Goal: Transaction & Acquisition: Subscribe to service/newsletter

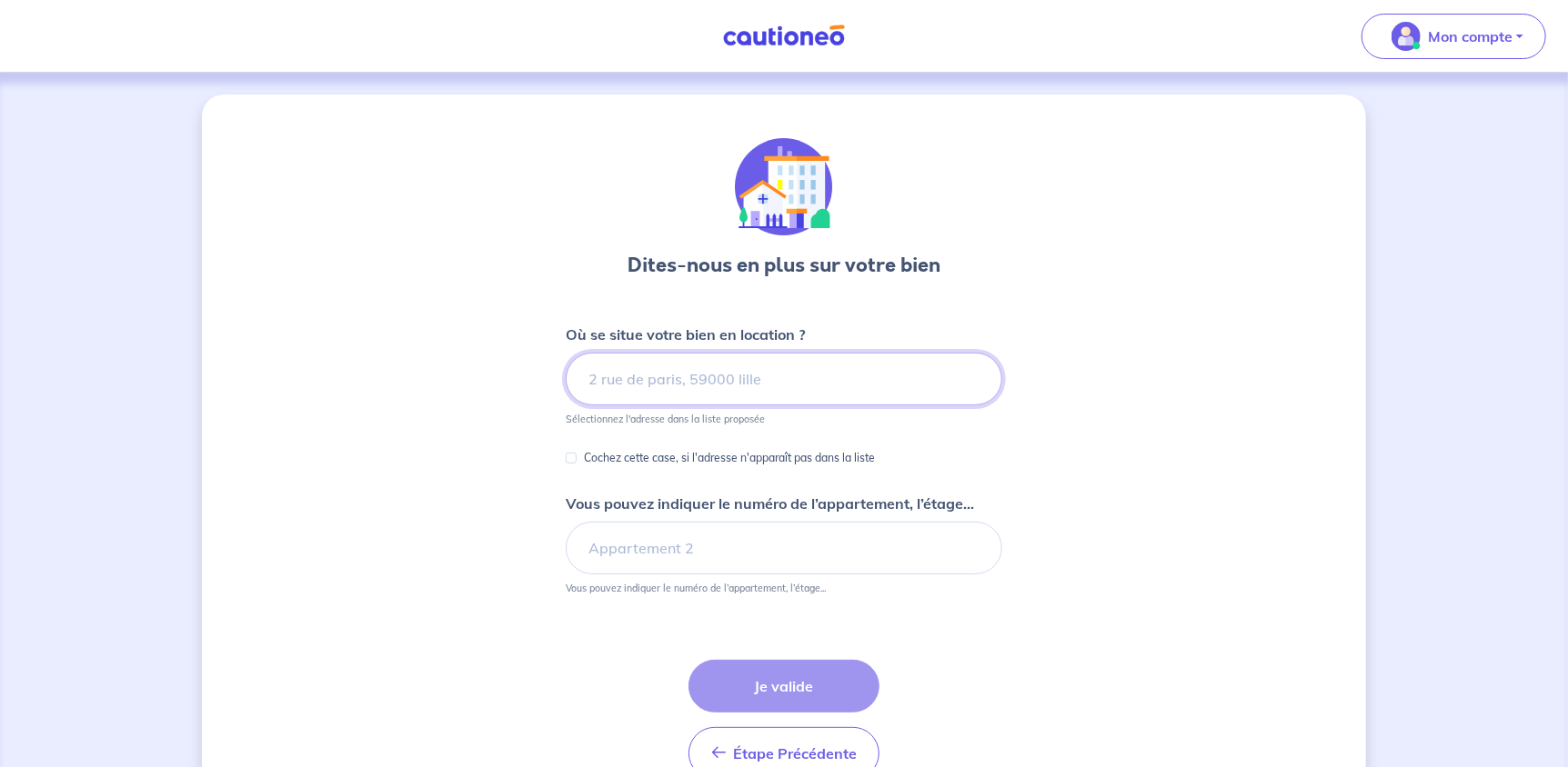
click at [777, 360] on input at bounding box center [784, 379] width 436 height 53
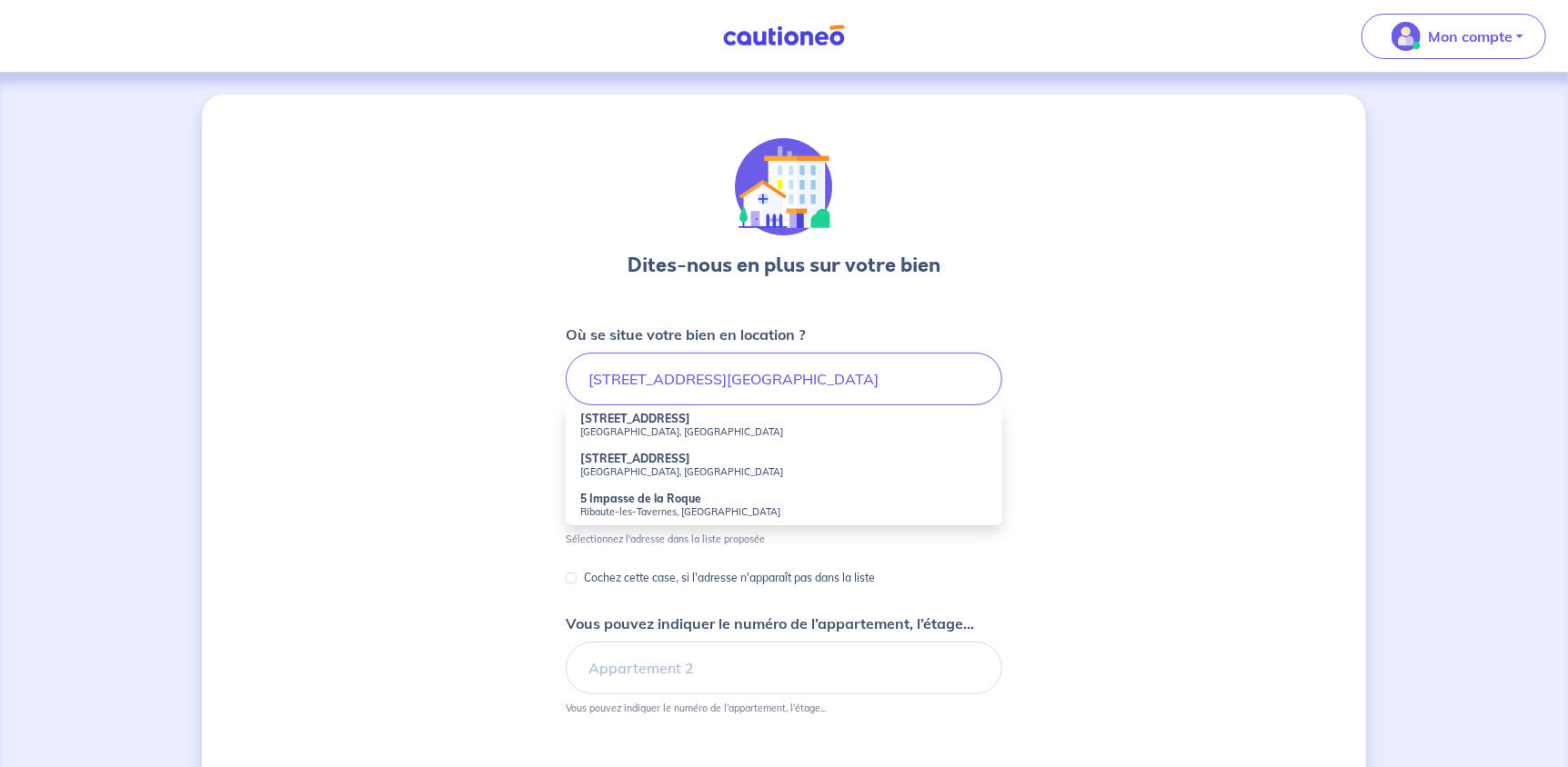
click at [713, 410] on li "5 Rue de la Roque Alès, France" at bounding box center [784, 425] width 436 height 40
type input "[STREET_ADDRESS][PERSON_NAME]"
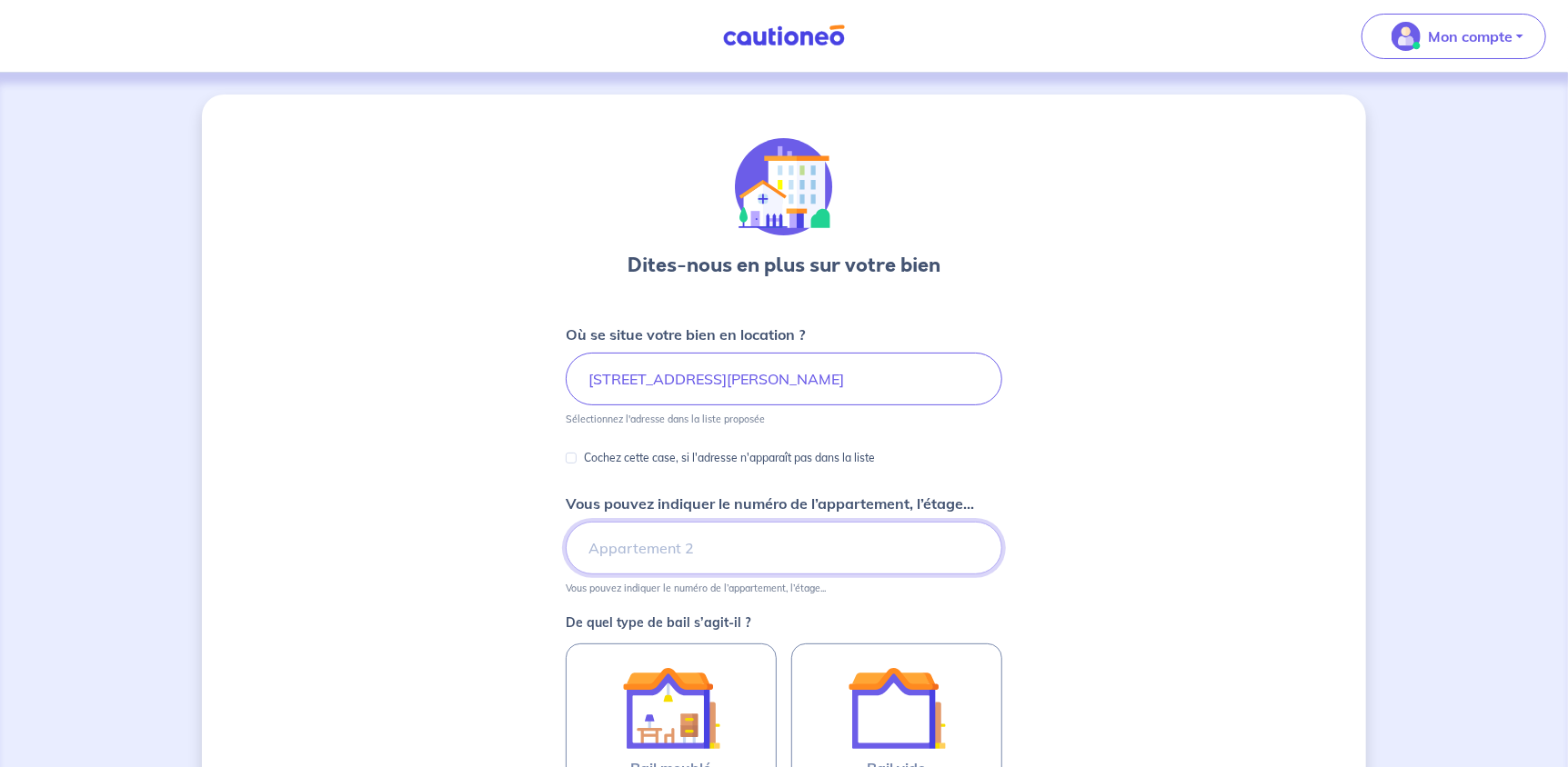
click at [664, 550] on input "Vous pouvez indiquer le numéro de l’appartement, l’étage..." at bounding box center [784, 548] width 436 height 53
type input "3"
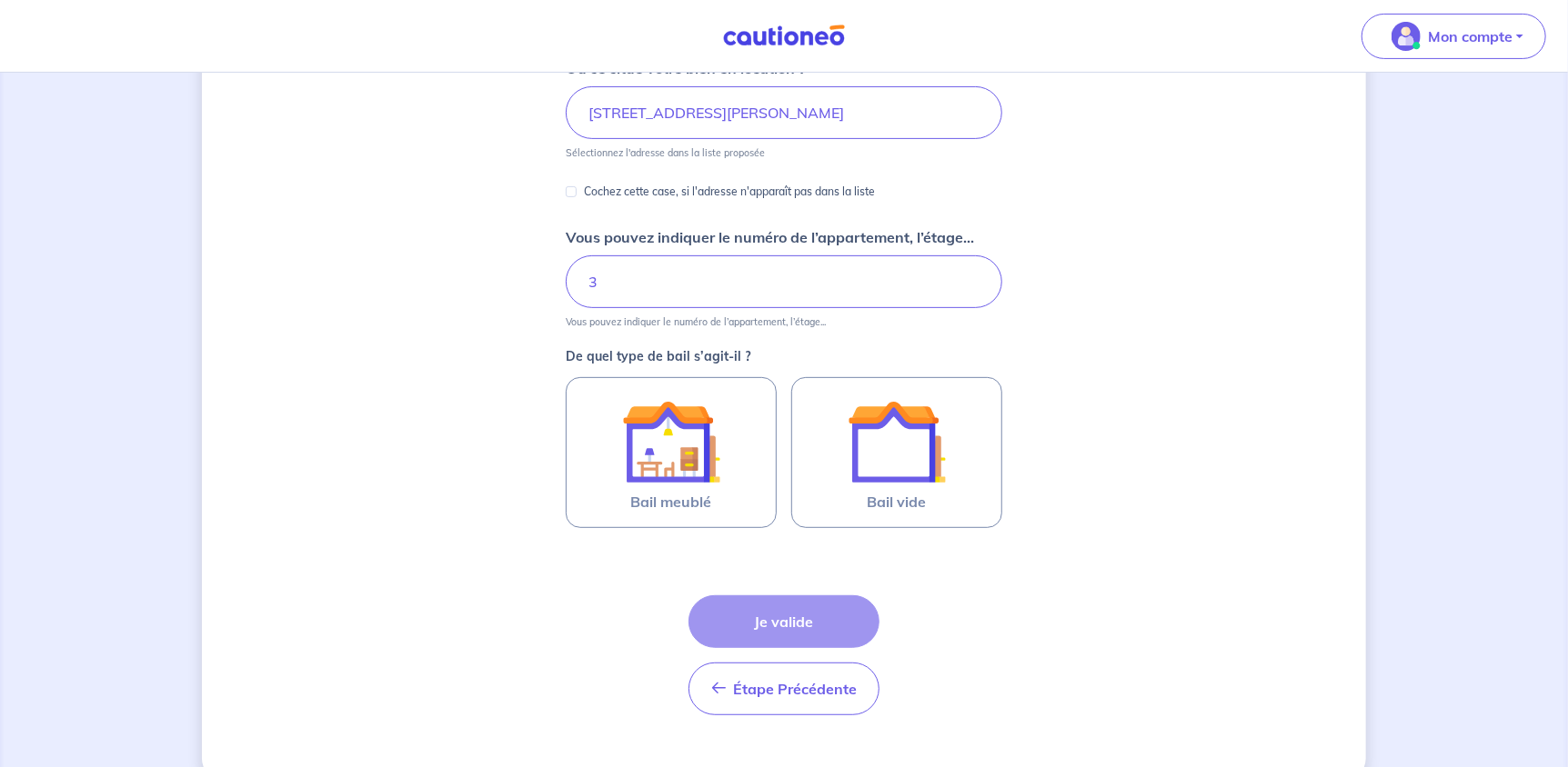
scroll to position [272, 0]
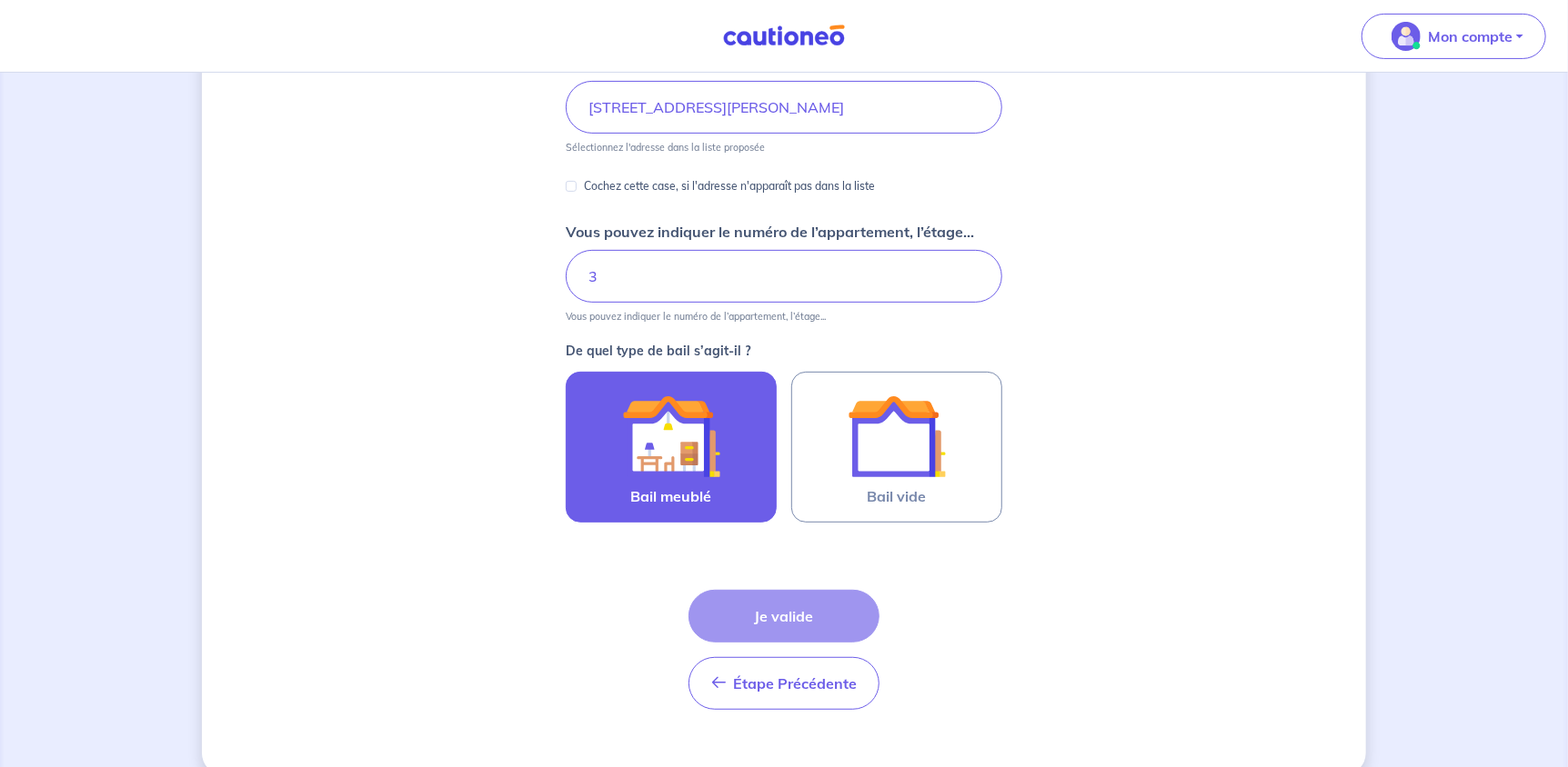
click at [750, 467] on label "Bail meublé" at bounding box center [670, 447] width 211 height 151
click at [0, 0] on input "Bail meublé" at bounding box center [0, 0] width 0 height 0
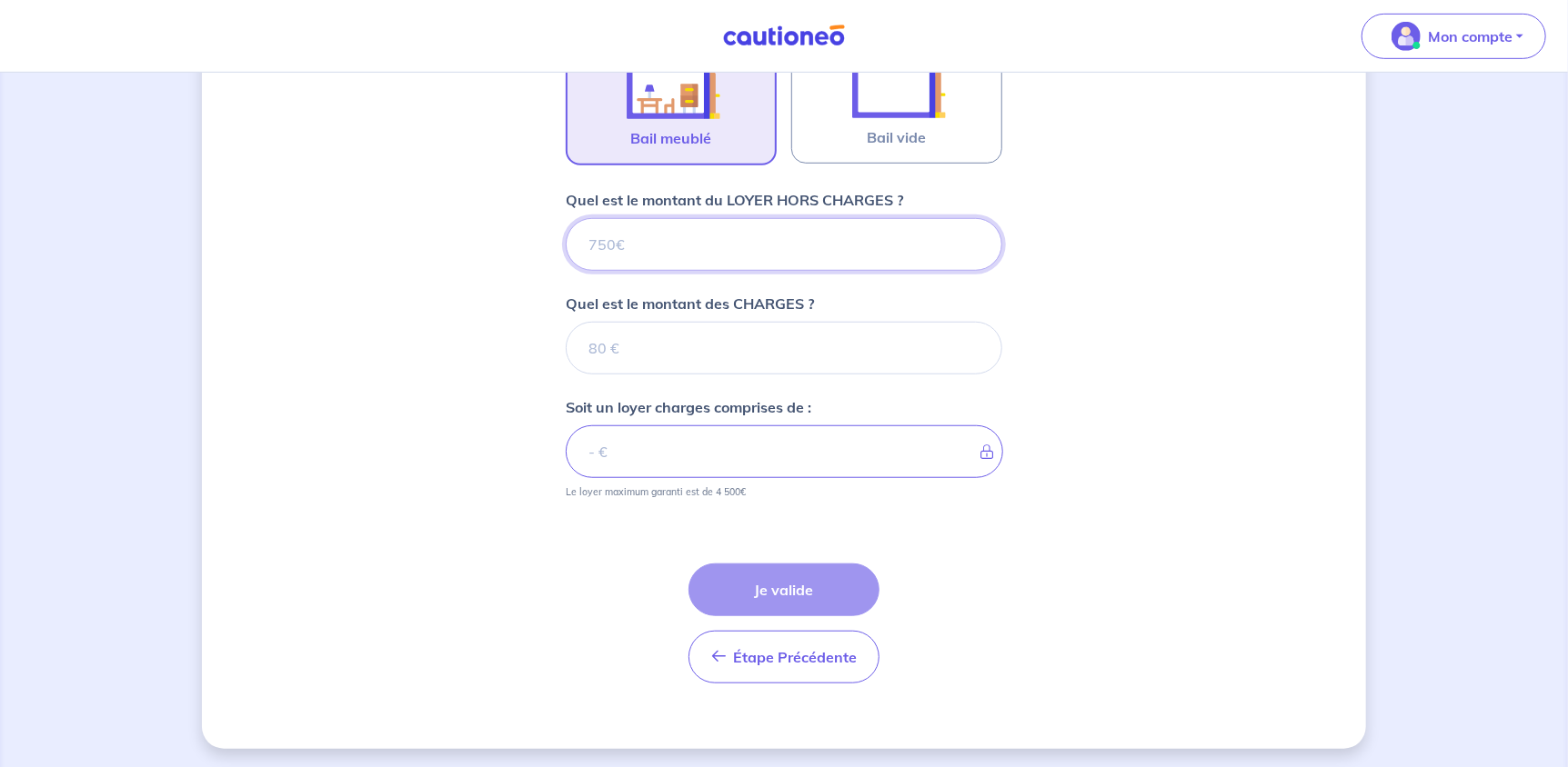
scroll to position [632, 0]
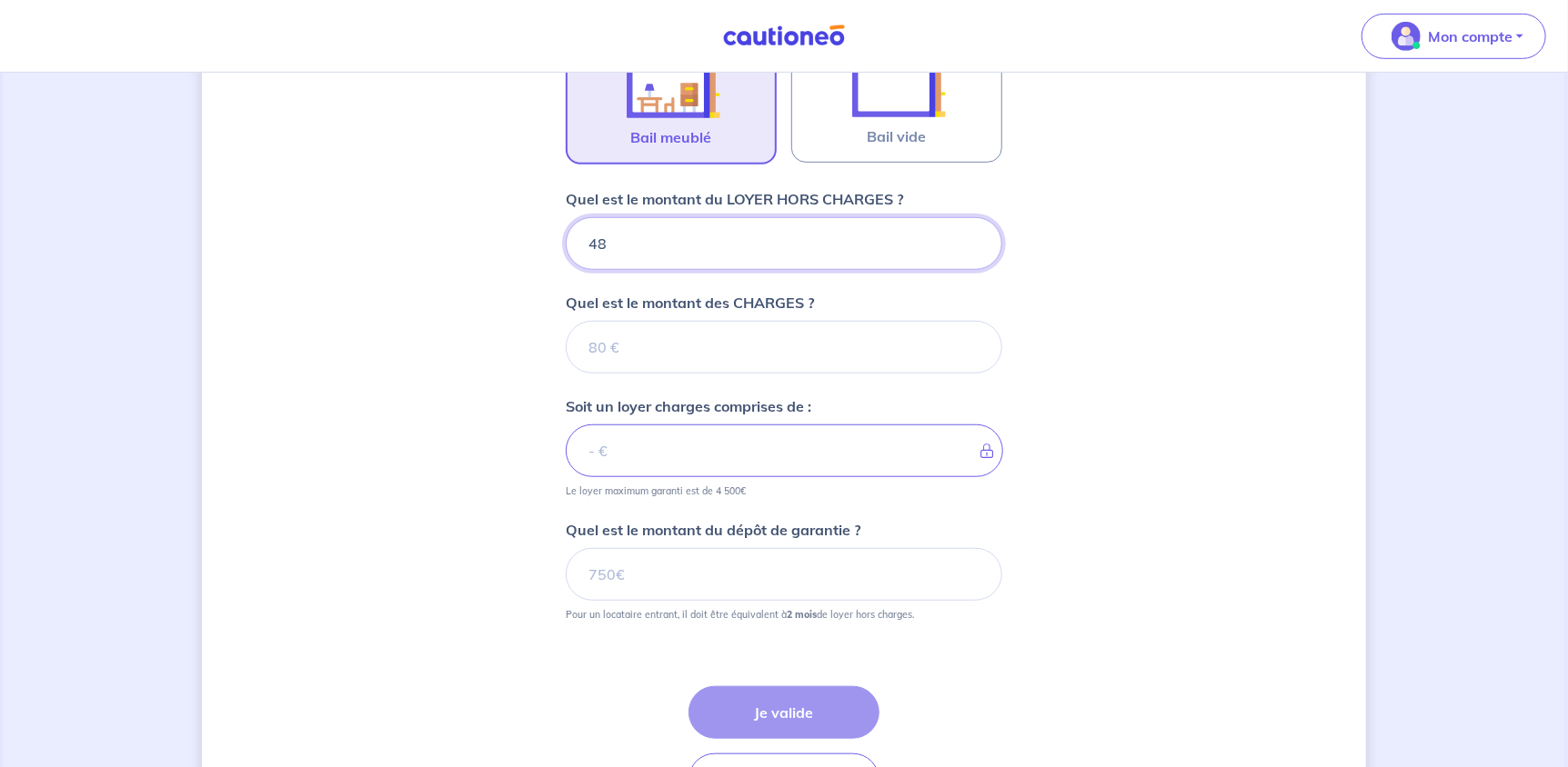
type input "480"
type input "47"
type input "470"
click at [759, 352] on input "Quel est le montant des CHARGES ?" at bounding box center [784, 347] width 436 height 53
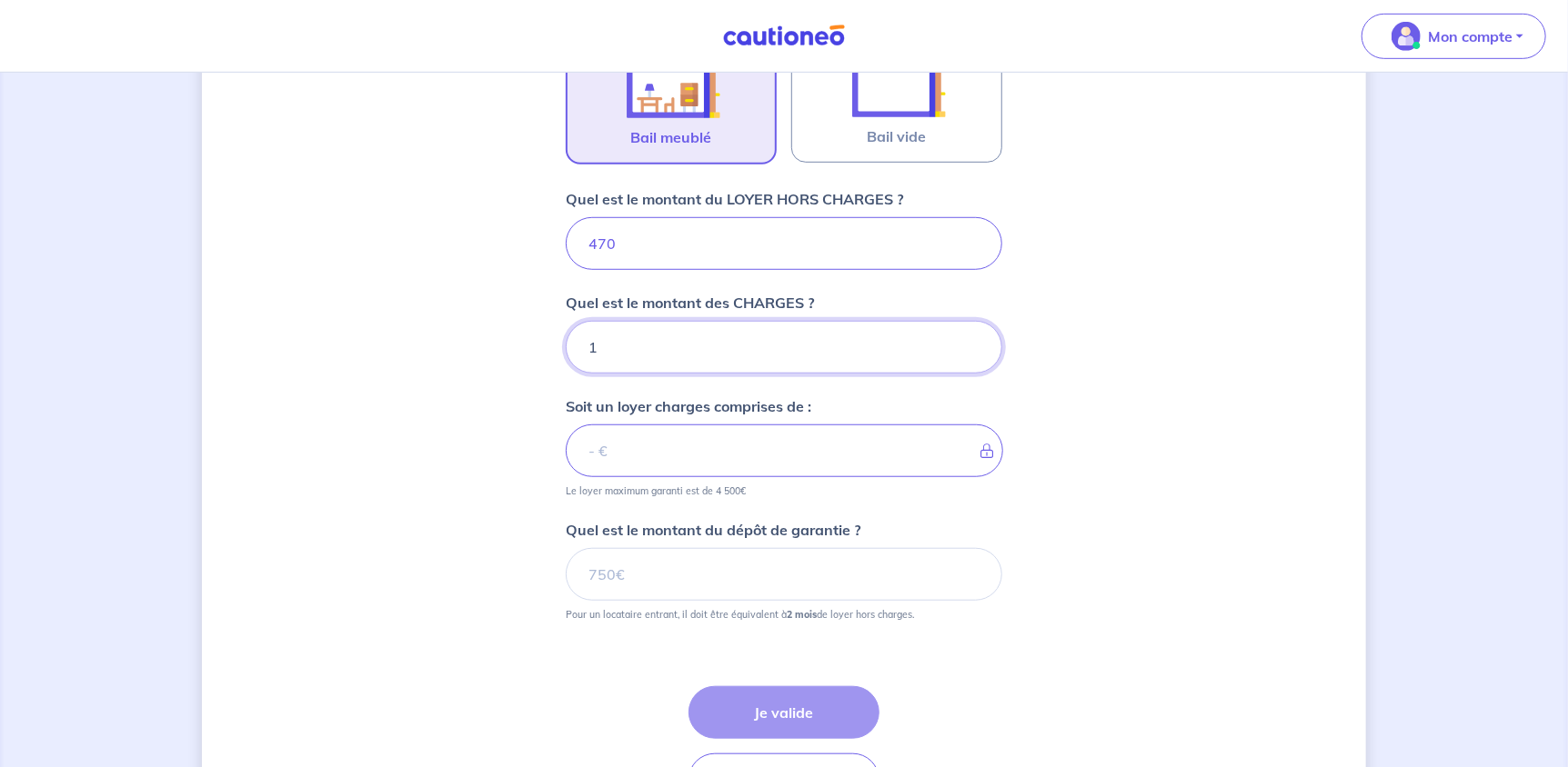
type input "10"
type input "480"
type input "10"
click at [773, 580] on input "Quel est le montant du dépôt de garantie ?" at bounding box center [784, 575] width 436 height 53
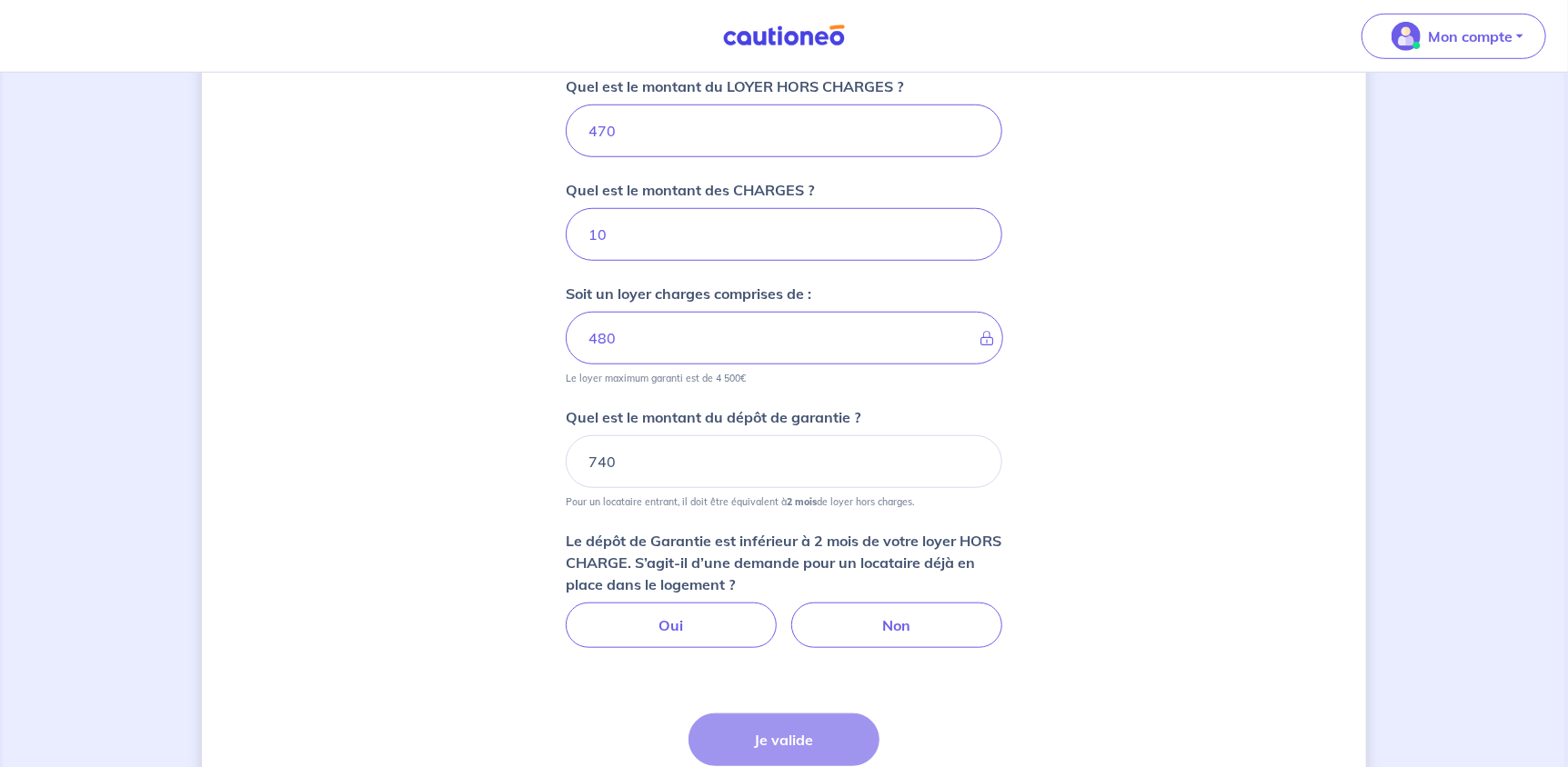
scroll to position [813, 0]
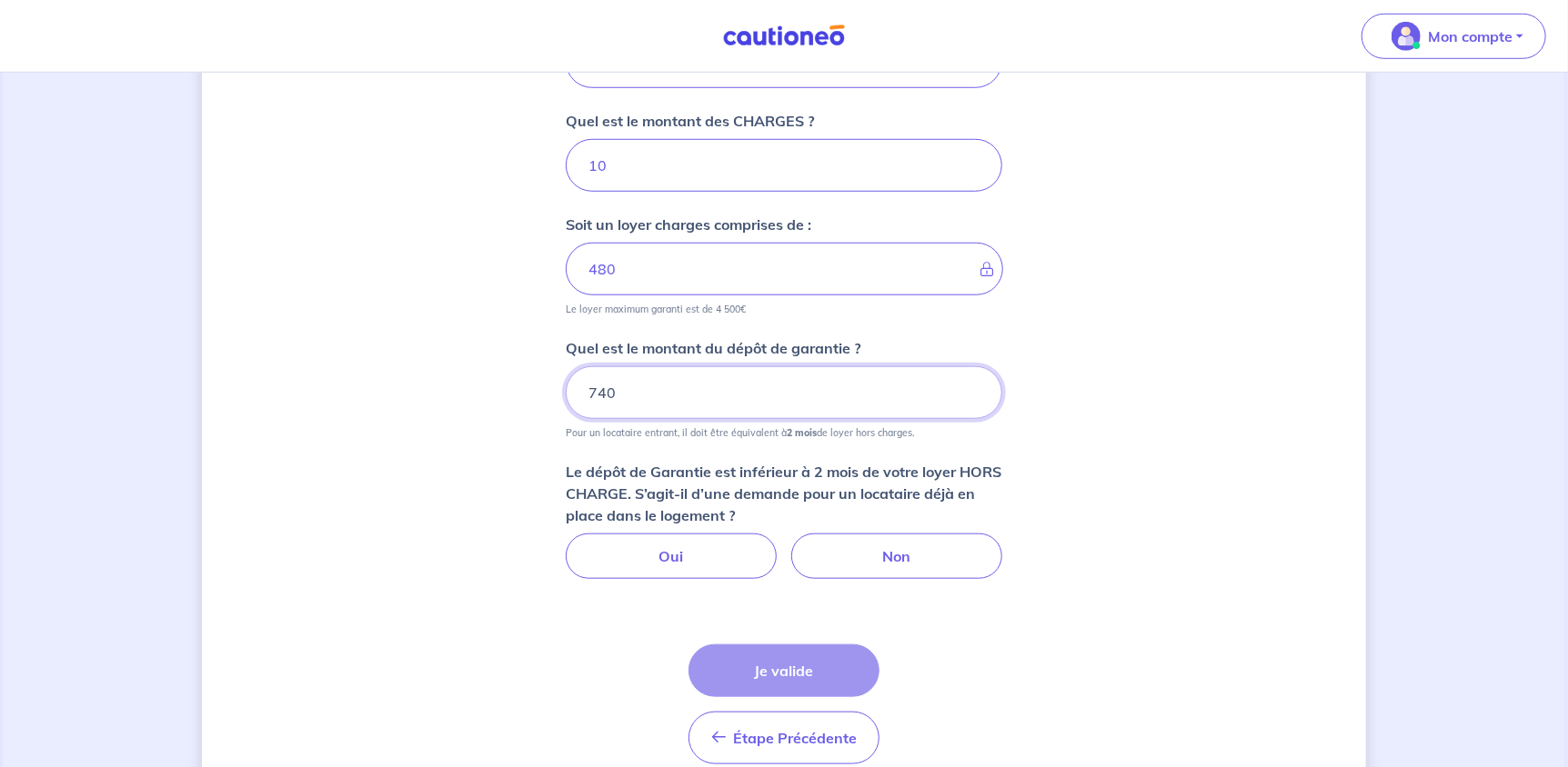
drag, startPoint x: 657, startPoint y: 383, endPoint x: 428, endPoint y: 392, distance: 229.2
click at [428, 392] on div "Dites-nous en plus sur votre bien Où se situe votre bien en location ? 5 Rue de…" at bounding box center [784, 56] width 1164 height 1549
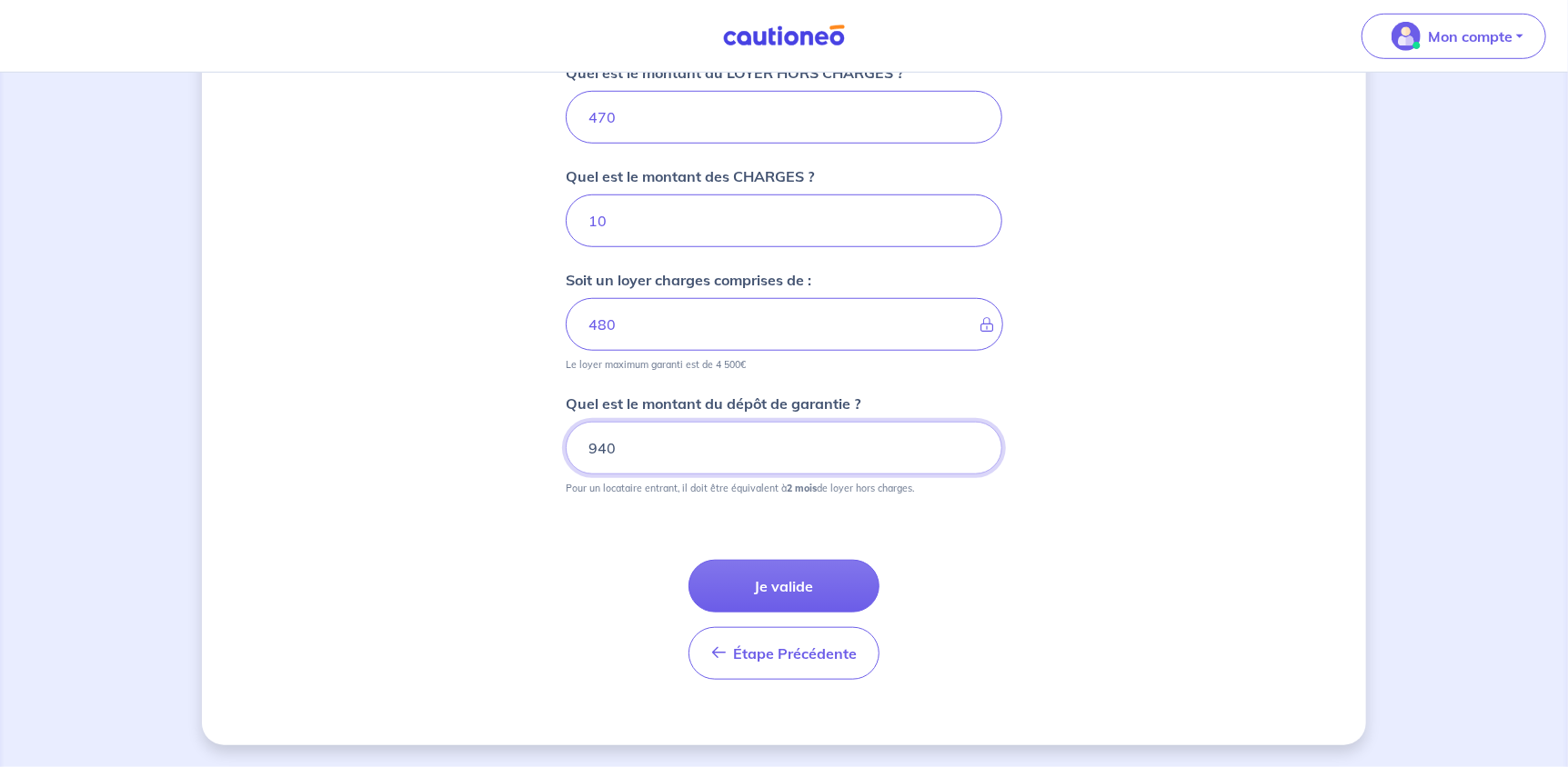
scroll to position [756, 0]
type input "940"
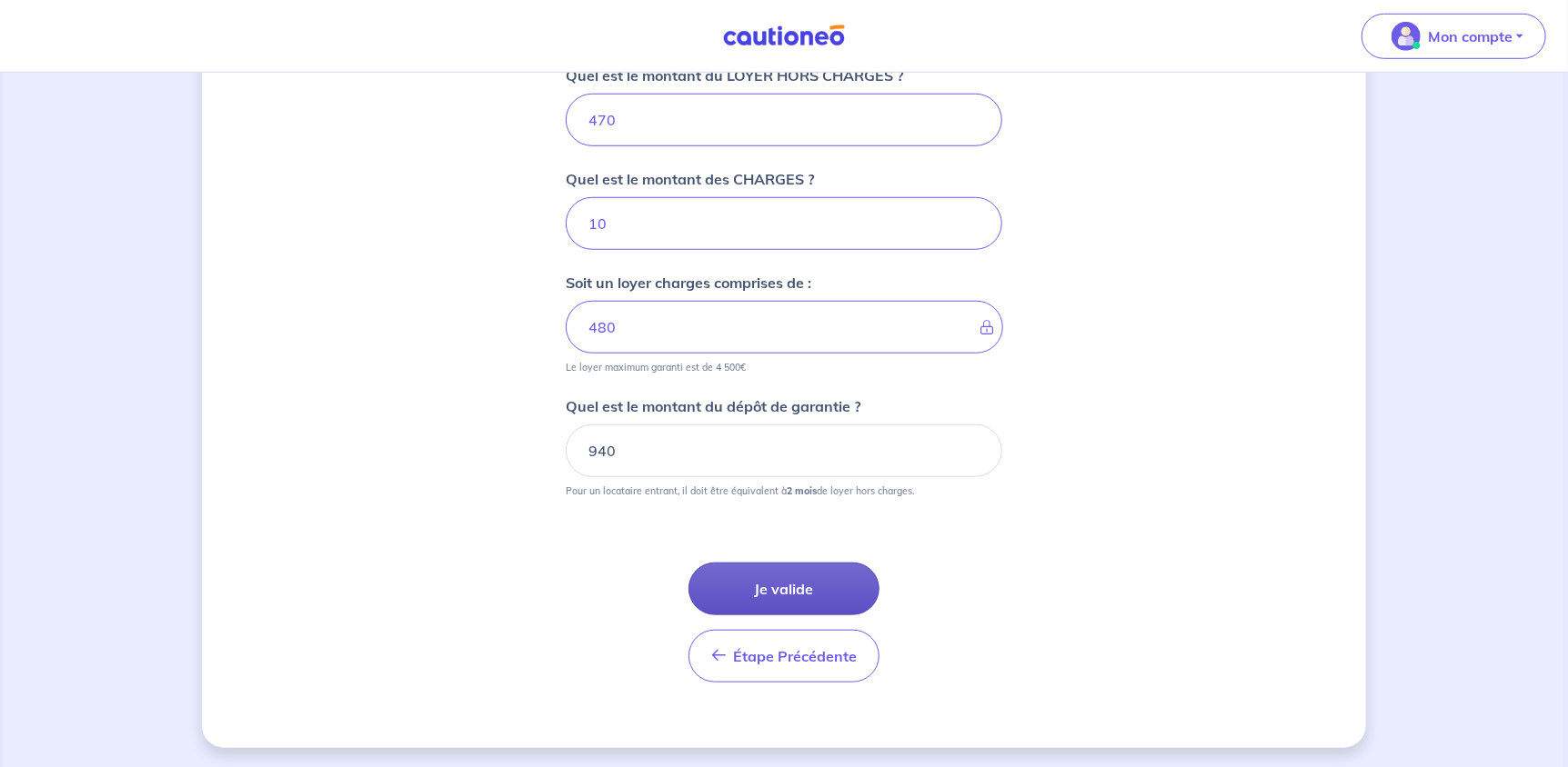
click at [783, 583] on button "Je valide" at bounding box center [784, 589] width 191 height 53
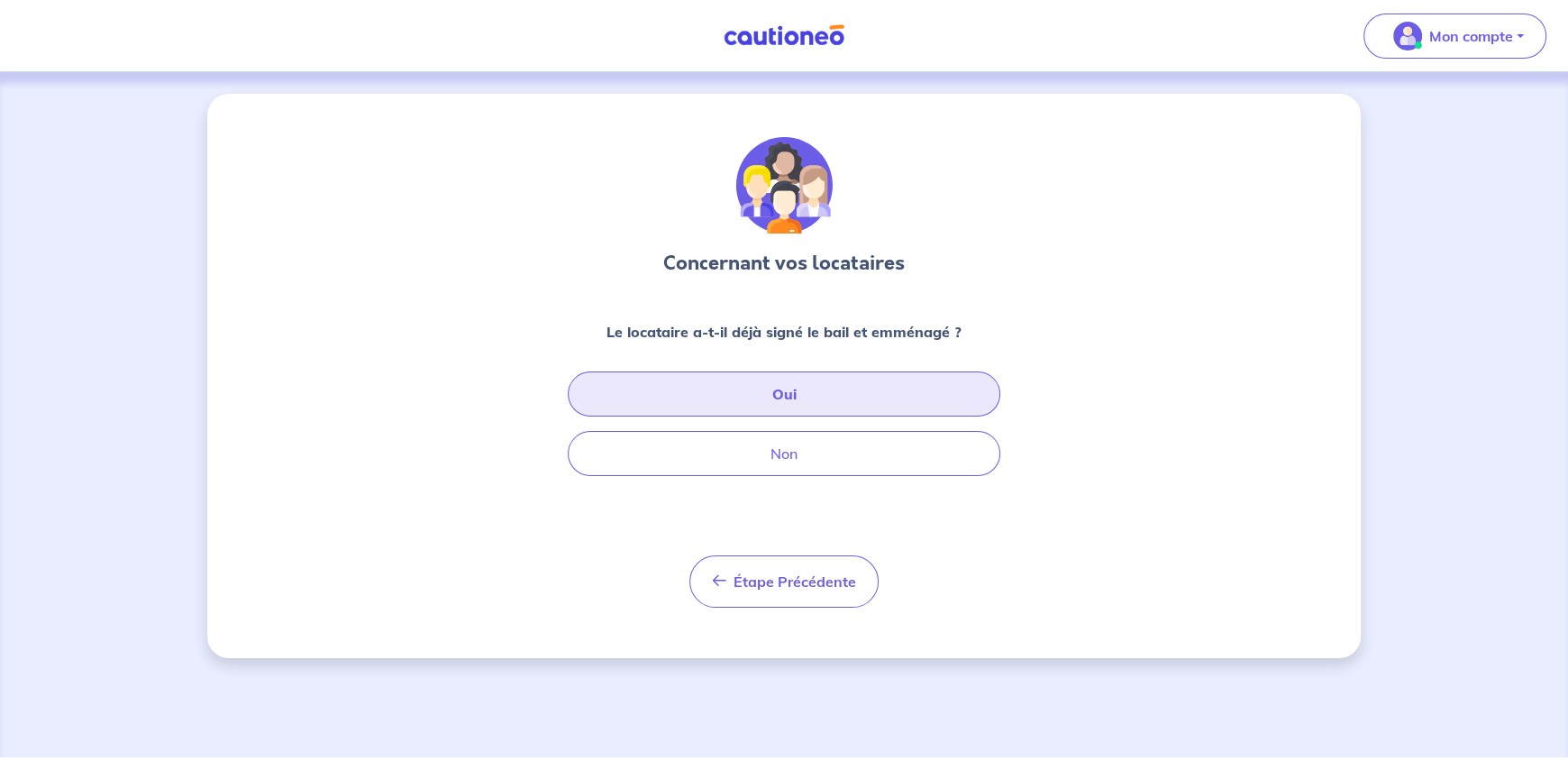
click at [666, 387] on button "Oui" at bounding box center [784, 394] width 432 height 45
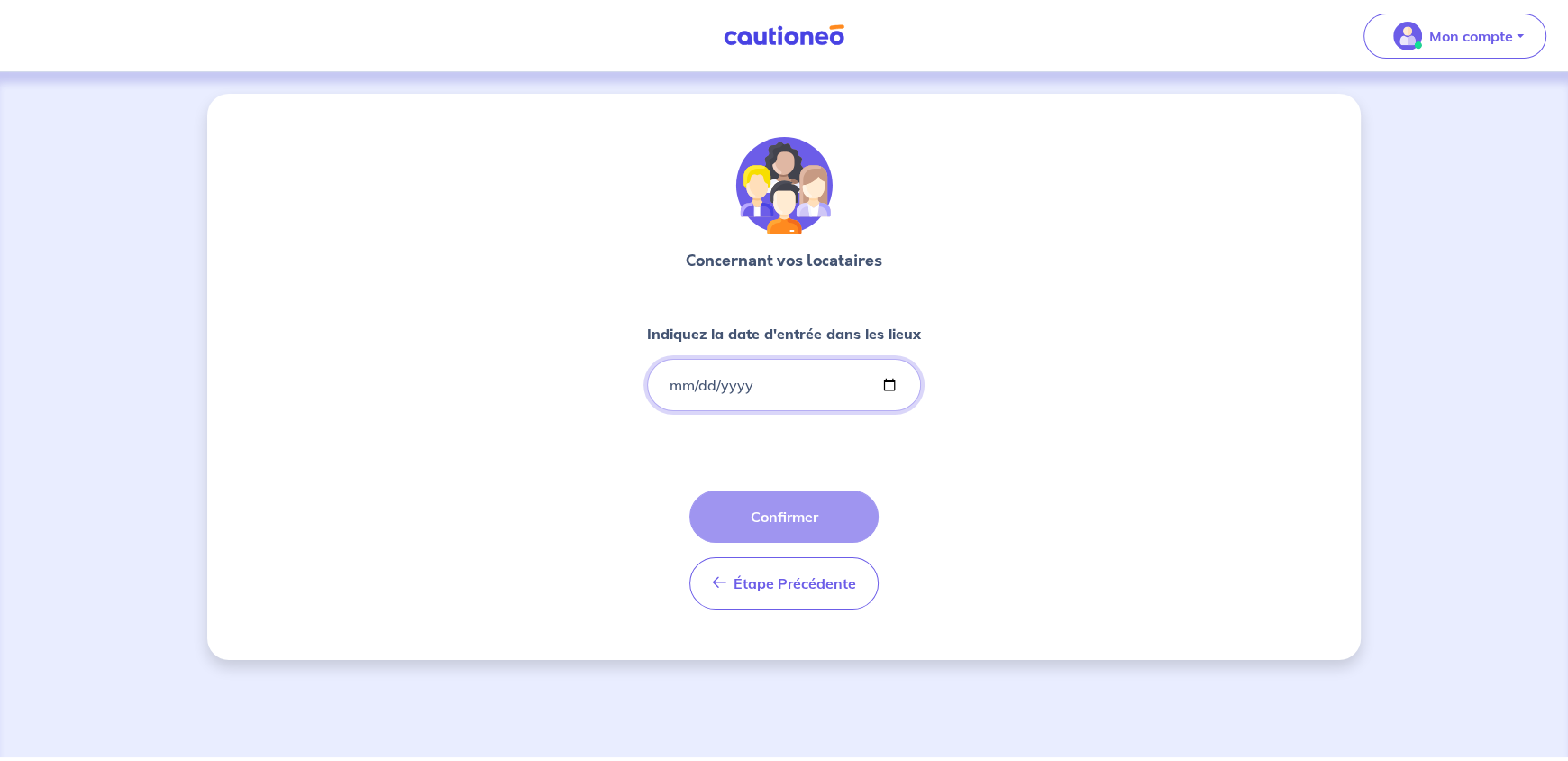
click at [671, 389] on input "Indiquez la date d'entrée dans les lieux" at bounding box center [784, 385] width 274 height 52
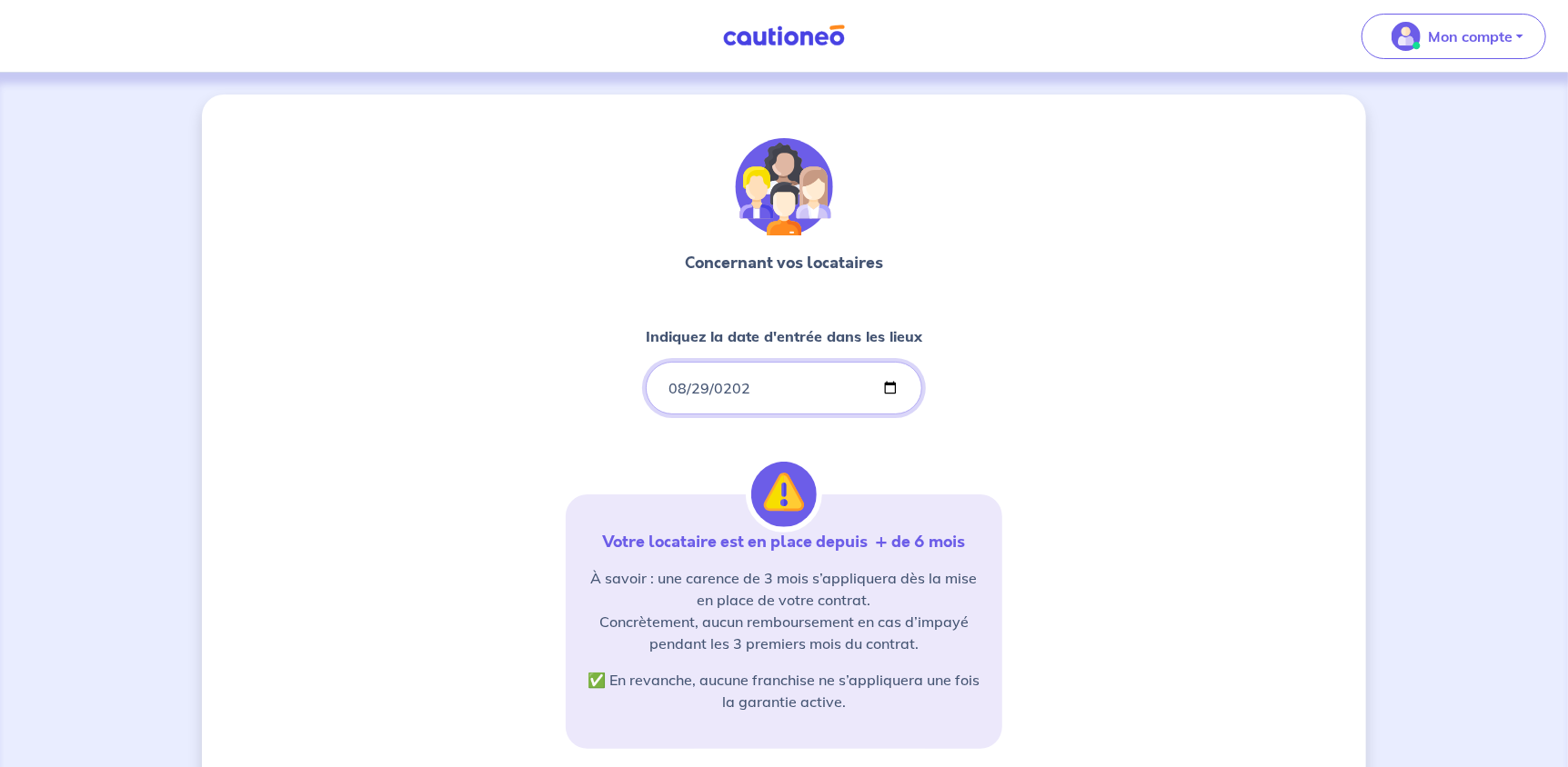
type input "[DATE]"
click at [990, 409] on div "Concernant vos locataires Indiquez la date d'entrée dans les lieux 2025-08-29 V…" at bounding box center [784, 550] width 436 height 825
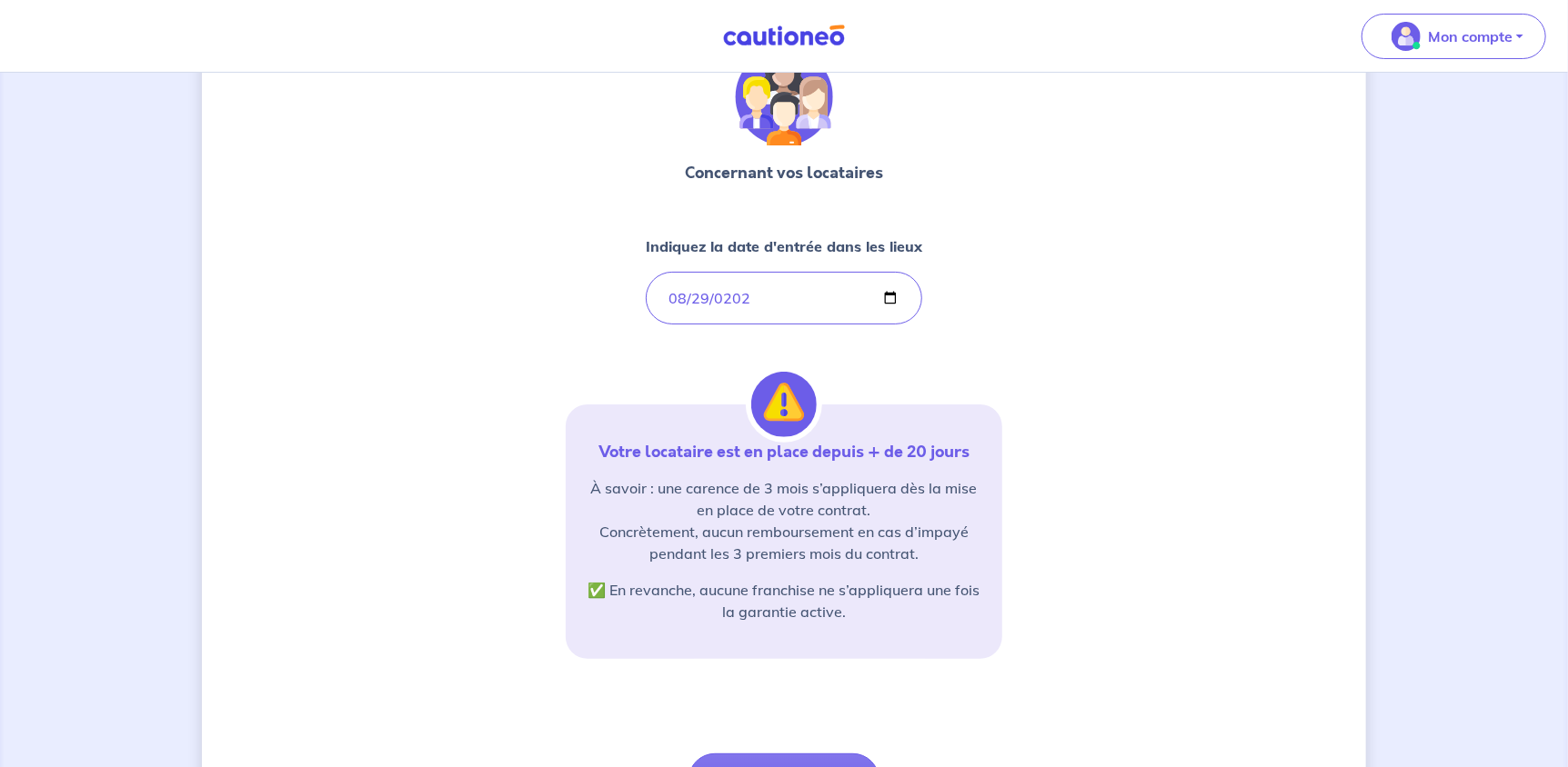
scroll to position [268, 0]
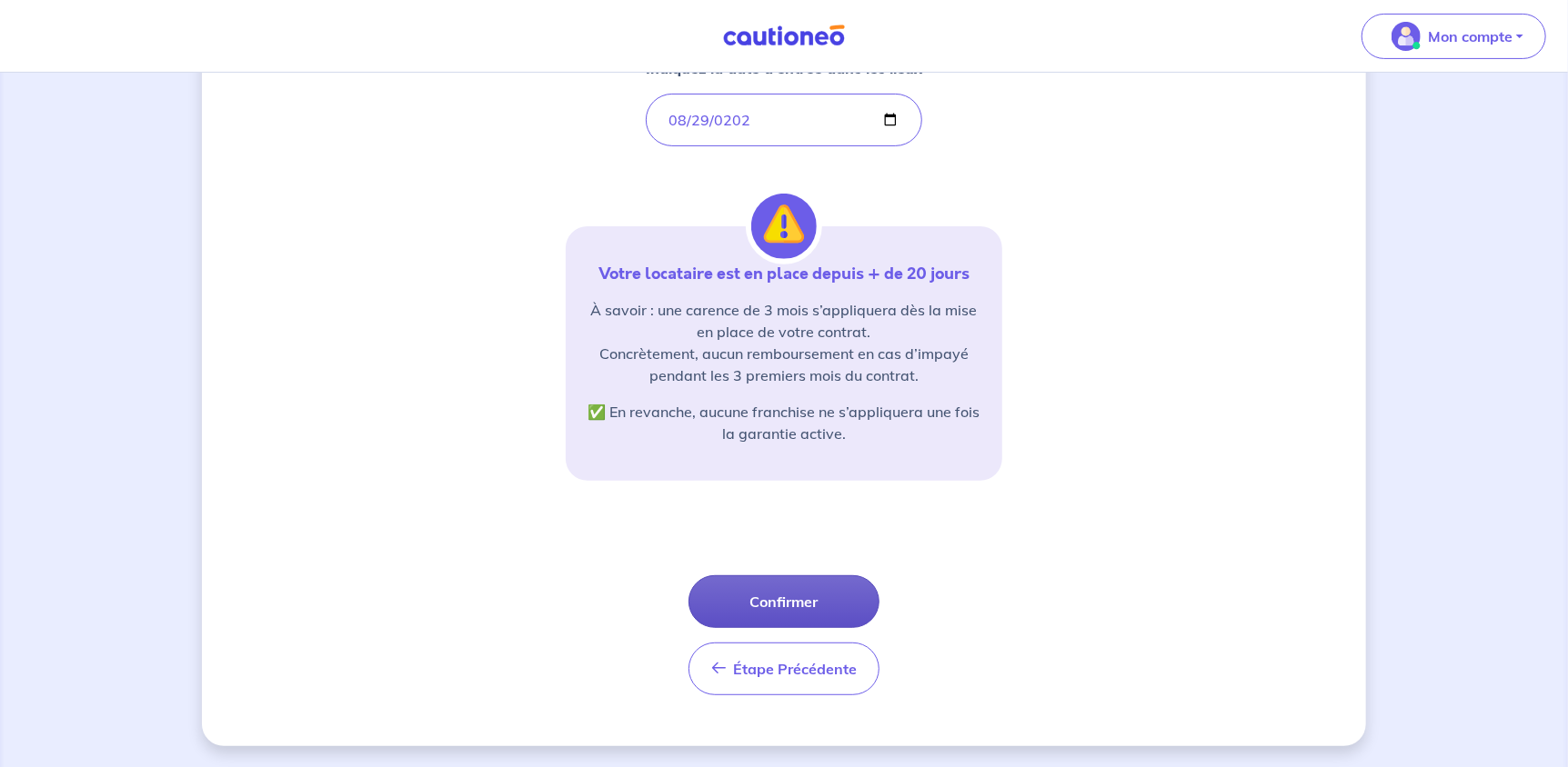
click at [846, 597] on button "Confirmer" at bounding box center [784, 602] width 191 height 53
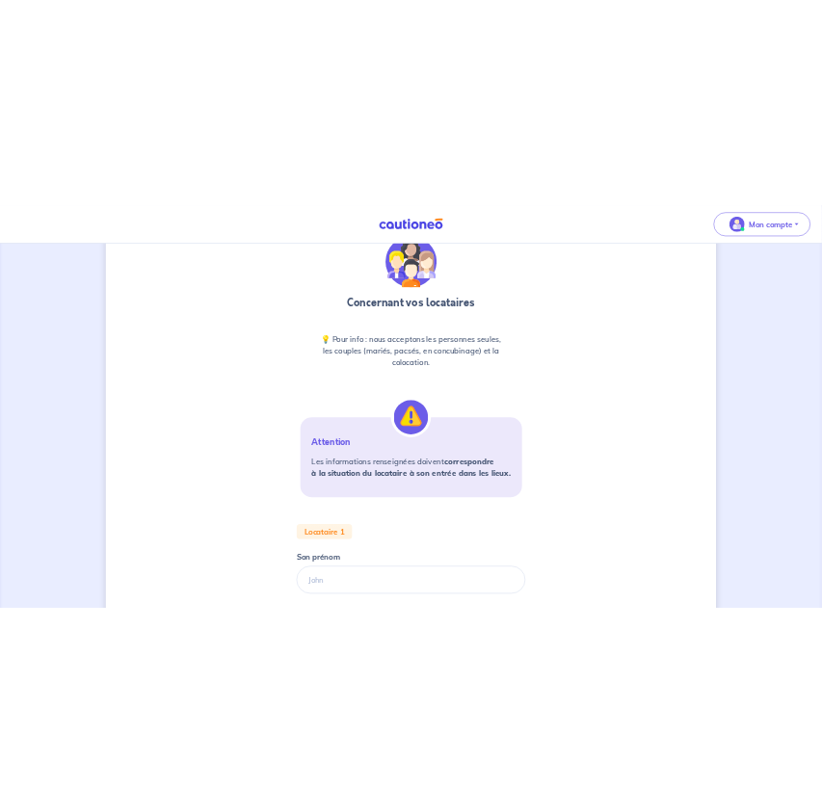
scroll to position [193, 0]
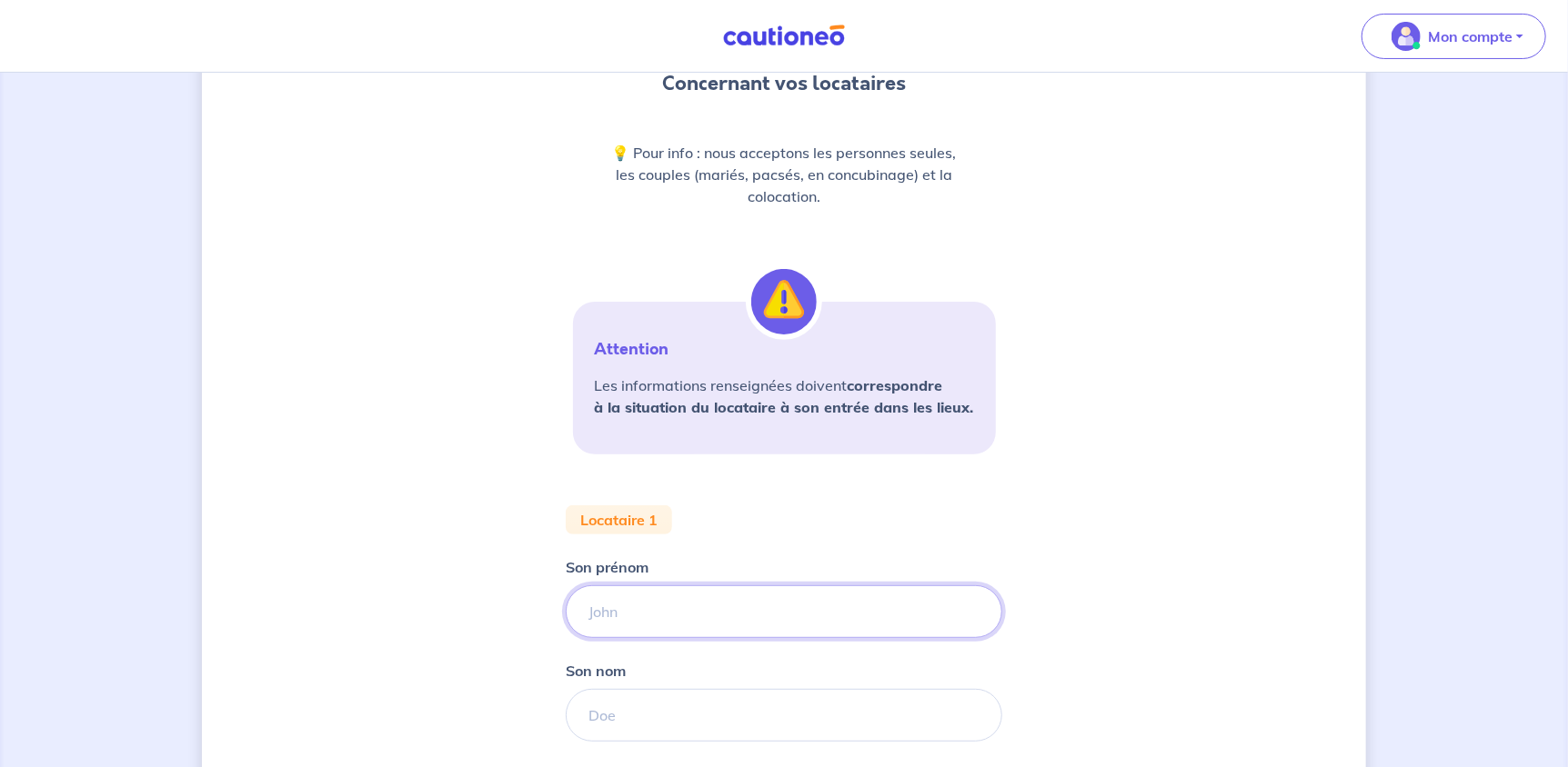
click at [724, 609] on input "Son prénom" at bounding box center [784, 611] width 436 height 53
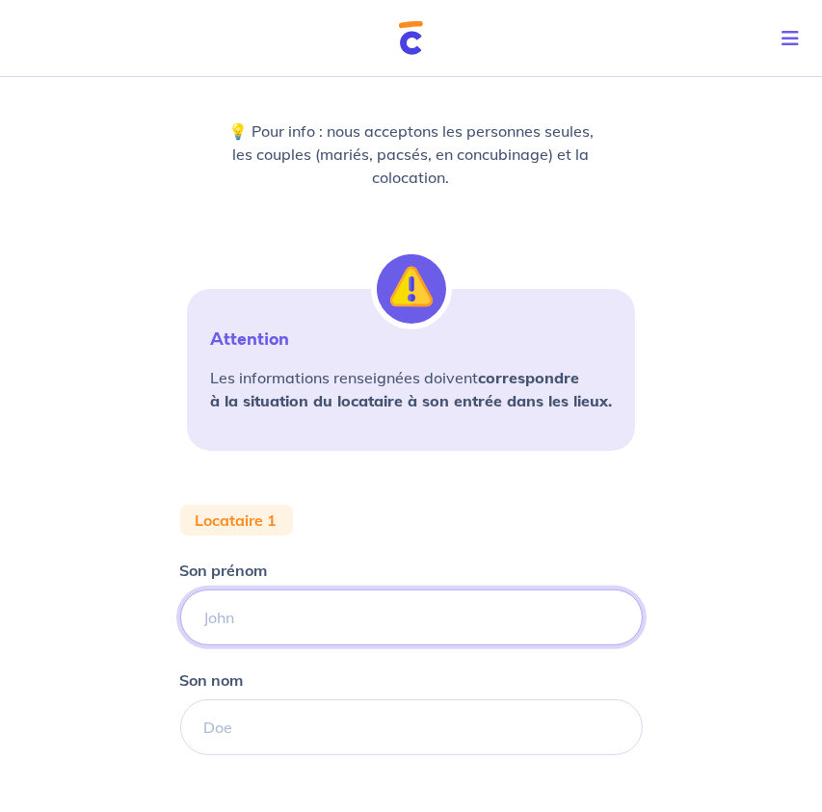
click at [258, 623] on input "Son prénom" at bounding box center [411, 618] width 462 height 56
type input "CHLOE"
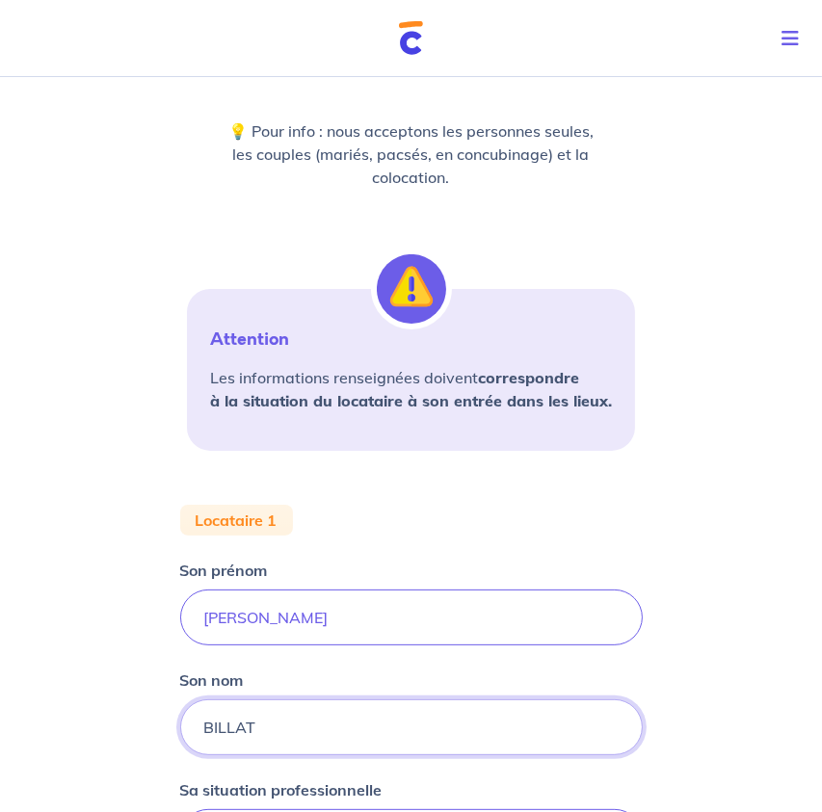
scroll to position [578, 0]
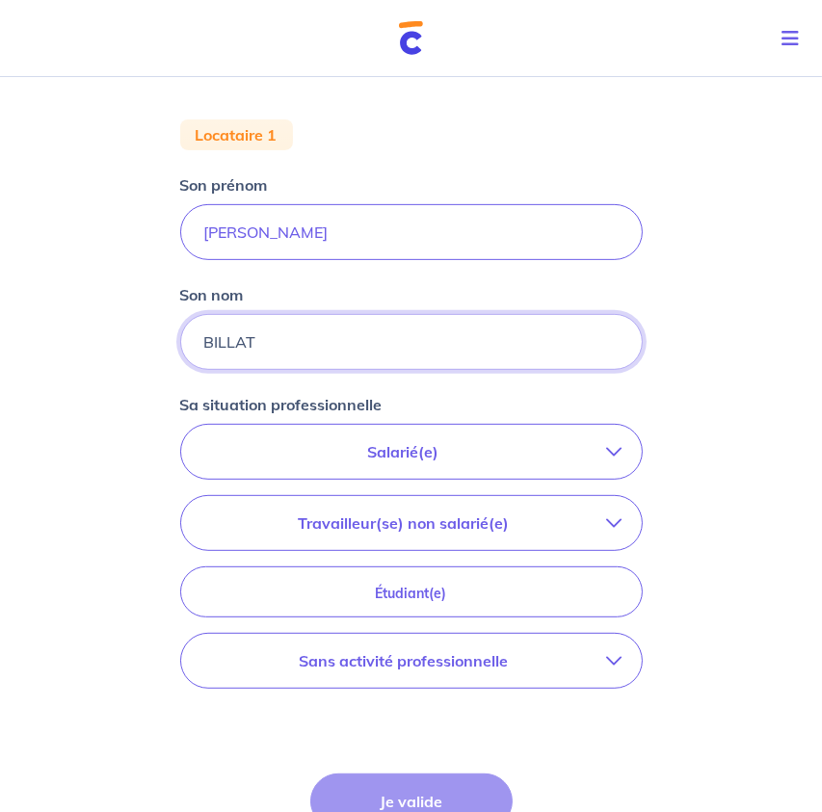
type input "BILLAT"
click at [464, 456] on p "Salarié(e)" at bounding box center [403, 451] width 407 height 23
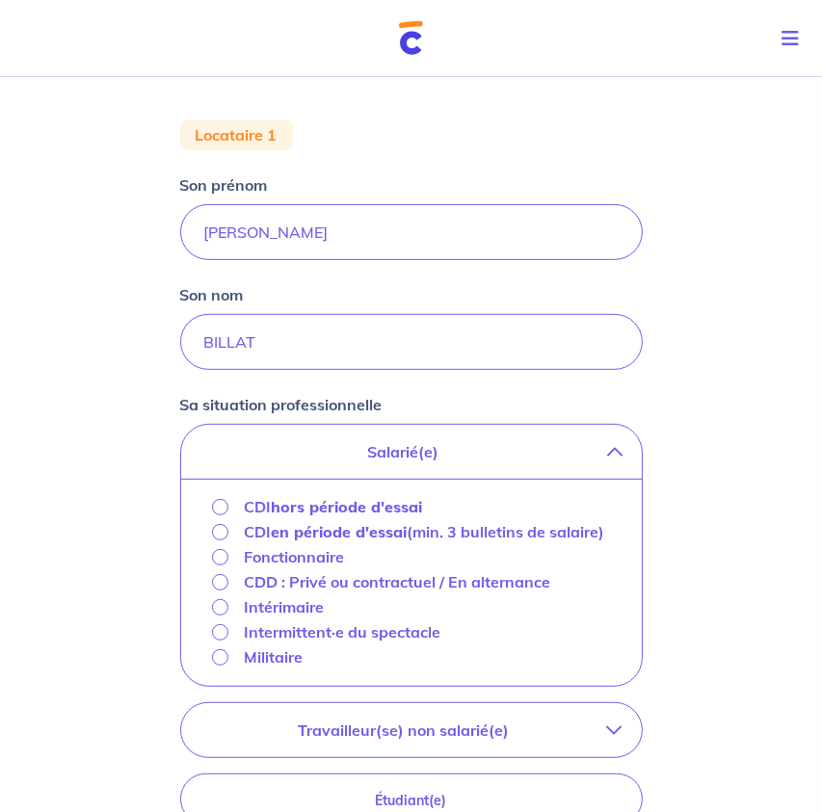
click at [381, 505] on strong "hors période d'essai" at bounding box center [346, 506] width 151 height 19
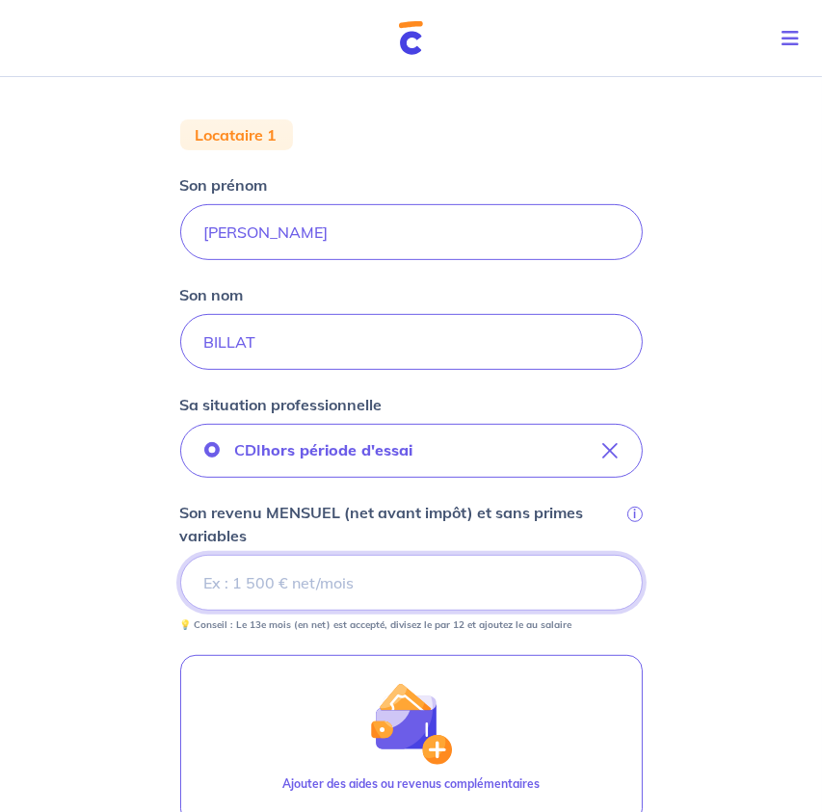
click at [390, 577] on input "Son revenu MENSUEL (net avant impôt) et sans primes variables i" at bounding box center [411, 583] width 462 height 56
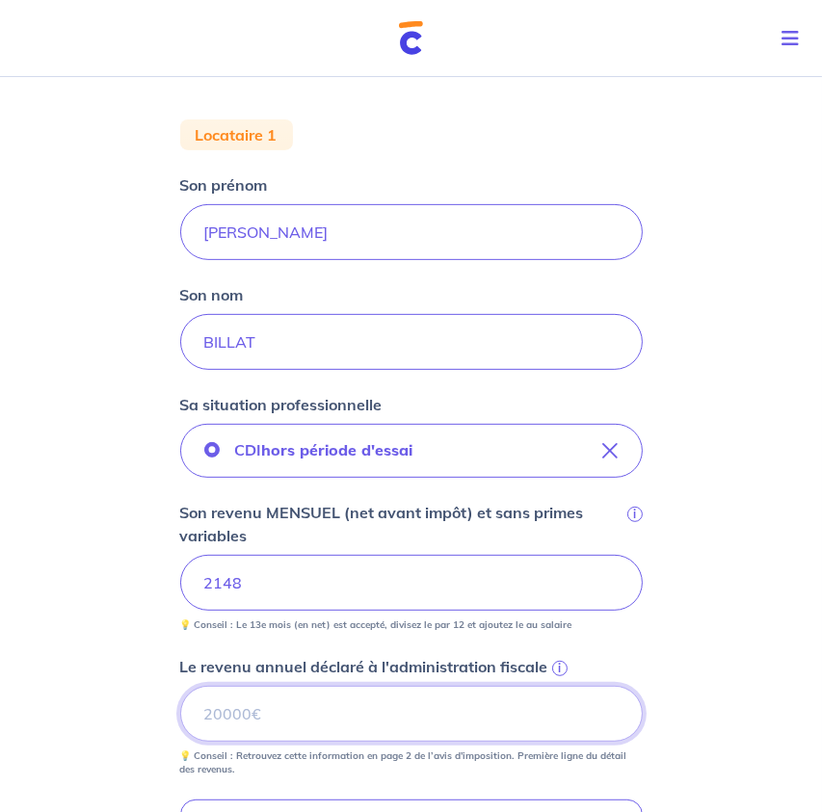
click at [240, 720] on input "Le revenu annuel déclaré à l'administration fiscale i" at bounding box center [411, 714] width 462 height 56
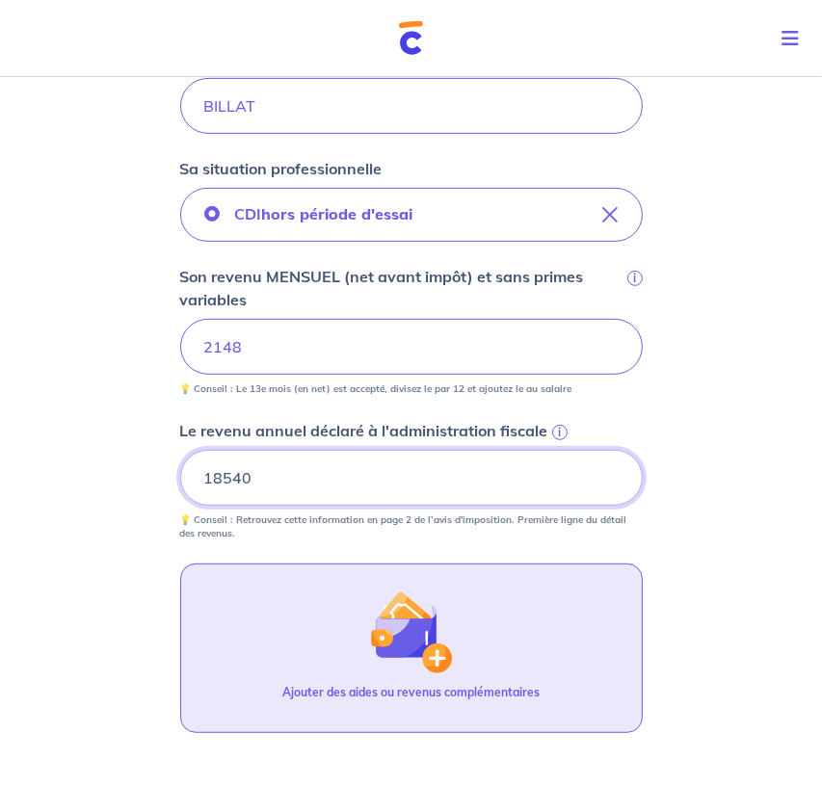
scroll to position [867, 0]
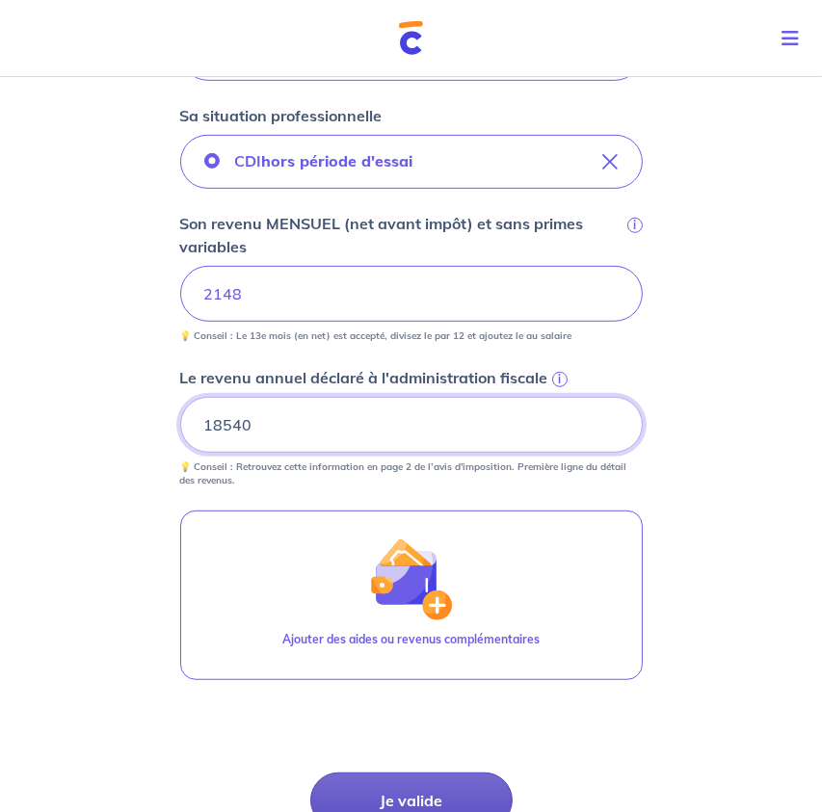
type input "18540"
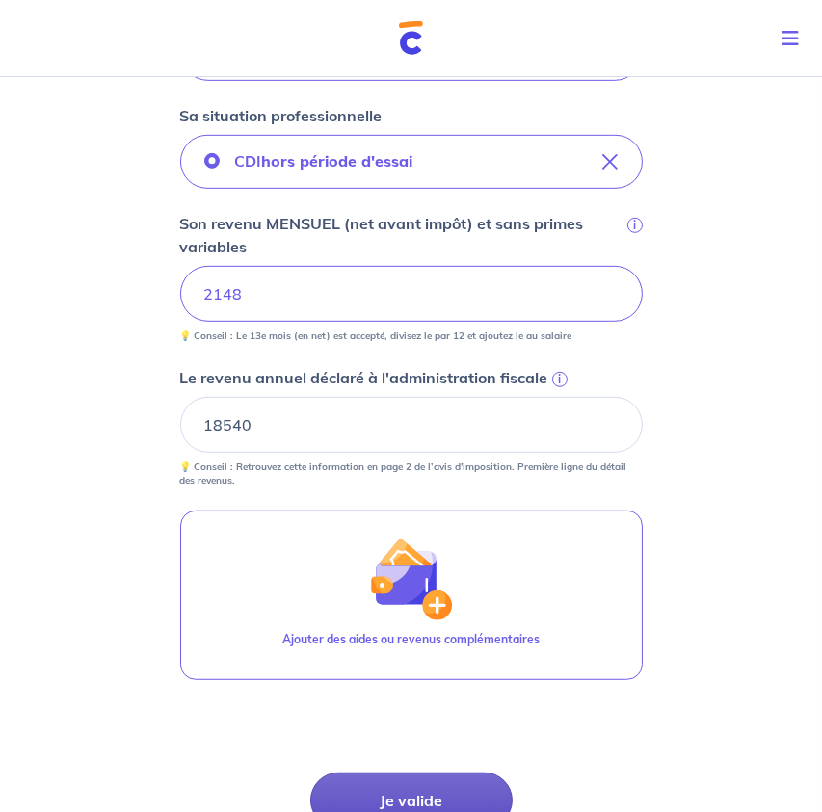
click at [443, 800] on button "Je valide" at bounding box center [411, 801] width 202 height 56
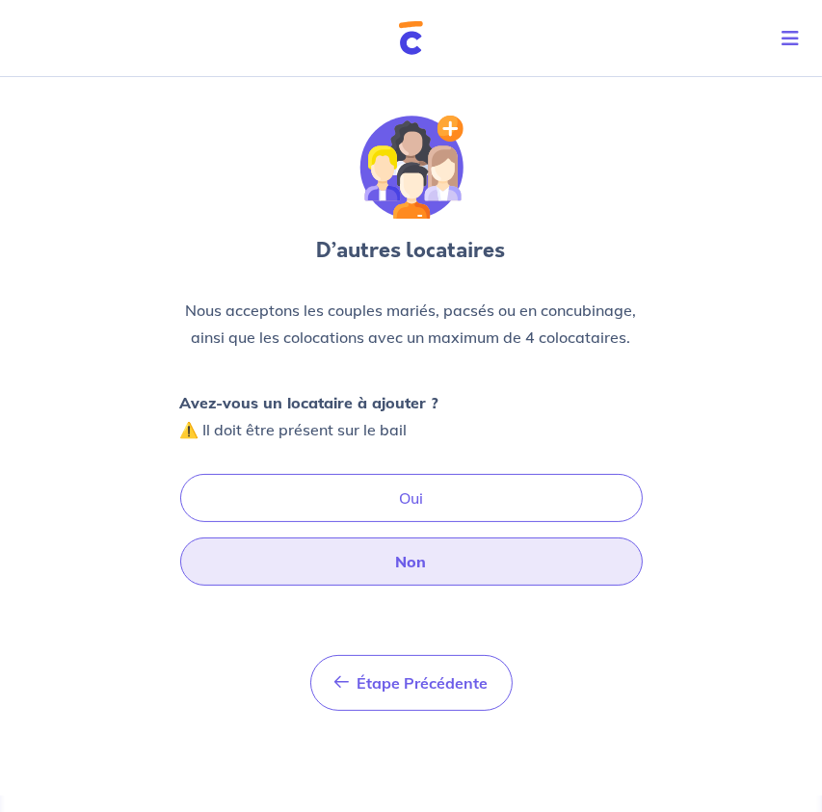
click at [446, 557] on button "Non" at bounding box center [411, 562] width 462 height 48
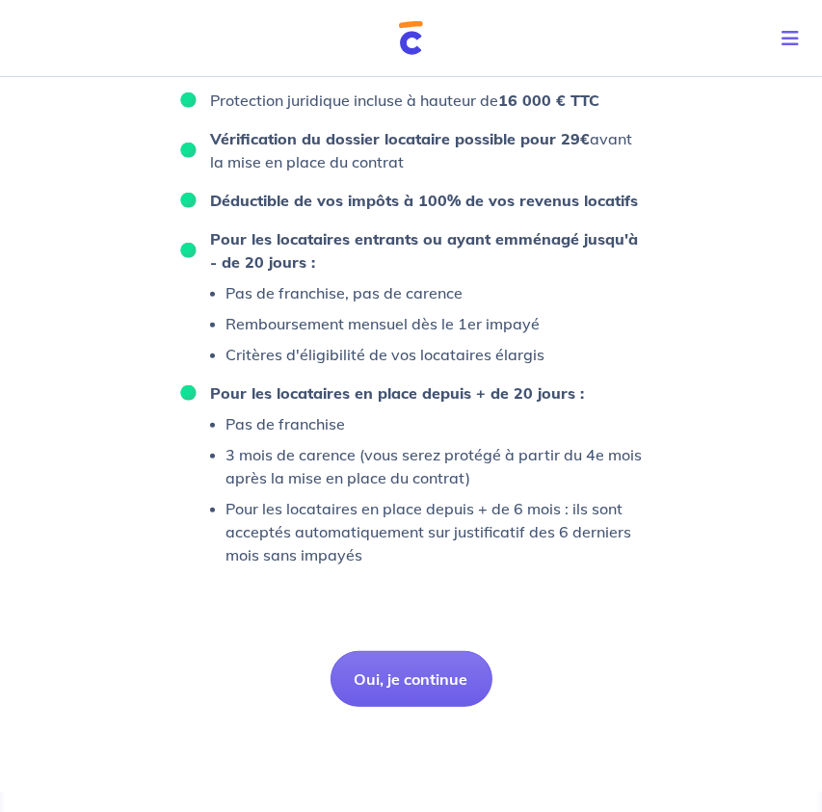
scroll to position [942, 0]
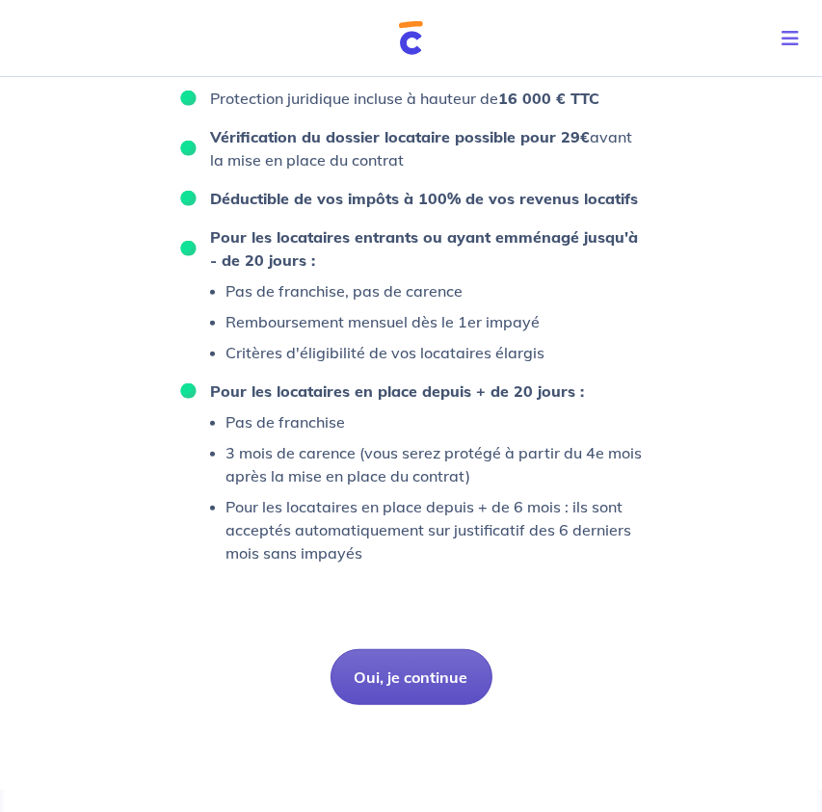
click at [410, 668] on button "Oui, je continue" at bounding box center [411, 677] width 162 height 56
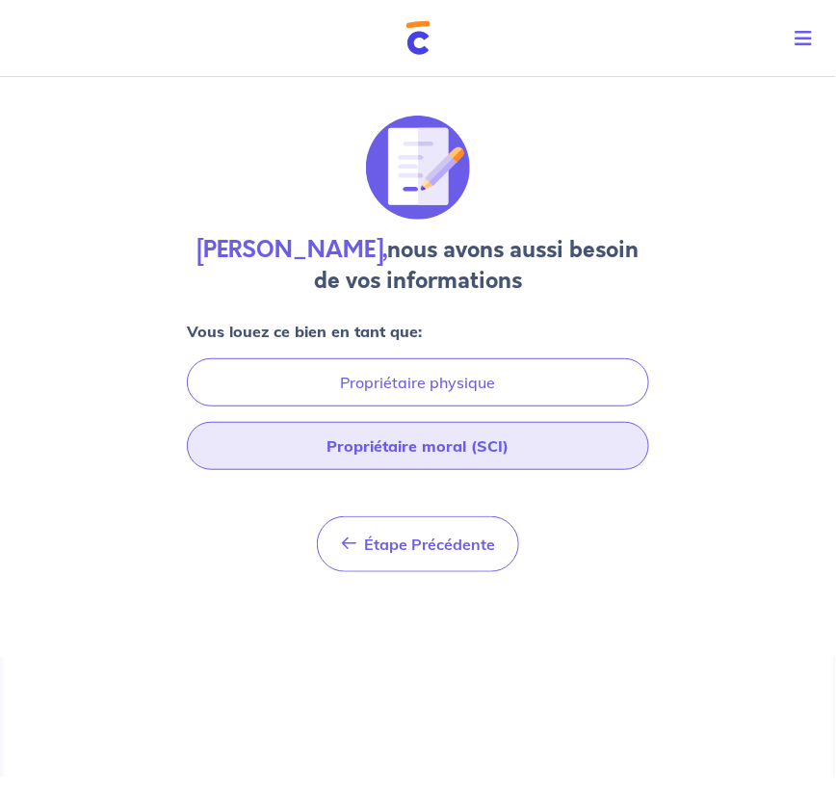
click at [475, 439] on button "Propriétaire moral (SCI)" at bounding box center [418, 446] width 462 height 48
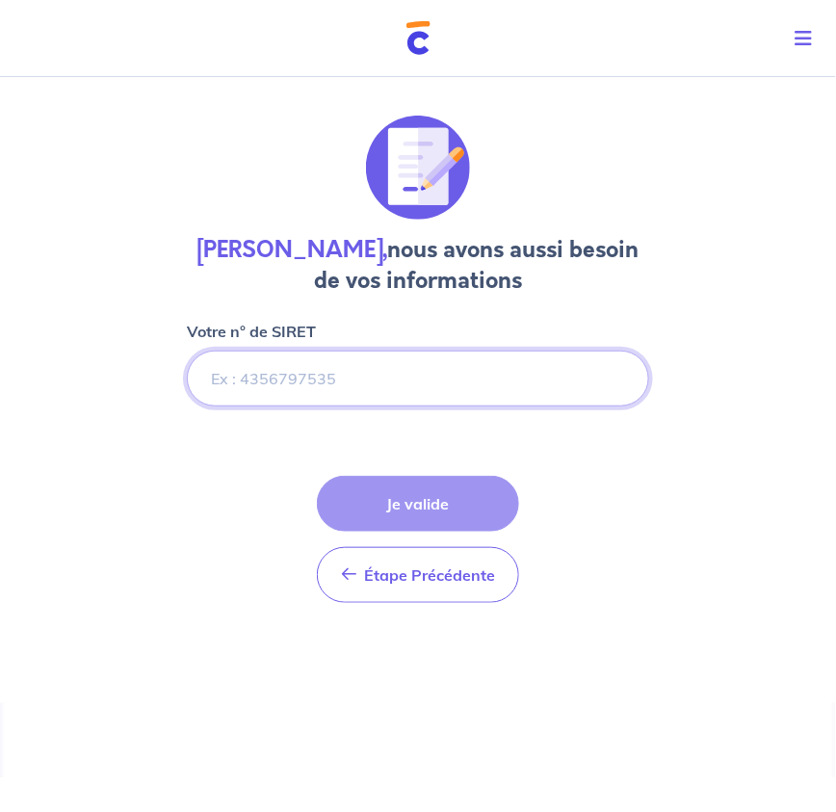
click at [383, 373] on input "Votre n° de SIRET" at bounding box center [418, 379] width 462 height 56
type input "905171740"
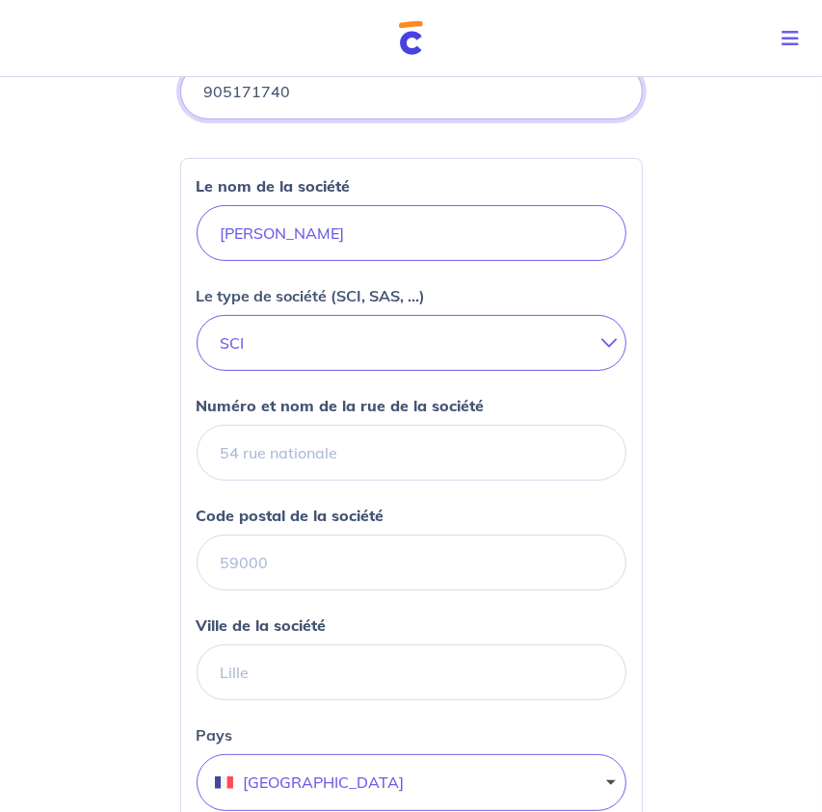
scroll to position [288, 0]
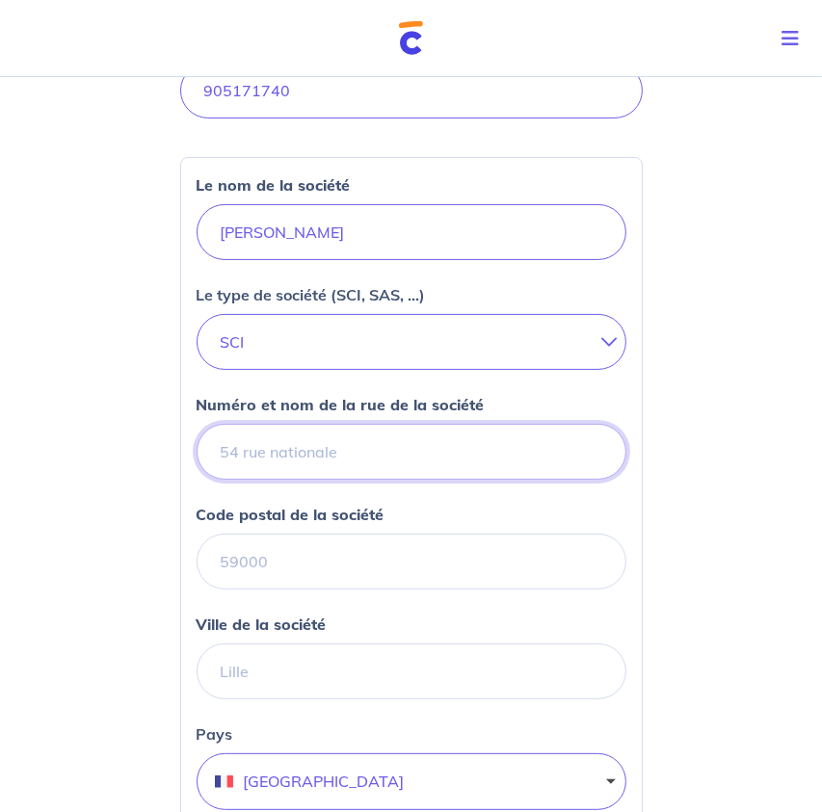
click at [409, 457] on input "Numéro et nom de la rue de la société" at bounding box center [412, 452] width 430 height 56
type input "4 rue des canabassiers"
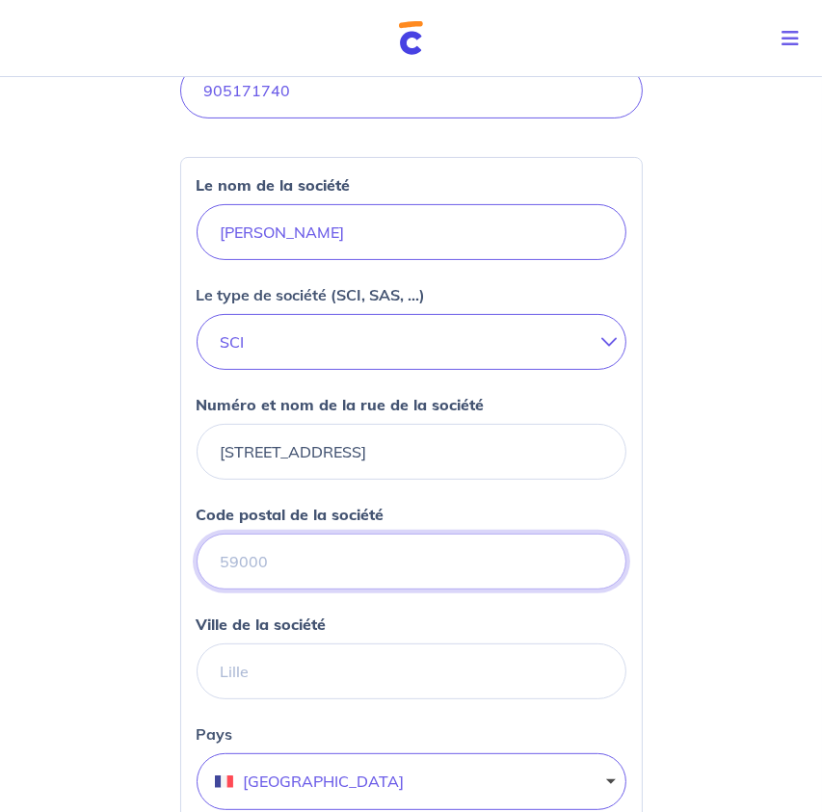
type input "34070"
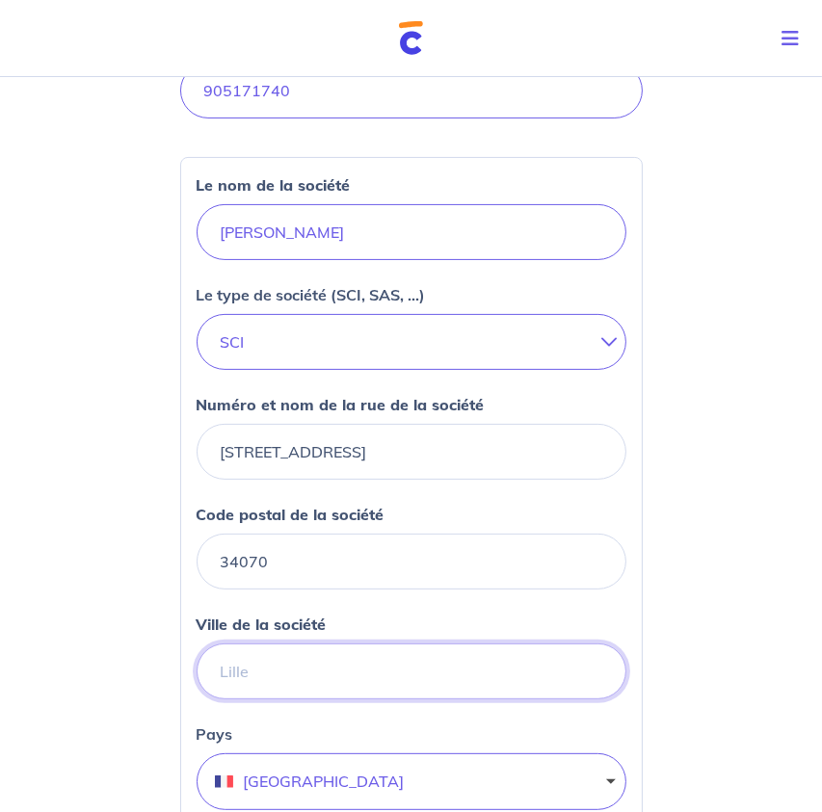
type input "MONTPELLIER"
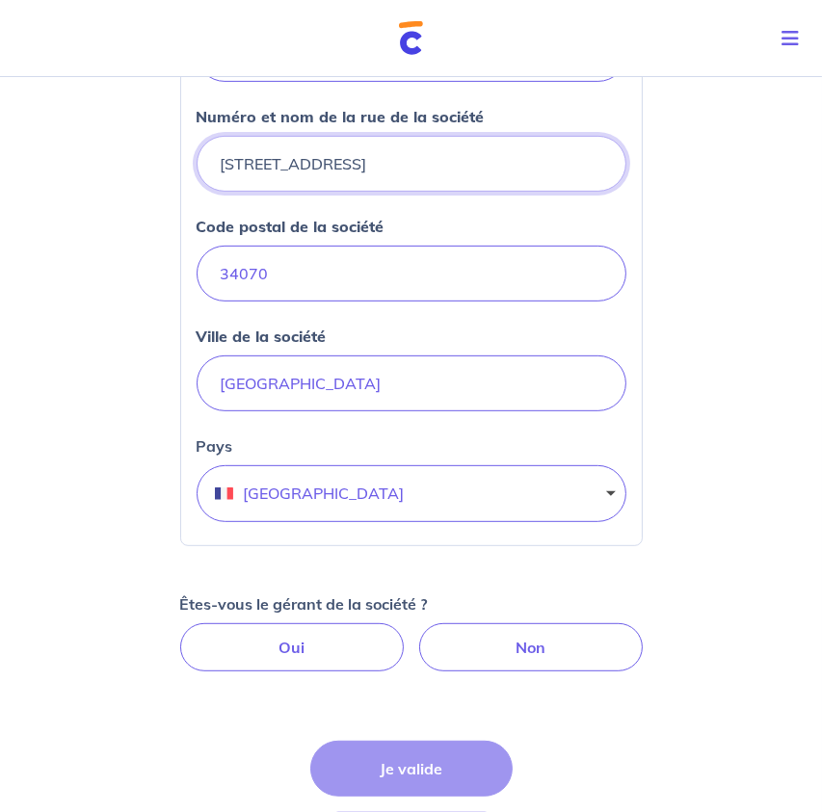
scroll to position [578, 0]
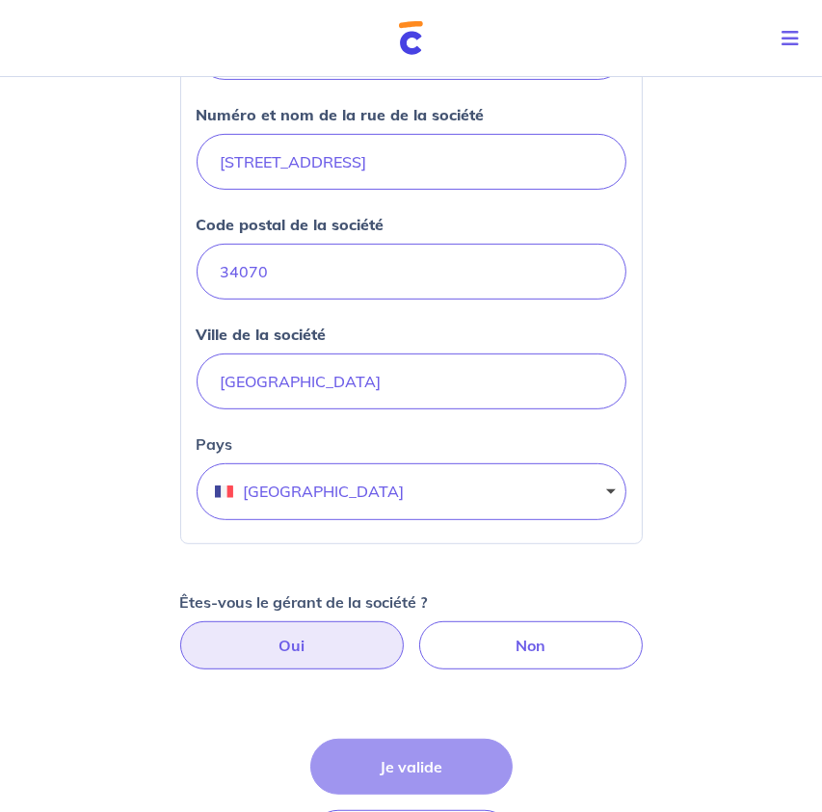
click at [348, 661] on label "Oui" at bounding box center [291, 645] width 223 height 48
click at [405, 634] on input "Oui" at bounding box center [411, 627] width 13 height 13
radio input "true"
select select "FR"
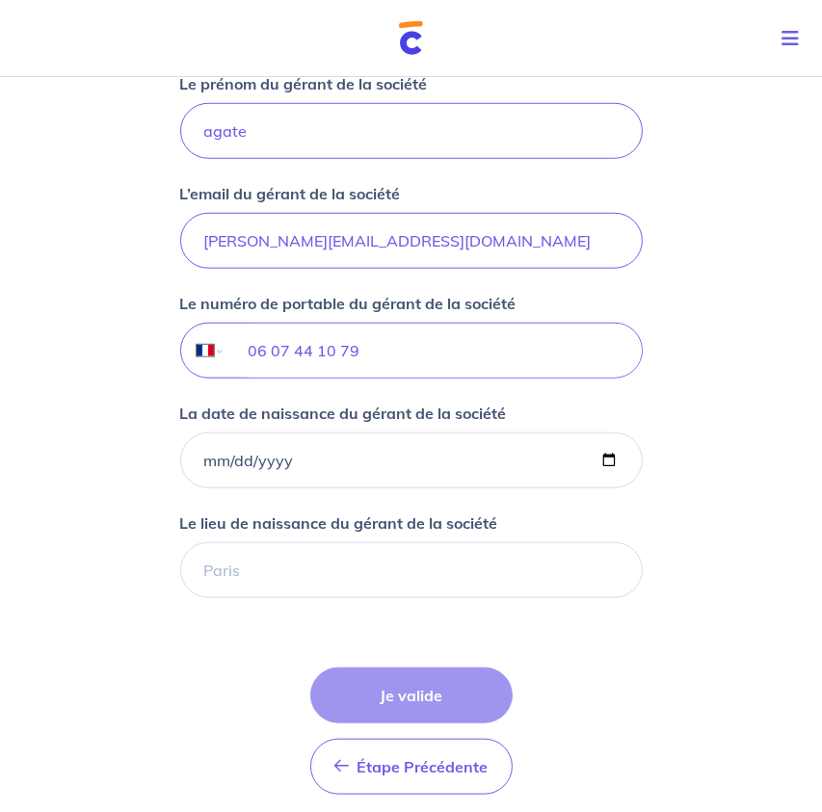
scroll to position [1444, 0]
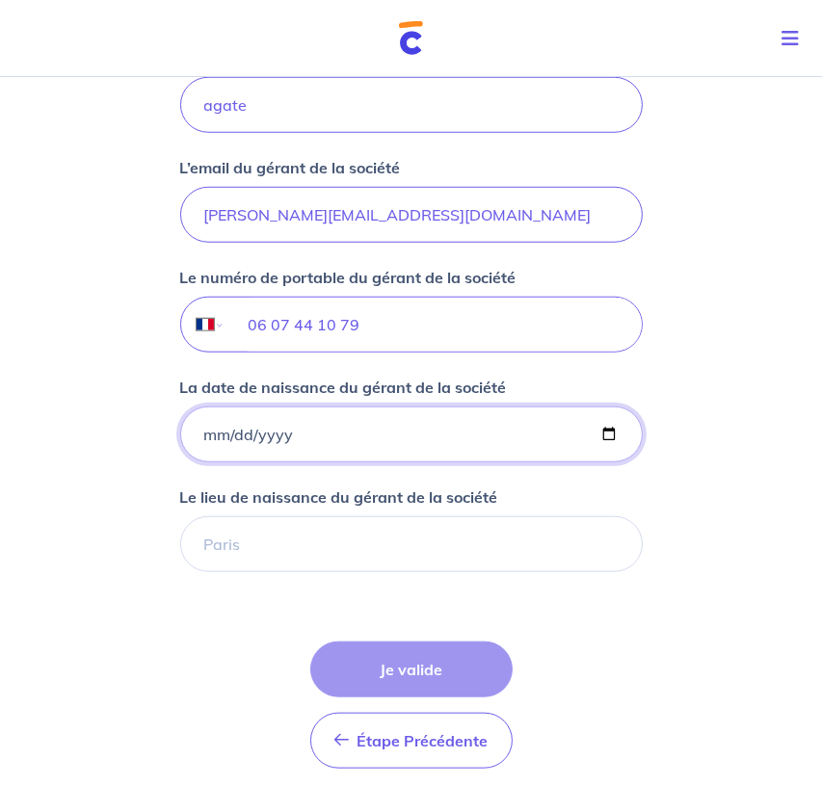
click at [389, 439] on input "La date de naissance du gérant de la société" at bounding box center [411, 435] width 462 height 56
type input "1988-09-24"
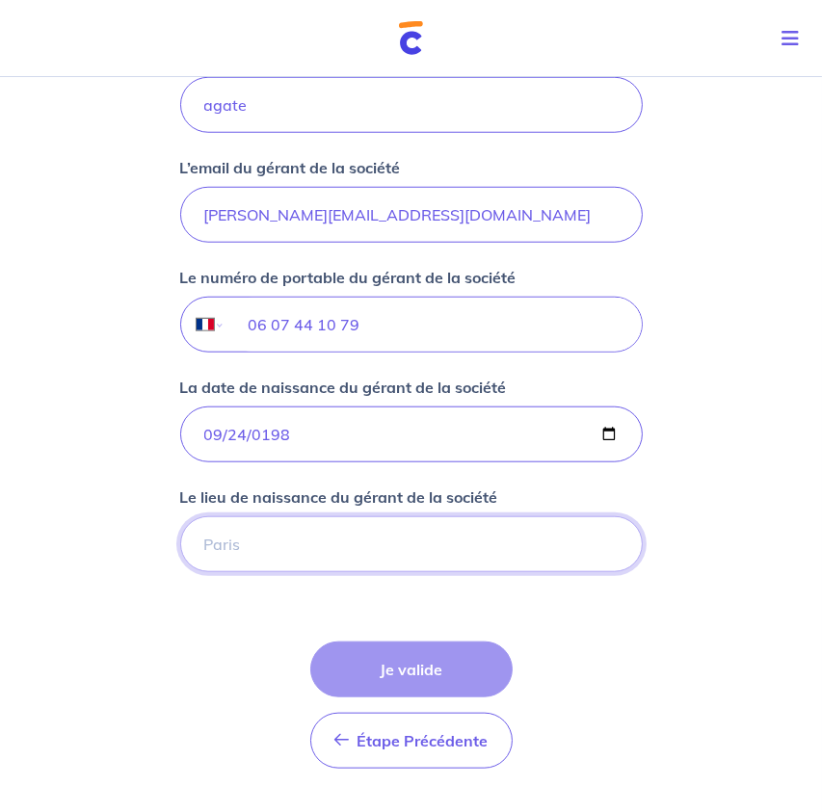
click at [367, 551] on input "Le lieu de naissance du gérant de la société" at bounding box center [411, 544] width 462 height 56
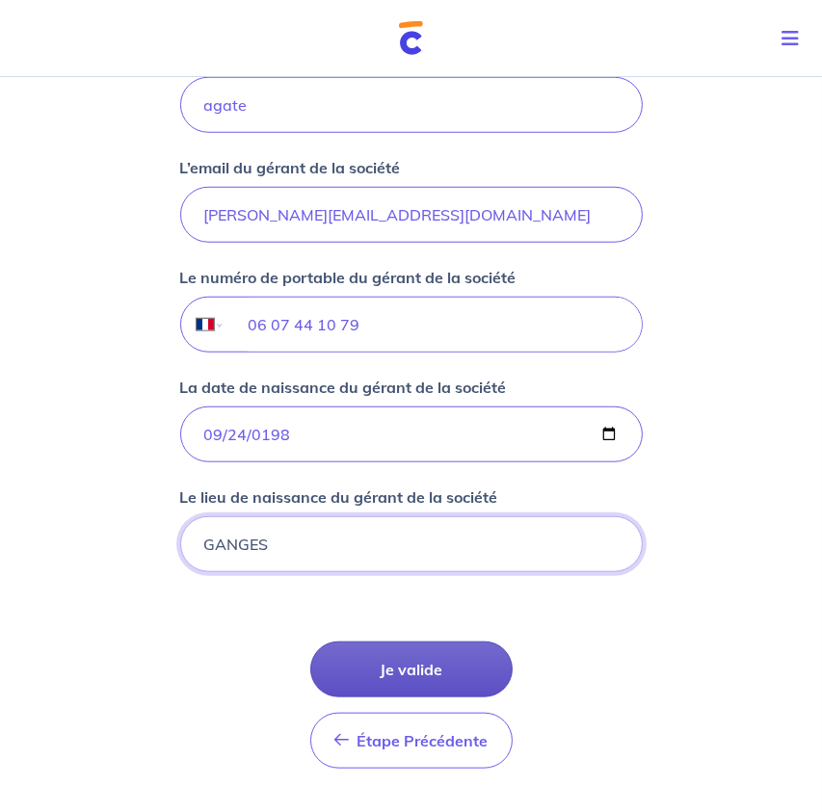
type input "GANGES"
click at [386, 665] on button "Je valide" at bounding box center [411, 670] width 202 height 56
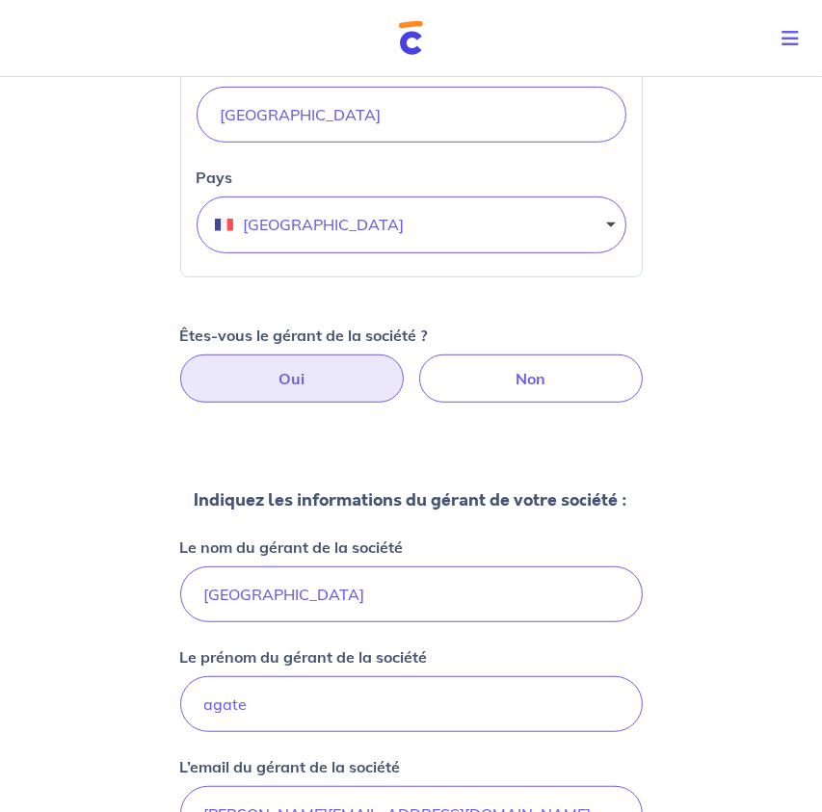
scroll to position [1519, 0]
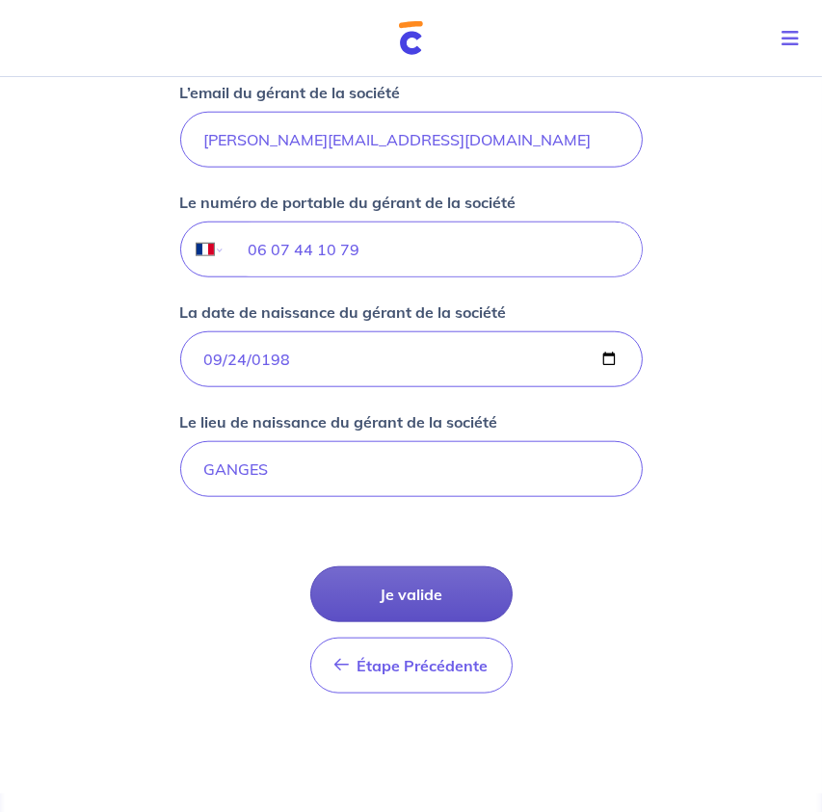
click at [438, 595] on button "Je valide" at bounding box center [411, 594] width 202 height 56
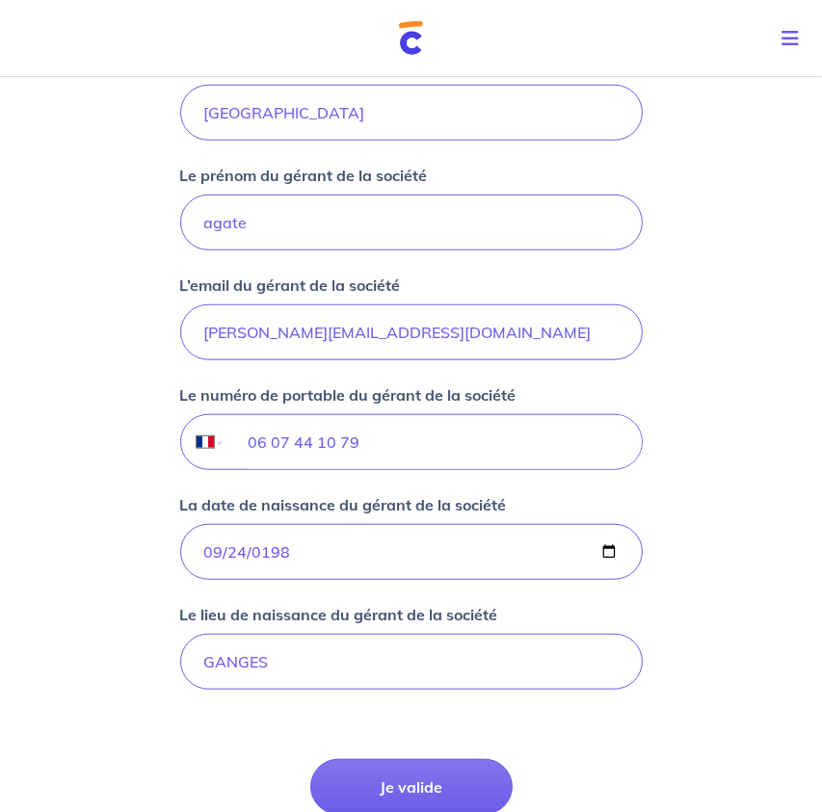
scroll to position [749, 0]
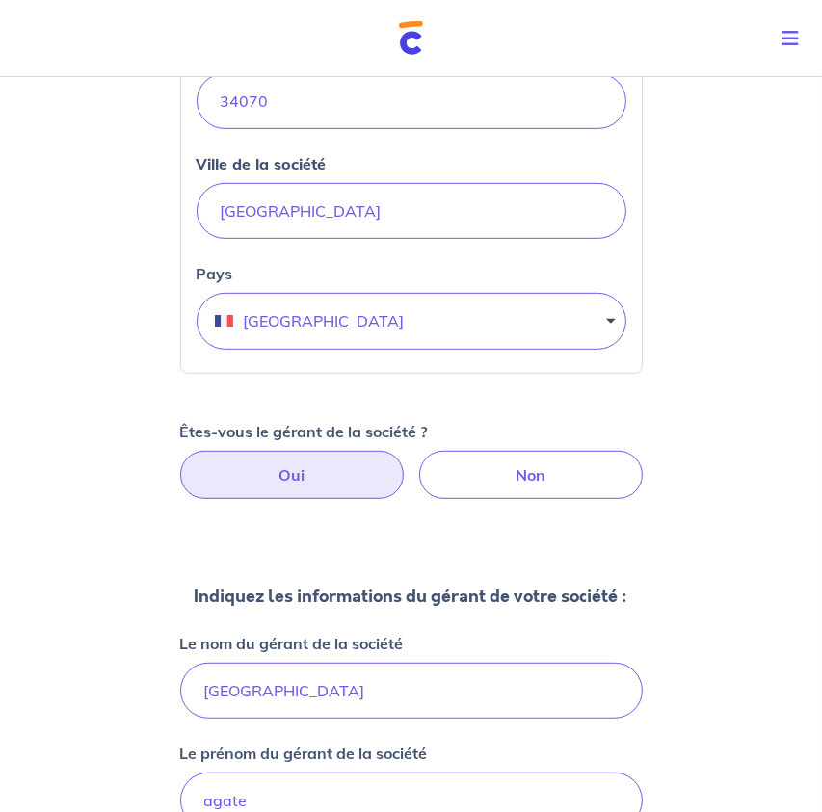
click at [329, 471] on label "Oui" at bounding box center [291, 475] width 223 height 48
click at [405, 463] on input "Oui" at bounding box center [411, 457] width 13 height 13
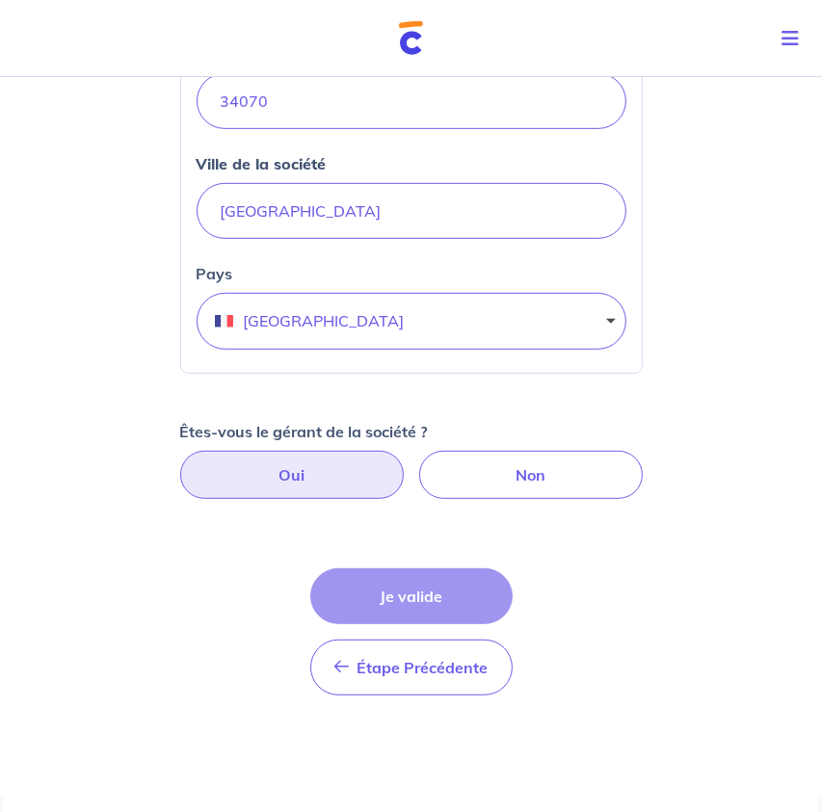
select select "FR"
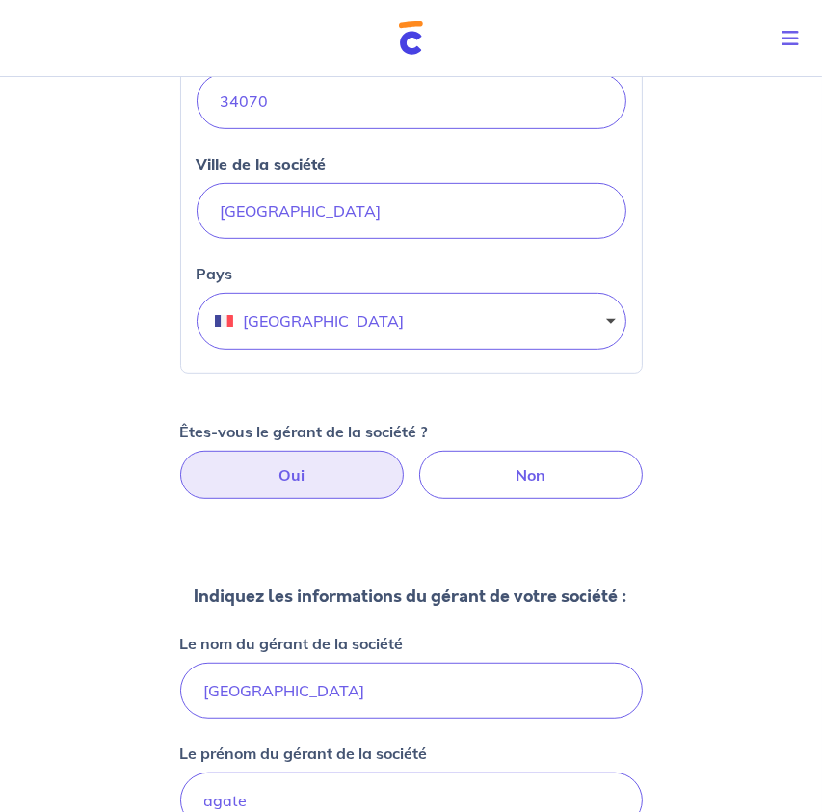
scroll to position [74, 0]
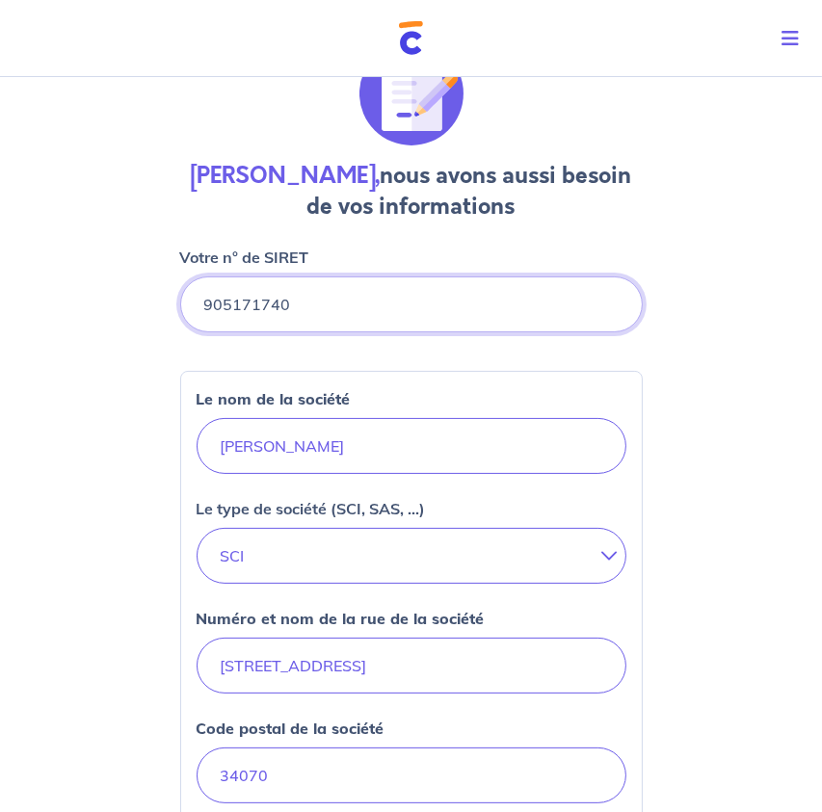
click at [325, 306] on input "Votre n° de SIRET" at bounding box center [411, 304] width 462 height 56
click at [331, 304] on input "Votre n° de SIRET" at bounding box center [411, 304] width 462 height 56
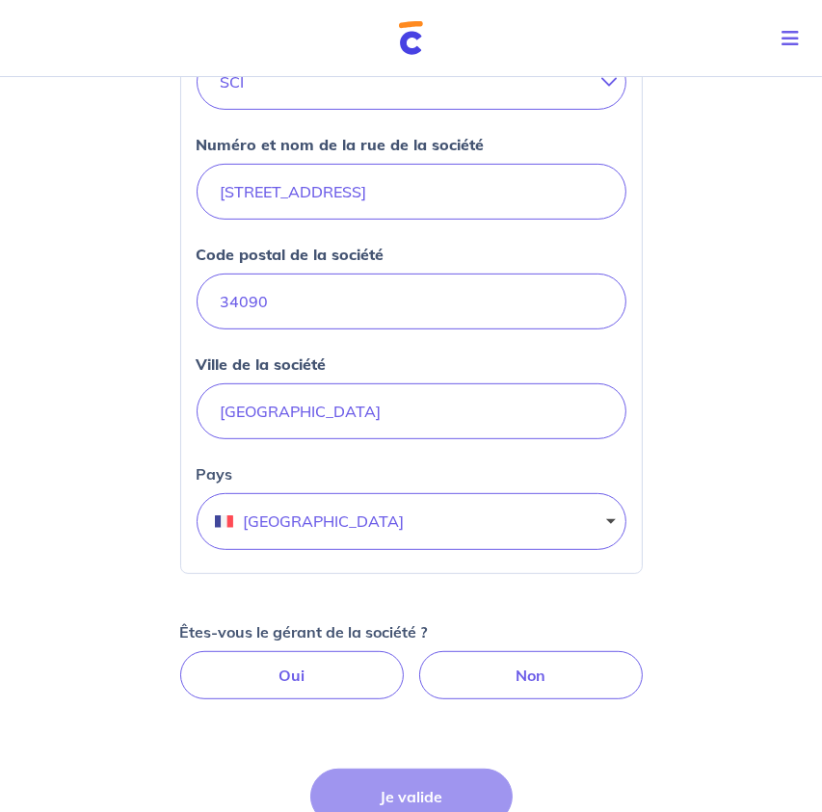
scroll to position [674, 0]
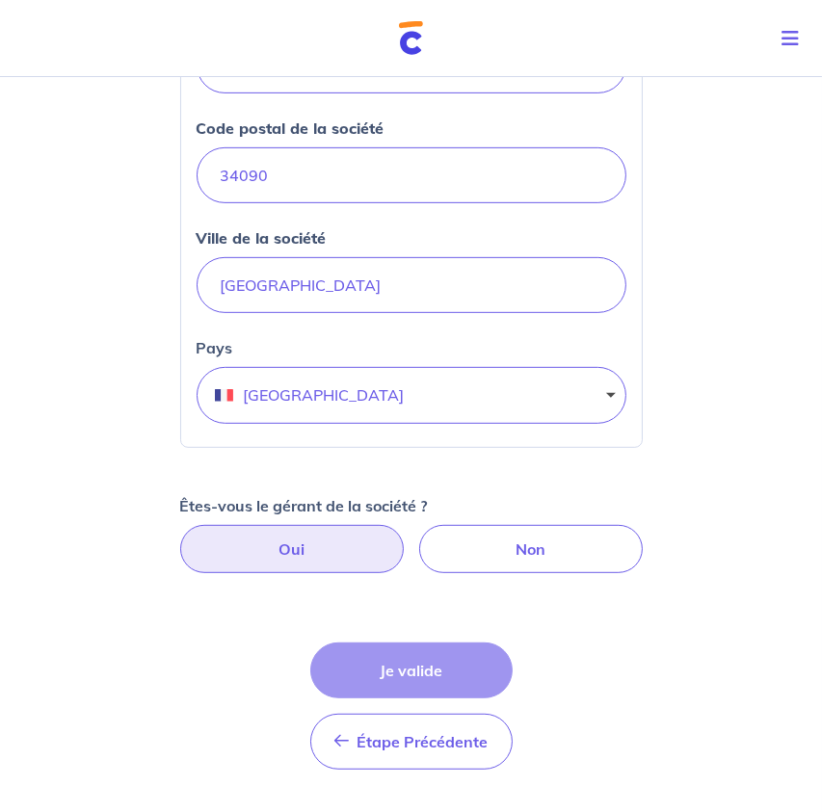
type input "90517174000012"
click at [297, 544] on label "Oui" at bounding box center [291, 549] width 223 height 48
click at [405, 538] on input "Oui" at bounding box center [411, 531] width 13 height 13
radio input "true"
select select "FR"
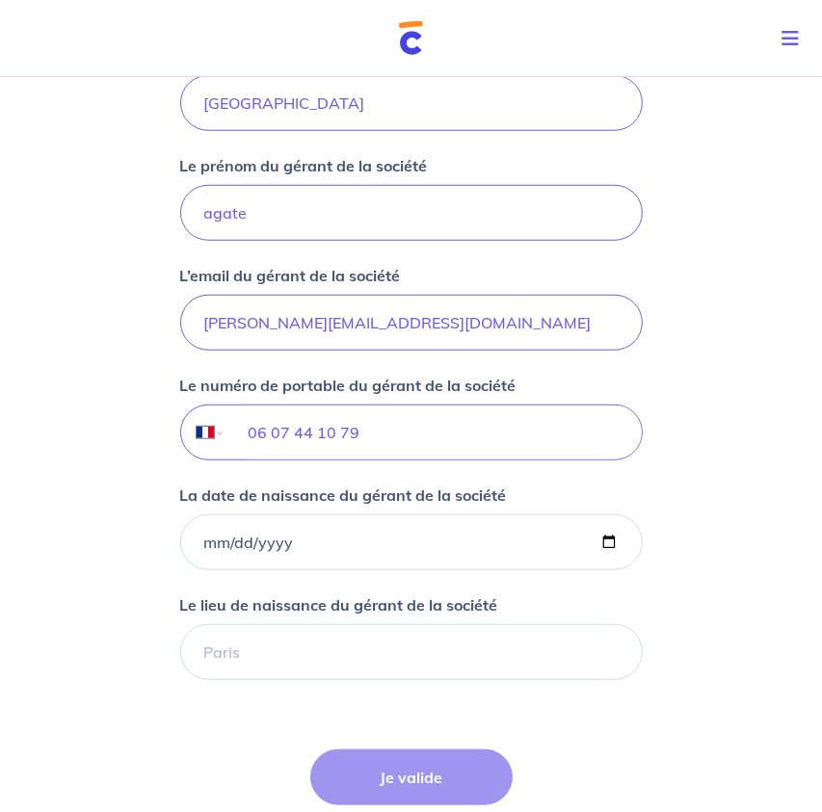
scroll to position [1349, 0]
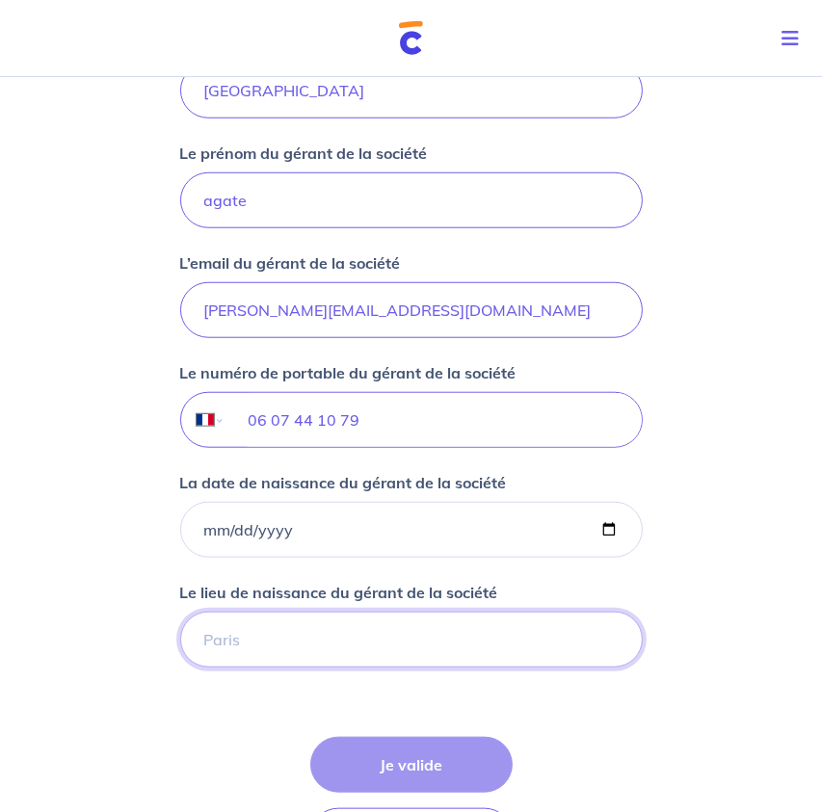
click at [351, 636] on input "Le lieu de naissance du gérant de la société" at bounding box center [411, 640] width 462 height 56
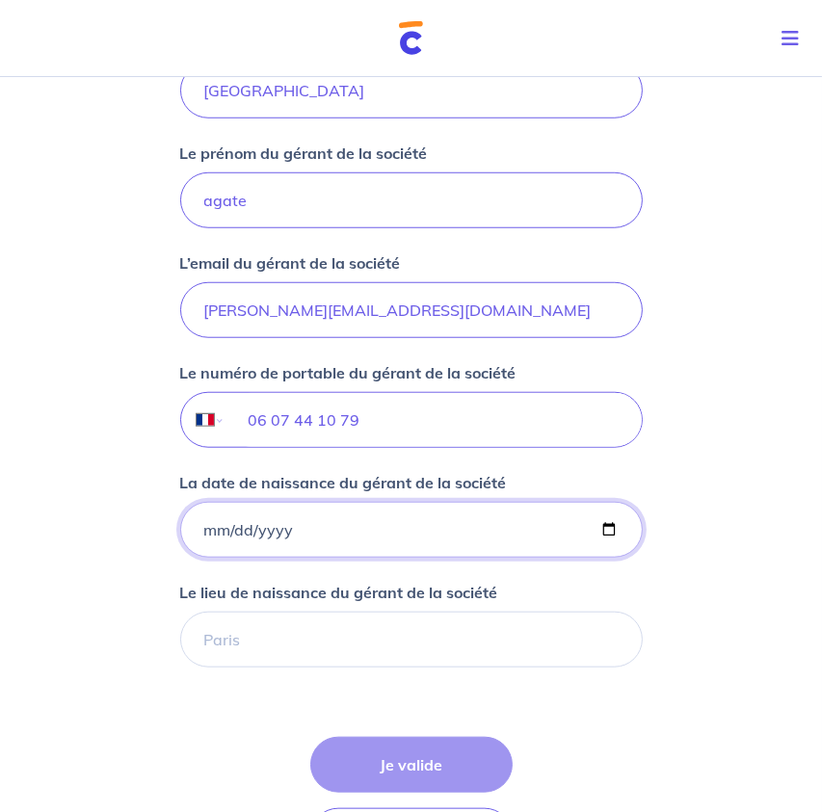
click at [277, 532] on input "La date de naissance du gérant de la société" at bounding box center [411, 530] width 462 height 56
click at [198, 532] on input "La date de naissance du gérant de la société" at bounding box center [411, 530] width 462 height 56
click at [203, 523] on input "La date de naissance du gérant de la société" at bounding box center [411, 530] width 462 height 56
type input "1988-09-24"
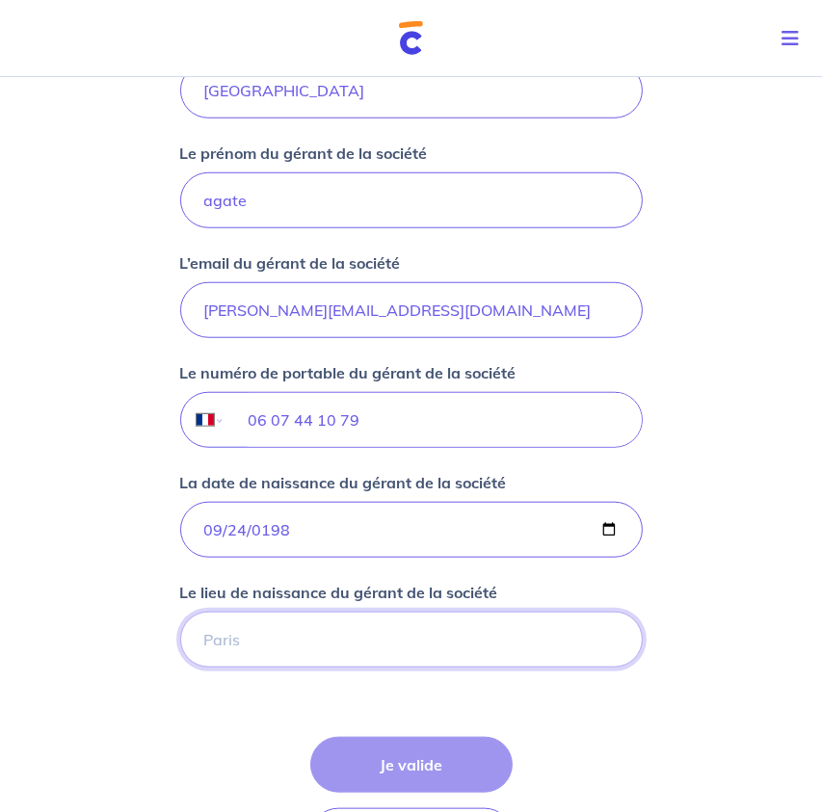
click at [250, 646] on input "Le lieu de naissance du gérant de la société" at bounding box center [411, 640] width 462 height 56
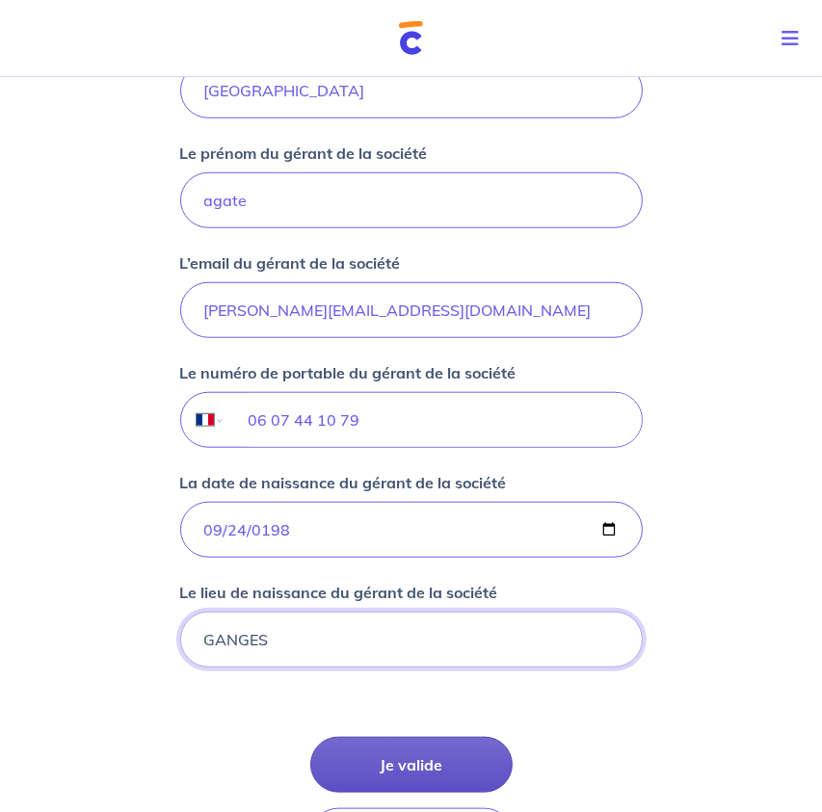
type input "GANGES"
click at [363, 749] on button "Je valide" at bounding box center [411, 765] width 202 height 56
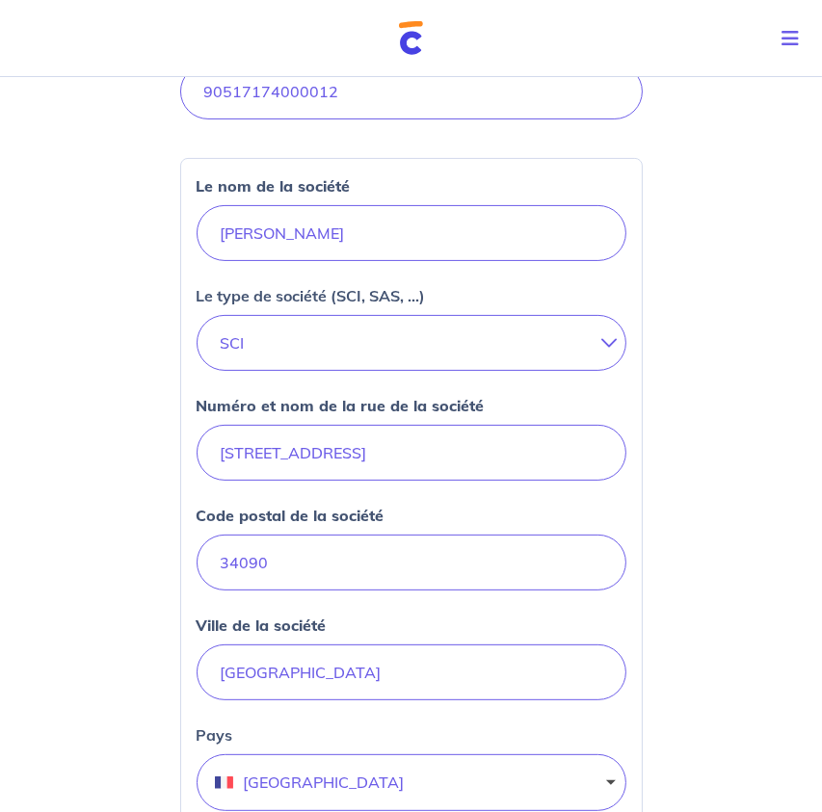
scroll to position [288, 0]
click at [579, 342] on button "SCI" at bounding box center [412, 342] width 430 height 56
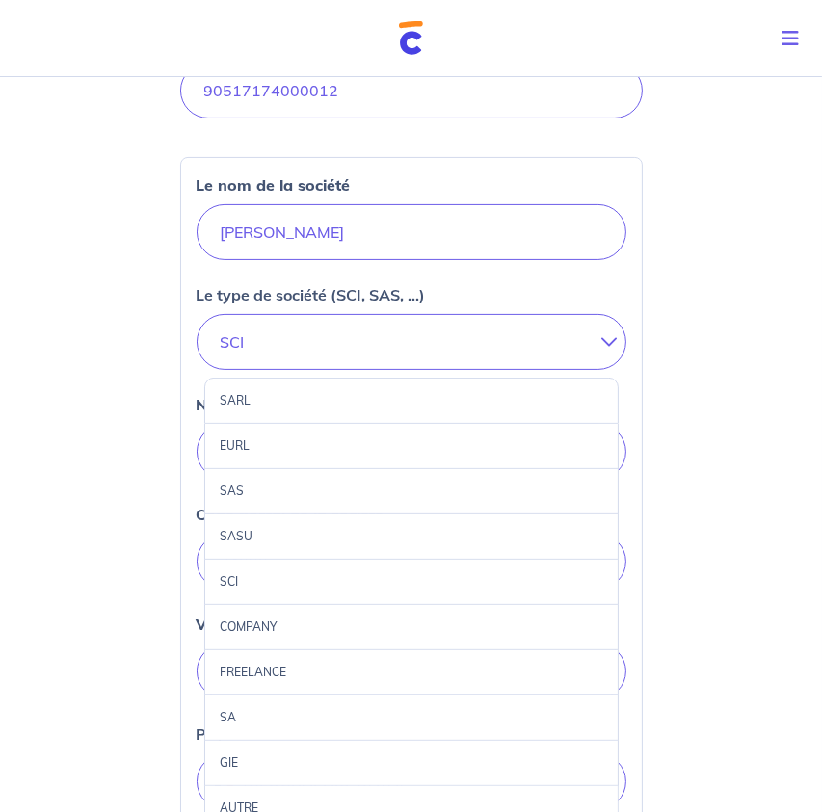
click at [479, 585] on div "SCI" at bounding box center [411, 582] width 414 height 45
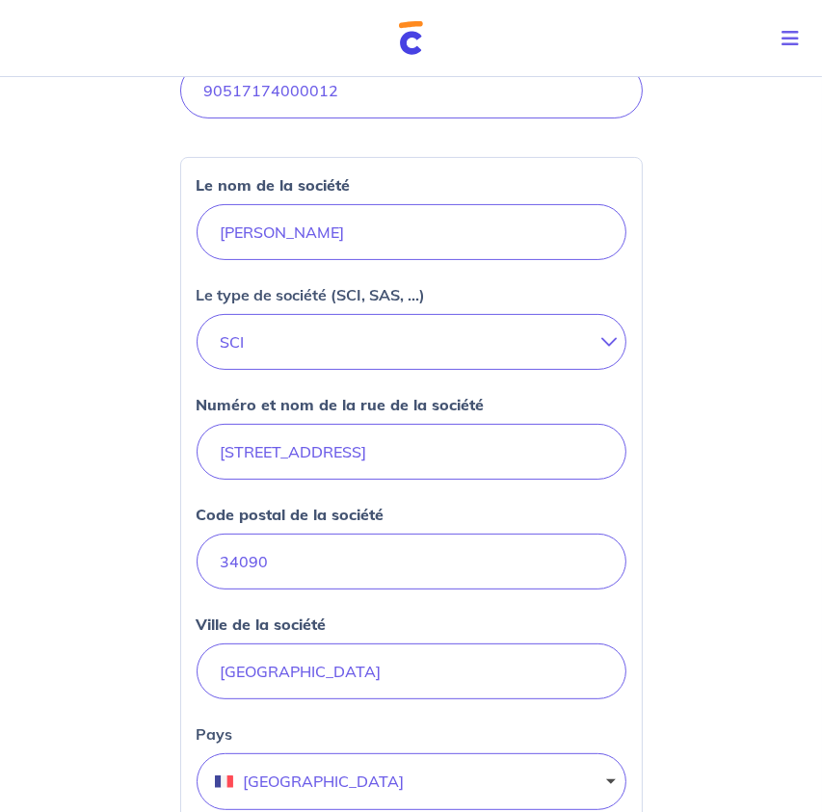
scroll to position [385, 0]
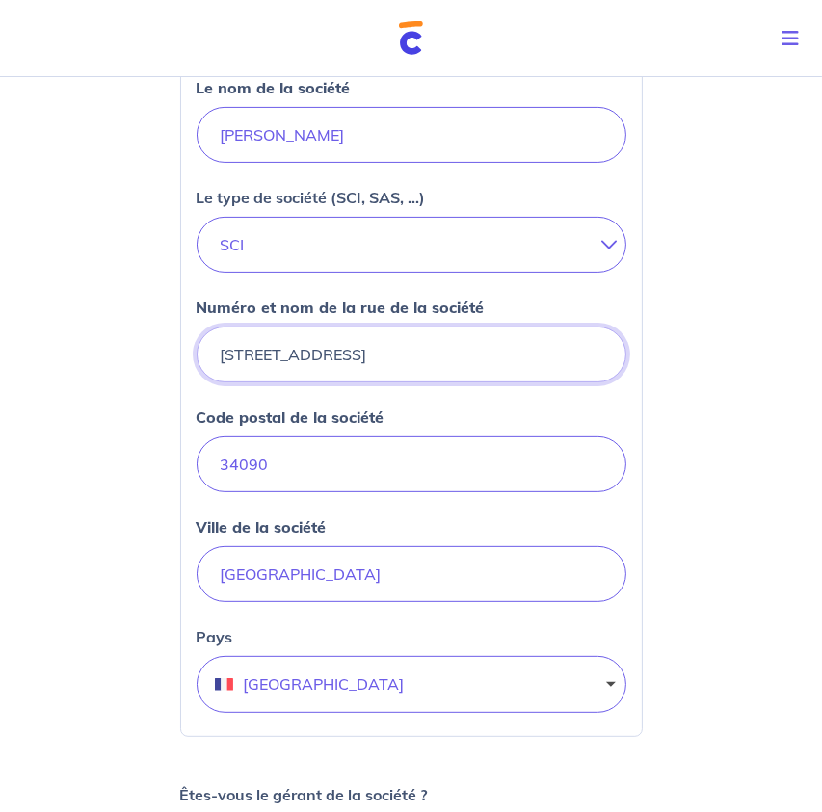
drag, startPoint x: 440, startPoint y: 353, endPoint x: 129, endPoint y: 339, distance: 311.5
click at [129, 339] on div "Agate Cuenca, nous avons aussi besoin de vos informations Votre n° de SIRET Le …" at bounding box center [411, 806] width 822 height 2244
type input "4 rue des canabassiers"
drag, startPoint x: 303, startPoint y: 461, endPoint x: 168, endPoint y: 481, distance: 137.2
click at [203, 464] on input "34090" at bounding box center [412, 464] width 430 height 56
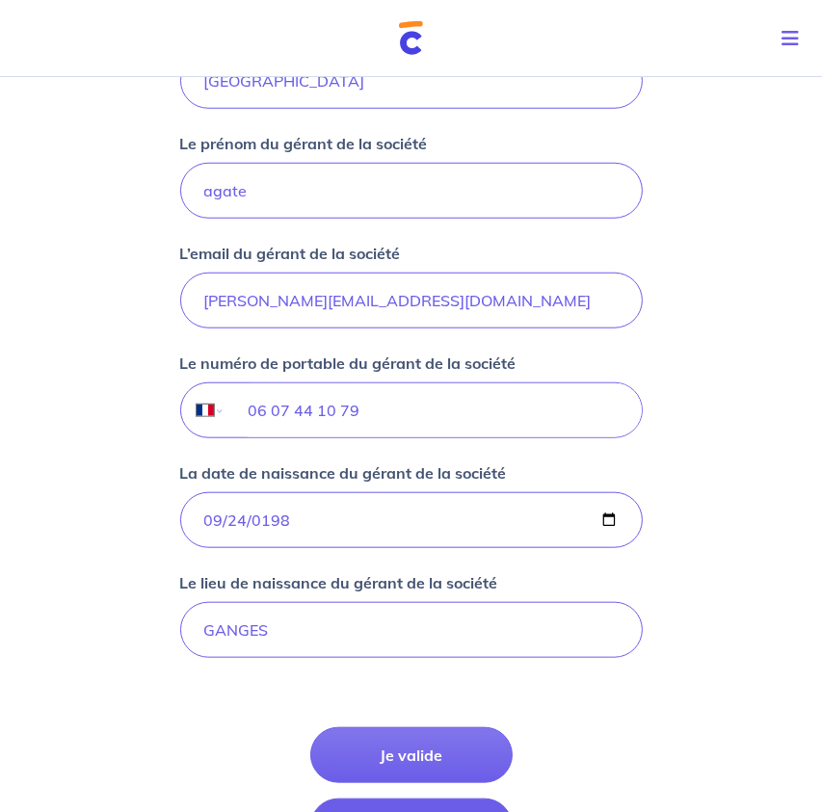
scroll to position [1519, 0]
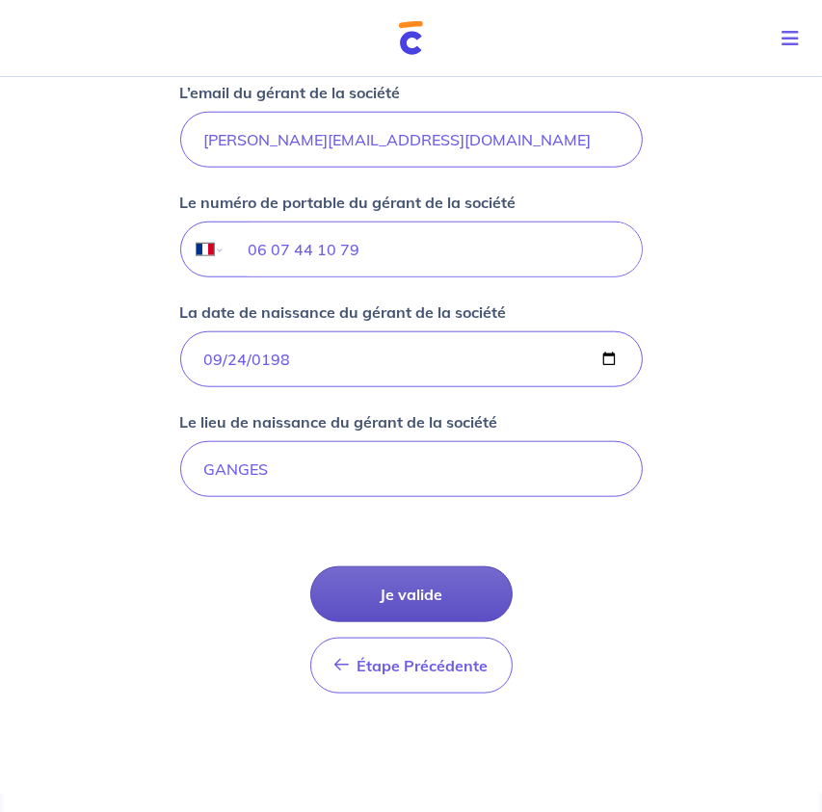
type input "34070"
click at [419, 588] on button "Je valide" at bounding box center [411, 594] width 202 height 56
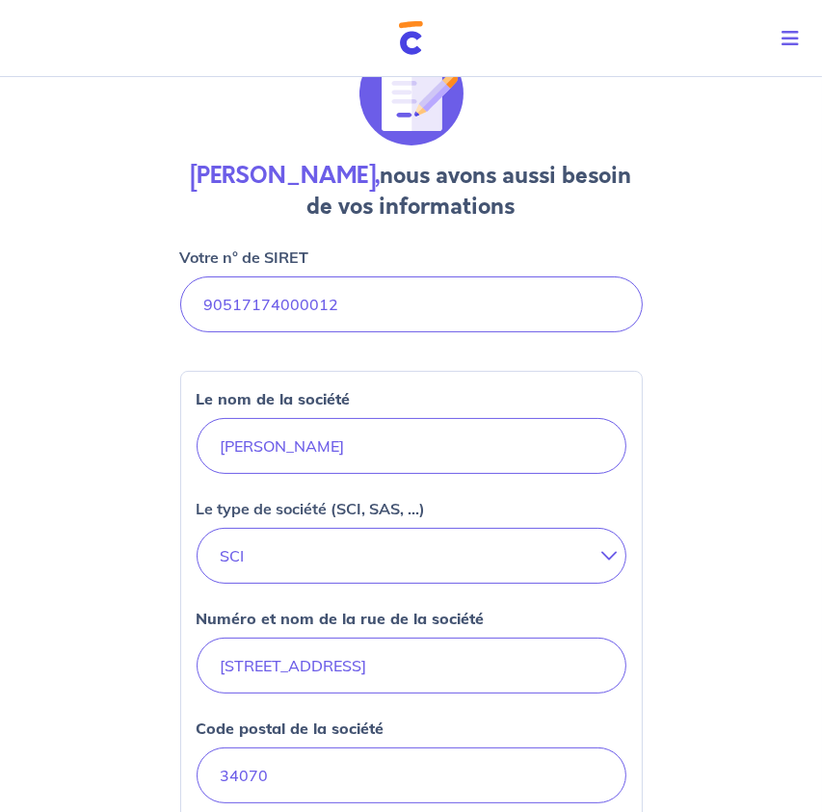
scroll to position [171, 0]
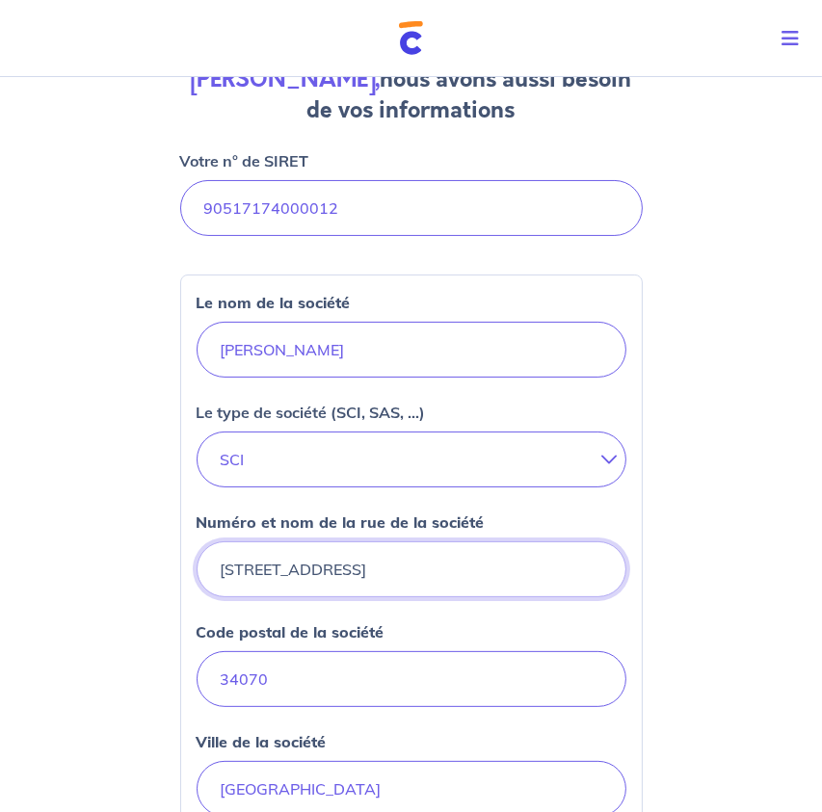
click at [452, 566] on input "4 rue des canabassiers" at bounding box center [412, 569] width 430 height 56
click at [443, 572] on input "4 rue des canabassiers" at bounding box center [412, 569] width 430 height 56
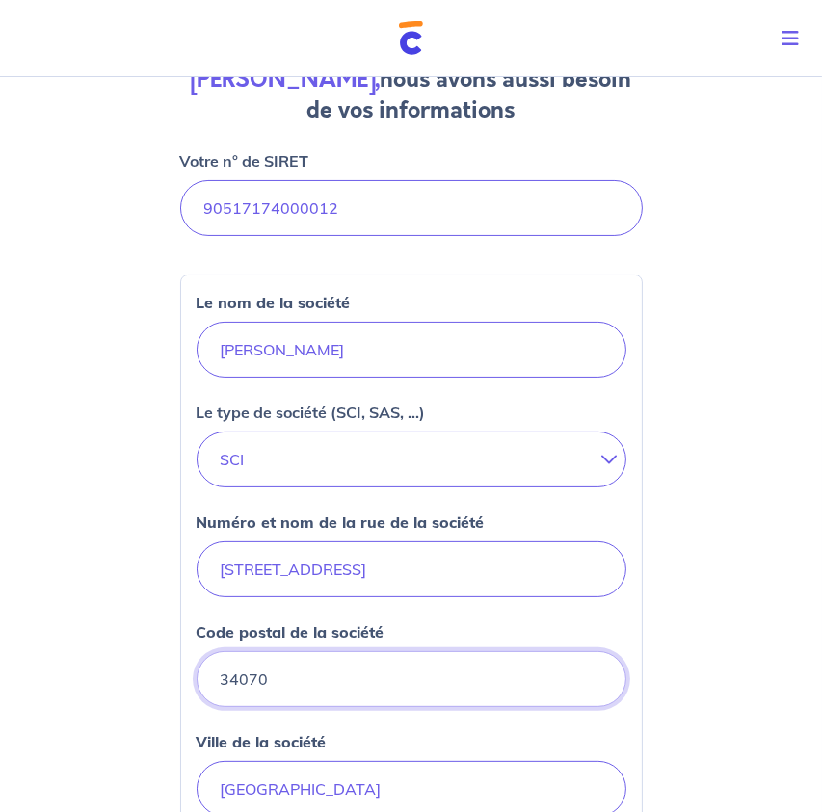
click at [421, 691] on input "34070" at bounding box center [412, 679] width 430 height 56
click at [544, 683] on input "34070" at bounding box center [412, 679] width 430 height 56
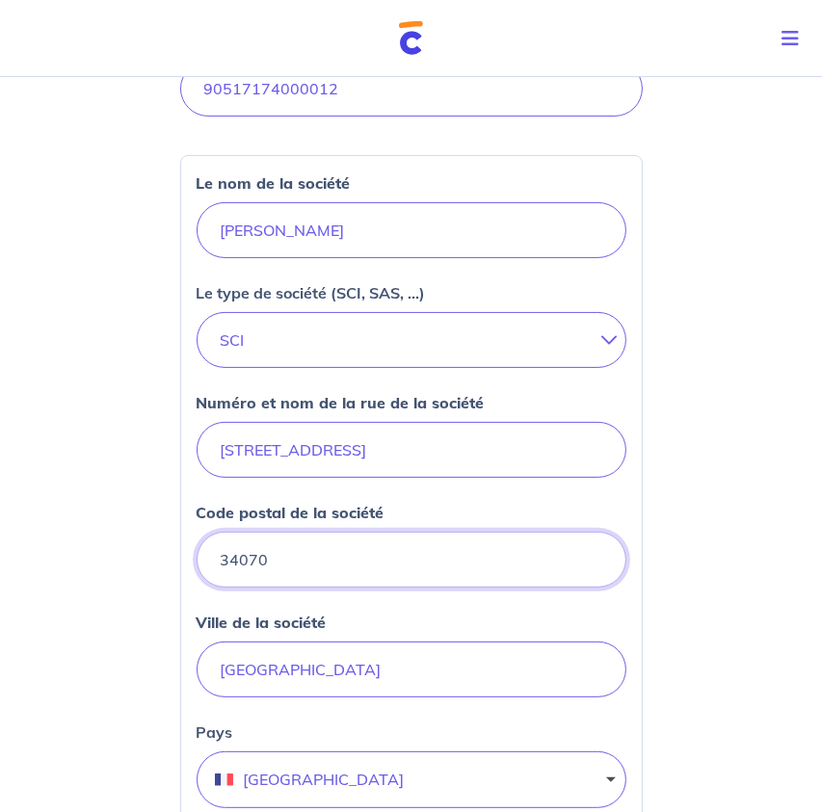
scroll to position [363, 0]
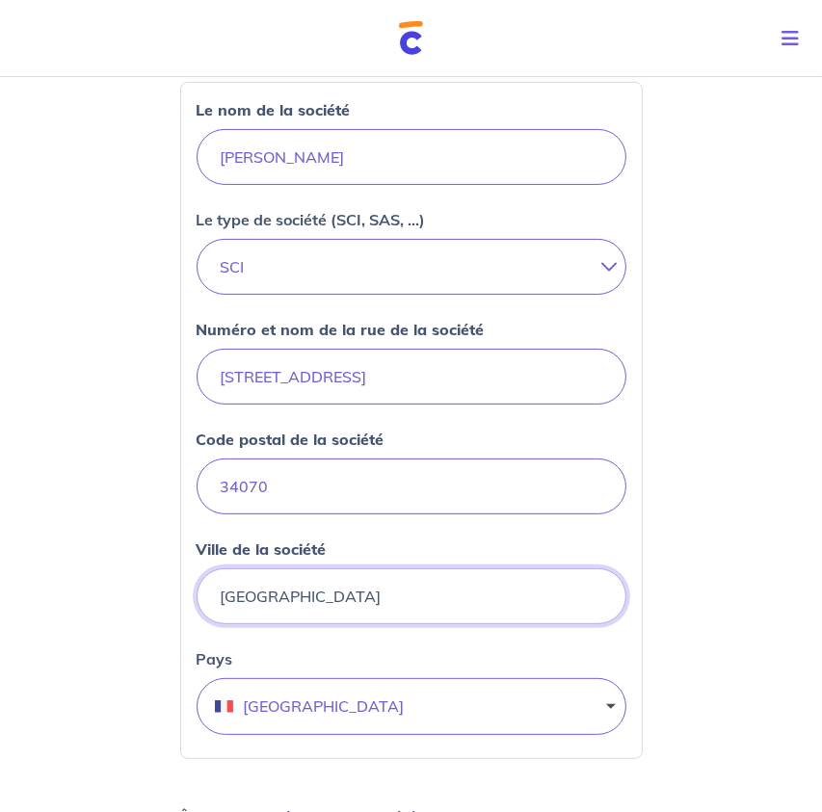
click at [379, 585] on input "MONTPELLIER" at bounding box center [412, 596] width 430 height 56
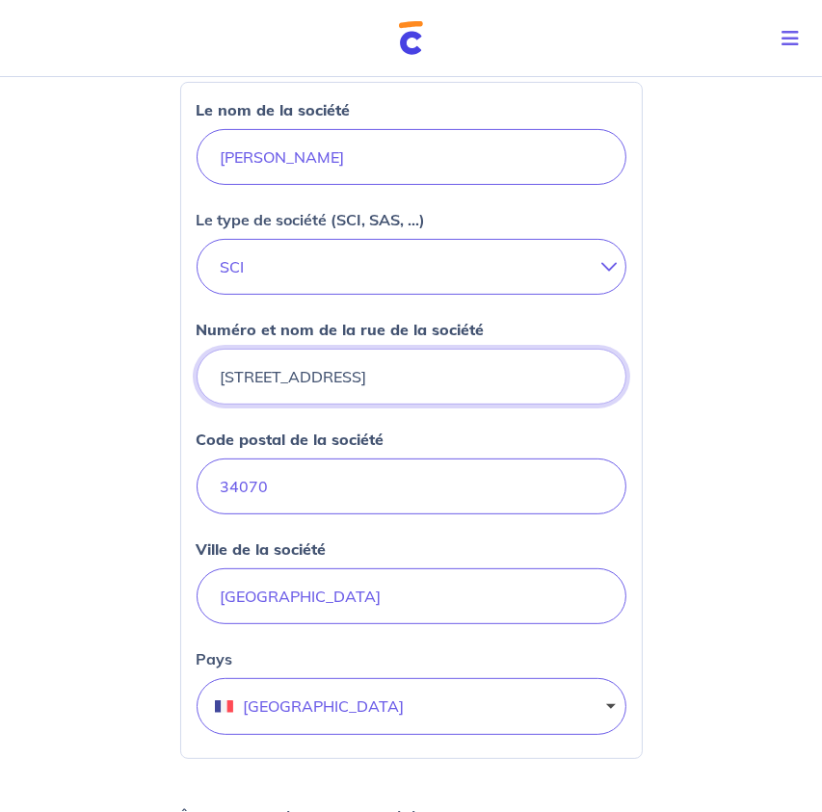
click at [454, 377] on input "4 rue des canabassiers" at bounding box center [412, 377] width 430 height 56
click at [435, 380] on input "4 rue des canabassiers" at bounding box center [412, 377] width 430 height 56
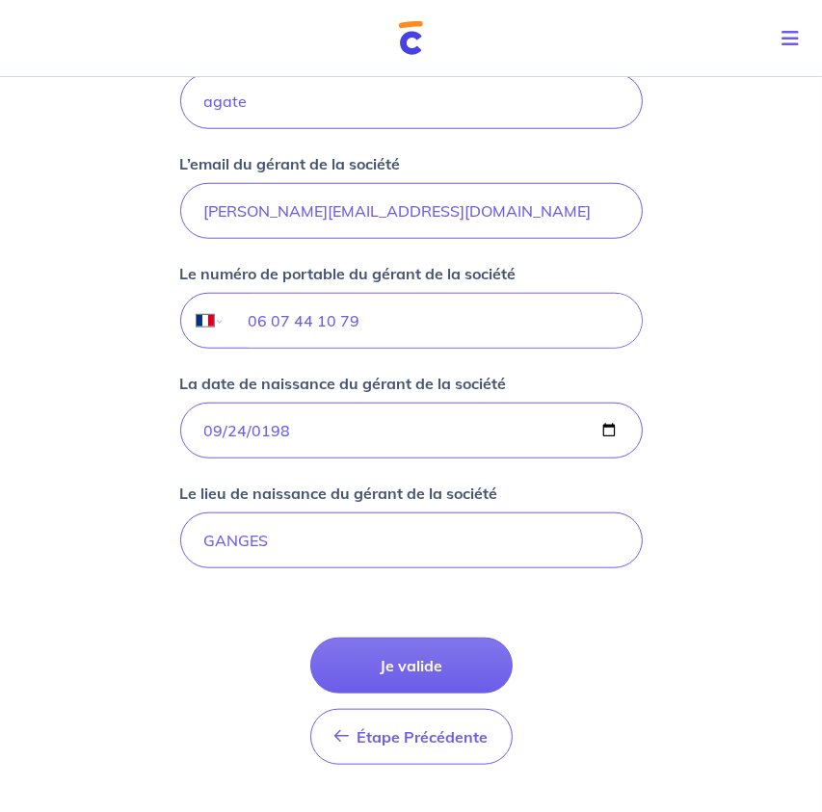
scroll to position [1519, 0]
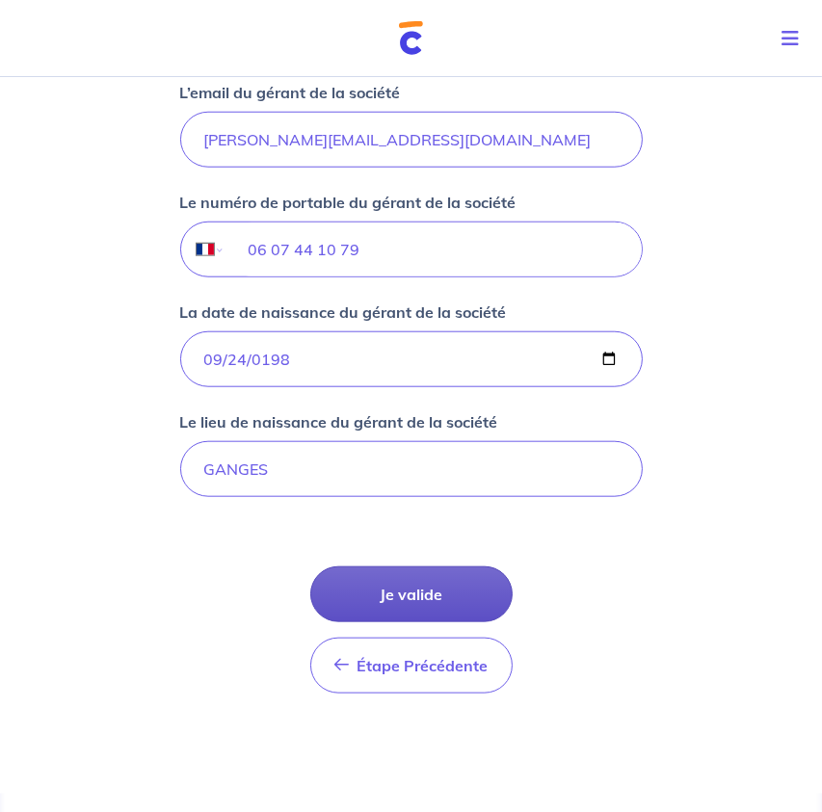
click at [439, 595] on button "Je valide" at bounding box center [411, 594] width 202 height 56
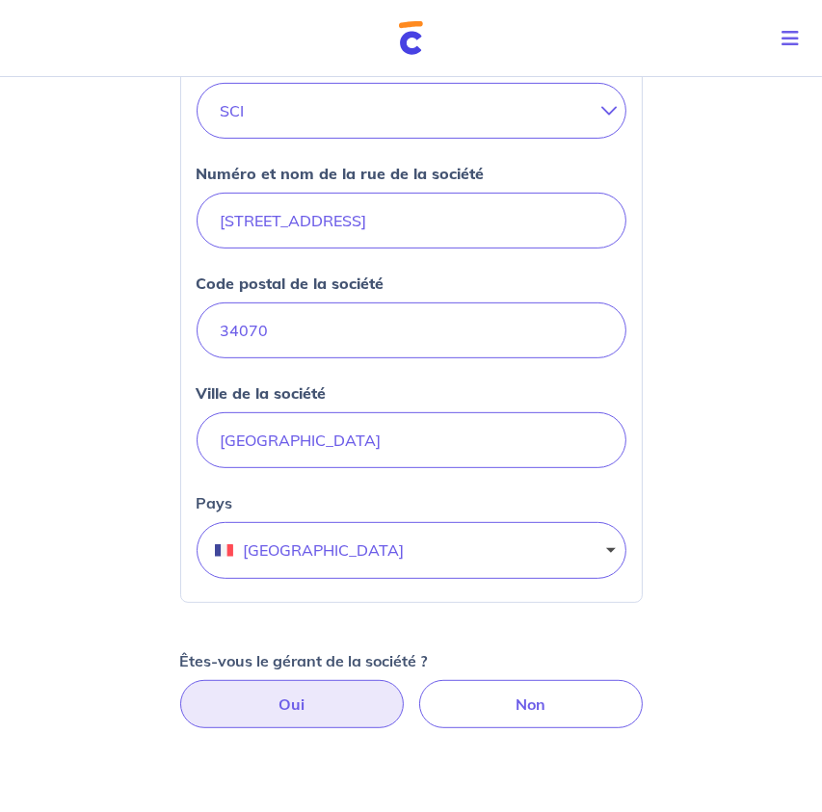
scroll to position [268, 0]
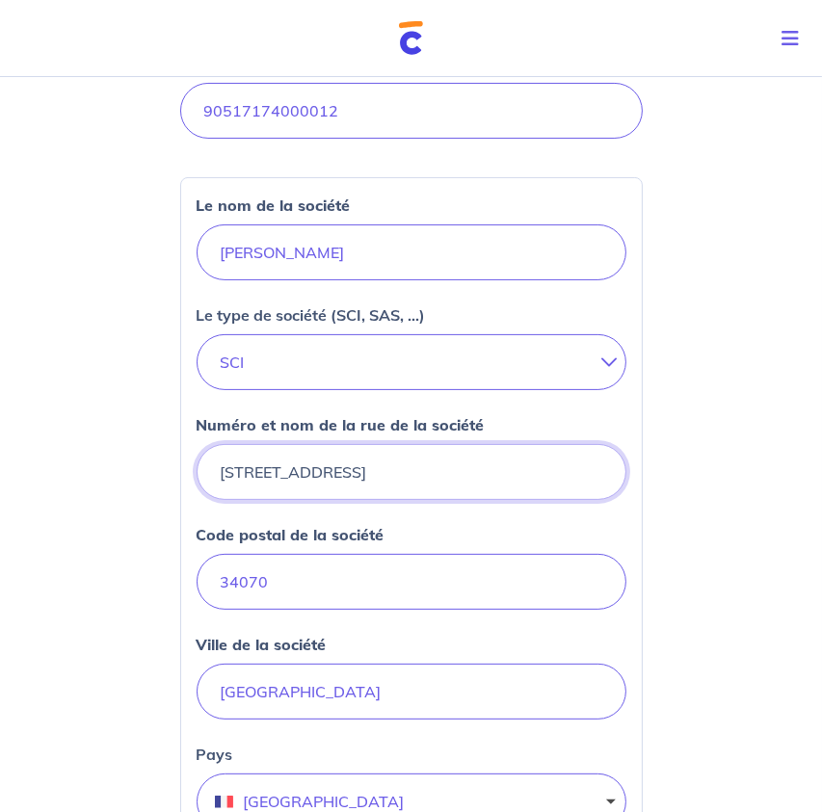
drag, startPoint x: 453, startPoint y: 477, endPoint x: 119, endPoint y: 457, distance: 333.9
type input "4 rue des canabassiers"
drag, startPoint x: 309, startPoint y: 575, endPoint x: 114, endPoint y: 578, distance: 195.6
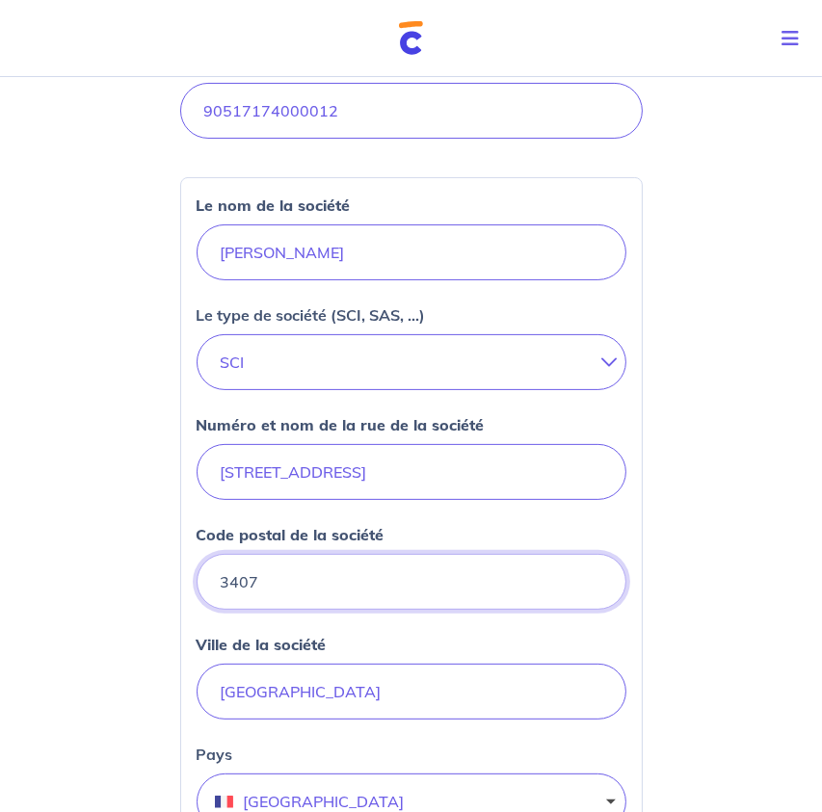
type input "34070"
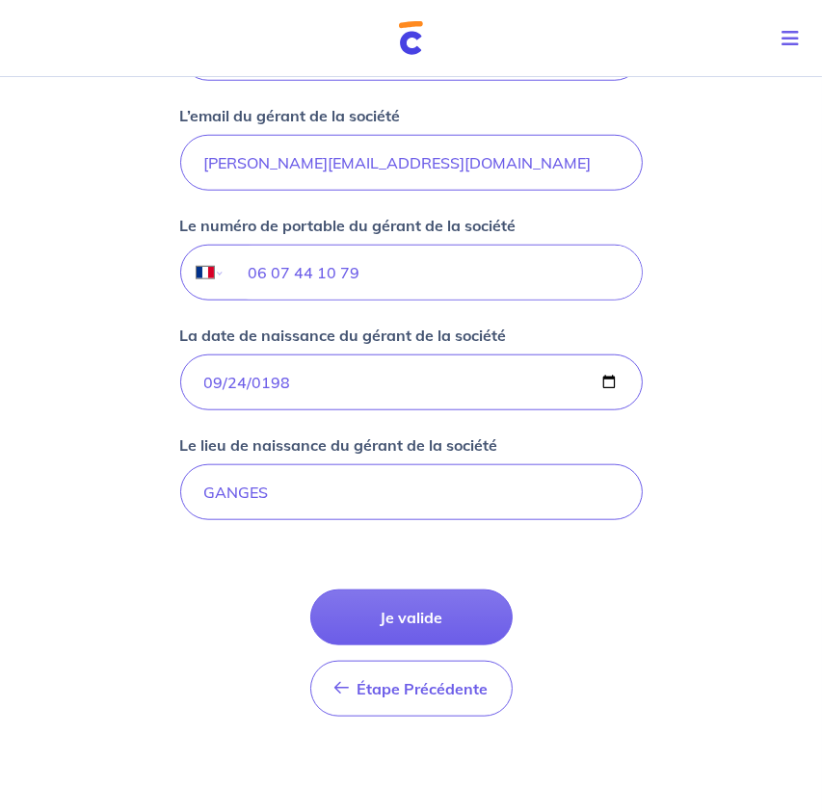
scroll to position [1519, 0]
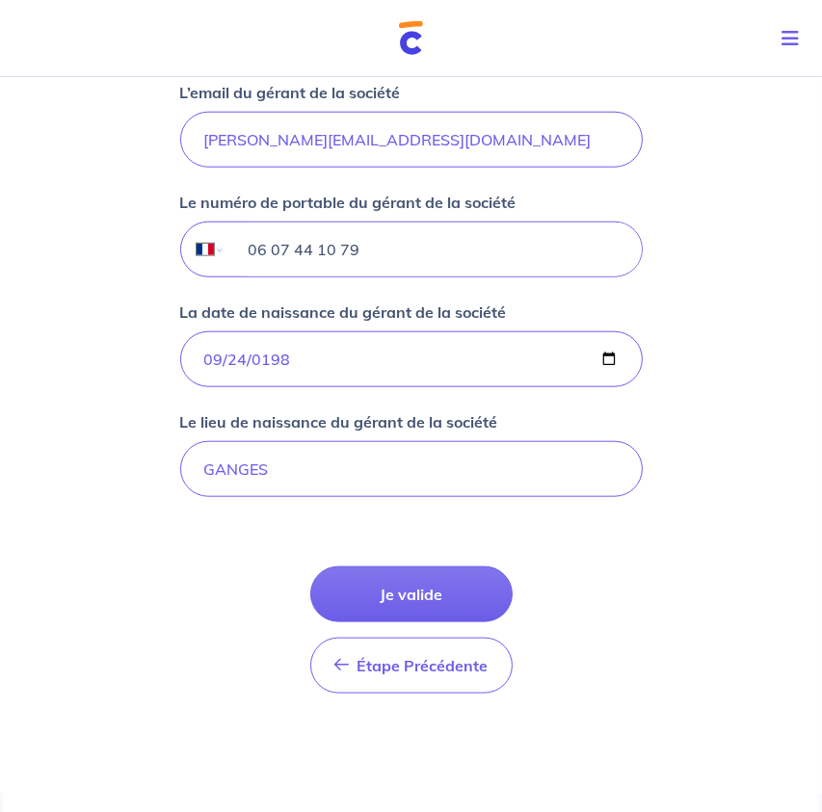
click at [228, 238] on input "06 07 44 10 79" at bounding box center [432, 250] width 416 height 54
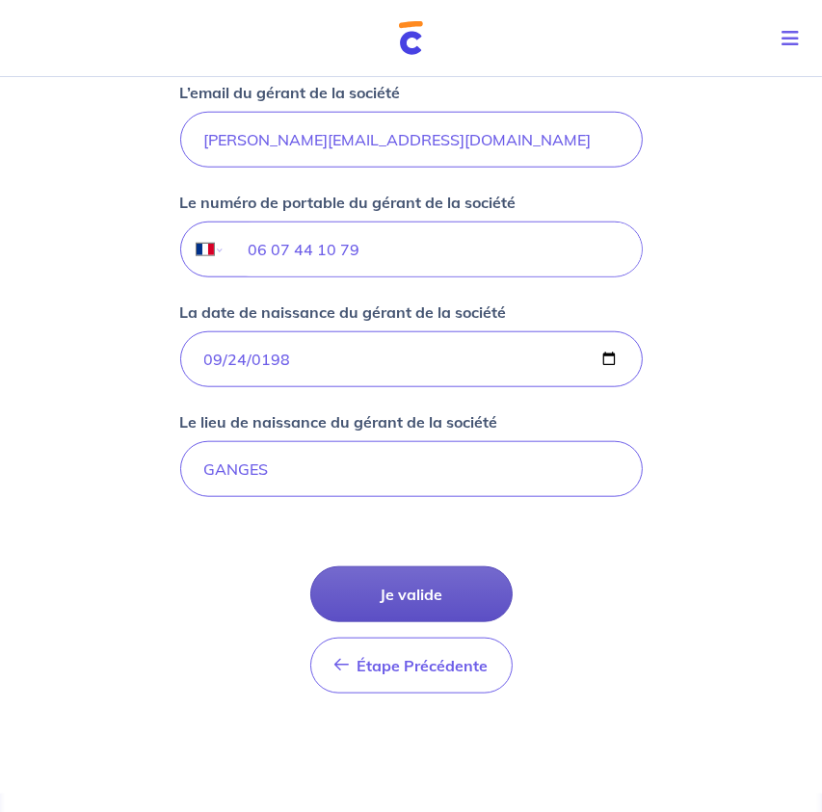
click at [372, 576] on button "Je valide" at bounding box center [411, 594] width 202 height 56
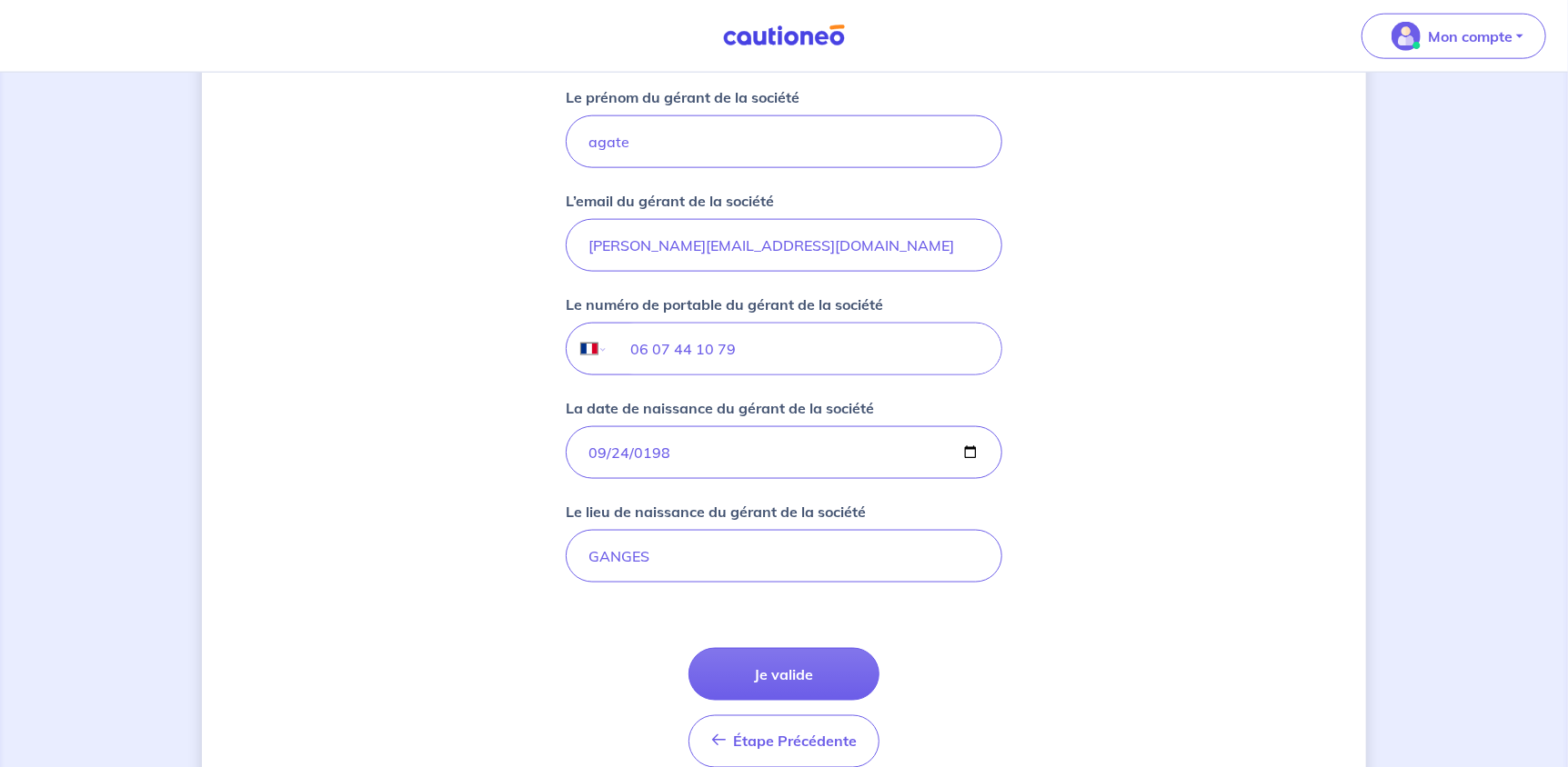
scroll to position [1432, 0]
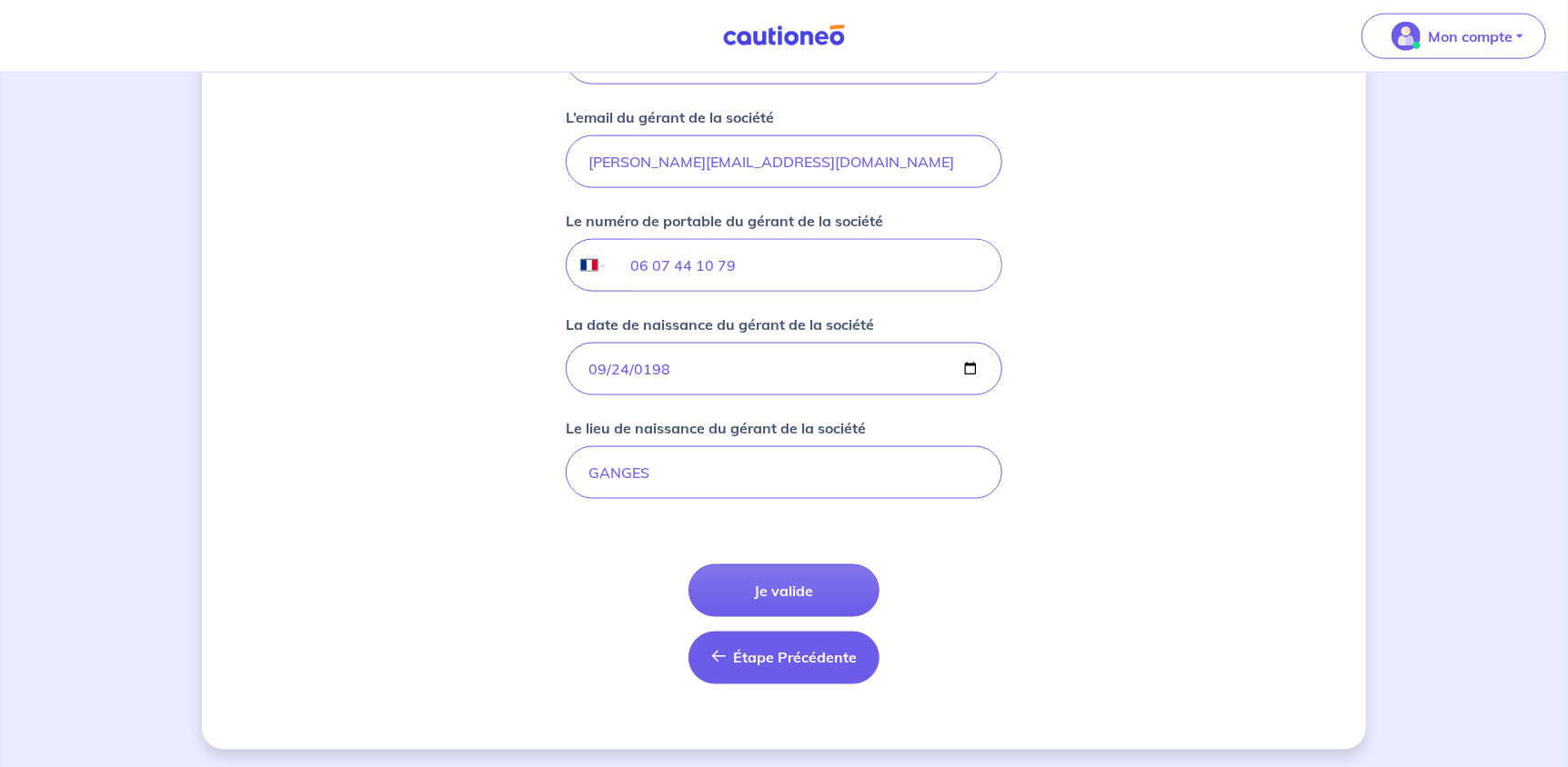
click at [826, 657] on span "Étape Précédente" at bounding box center [794, 658] width 124 height 18
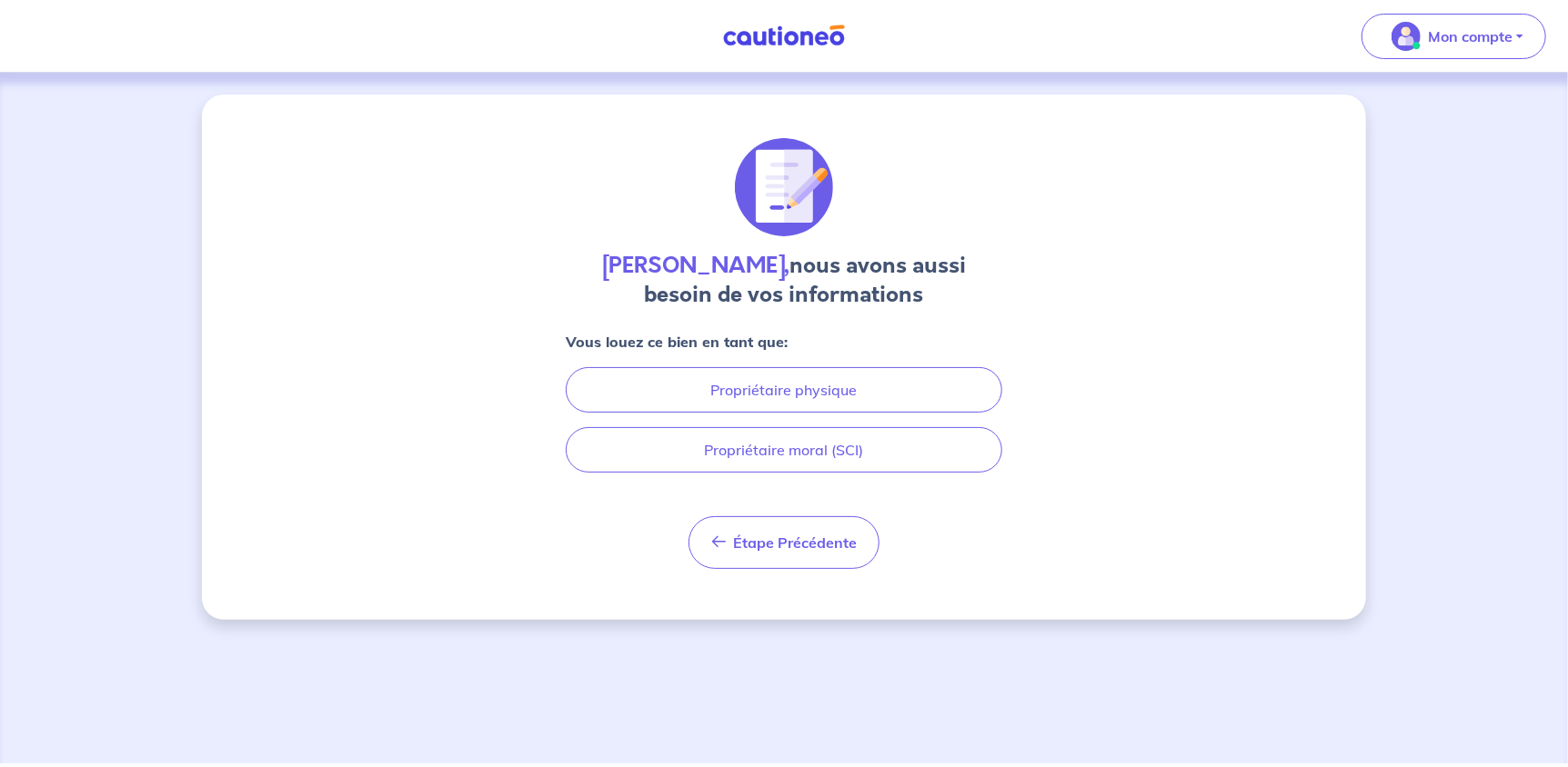
scroll to position [0, 0]
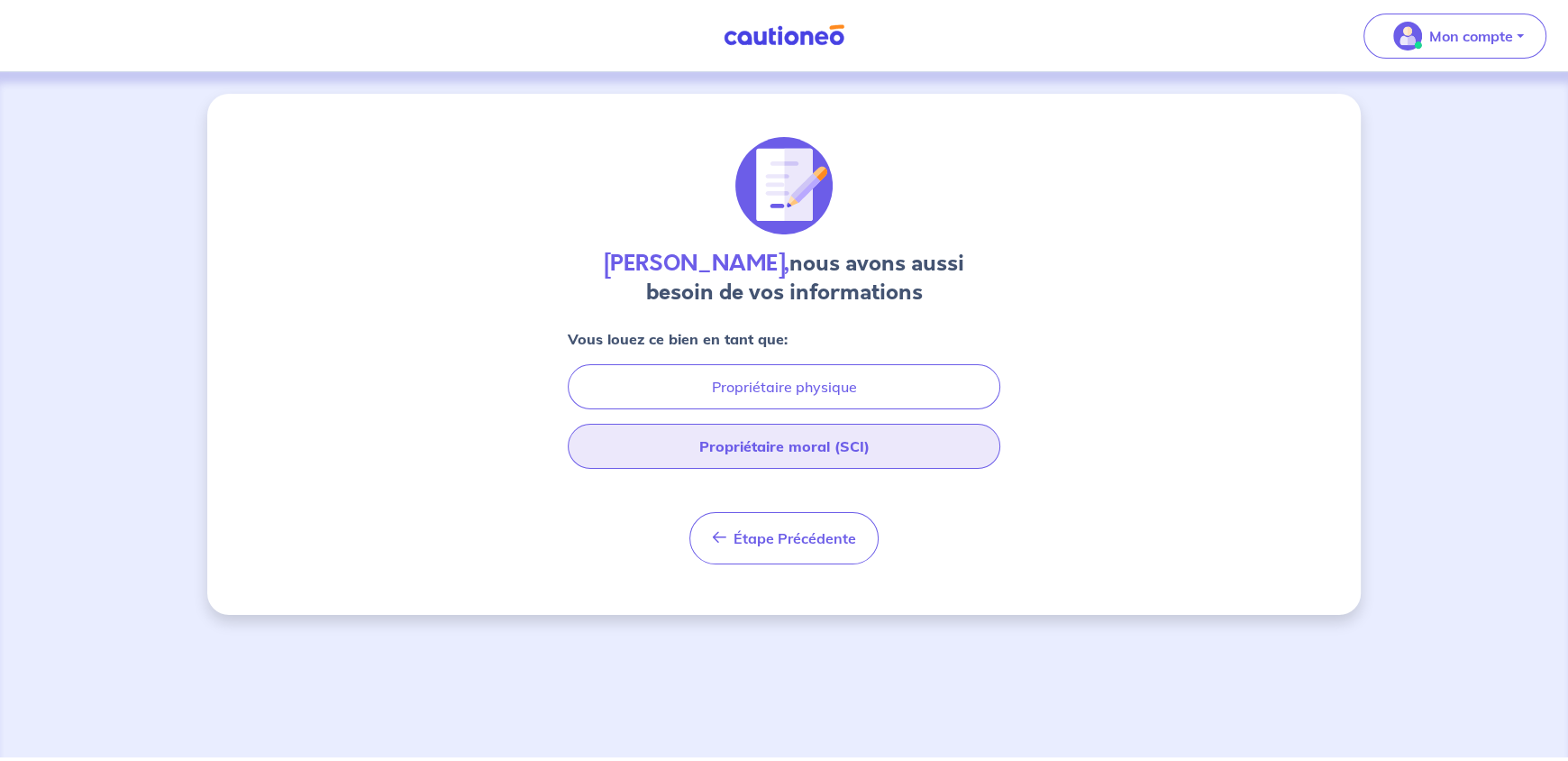
click at [830, 432] on button "Propriétaire moral (SCI)" at bounding box center [784, 446] width 432 height 45
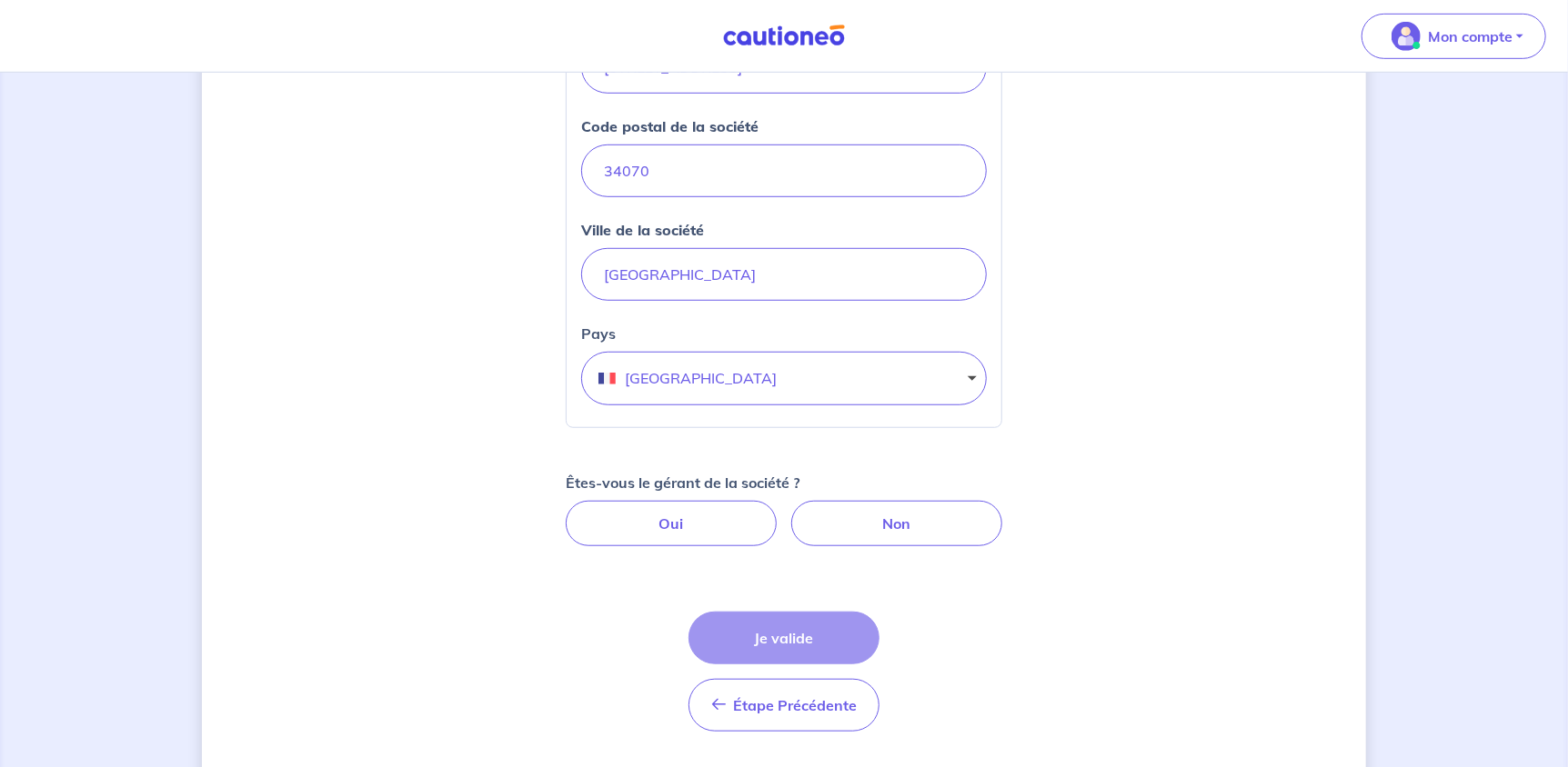
scroll to position [709, 0]
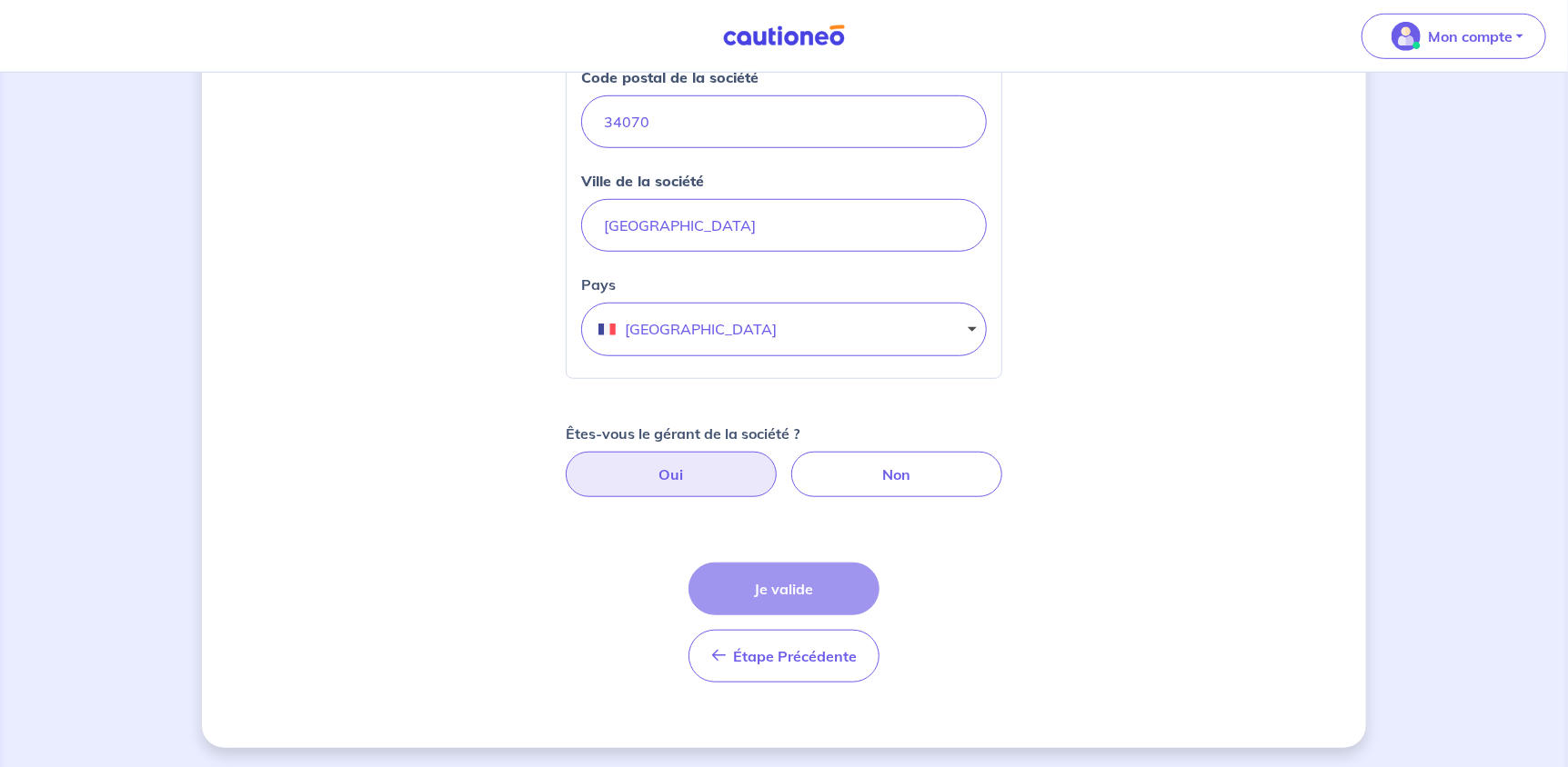
click at [736, 460] on label "Oui" at bounding box center [670, 475] width 211 height 45
click at [779, 460] on input "Oui" at bounding box center [784, 458] width 12 height 12
radio input "true"
select select "FR"
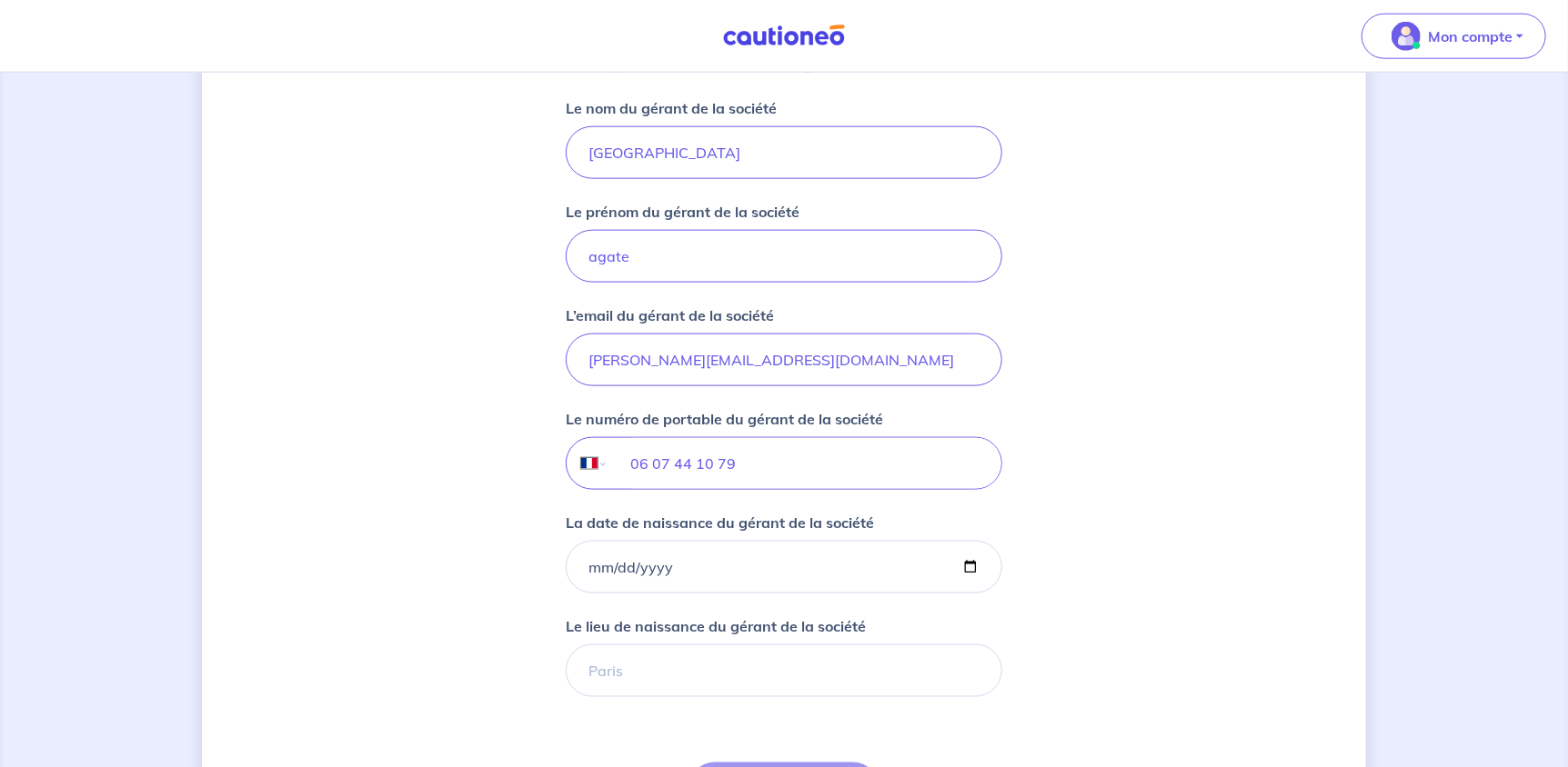
scroll to position [1254, 0]
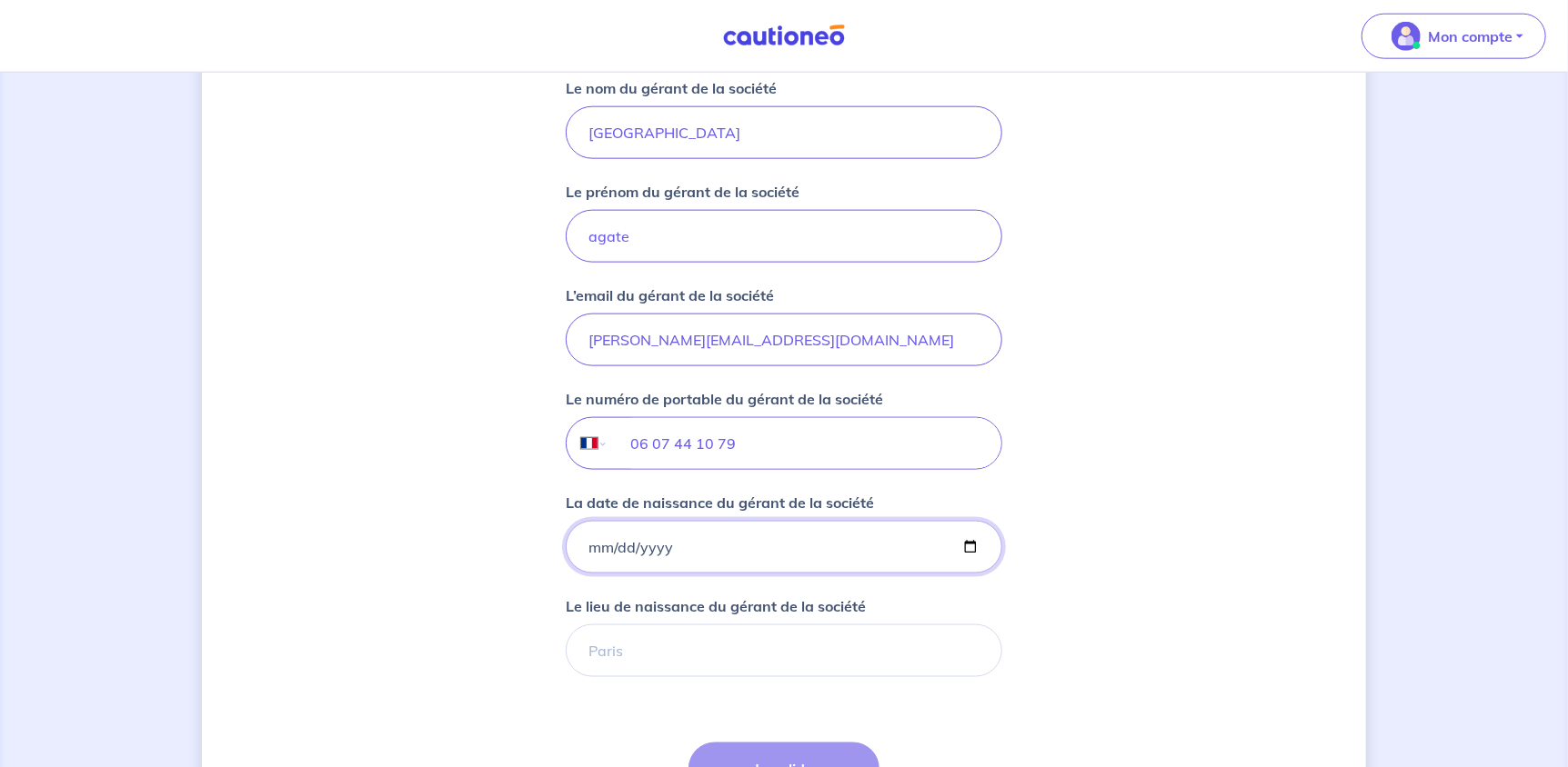
click at [751, 557] on input "La date de naissance du gérant de la société" at bounding box center [784, 547] width 436 height 53
type input "1988-09-24"
click at [736, 646] on input "Le lieu de naissance du gérant de la société" at bounding box center [784, 651] width 436 height 53
type input "GANGES"
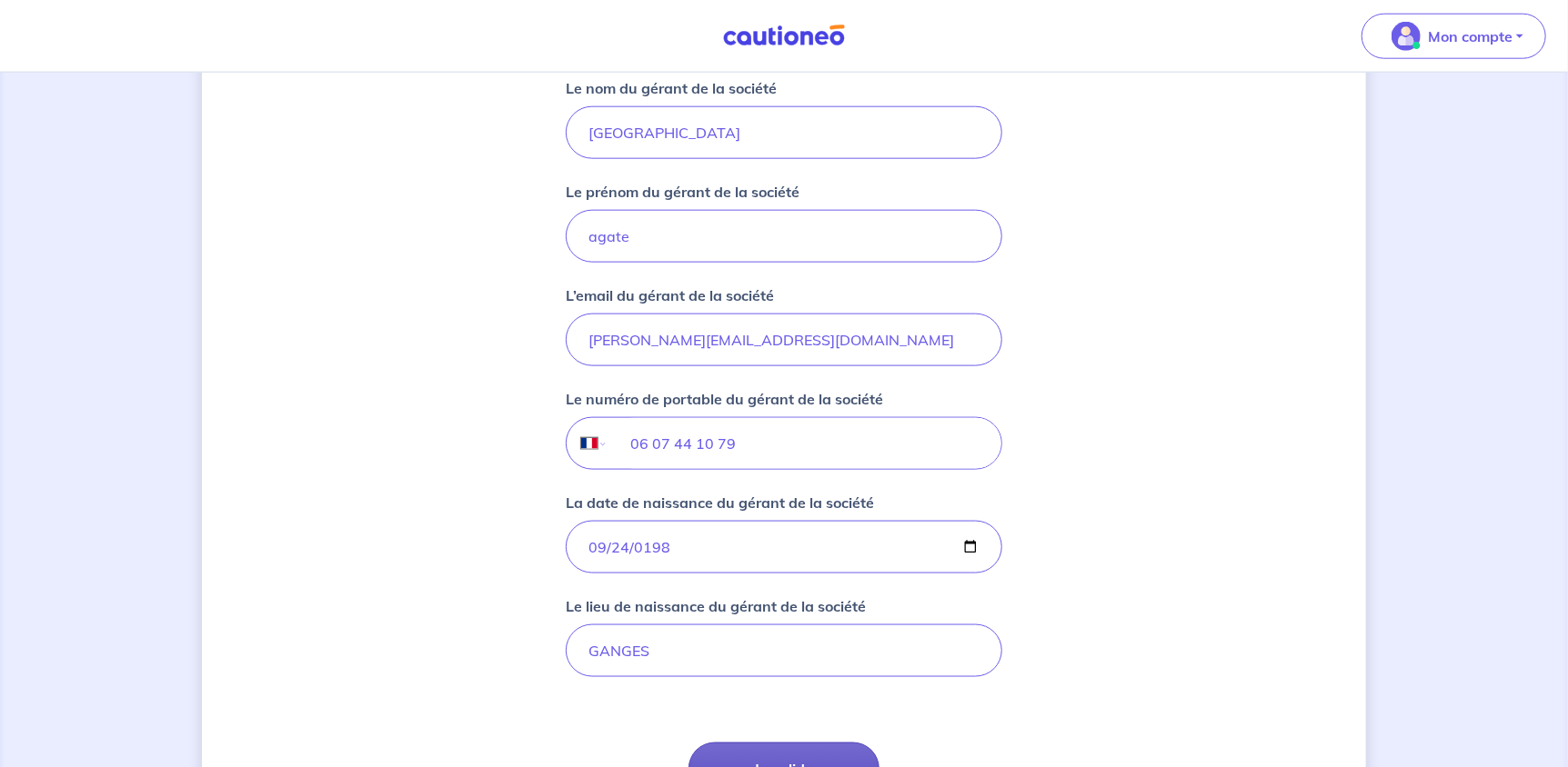
click at [842, 758] on button "Je valide" at bounding box center [784, 769] width 191 height 53
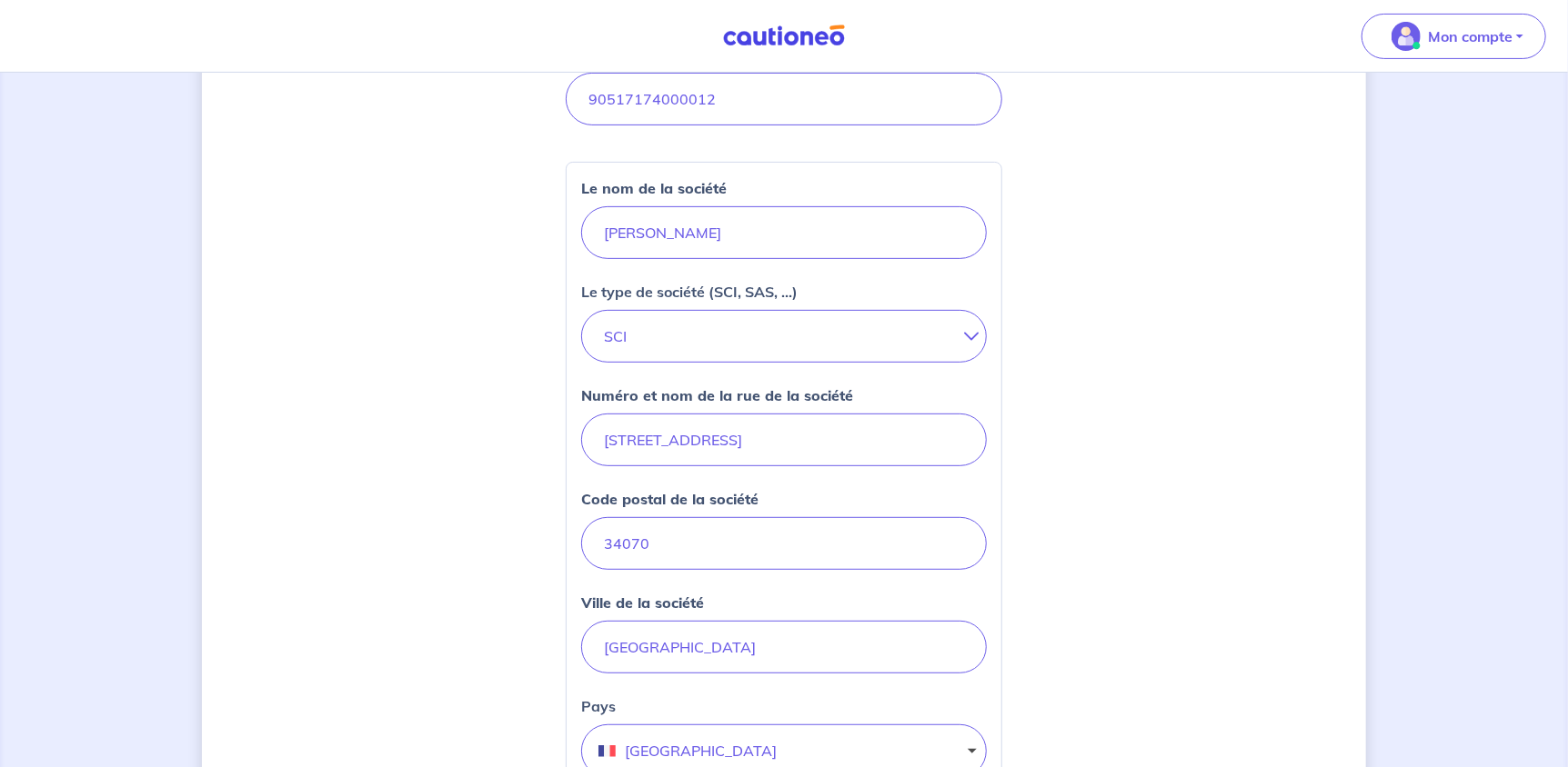
scroll to position [0, 0]
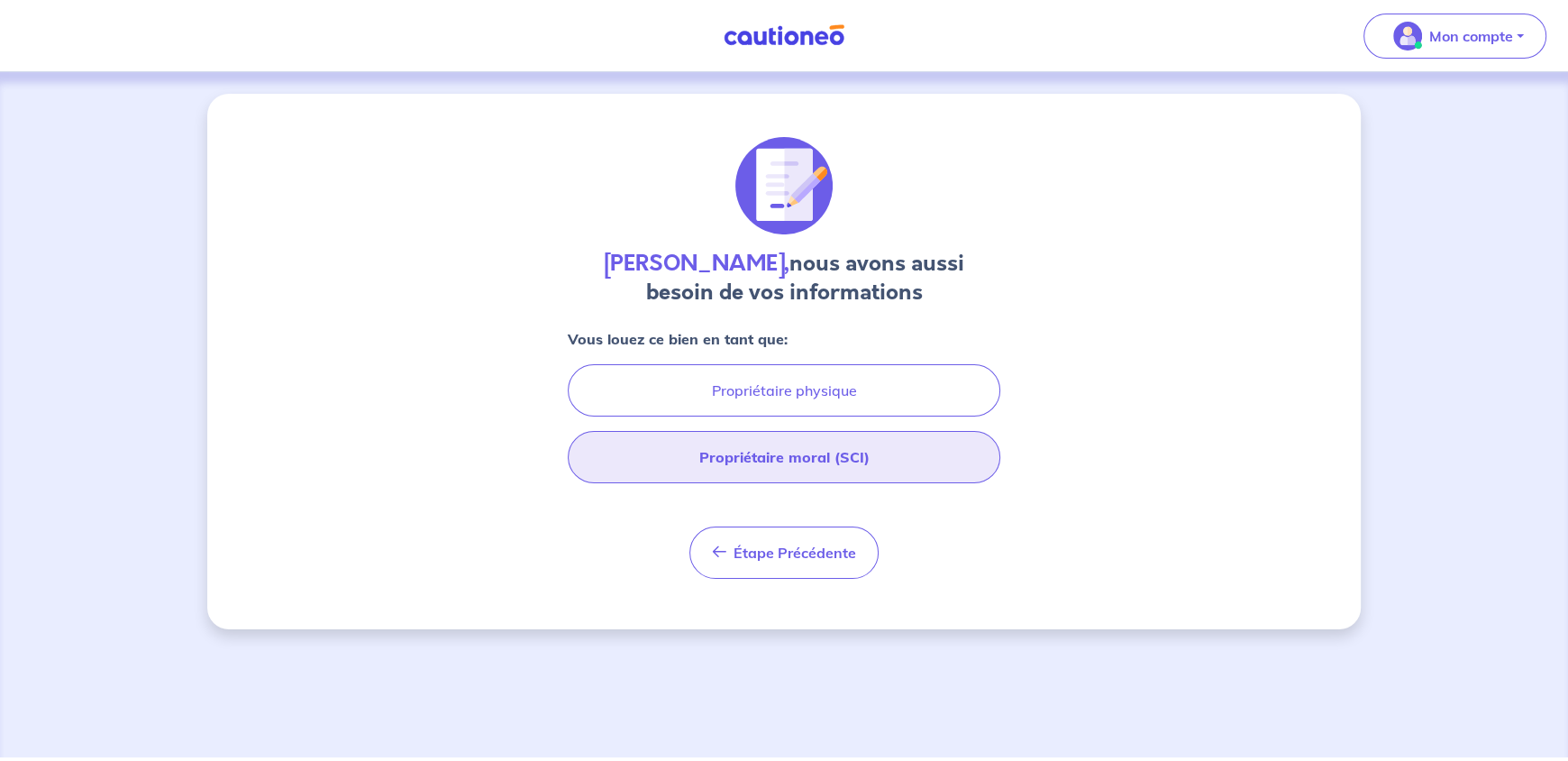
click at [882, 465] on button "Propriétaire moral (SCI)" at bounding box center [784, 457] width 432 height 52
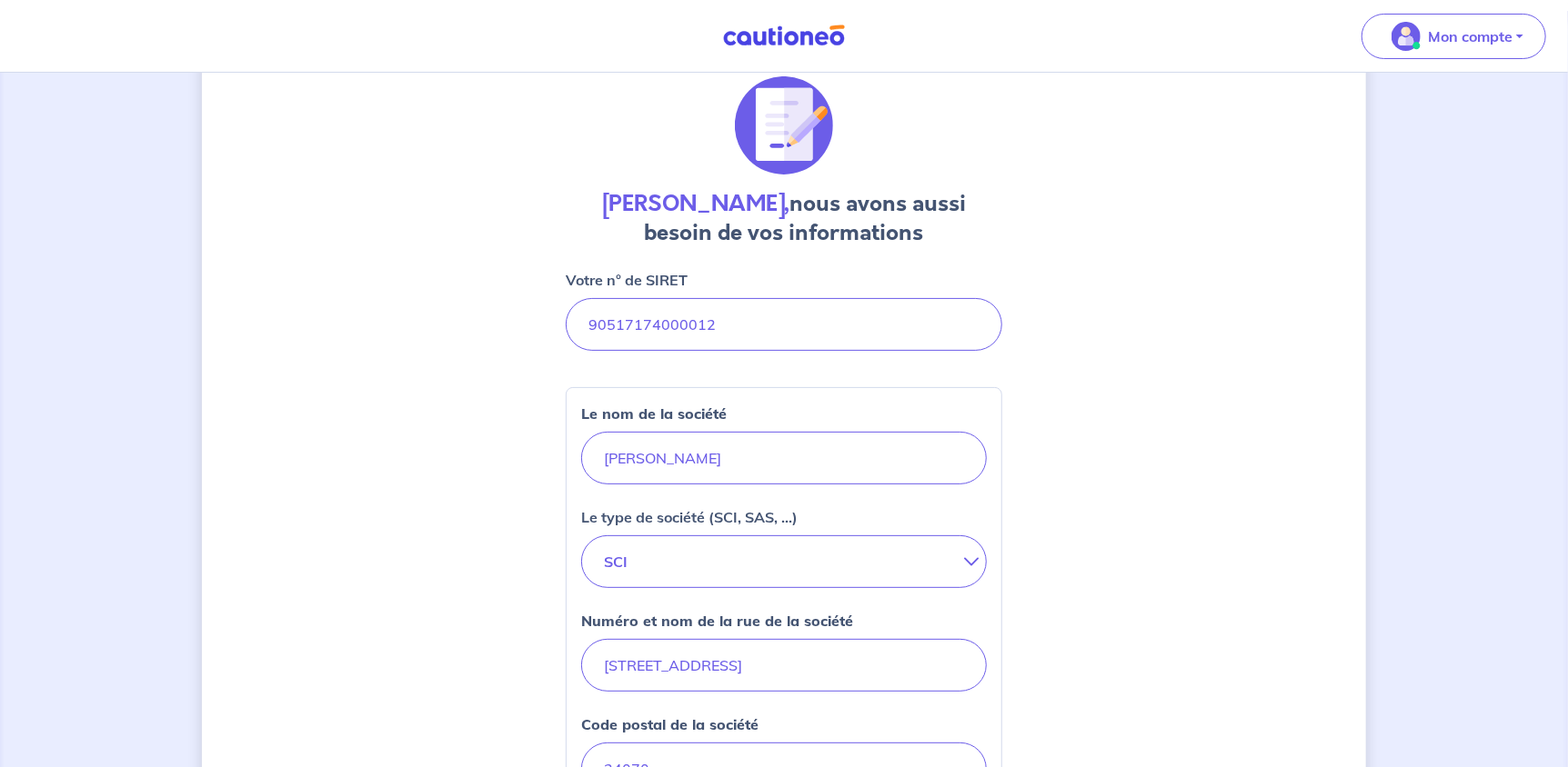
scroll to position [90, 0]
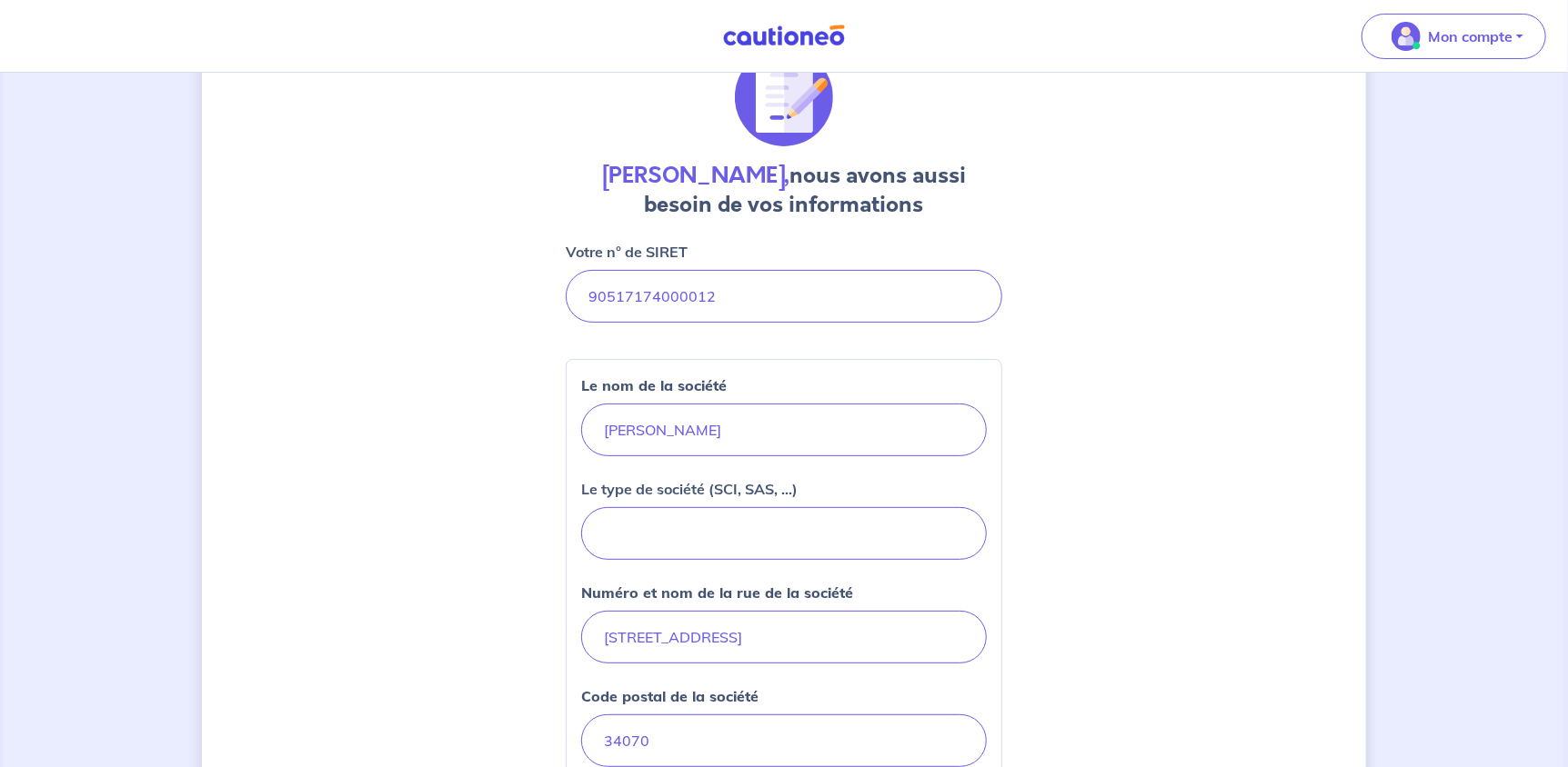
click at [885, 527] on button "SCI" at bounding box center [784, 534] width 406 height 53
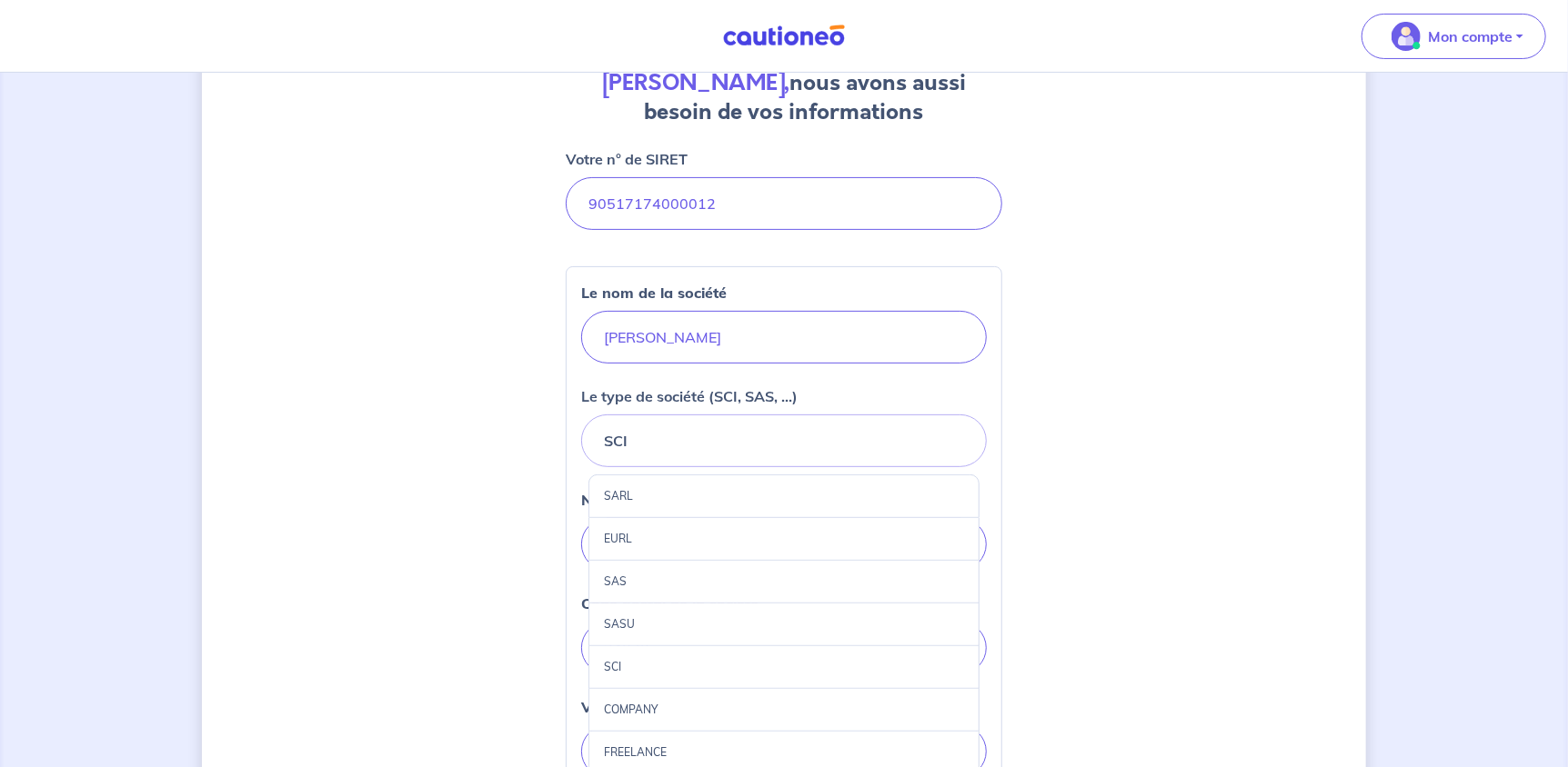
scroll to position [272, 0]
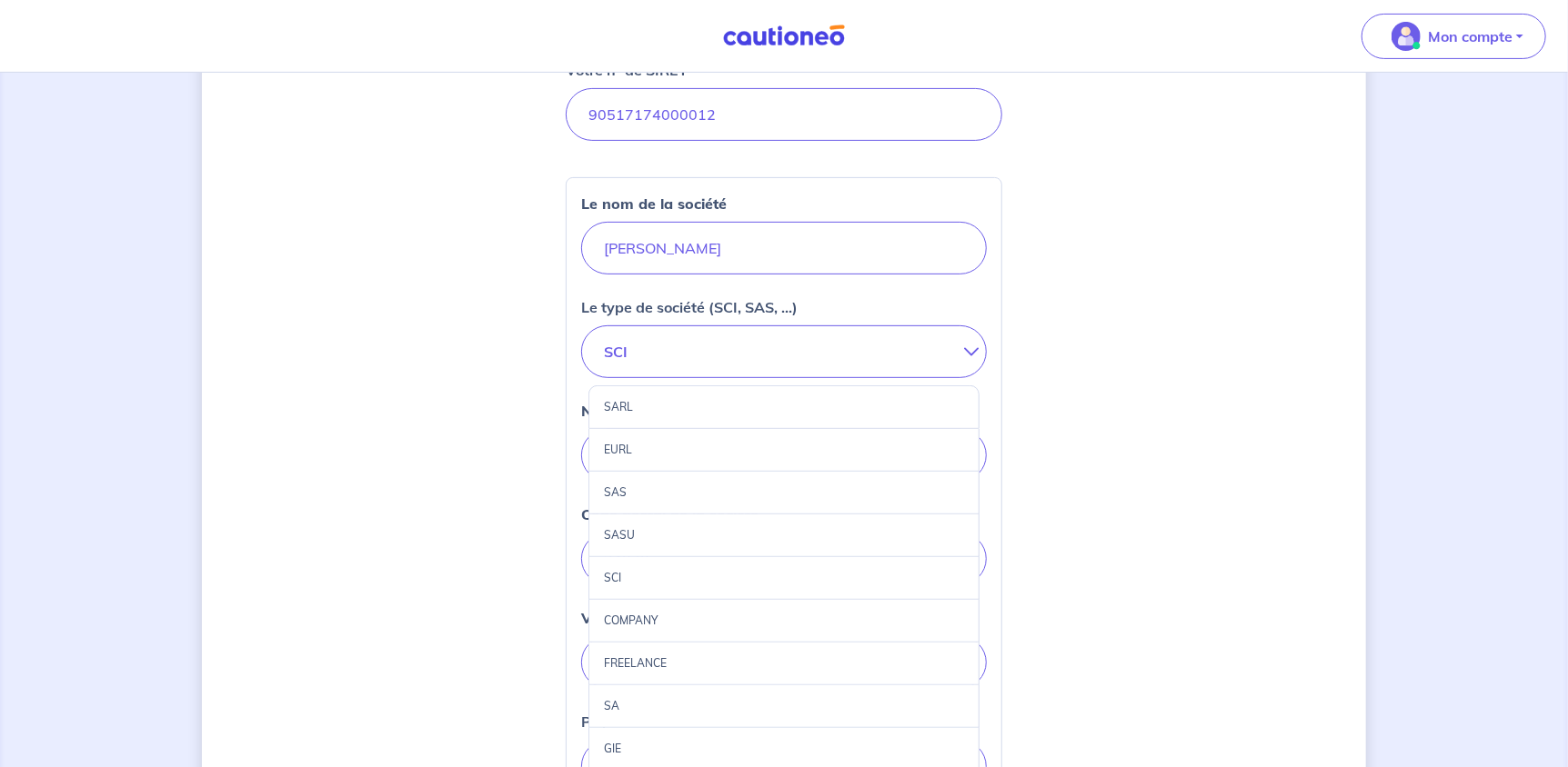
click at [613, 573] on div "SCI" at bounding box center [784, 578] width 391 height 42
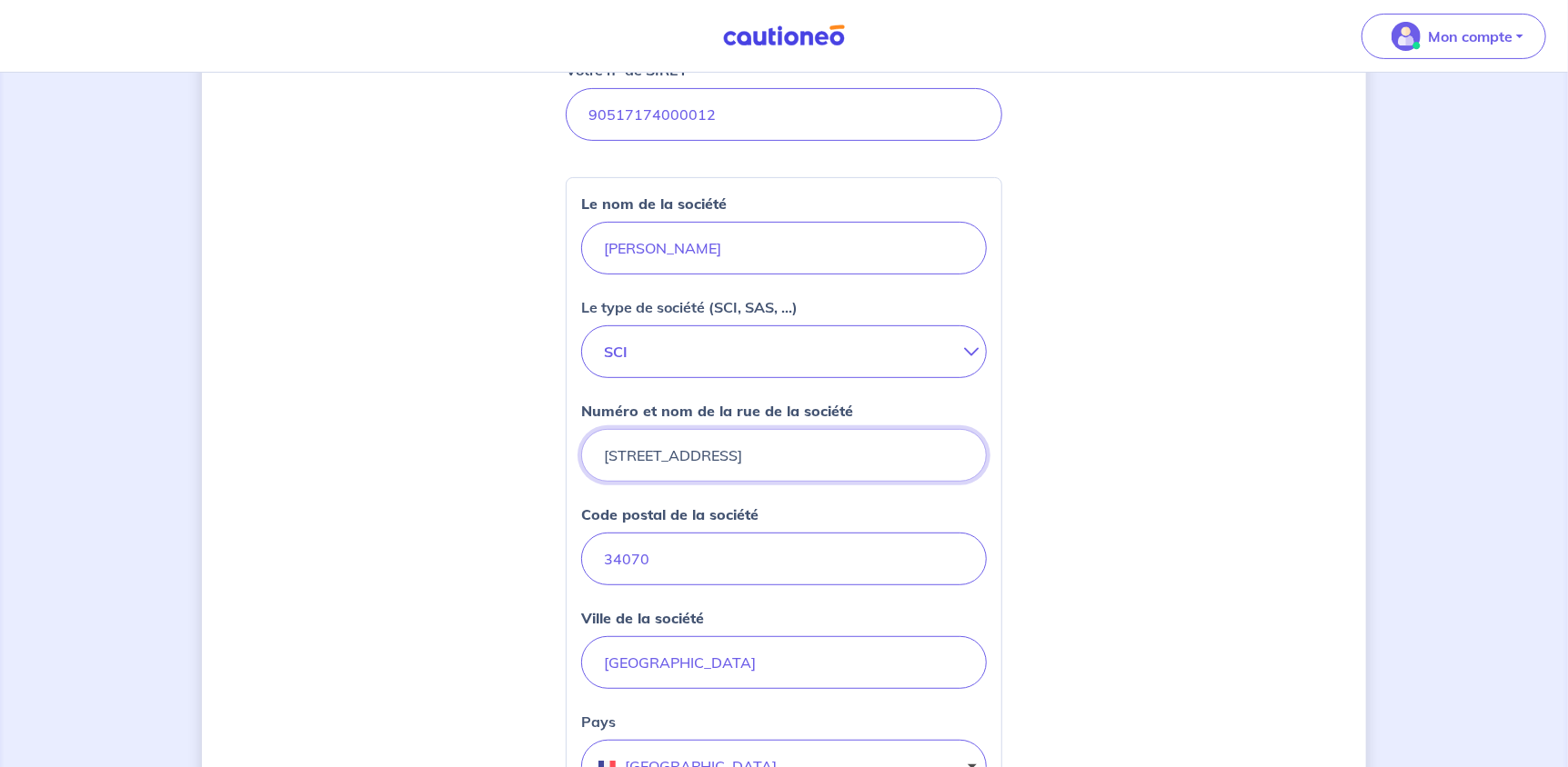
click at [733, 449] on input "4 rue des canabassiers" at bounding box center [784, 456] width 406 height 53
click at [789, 451] on input "4 rue des canabassiers" at bounding box center [784, 456] width 406 height 53
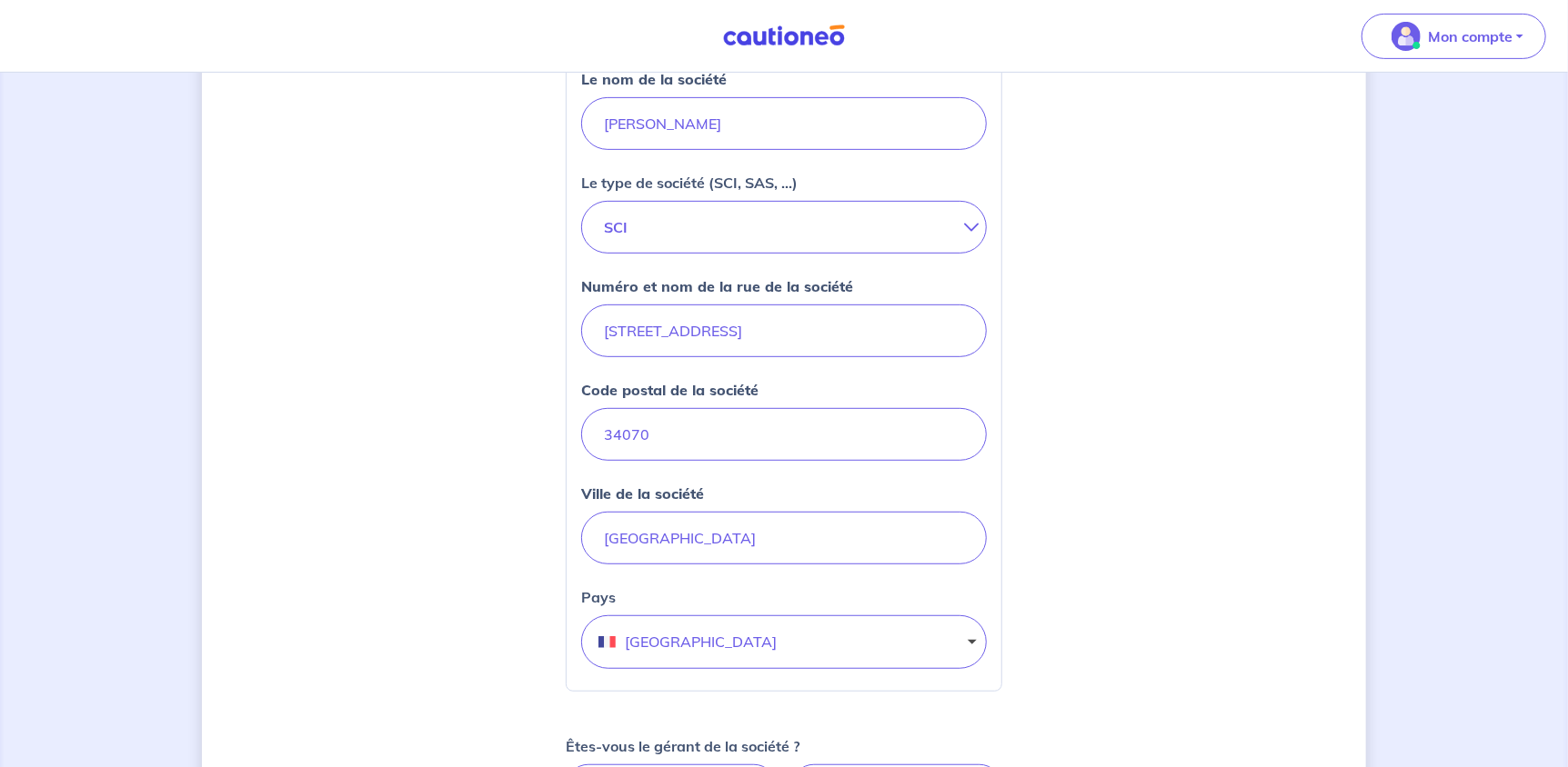
scroll to position [454, 0]
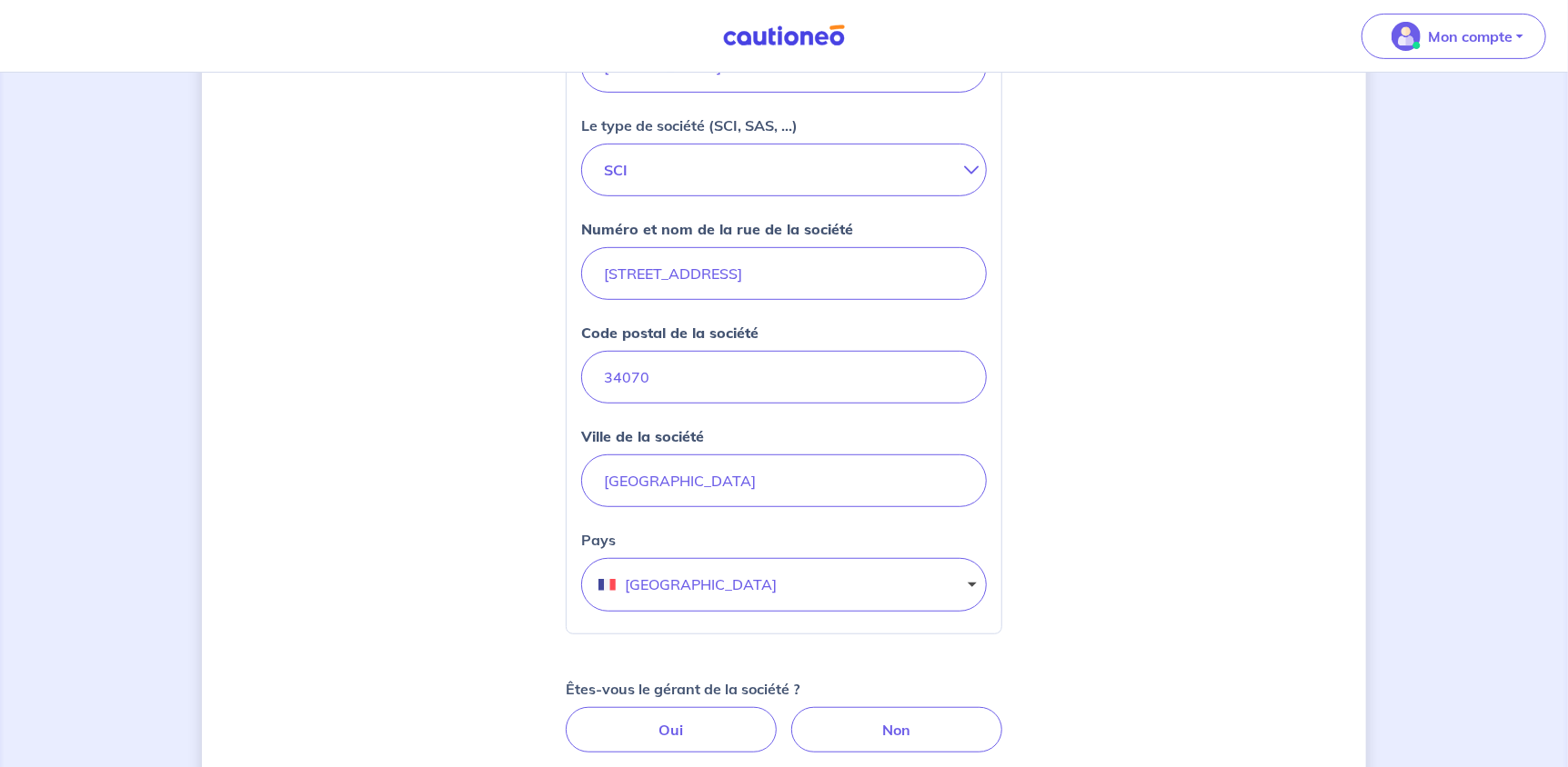
click at [1024, 440] on div "Agate Cuenca, nous avons aussi besoin de vos informations Votre n° de SIRET Le …" at bounding box center [784, 322] width 1164 height 1362
click at [775, 460] on input "MONTPELLIER" at bounding box center [784, 481] width 406 height 53
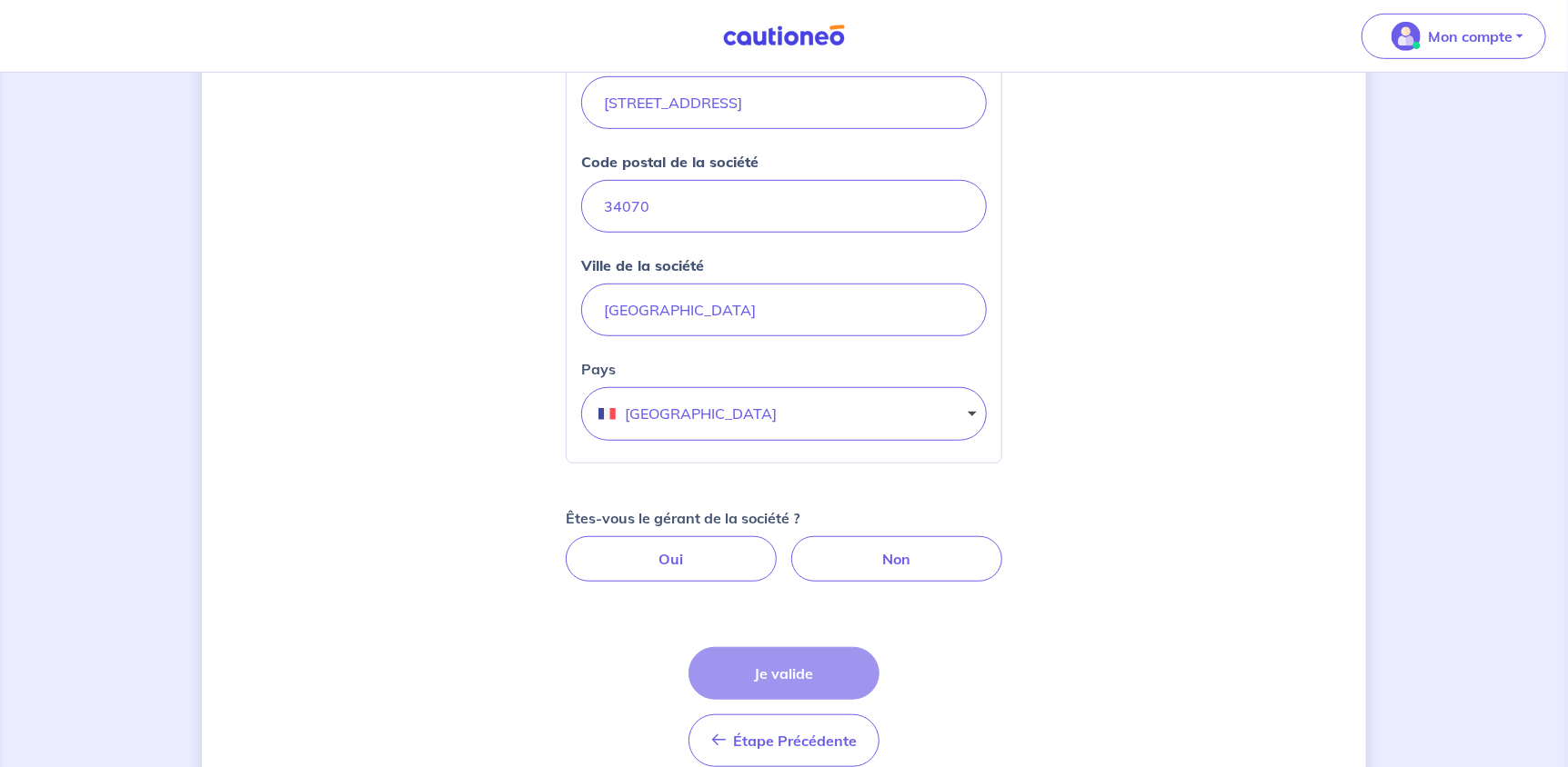
scroll to position [709, 0]
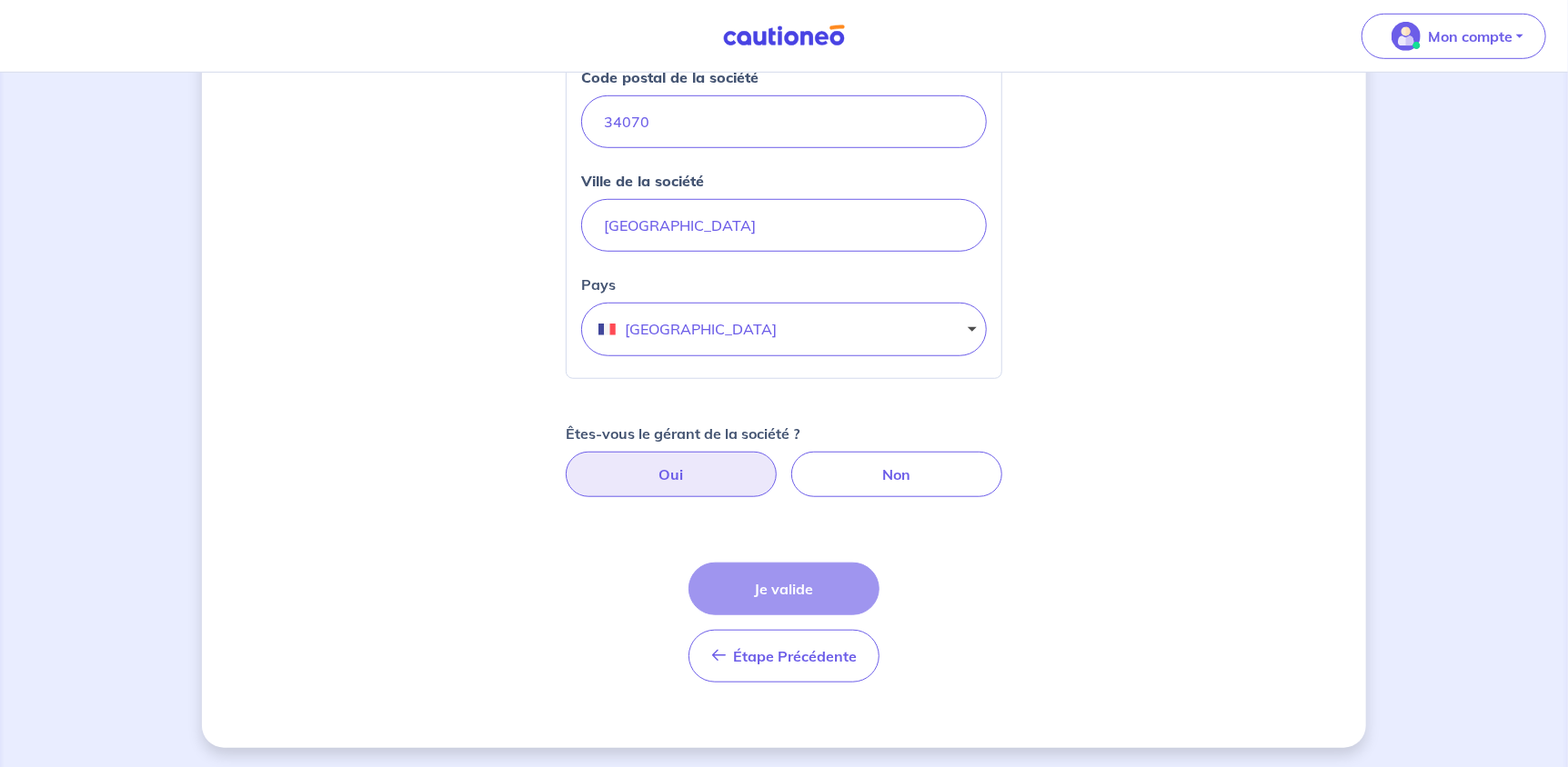
click at [700, 474] on label "Oui" at bounding box center [670, 475] width 211 height 45
click at [779, 463] on input "Oui" at bounding box center [784, 458] width 12 height 12
radio input "true"
select select "FR"
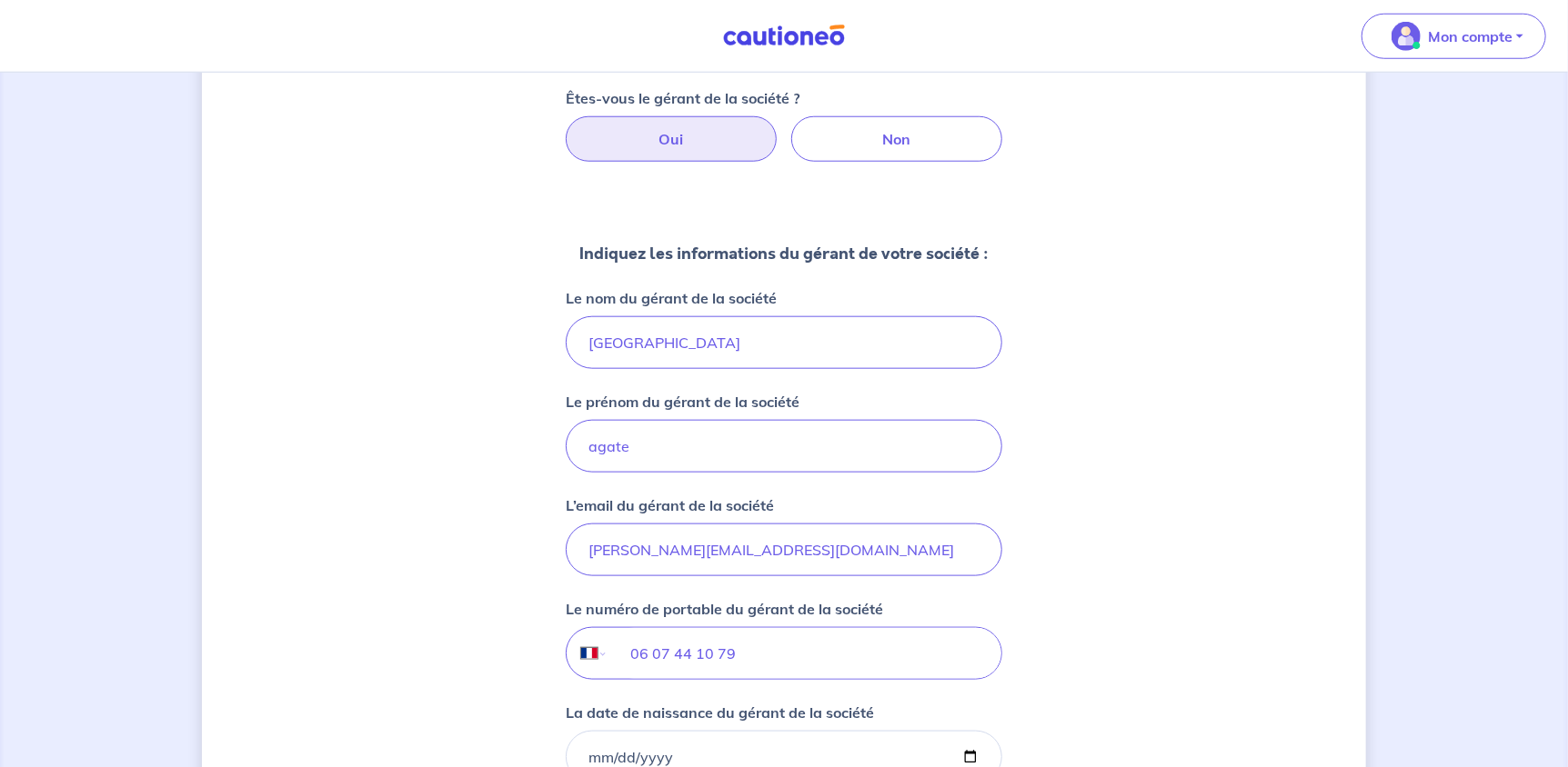
scroll to position [1073, 0]
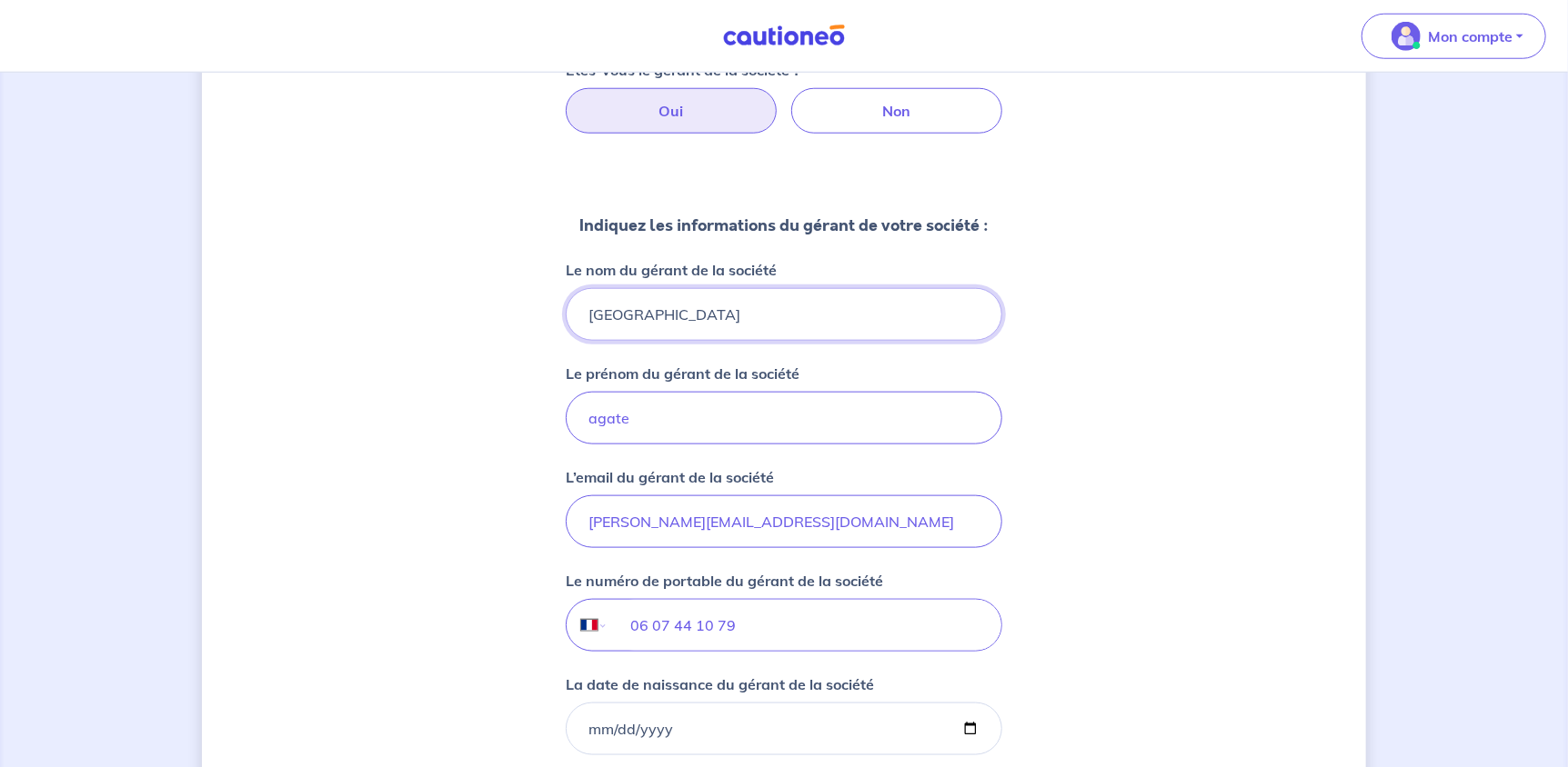
drag, startPoint x: 718, startPoint y: 310, endPoint x: 481, endPoint y: 311, distance: 237.0
click at [481, 311] on div "Agate Cuenca, nous avons aussi besoin de vos informations Votre n° de SIRET Le …" at bounding box center [784, 65] width 1164 height 2088
type input "CUENCA"
type input "Agate"
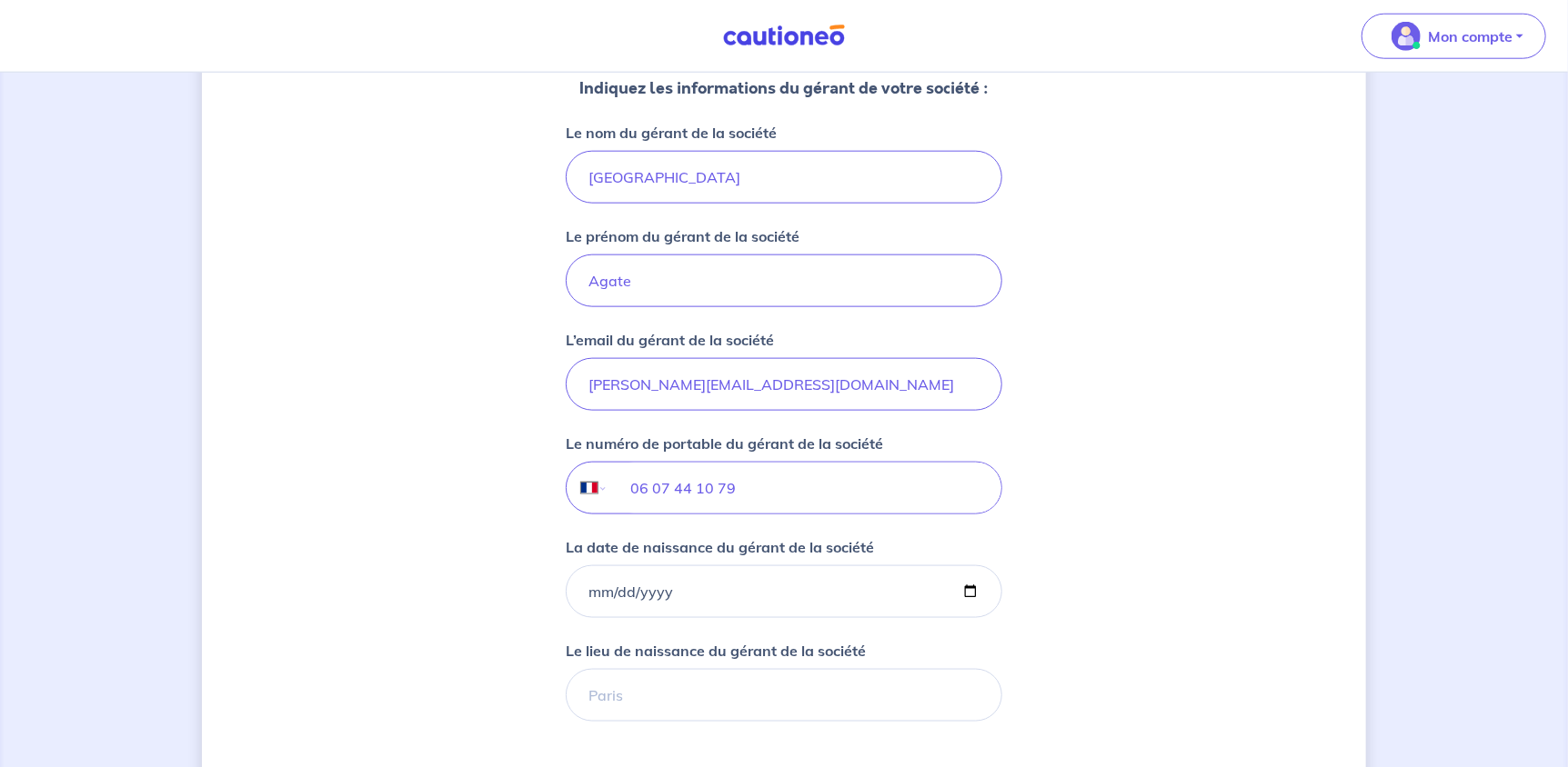
scroll to position [1254, 0]
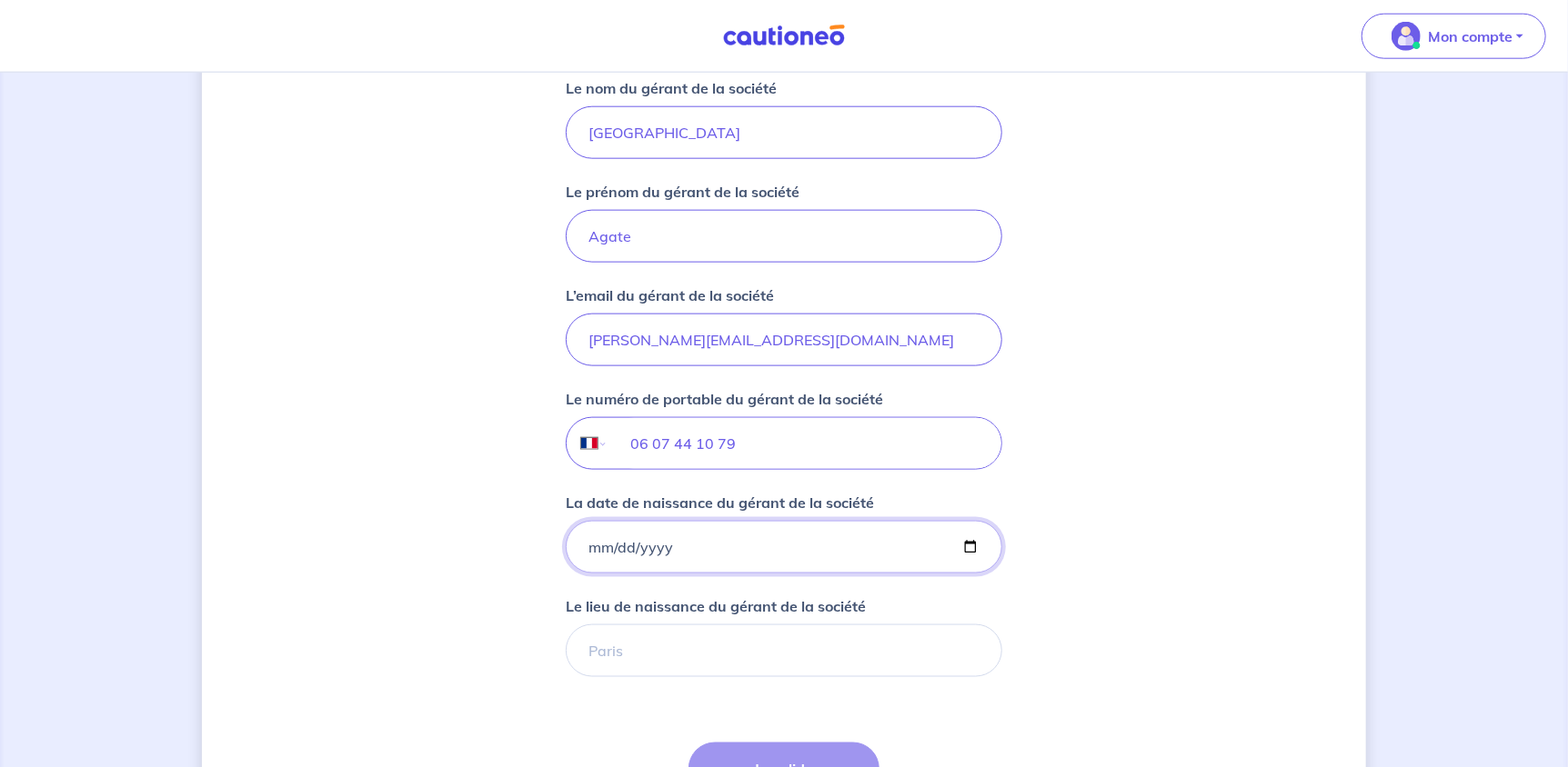
click at [764, 547] on input "La date de naissance du gérant de la société" at bounding box center [784, 547] width 436 height 53
click at [970, 539] on input "La date de naissance du gérant de la société" at bounding box center [784, 547] width 436 height 53
type input "1988-09-24"
click at [673, 637] on input "Le lieu de naissance du gérant de la société" at bounding box center [784, 651] width 436 height 53
type input "A"
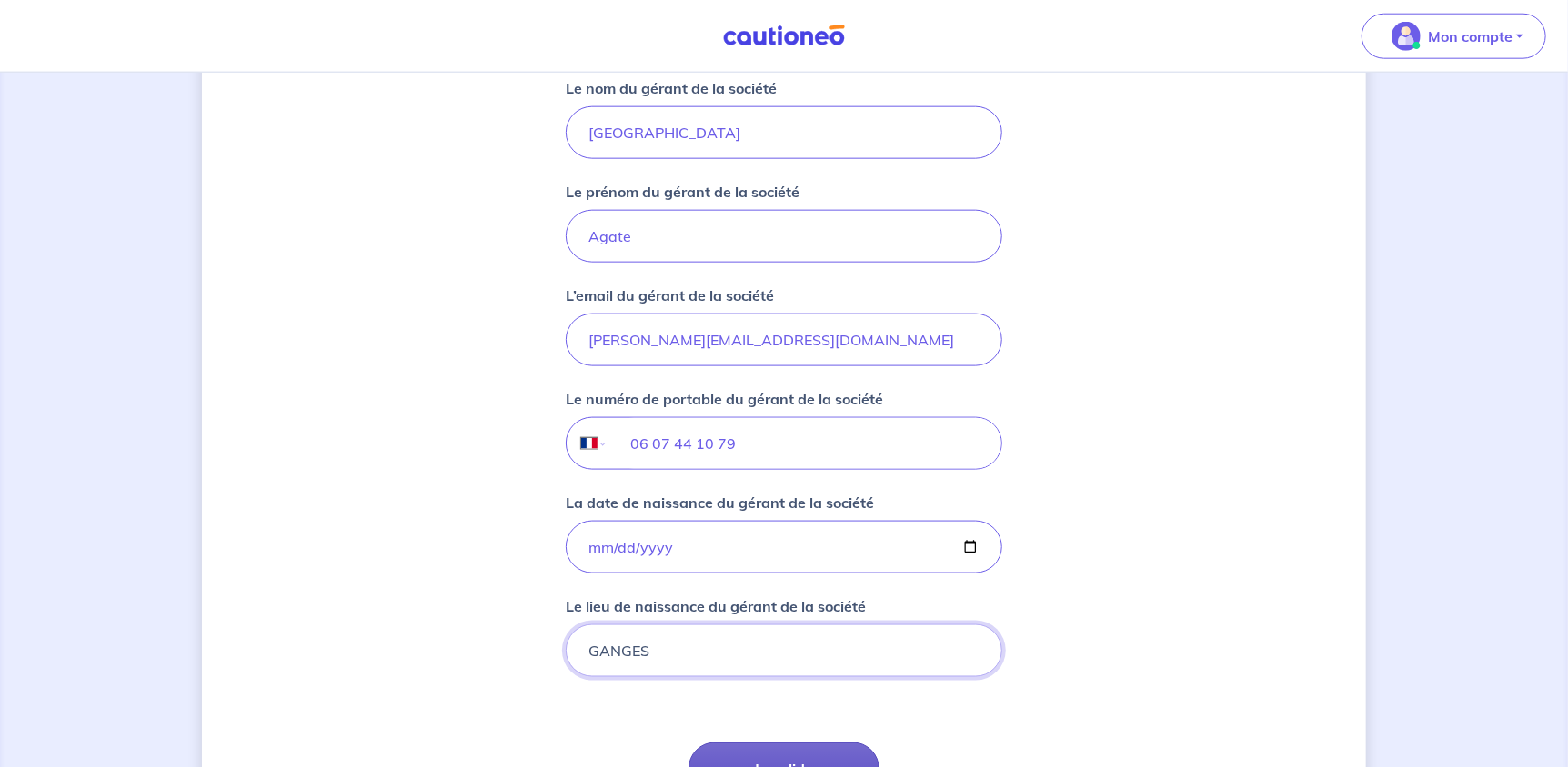
type input "GANGES"
click at [840, 755] on button "Je valide" at bounding box center [784, 769] width 191 height 53
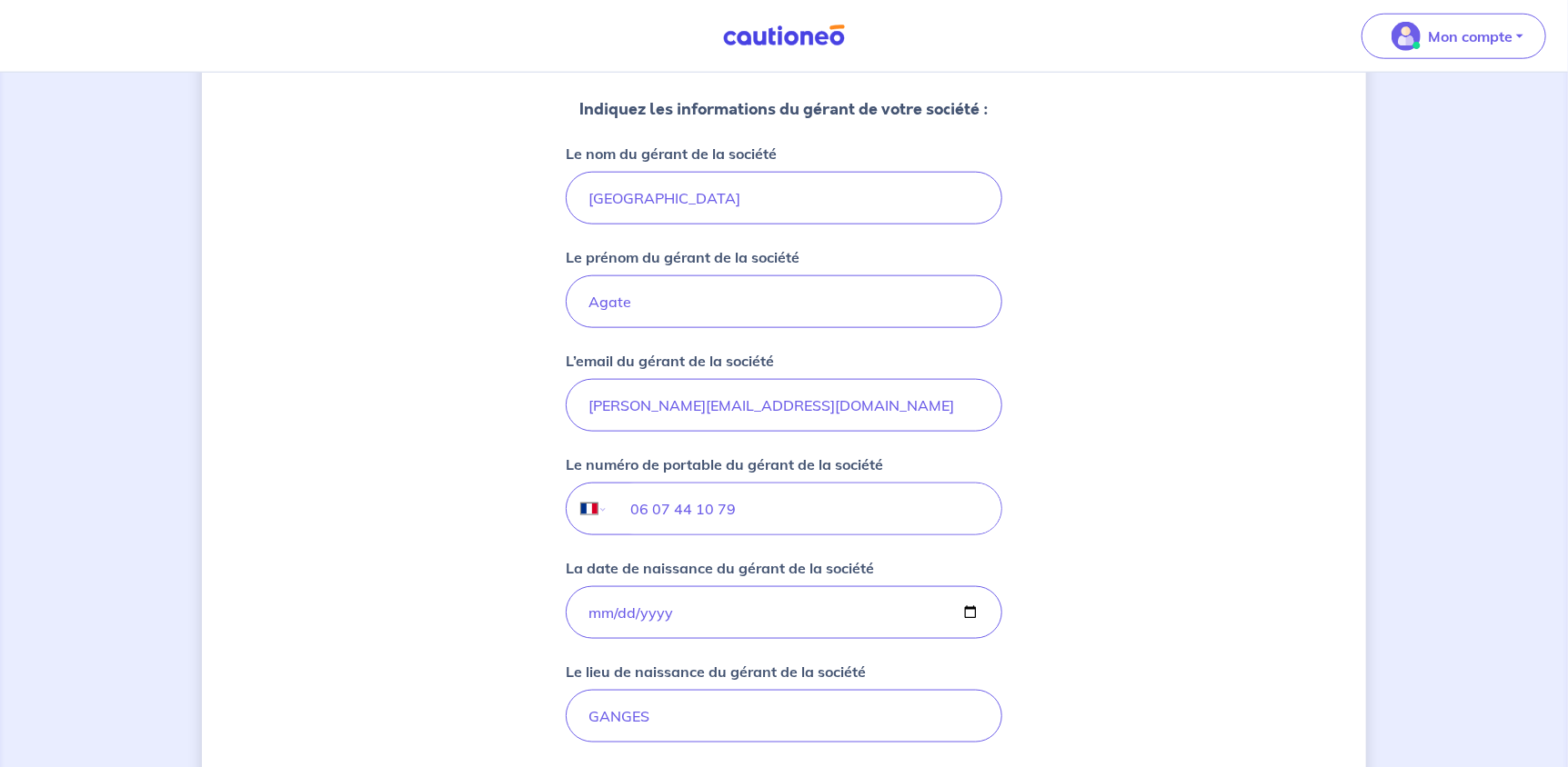
scroll to position [1432, 0]
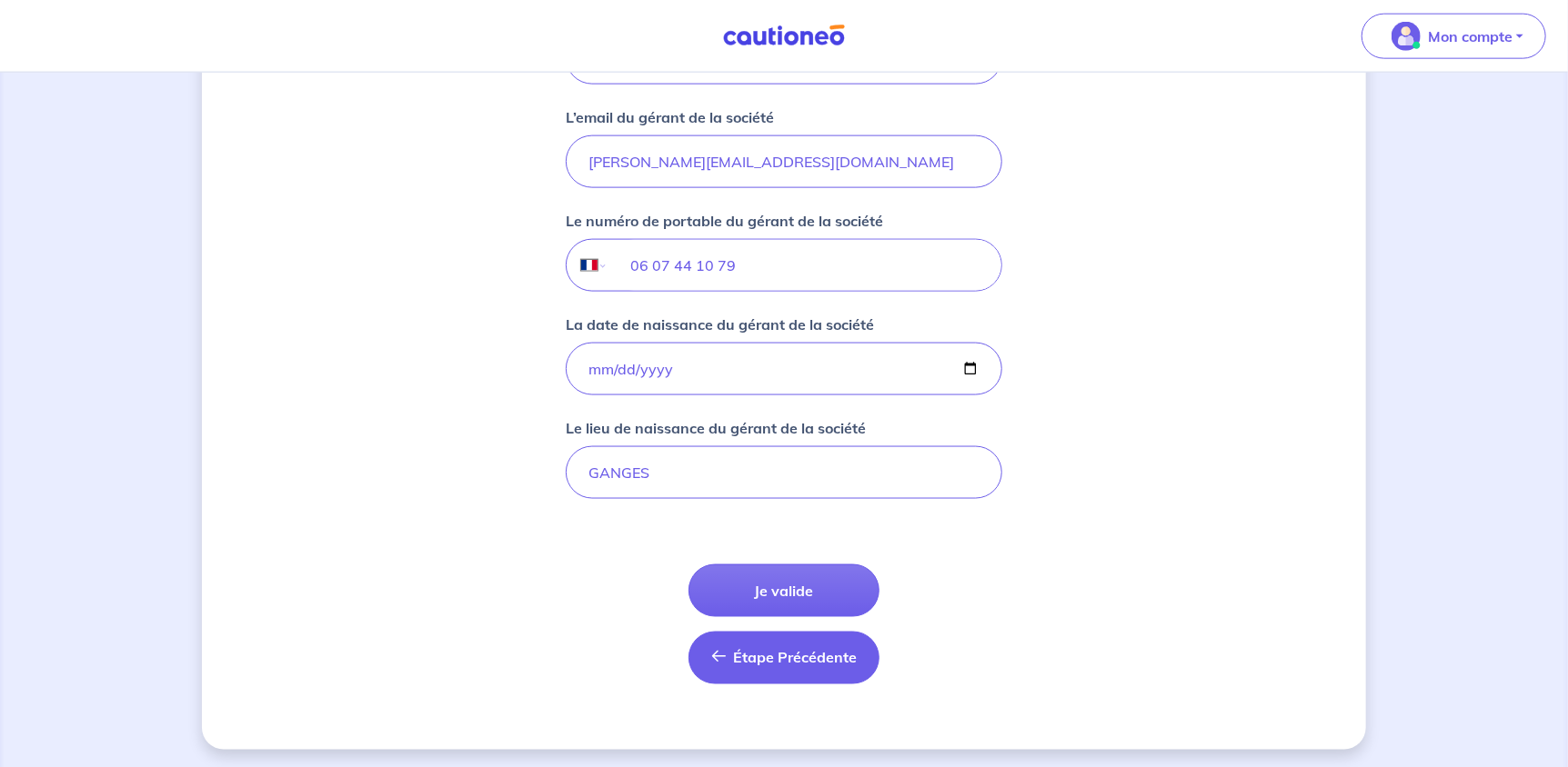
click at [816, 667] on button "Étape Précédente Précédent" at bounding box center [784, 659] width 191 height 53
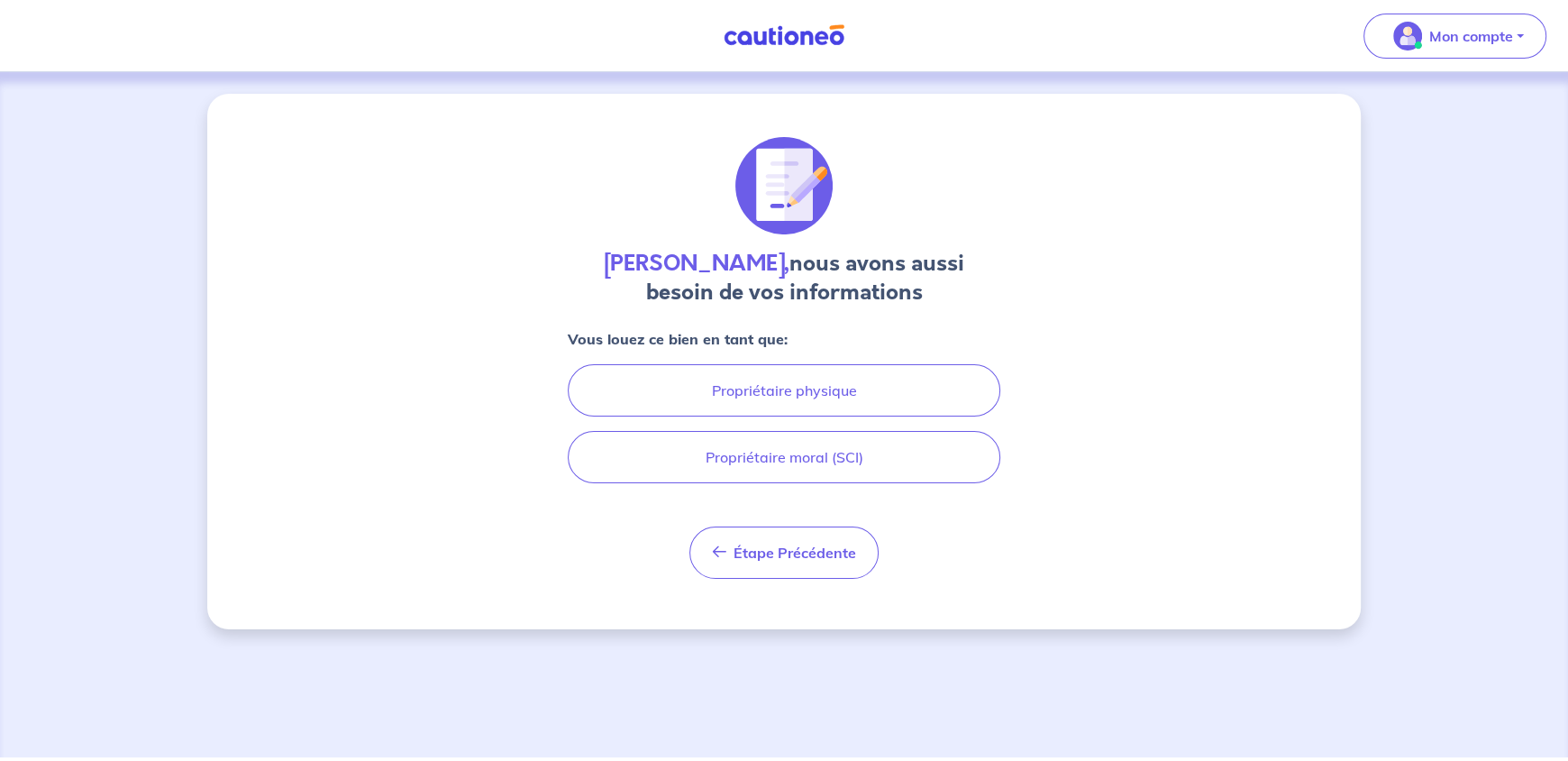
click at [808, 662] on div "Agate Cuenca, nous avons aussi besoin de vos informations Vous louez ce bien en…" at bounding box center [784, 415] width 1568 height 685
click at [813, 539] on button "Étape Précédente Précédent" at bounding box center [784, 553] width 189 height 52
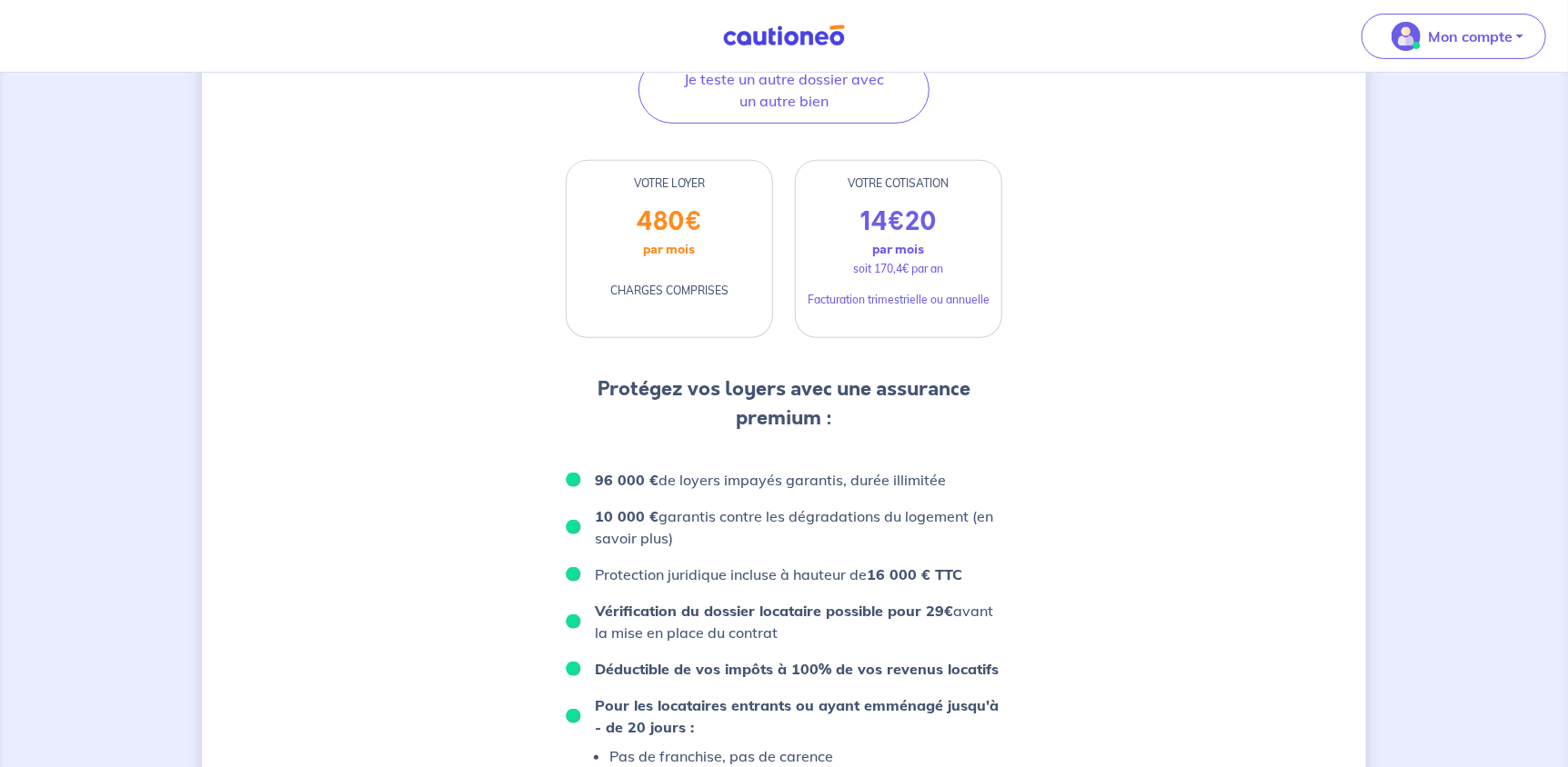
scroll to position [454, 0]
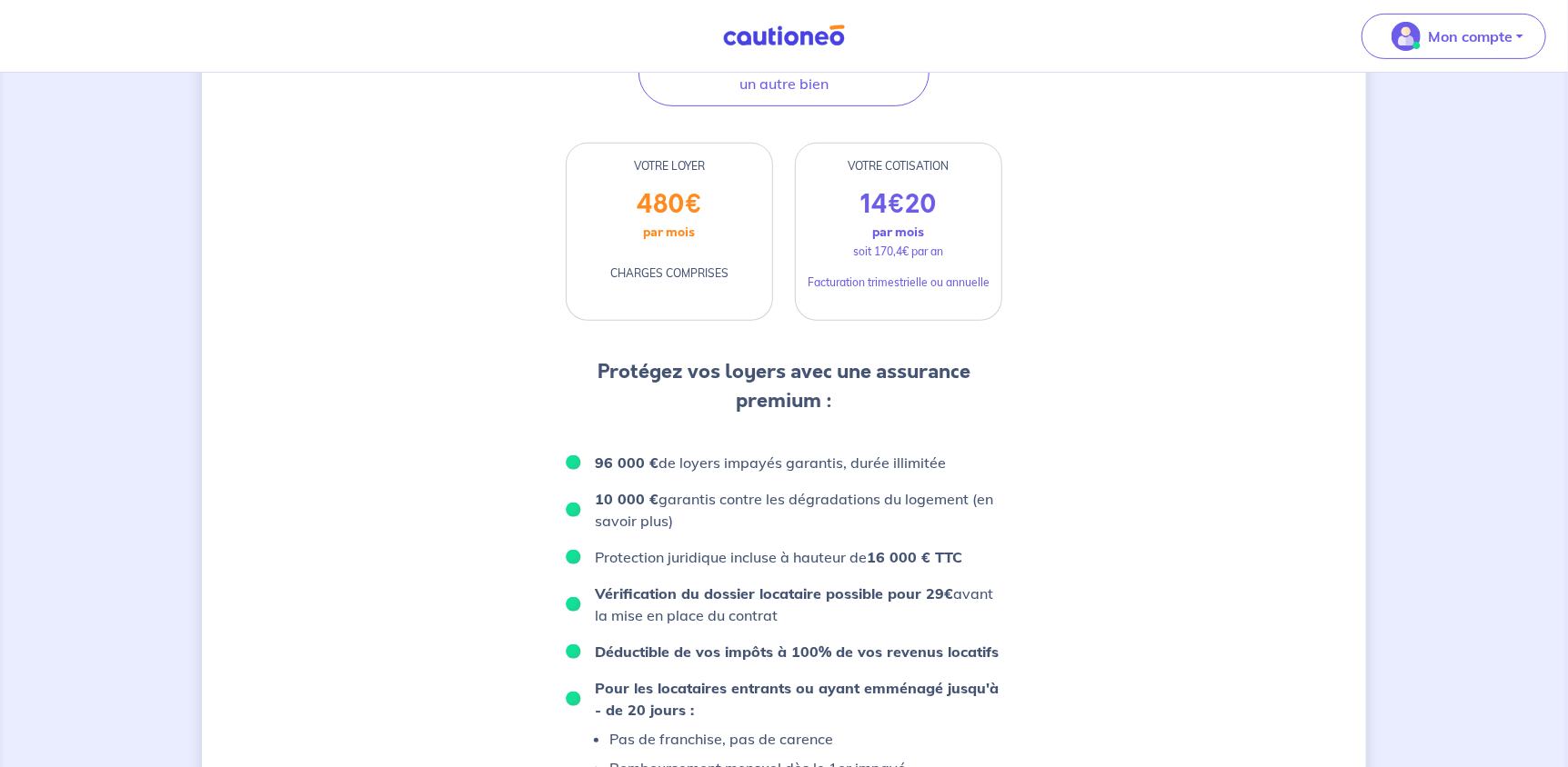
click at [678, 257] on div "480 € par mois CHARGES COMPRISES" at bounding box center [669, 254] width 206 height 131
click at [986, 280] on p "Facturation trimestrielle ou annuelle" at bounding box center [898, 282] width 182 height 16
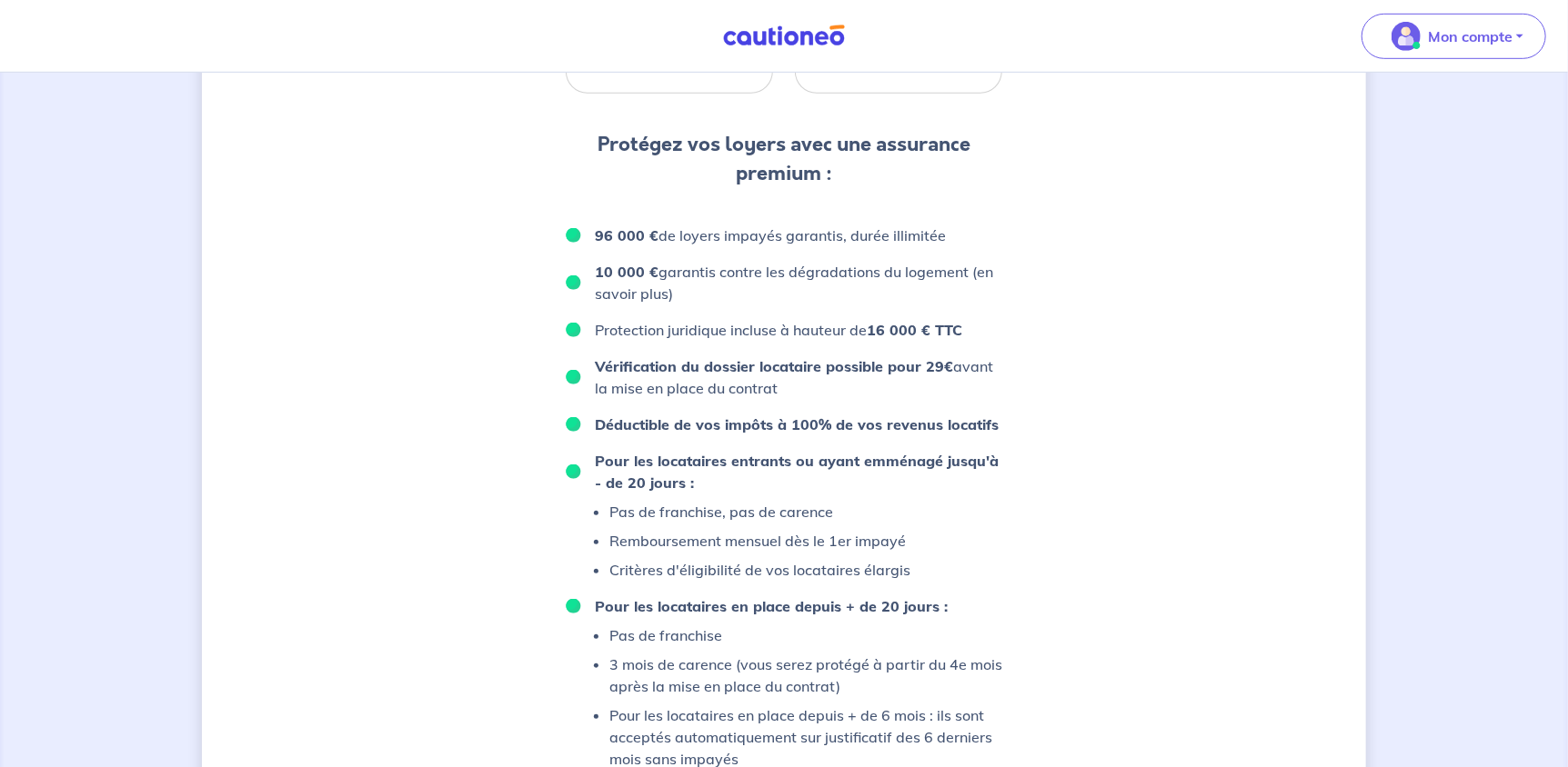
scroll to position [888, 0]
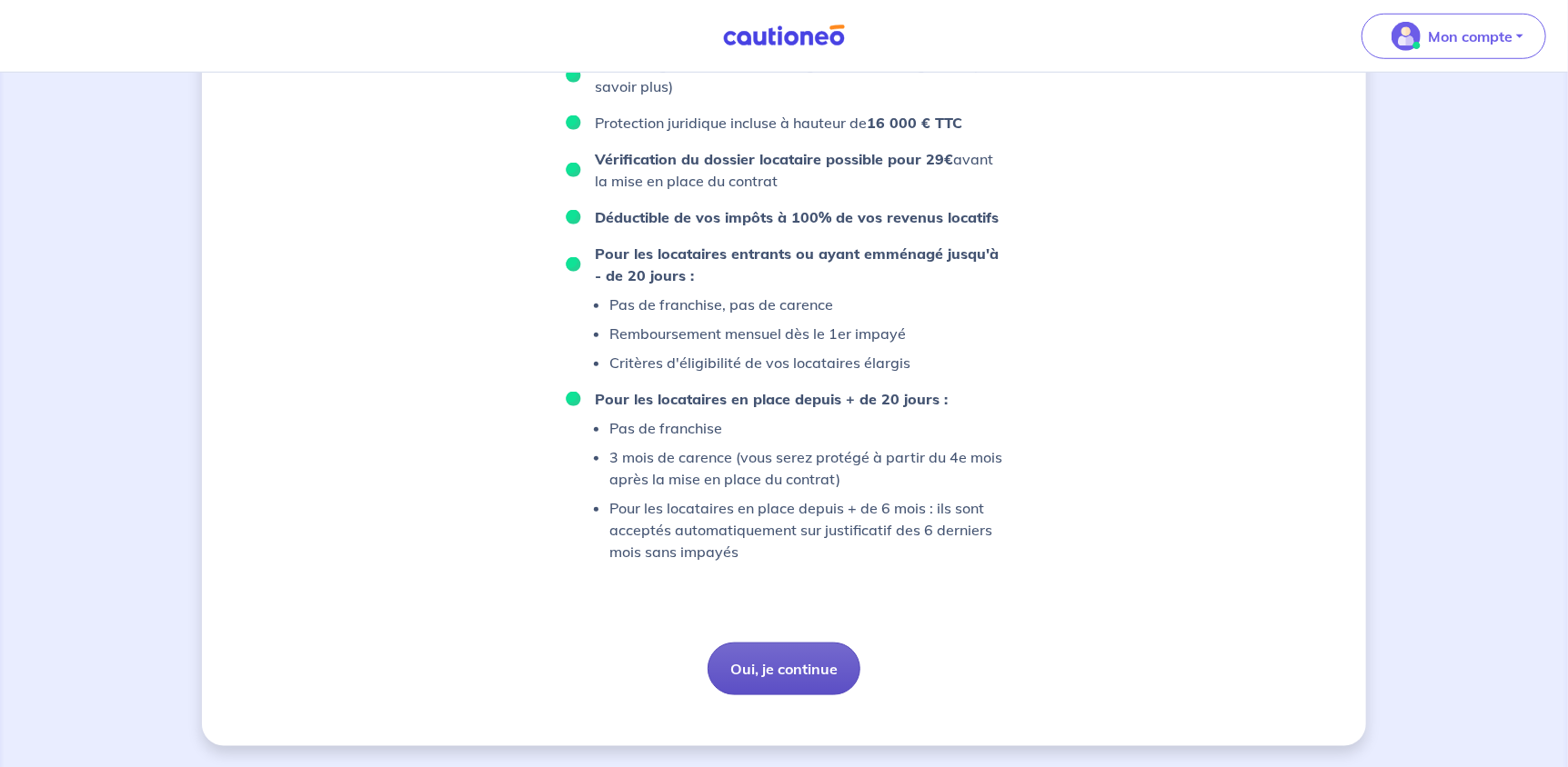
click at [777, 662] on button "Oui, je continue" at bounding box center [784, 669] width 153 height 53
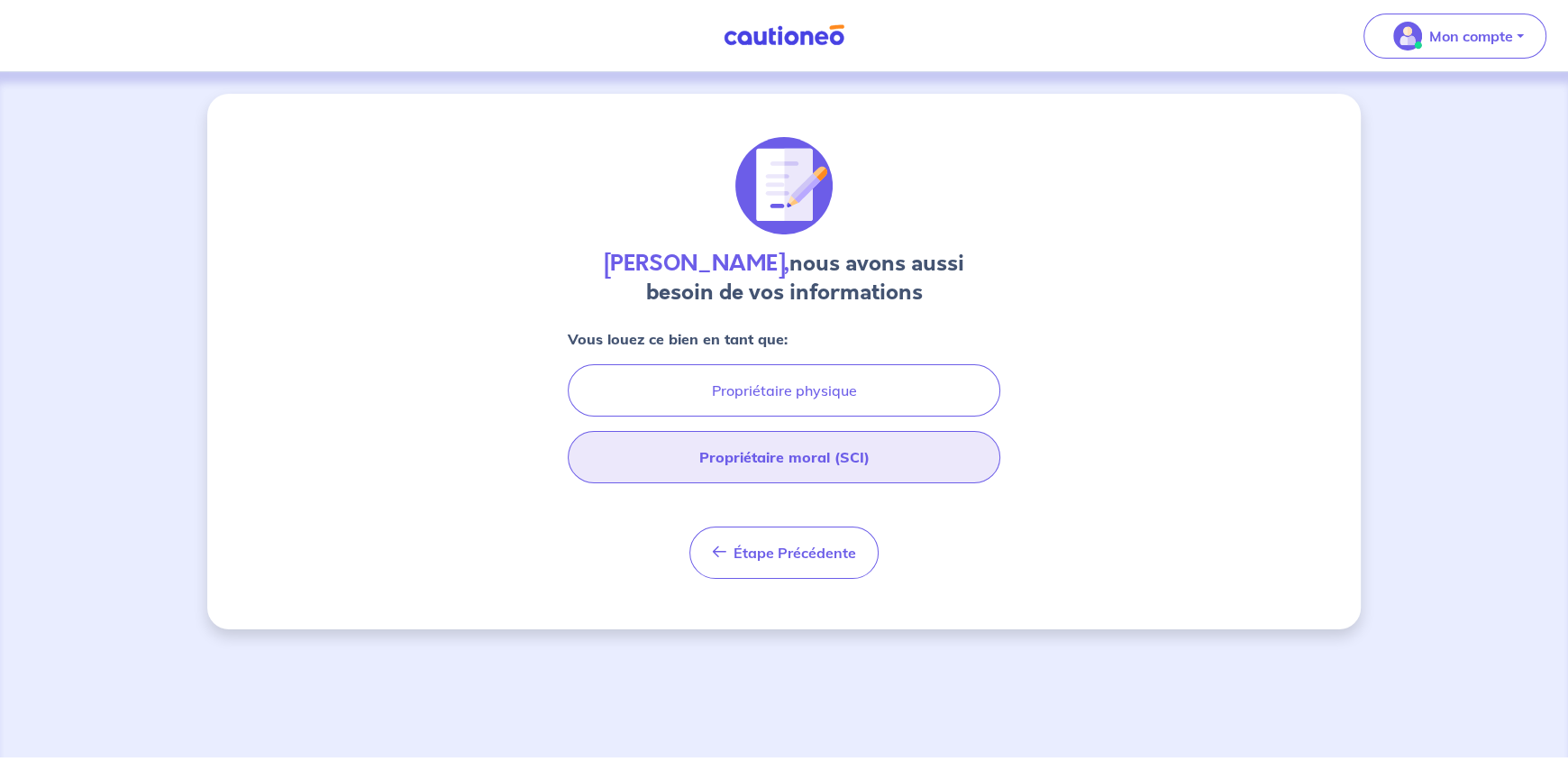
click at [836, 458] on button "Propriétaire moral (SCI)" at bounding box center [784, 457] width 432 height 52
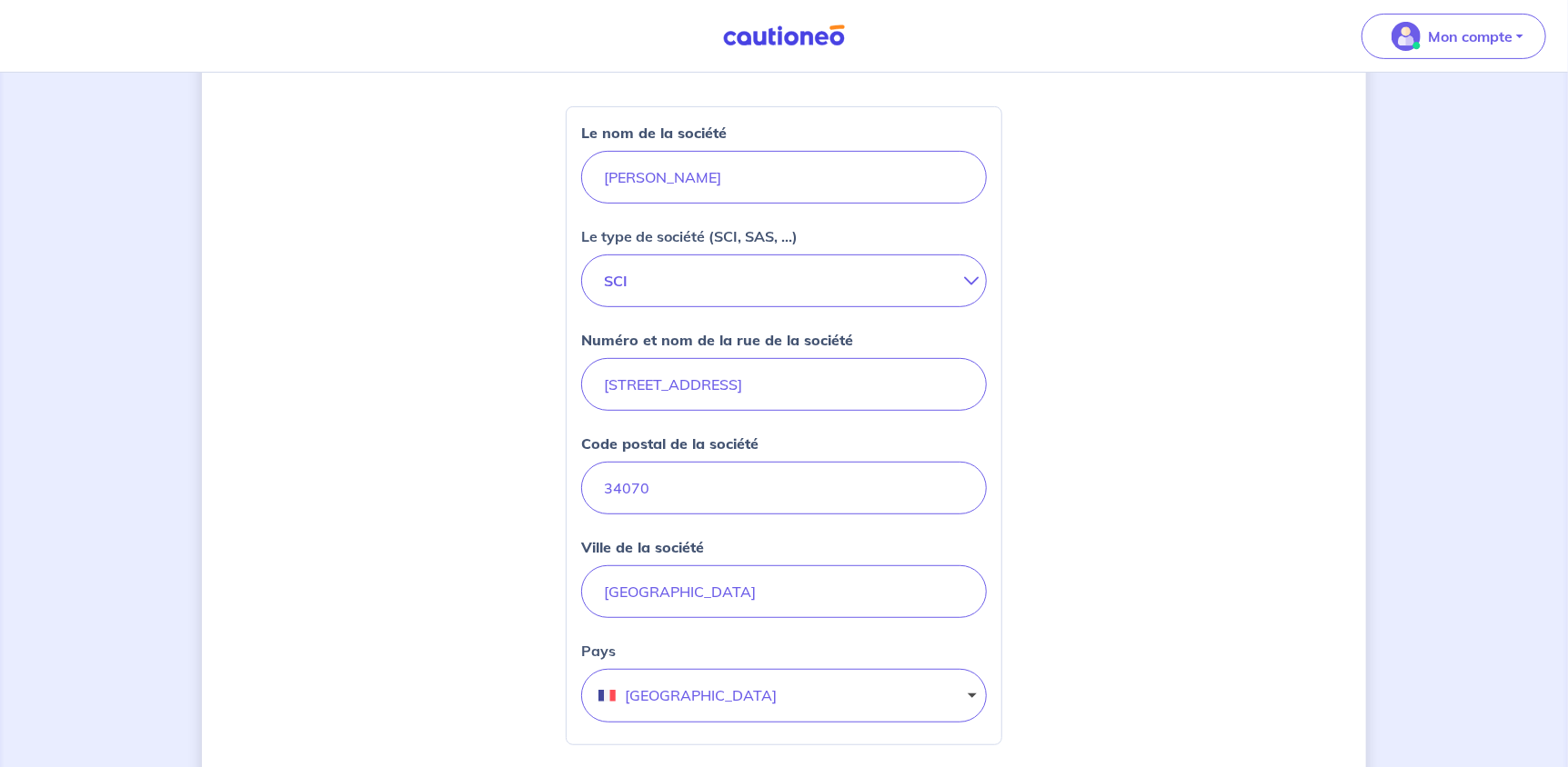
scroll to position [545, 0]
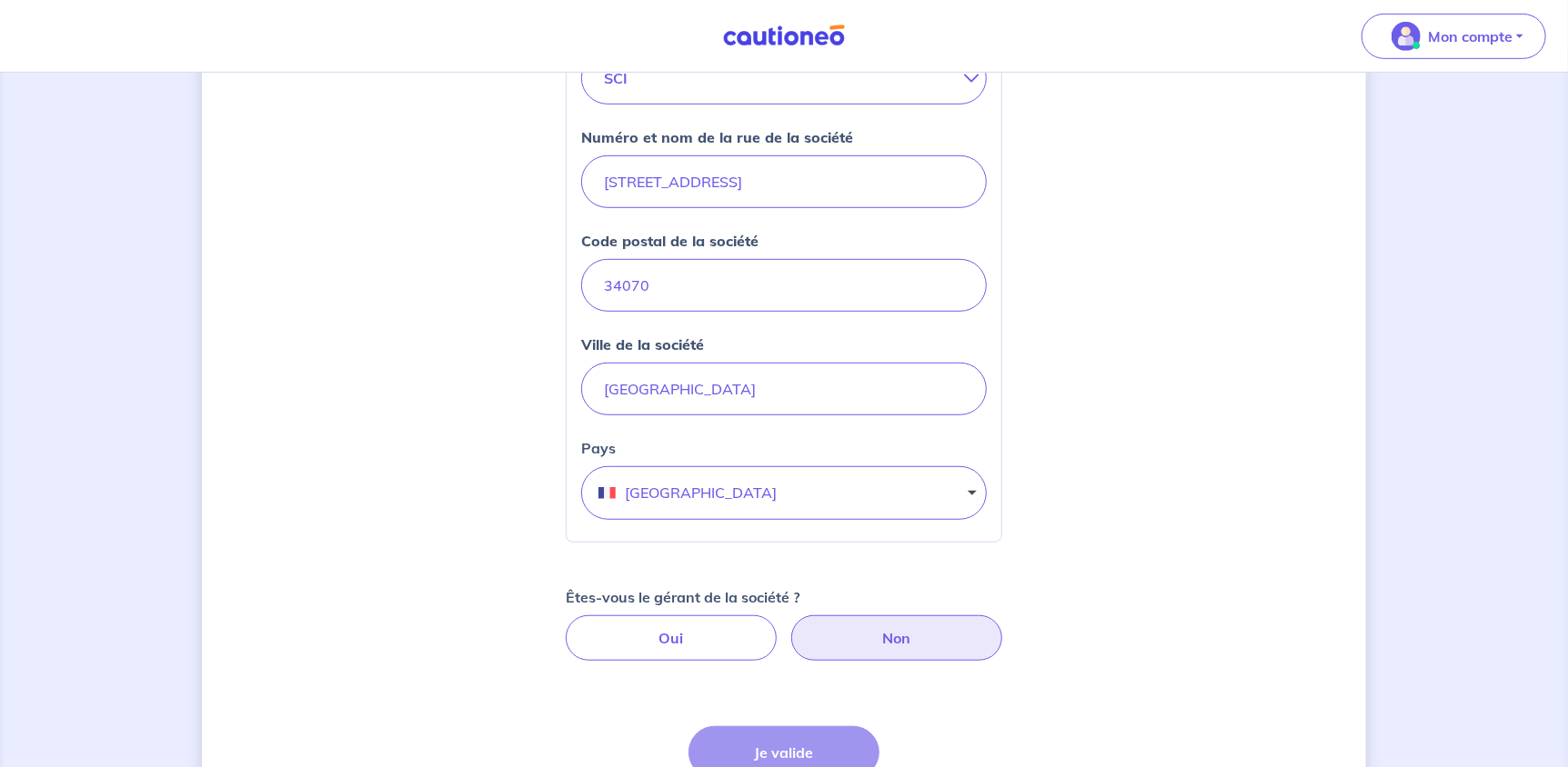
click at [952, 638] on label "Non" at bounding box center [896, 638] width 211 height 45
click at [790, 627] on input "Non" at bounding box center [784, 621] width 12 height 12
radio input "true"
select select "FR"
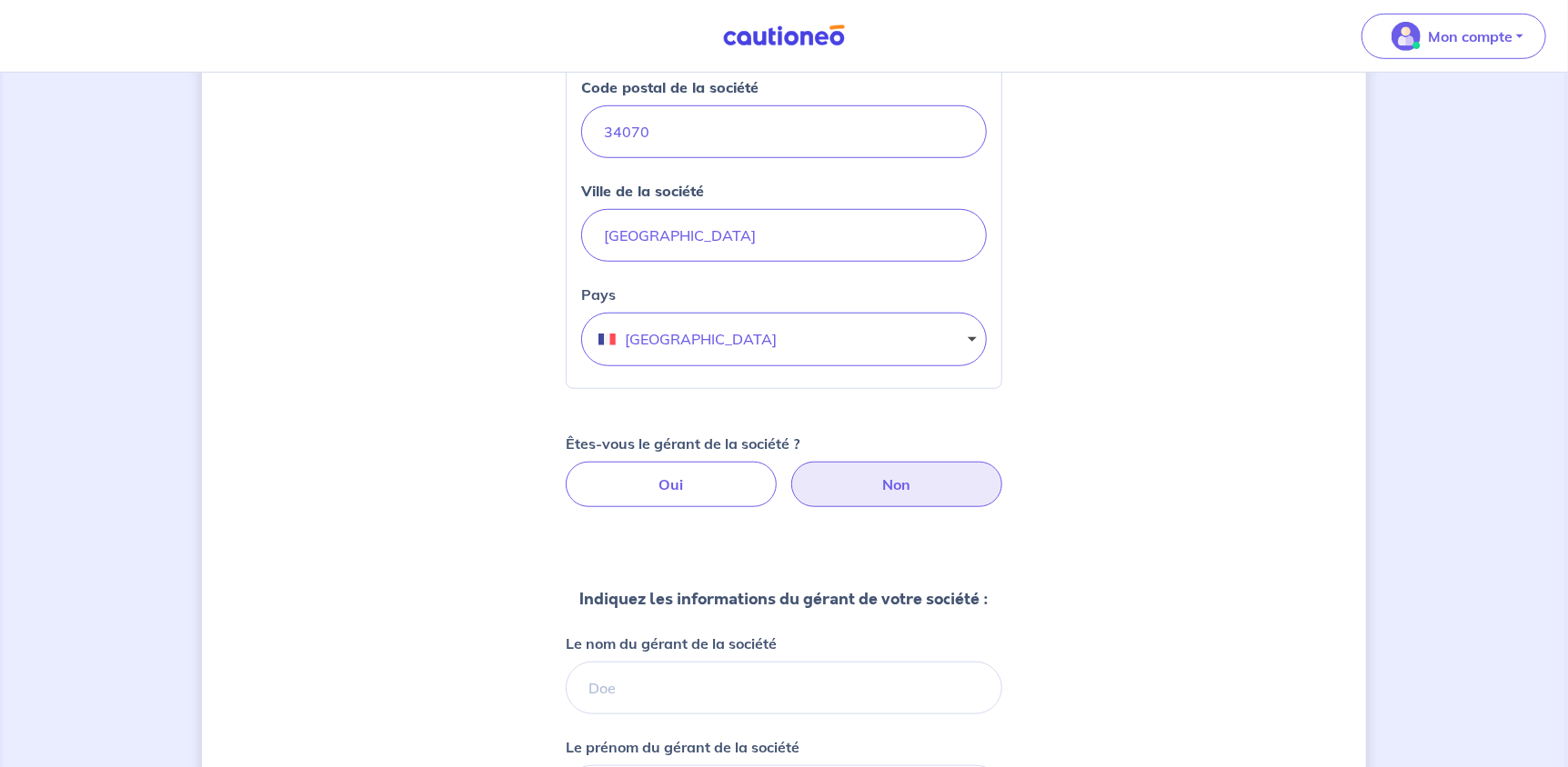
scroll to position [818, 0]
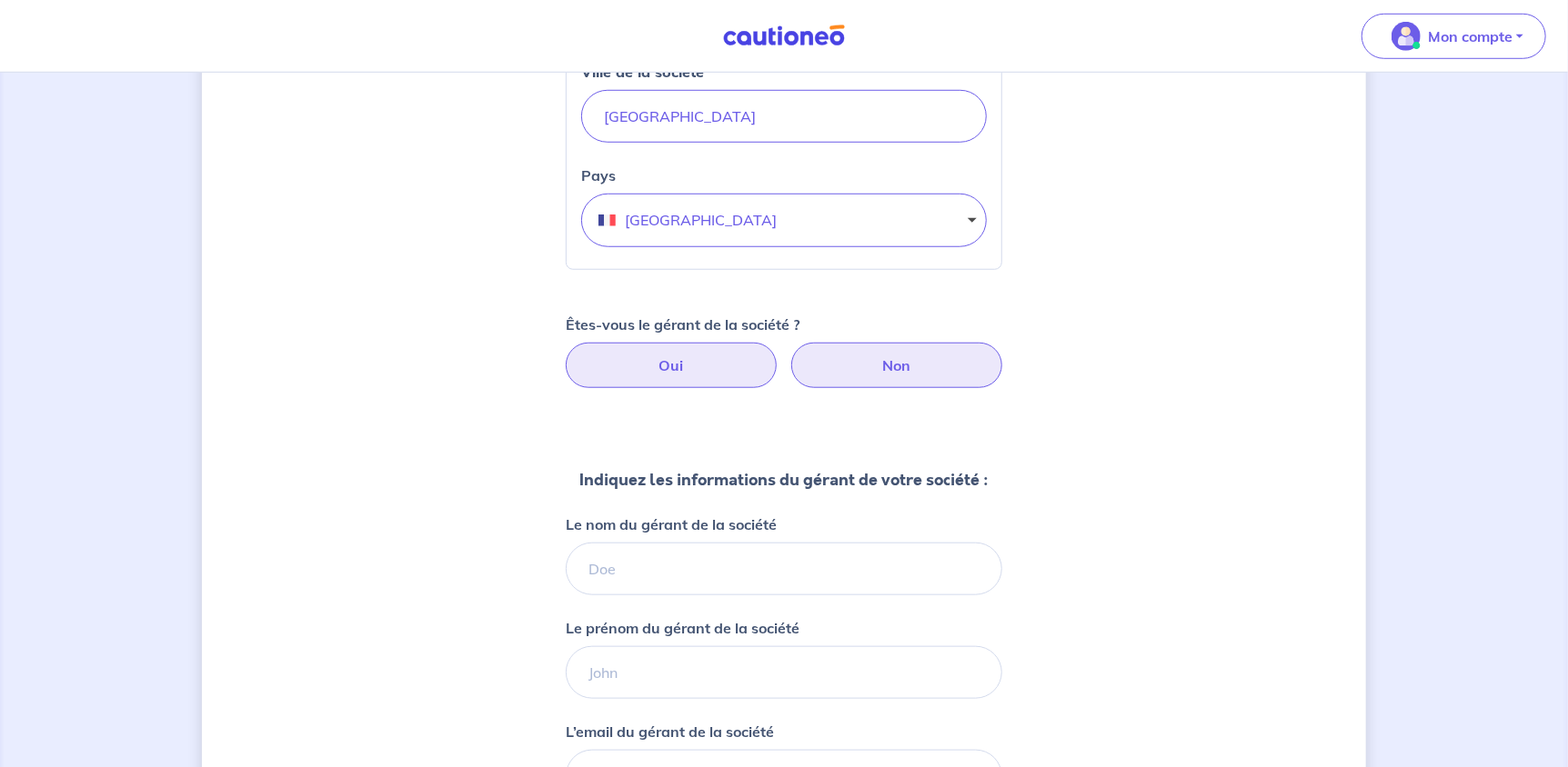
click at [737, 366] on label "Oui" at bounding box center [670, 365] width 211 height 45
click at [779, 355] on input "Oui" at bounding box center [784, 348] width 12 height 12
radio input "true"
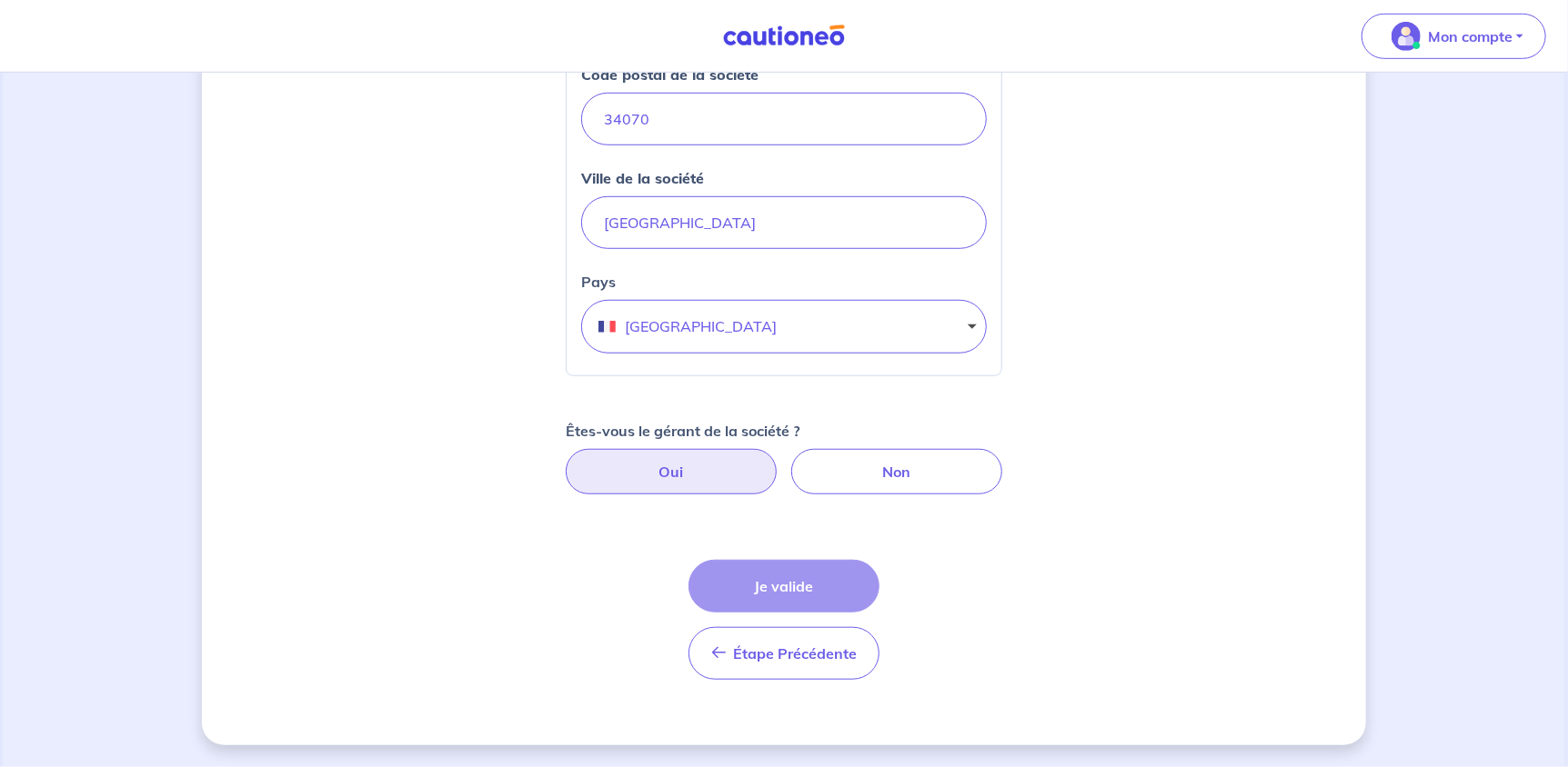
scroll to position [709, 0]
select select "FR"
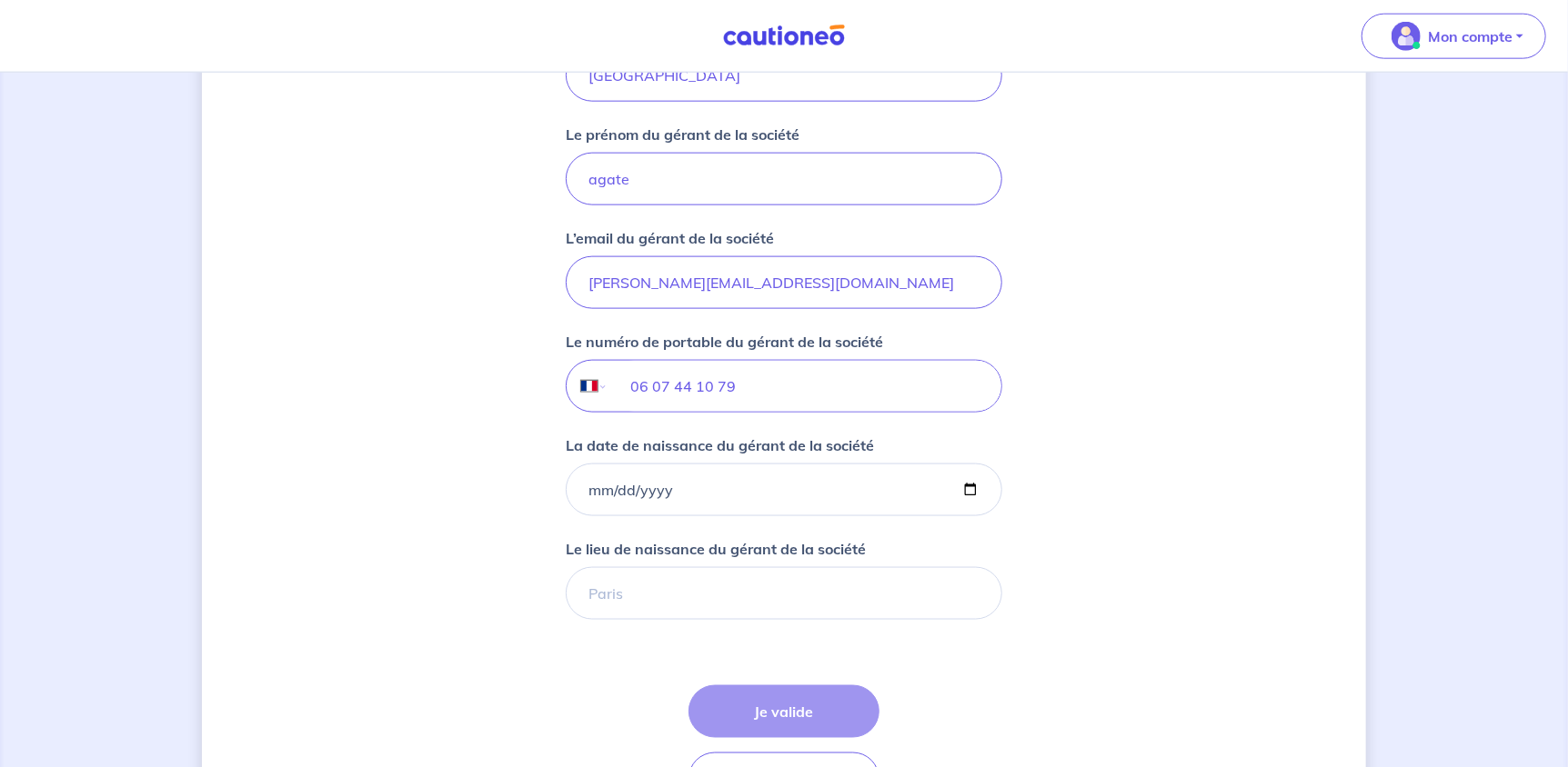
scroll to position [1345, 0]
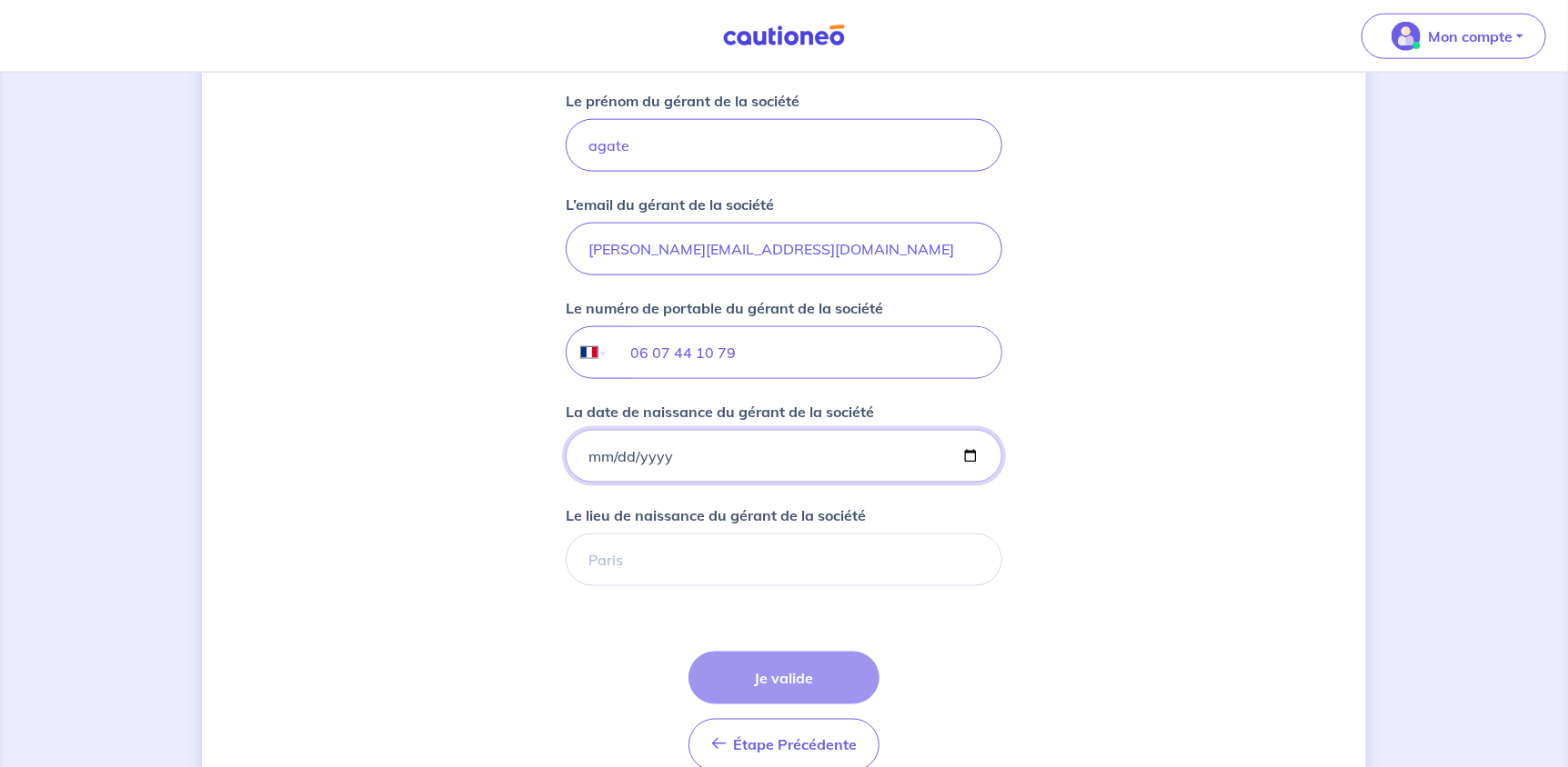
click at [680, 456] on input "La date de naissance du gérant de la société" at bounding box center [784, 457] width 436 height 53
type input "1988-09-24"
click at [728, 563] on input "Le lieu de naissance du gérant de la société" at bounding box center [784, 559] width 436 height 53
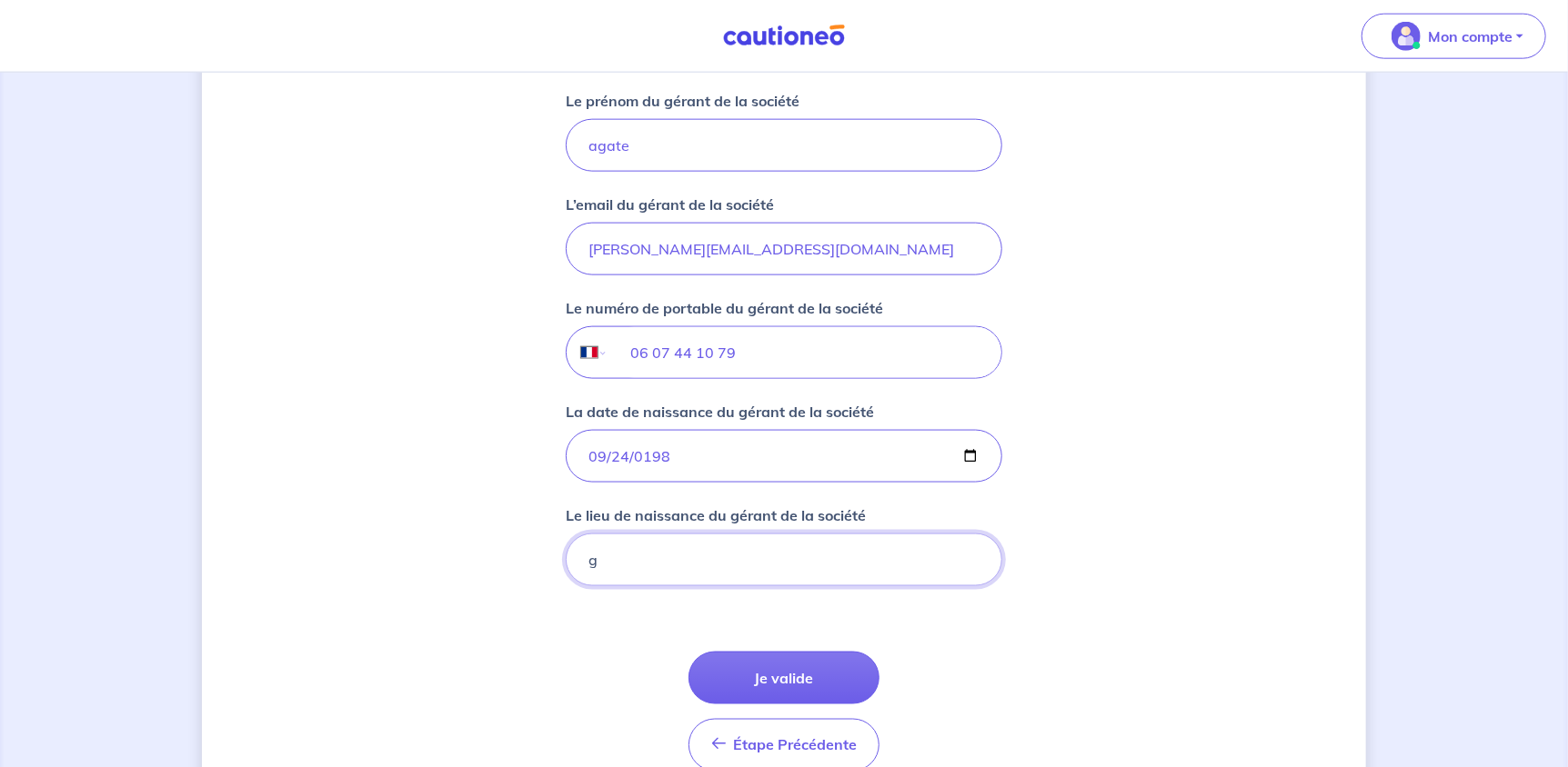
type input "GANGES"
click at [784, 662] on button "Je valide" at bounding box center [784, 678] width 191 height 53
drag, startPoint x: 782, startPoint y: 348, endPoint x: 550, endPoint y: 348, distance: 232.0
type input "06 07 44 10 79"
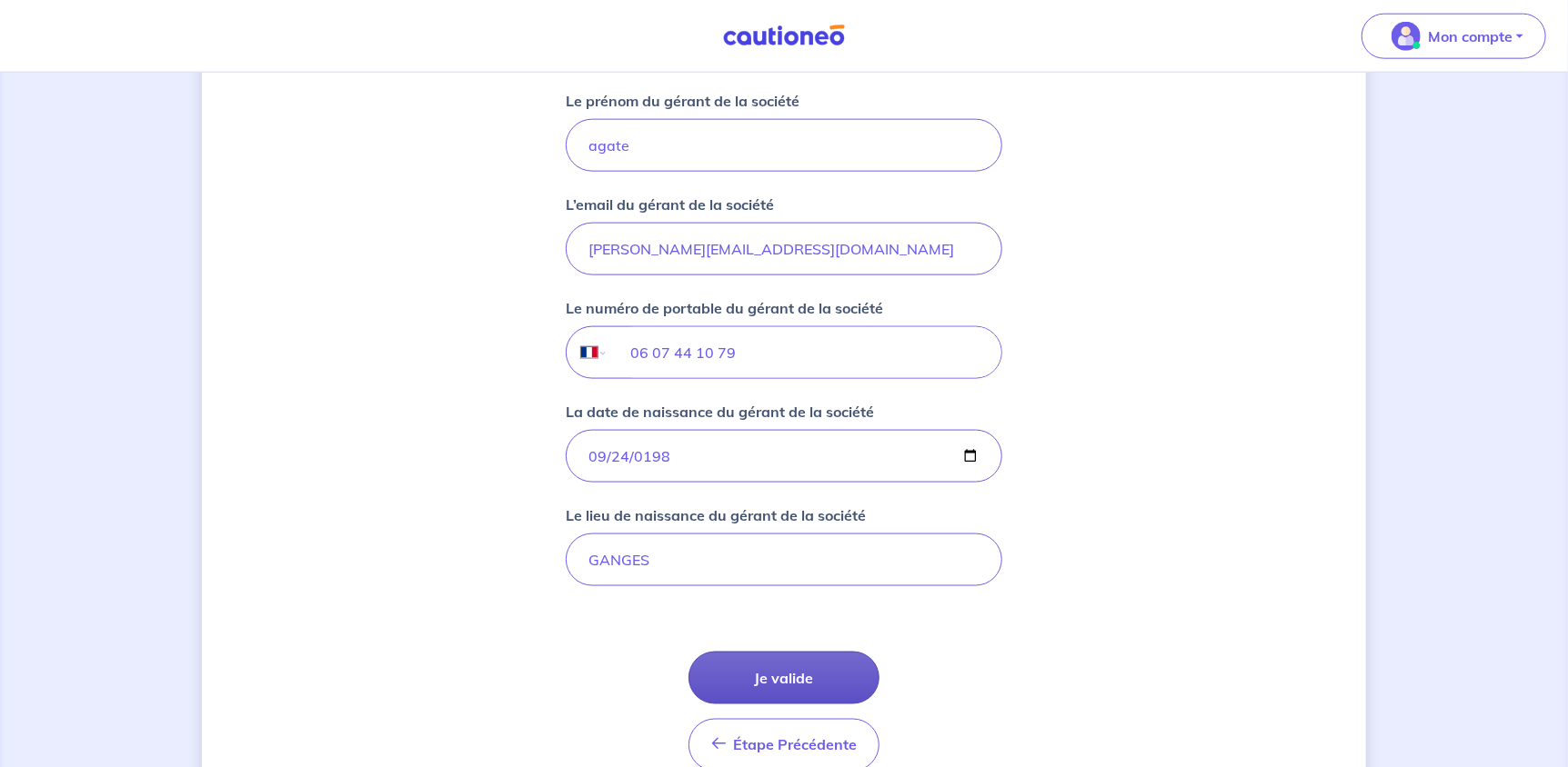
click at [766, 680] on button "Je valide" at bounding box center [784, 678] width 191 height 53
click at [834, 451] on input "1988-09-24" at bounding box center [784, 457] width 436 height 53
click at [767, 543] on input "GANGES" at bounding box center [784, 559] width 436 height 53
type input "Ganges"
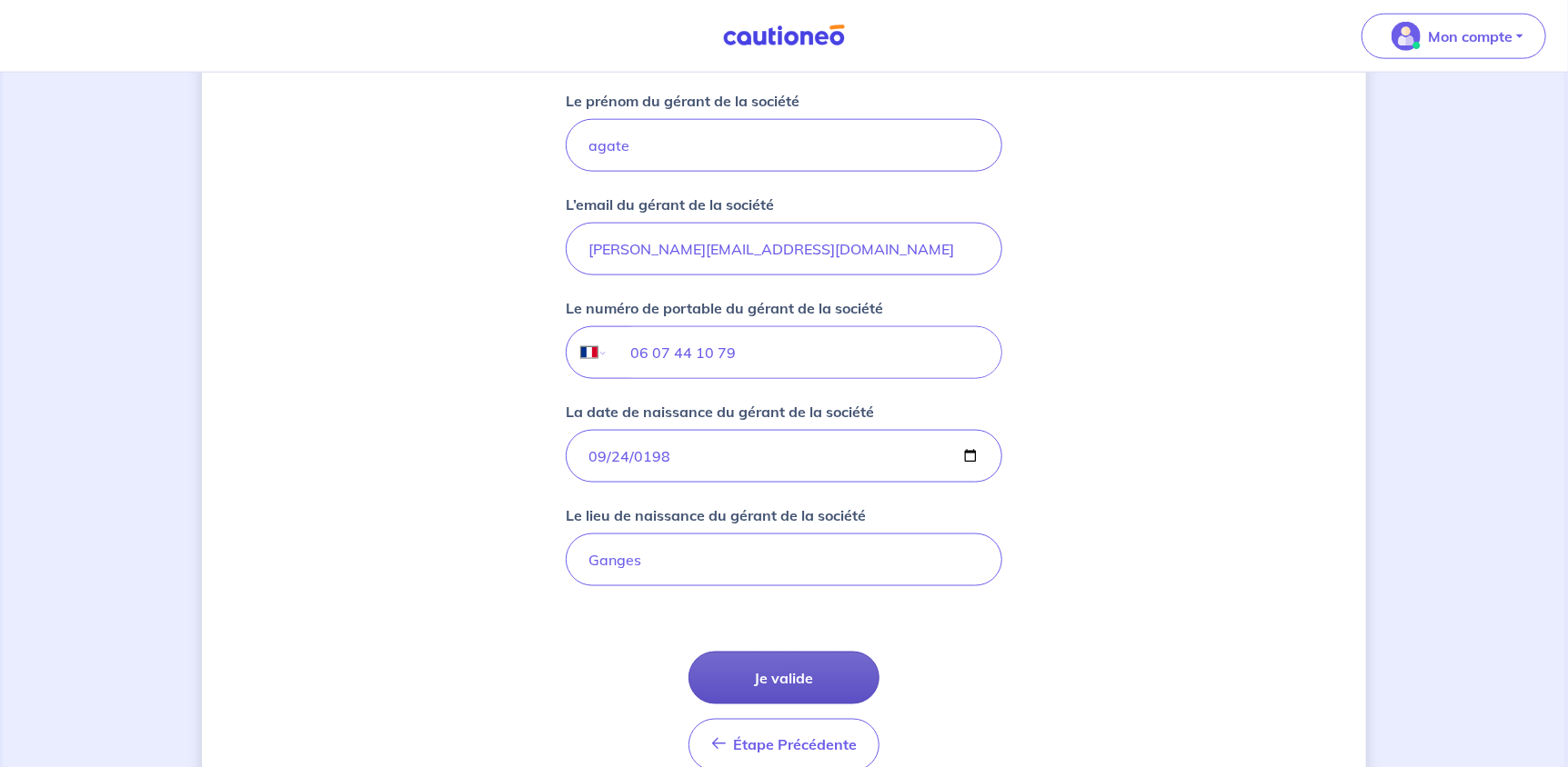
click at [811, 680] on button "Je valide" at bounding box center [784, 678] width 191 height 53
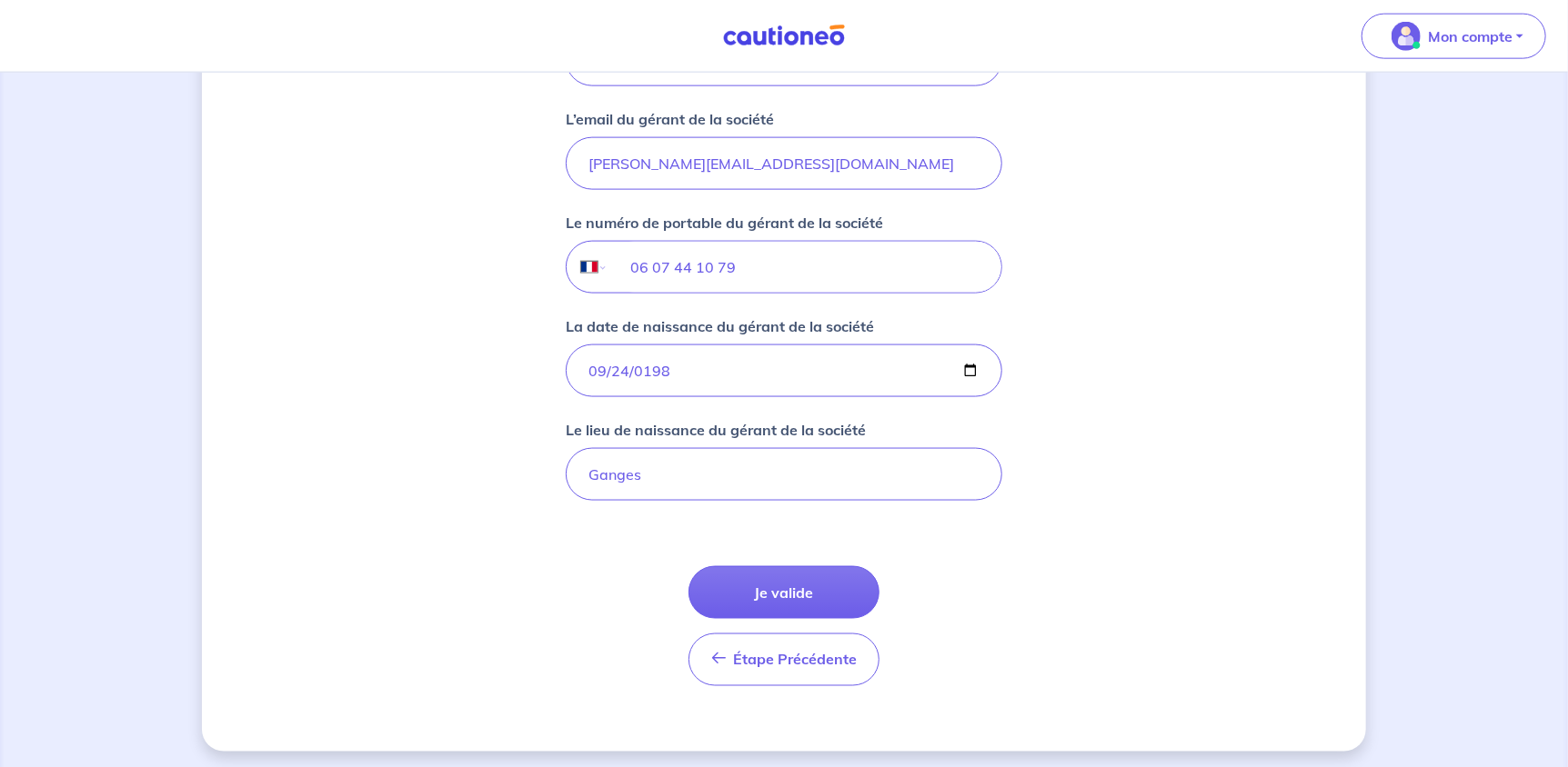
scroll to position [1432, 0]
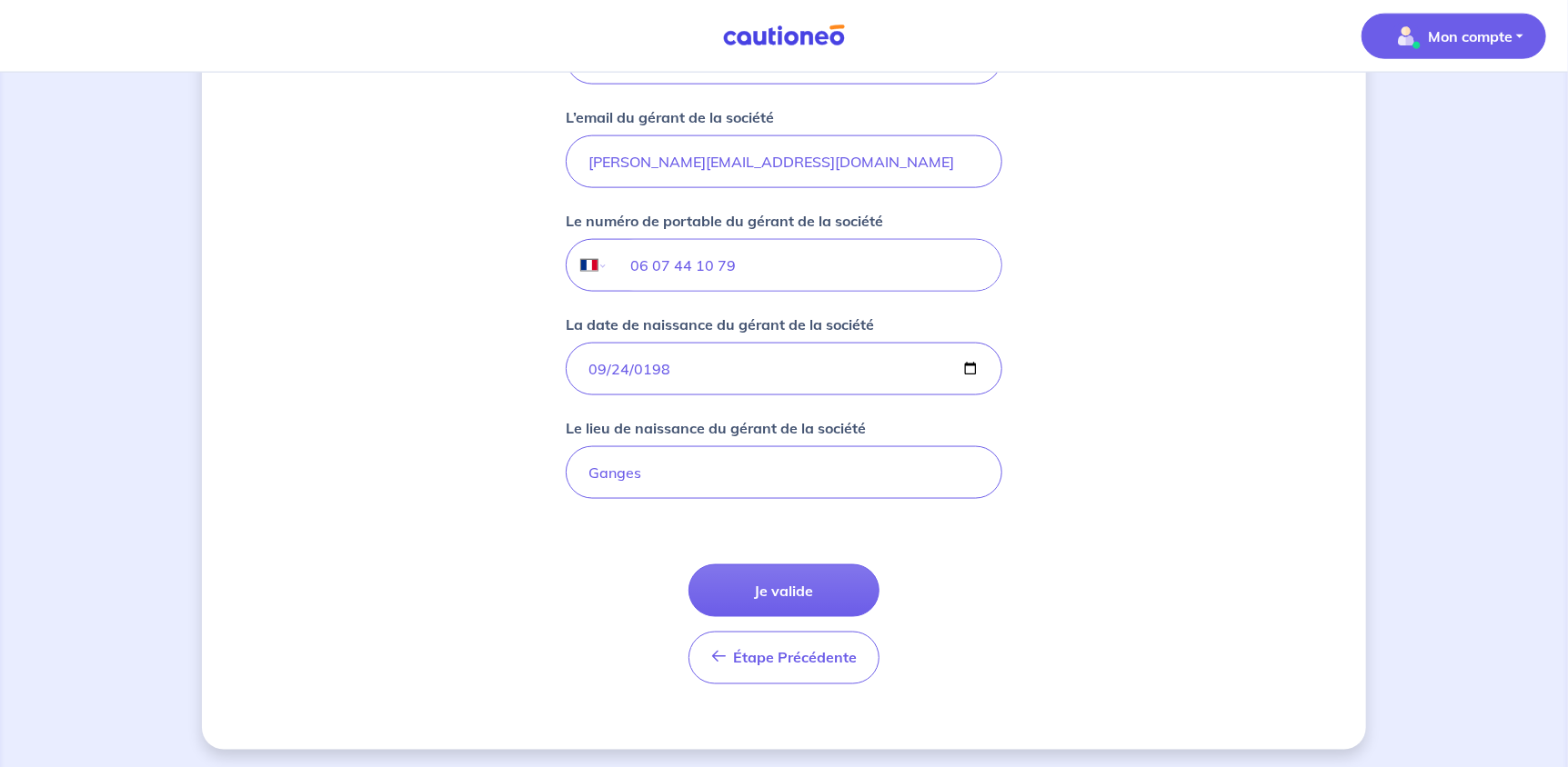
click at [1504, 25] on p "Mon compte" at bounding box center [1470, 36] width 85 height 22
click at [855, 573] on button "Je valide" at bounding box center [784, 591] width 191 height 53
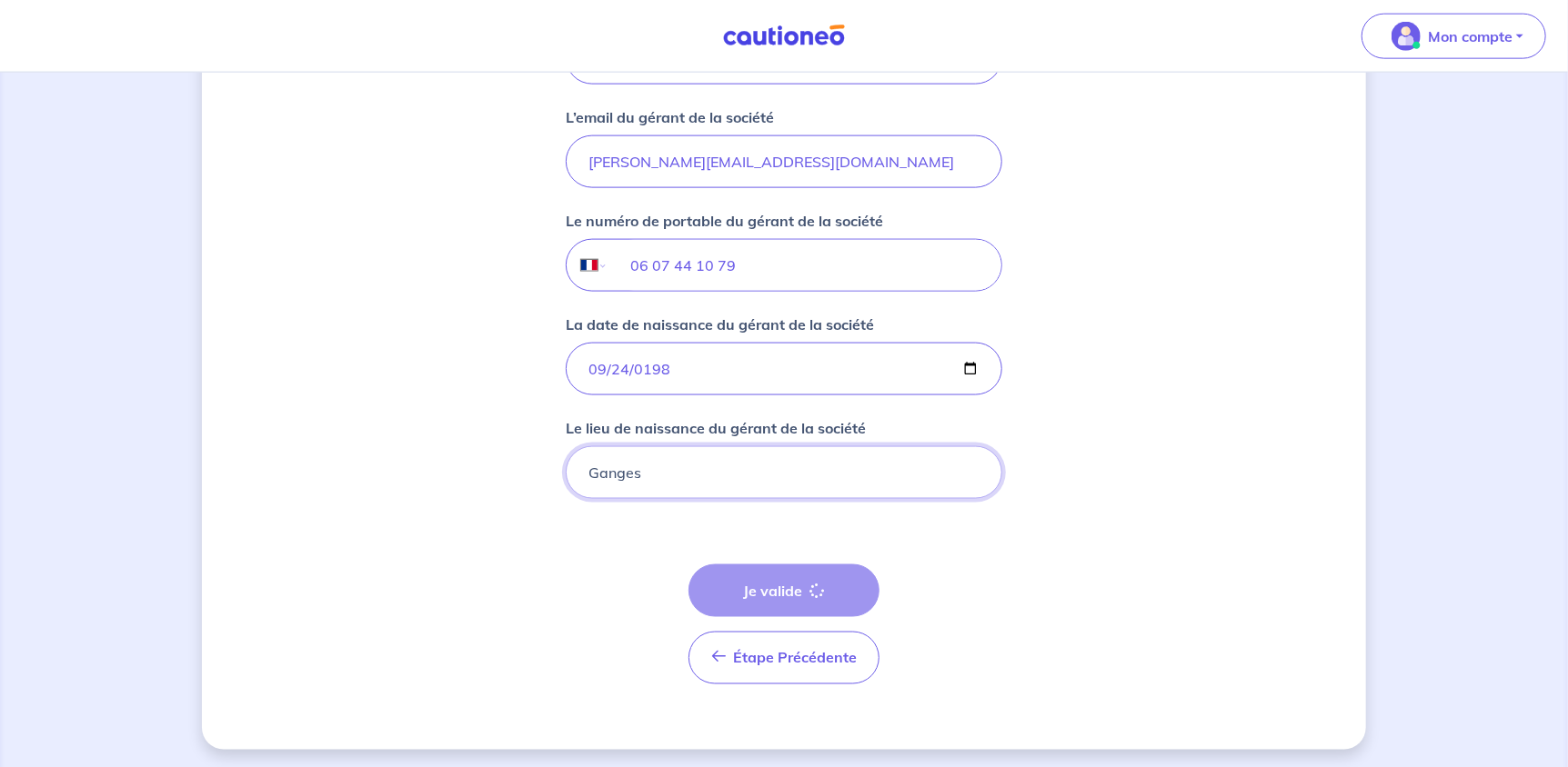
click at [665, 471] on input "Ganges" at bounding box center [784, 473] width 436 height 53
click at [898, 435] on div "Le lieu de naissance du gérant de la société Ganges" at bounding box center [784, 458] width 436 height 82
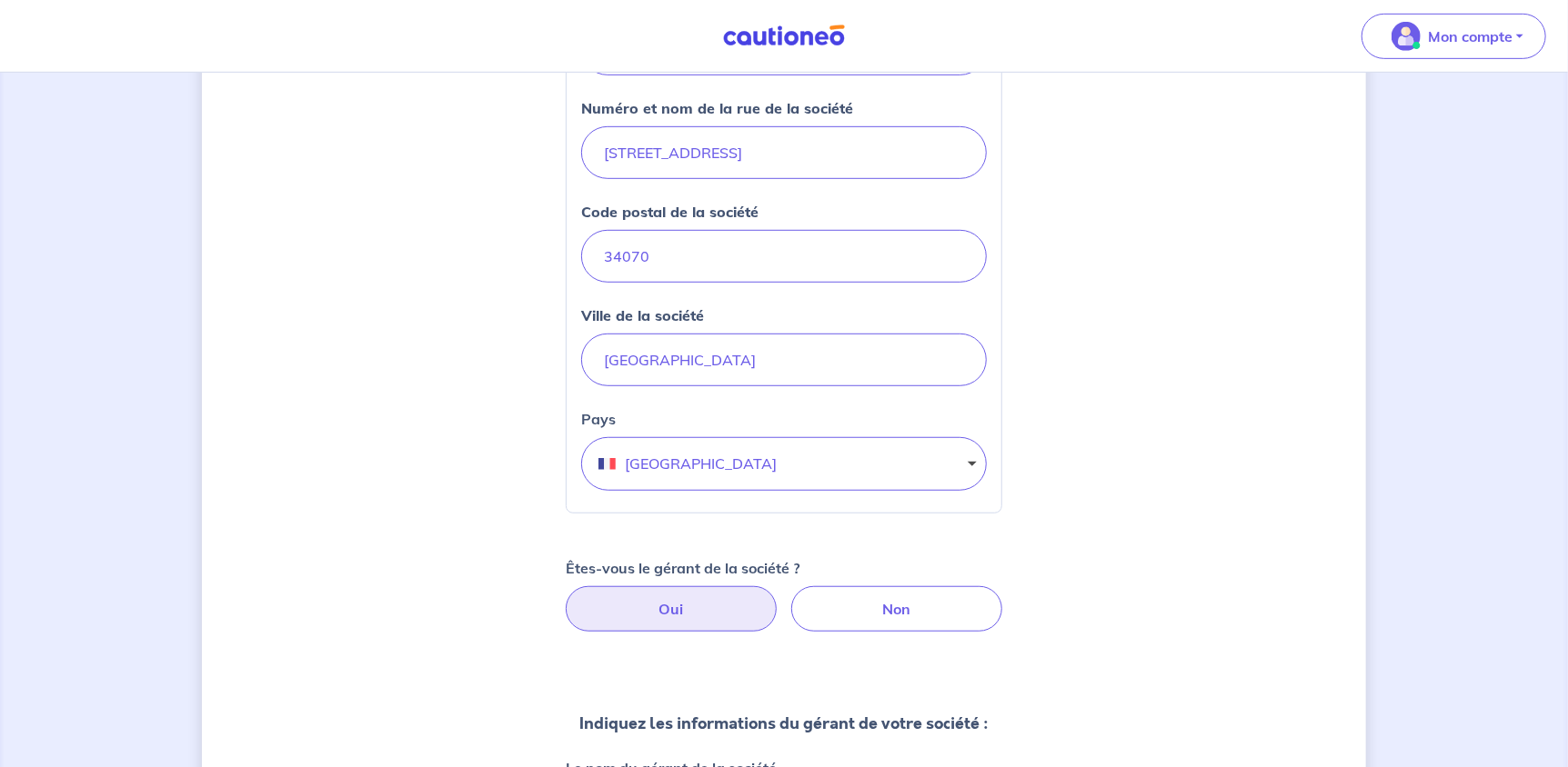
scroll to position [614, 0]
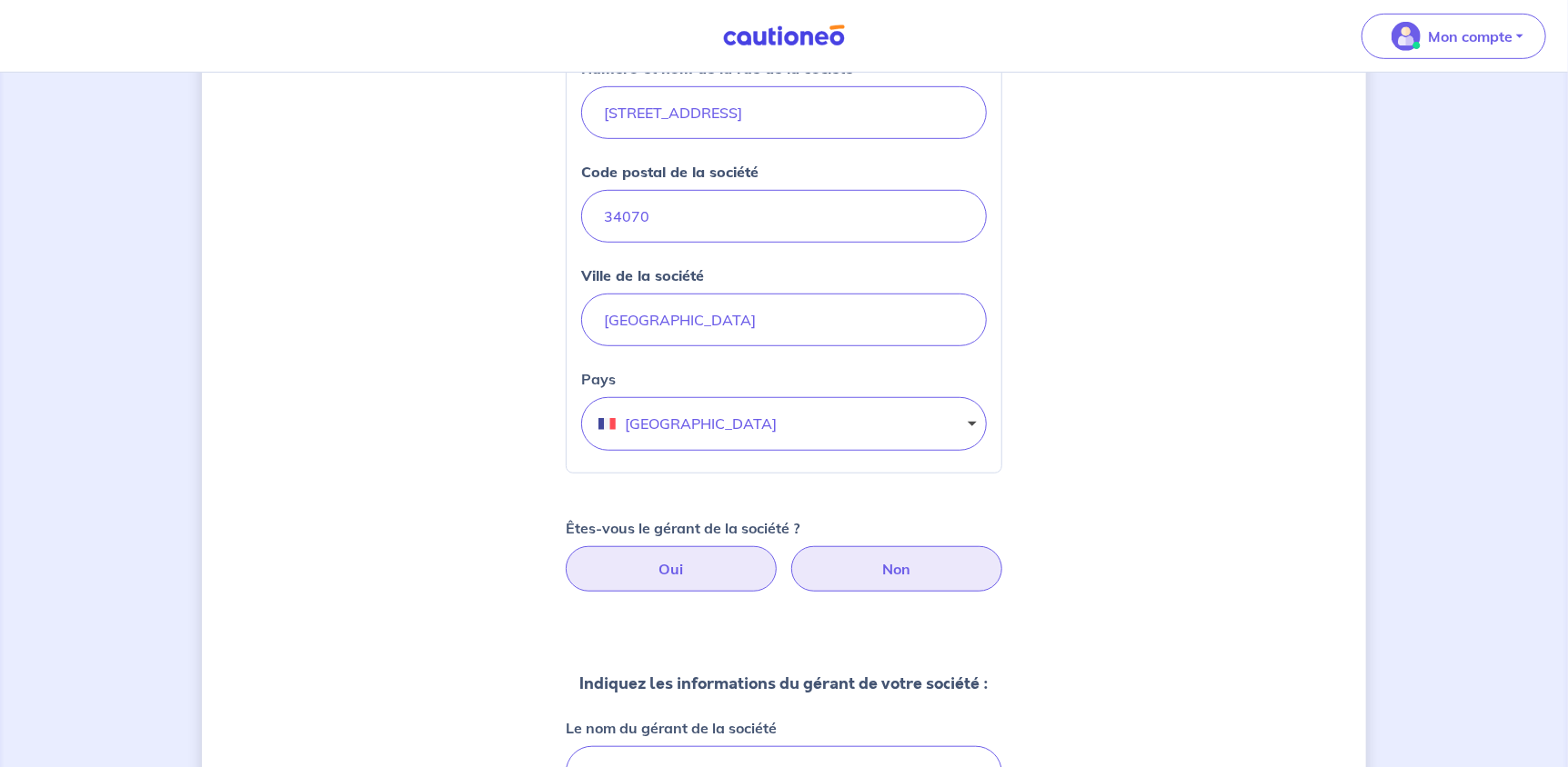
click at [919, 572] on label "Non" at bounding box center [896, 569] width 211 height 45
click at [790, 558] on input "Non" at bounding box center [784, 552] width 12 height 12
radio input "true"
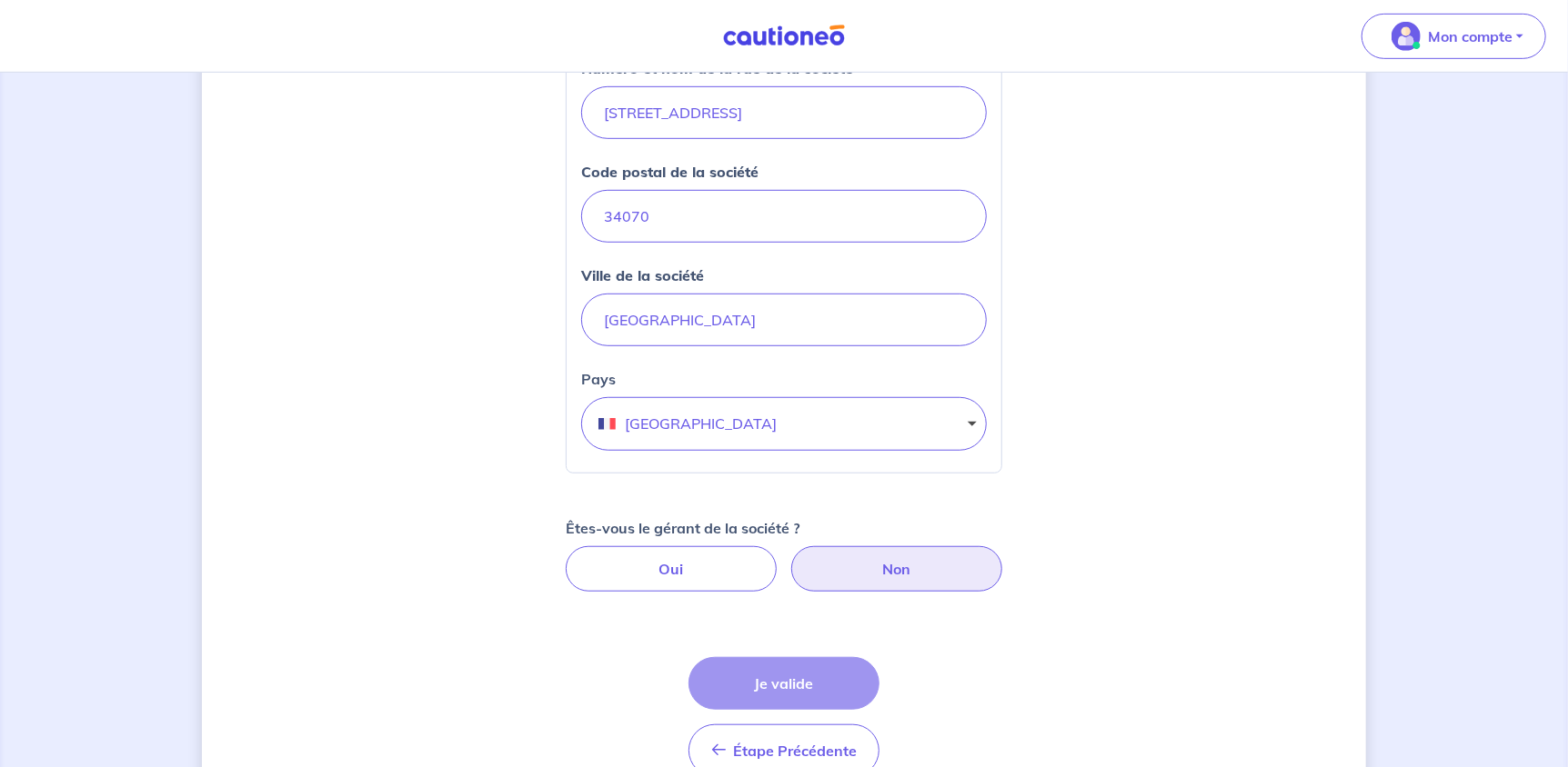
select select "FR"
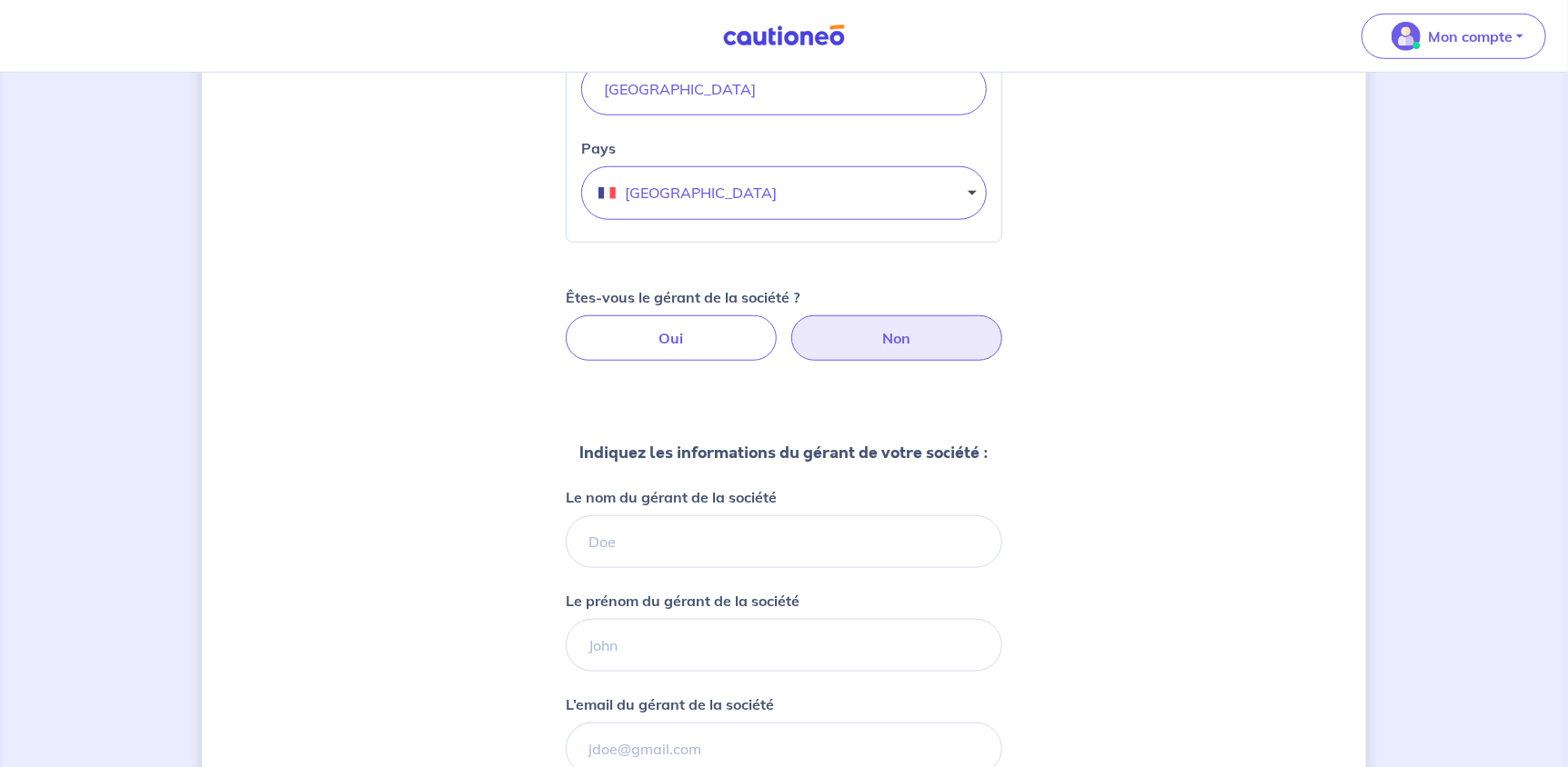
scroll to position [888, 0]
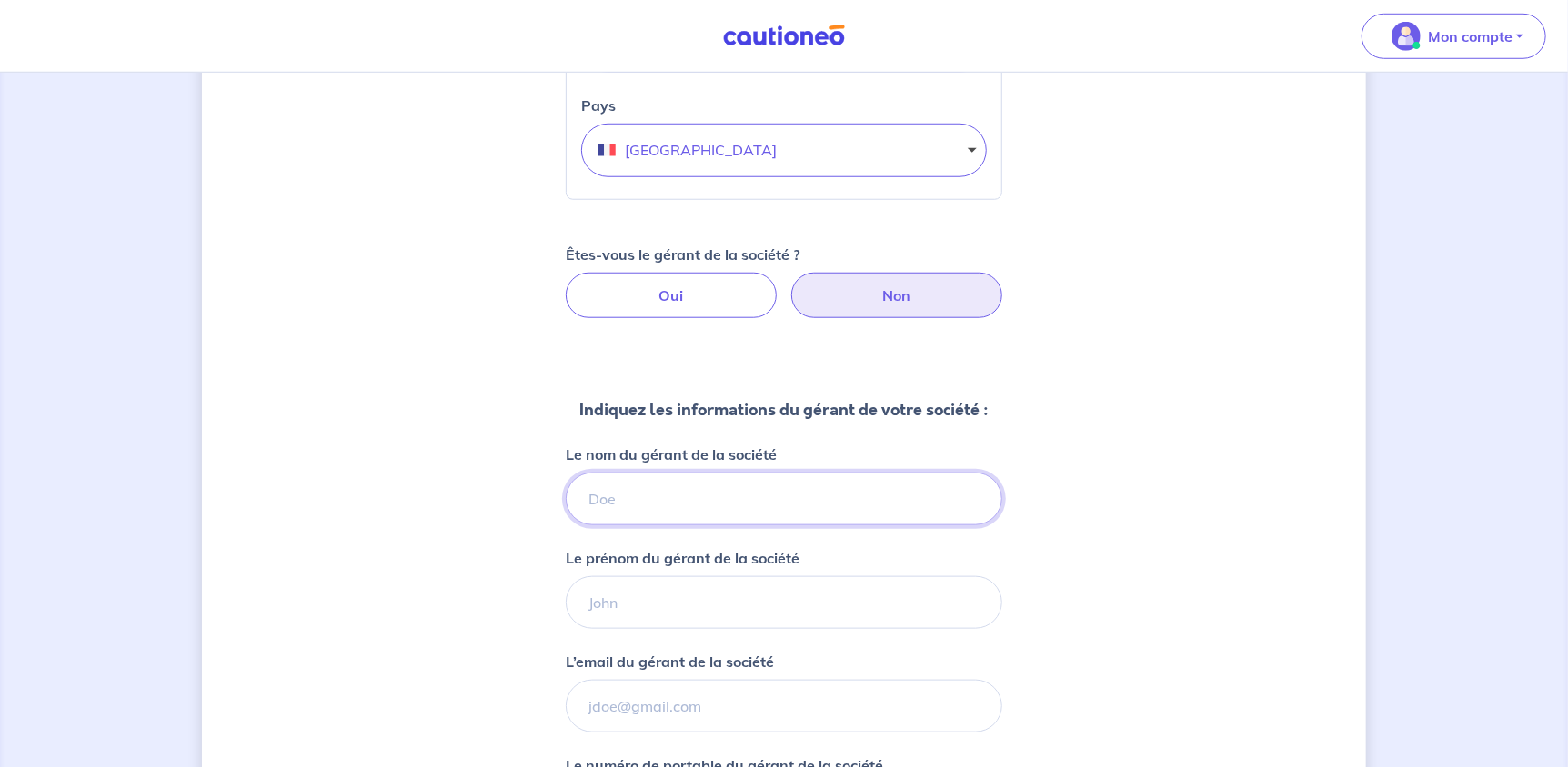
click at [810, 499] on input "Le nom du gérant de la société" at bounding box center [784, 499] width 436 height 53
type input "cuenca"
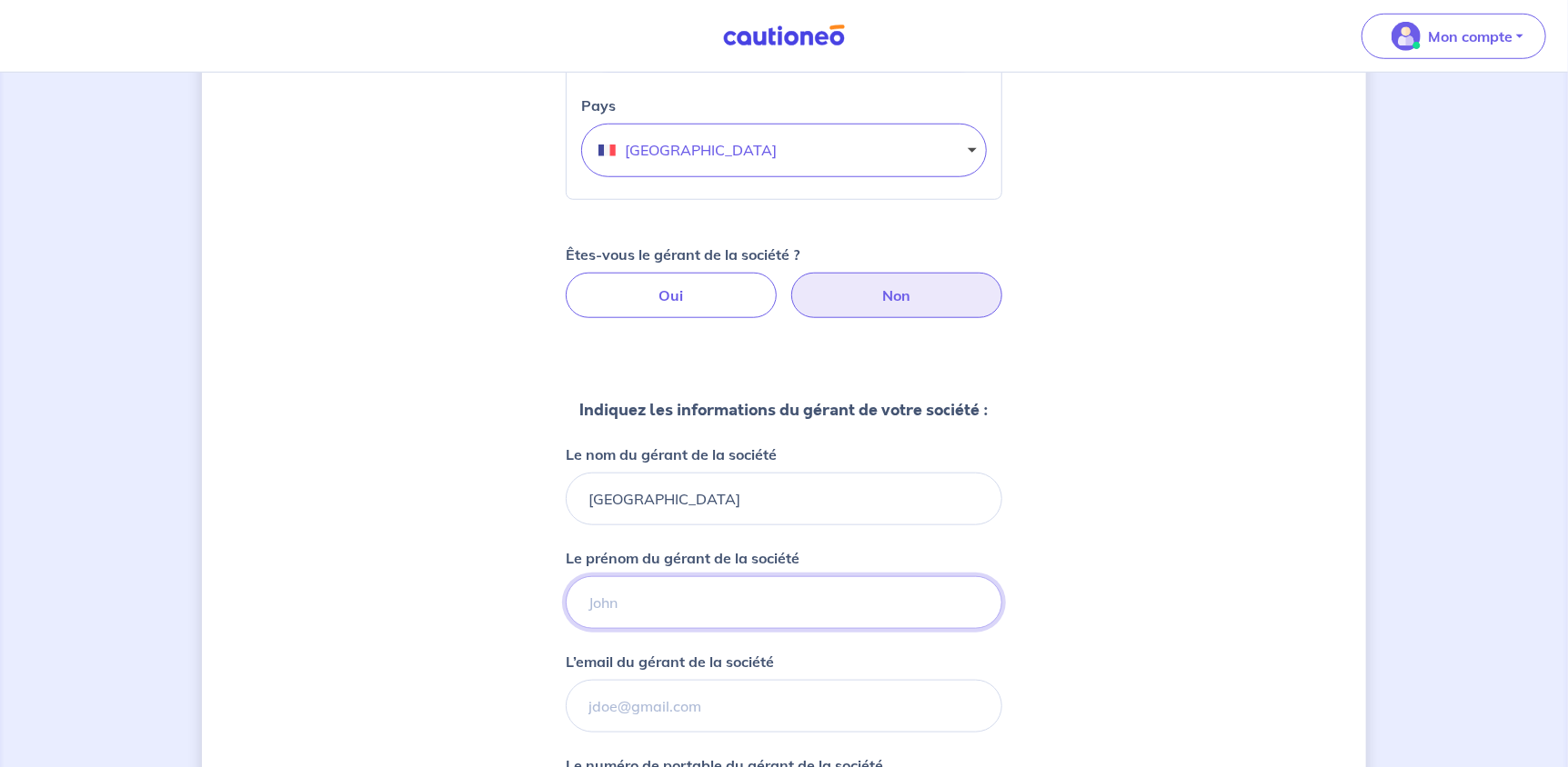
type input "agate"
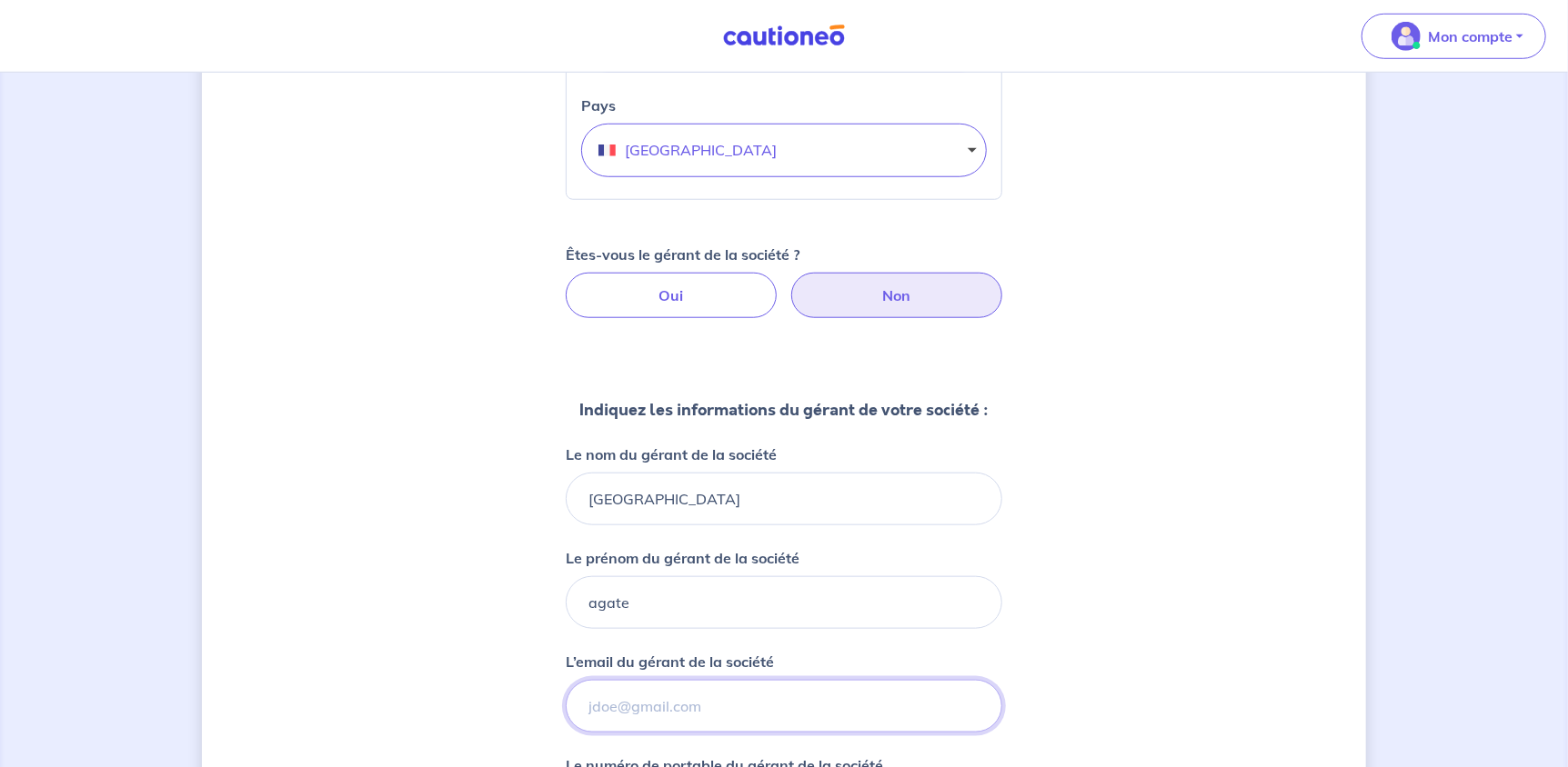
type input "agate.cuenca@gmail.com"
type input "+33 6 07 44 10 79"
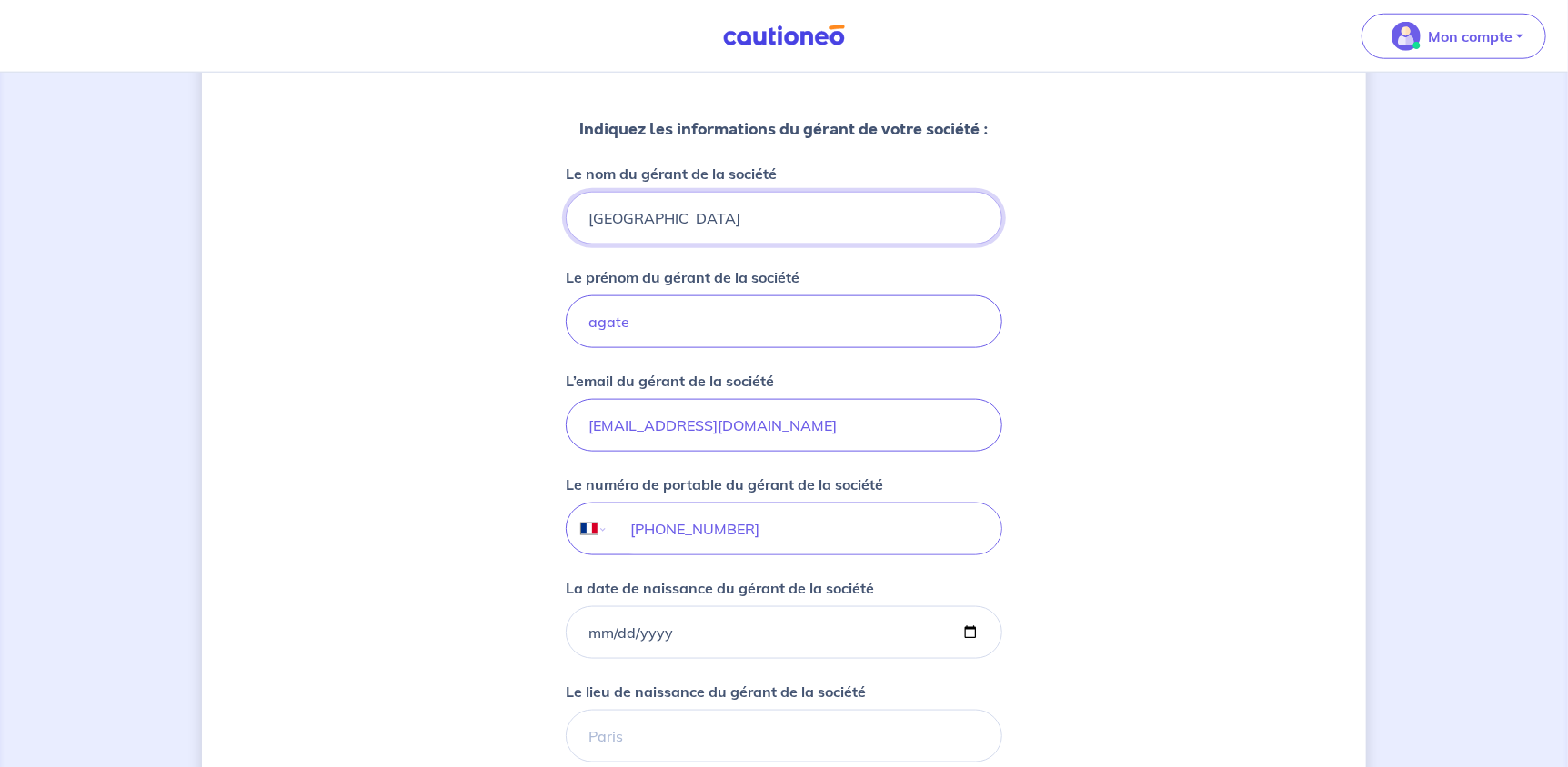
scroll to position [1251, 0]
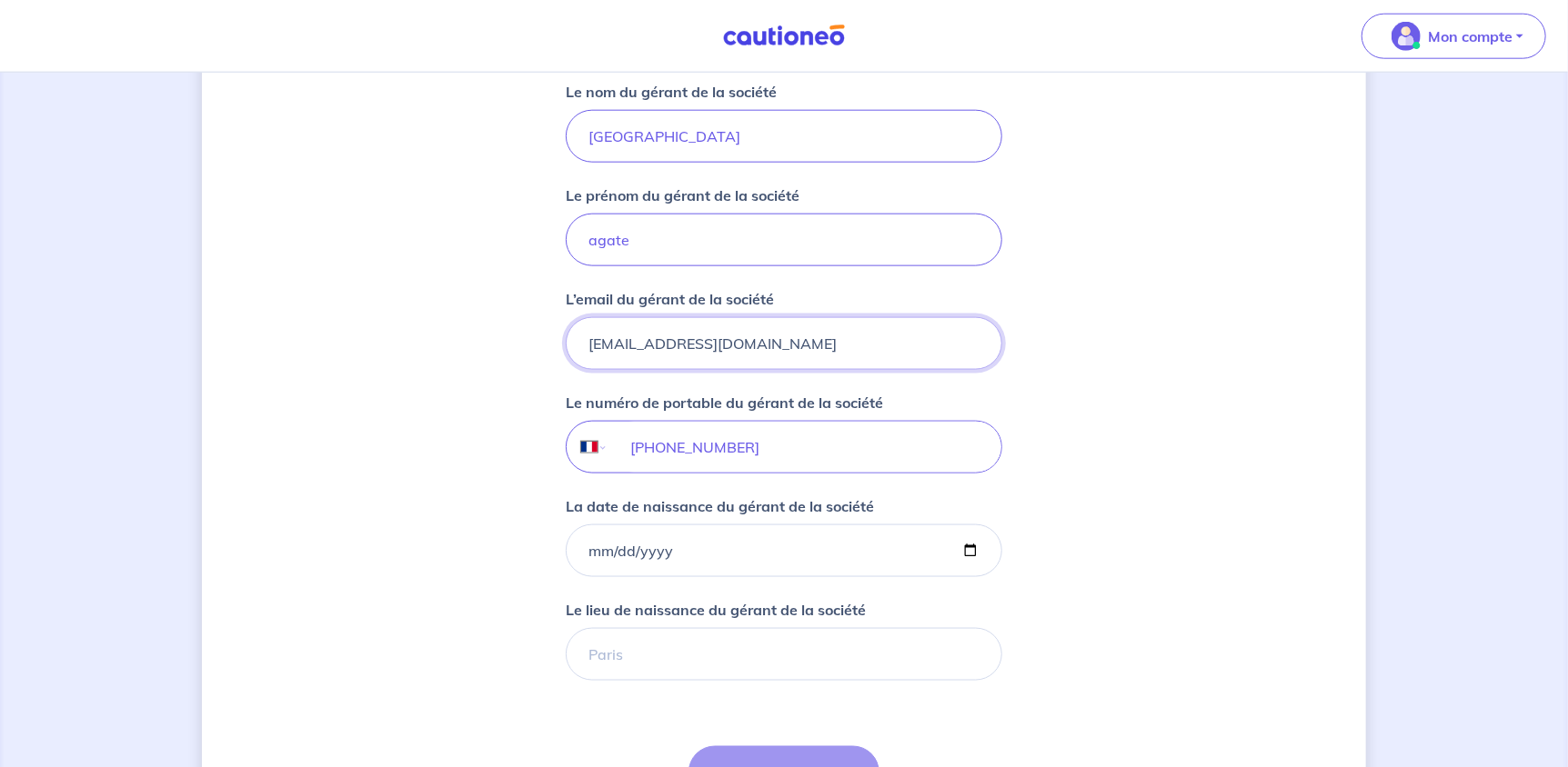
drag, startPoint x: 833, startPoint y: 351, endPoint x: 521, endPoint y: 352, distance: 312.0
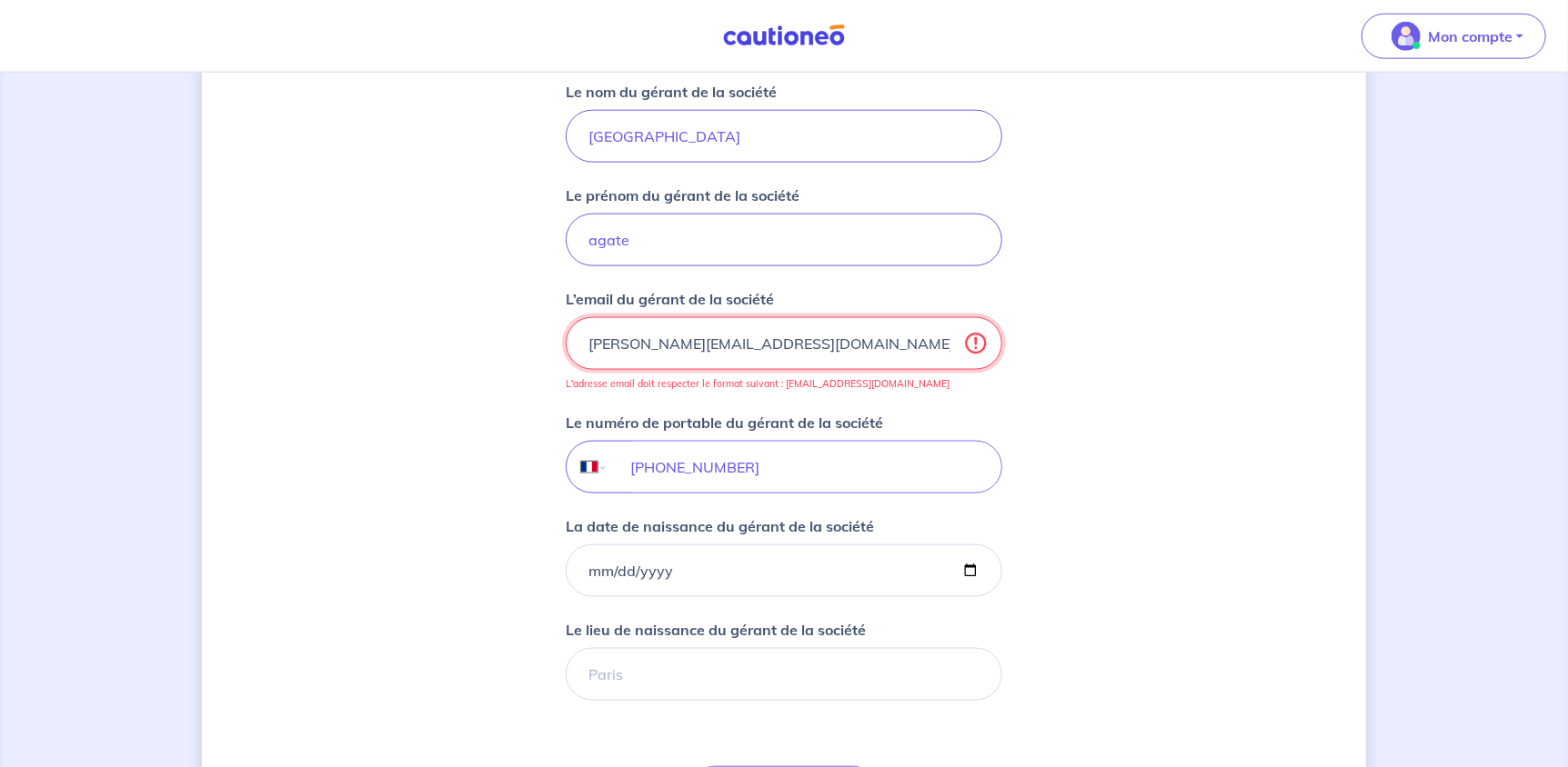
click at [788, 335] on input "paula.renovation@gmail.Com" at bounding box center [784, 343] width 436 height 53
click at [763, 341] on input "paula.renovation@gmail.Com" at bounding box center [784, 343] width 436 height 53
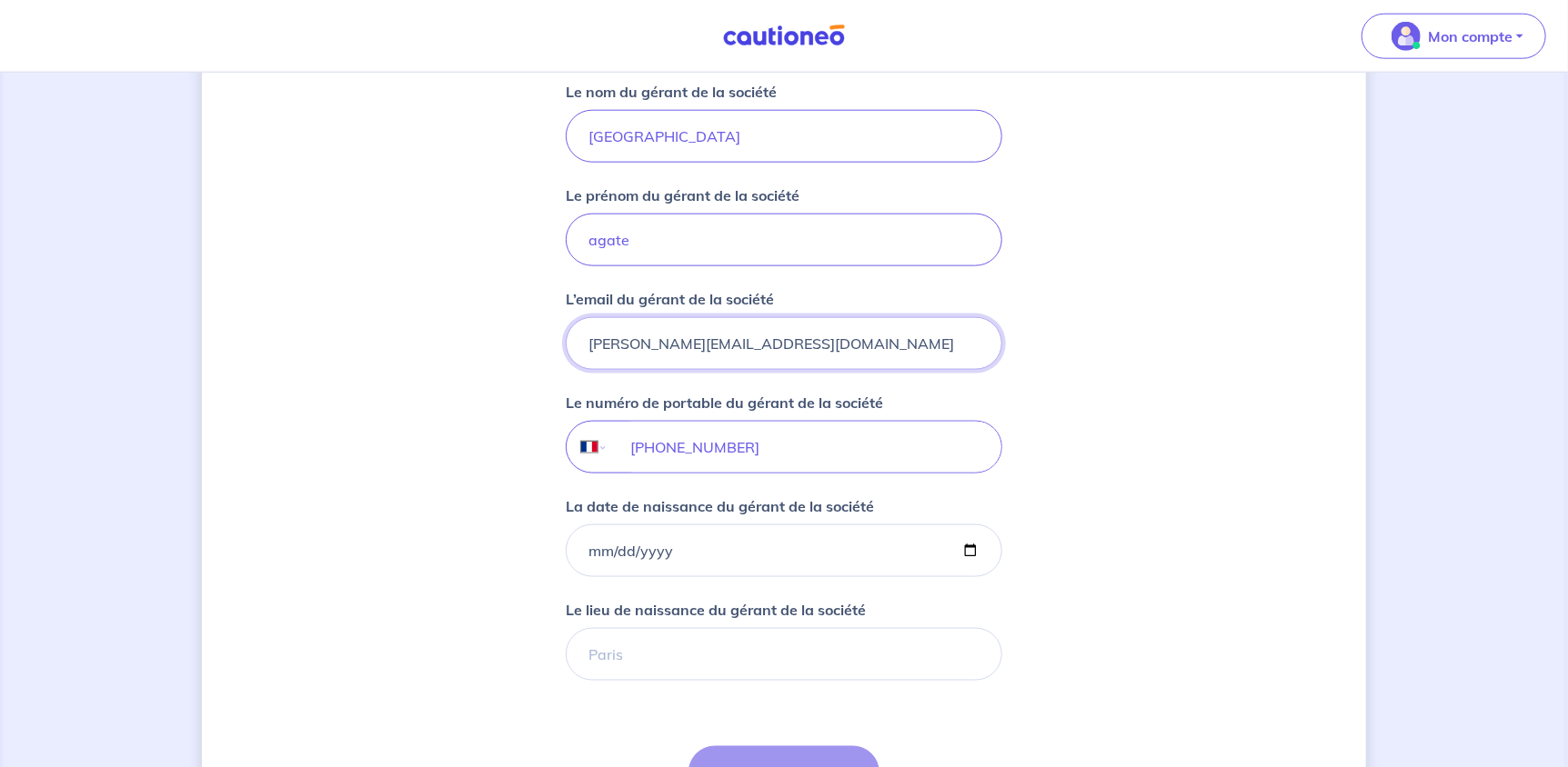
type input "[PERSON_NAME][EMAIL_ADDRESS][DOMAIN_NAME]"
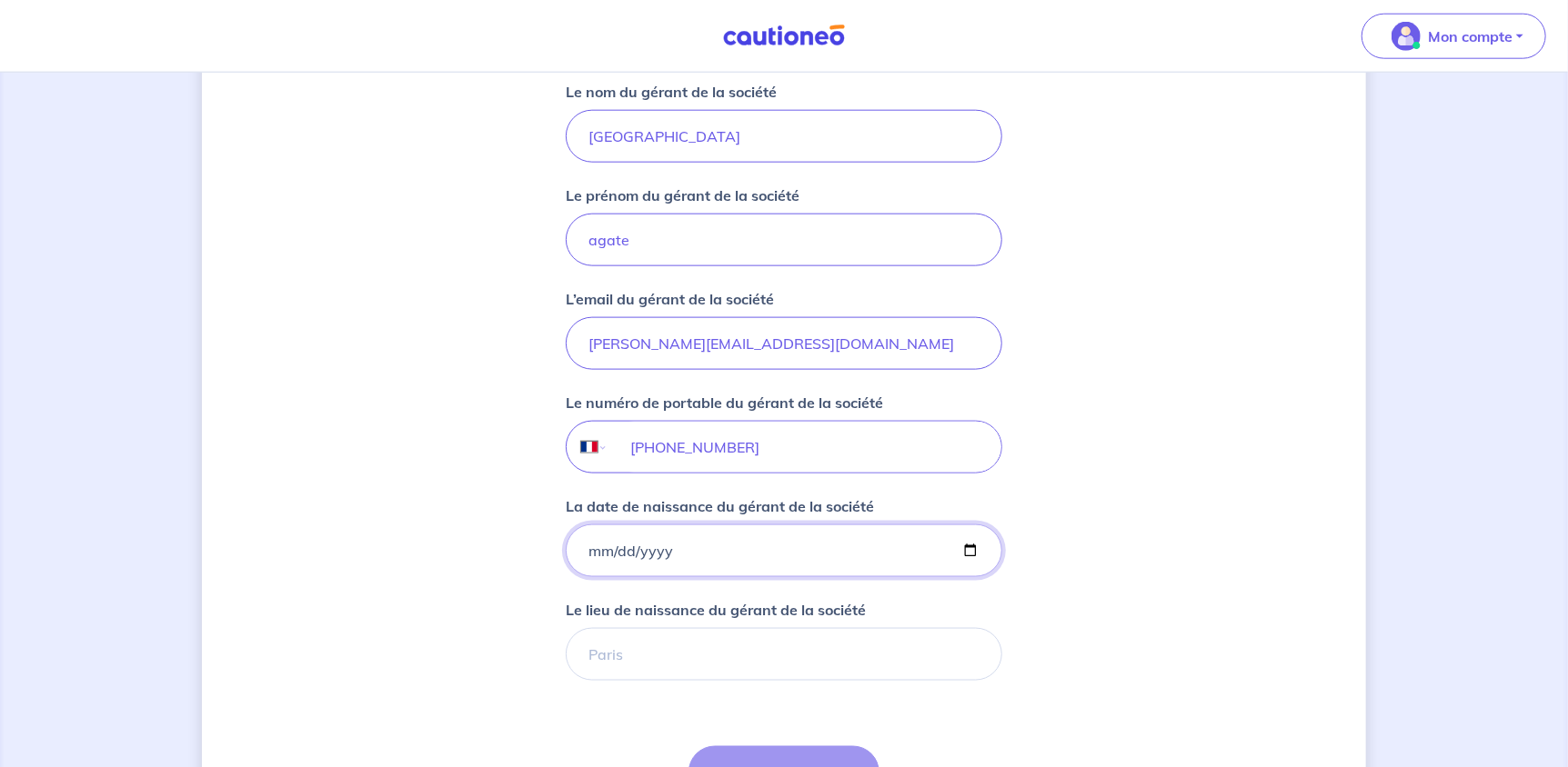
click at [795, 558] on input "La date de naissance du gérant de la société" at bounding box center [784, 551] width 436 height 53
type input "1988-09-24"
click at [713, 664] on input "Le lieu de naissance du gérant de la société" at bounding box center [784, 655] width 436 height 53
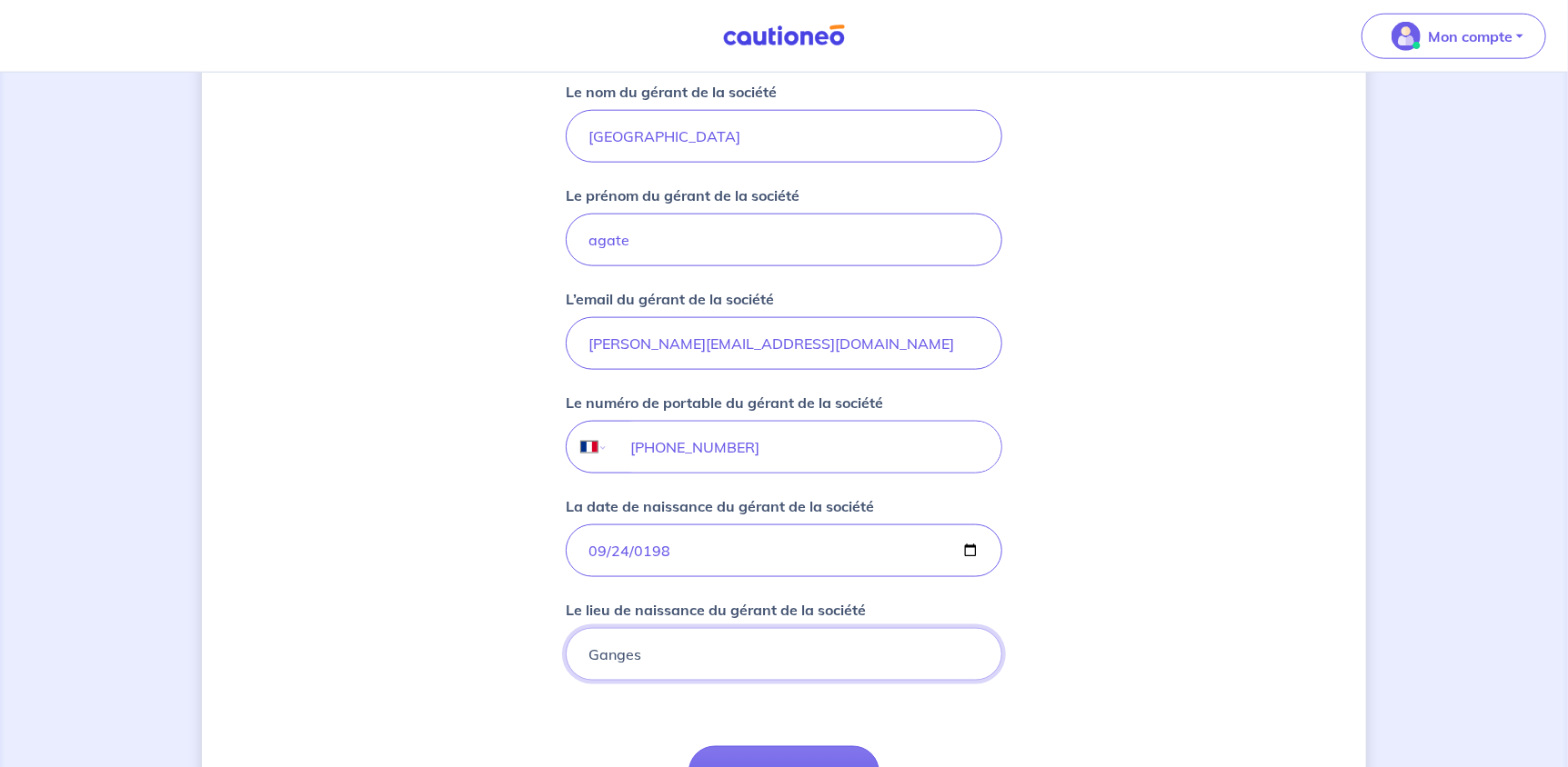
type input "Ganges"
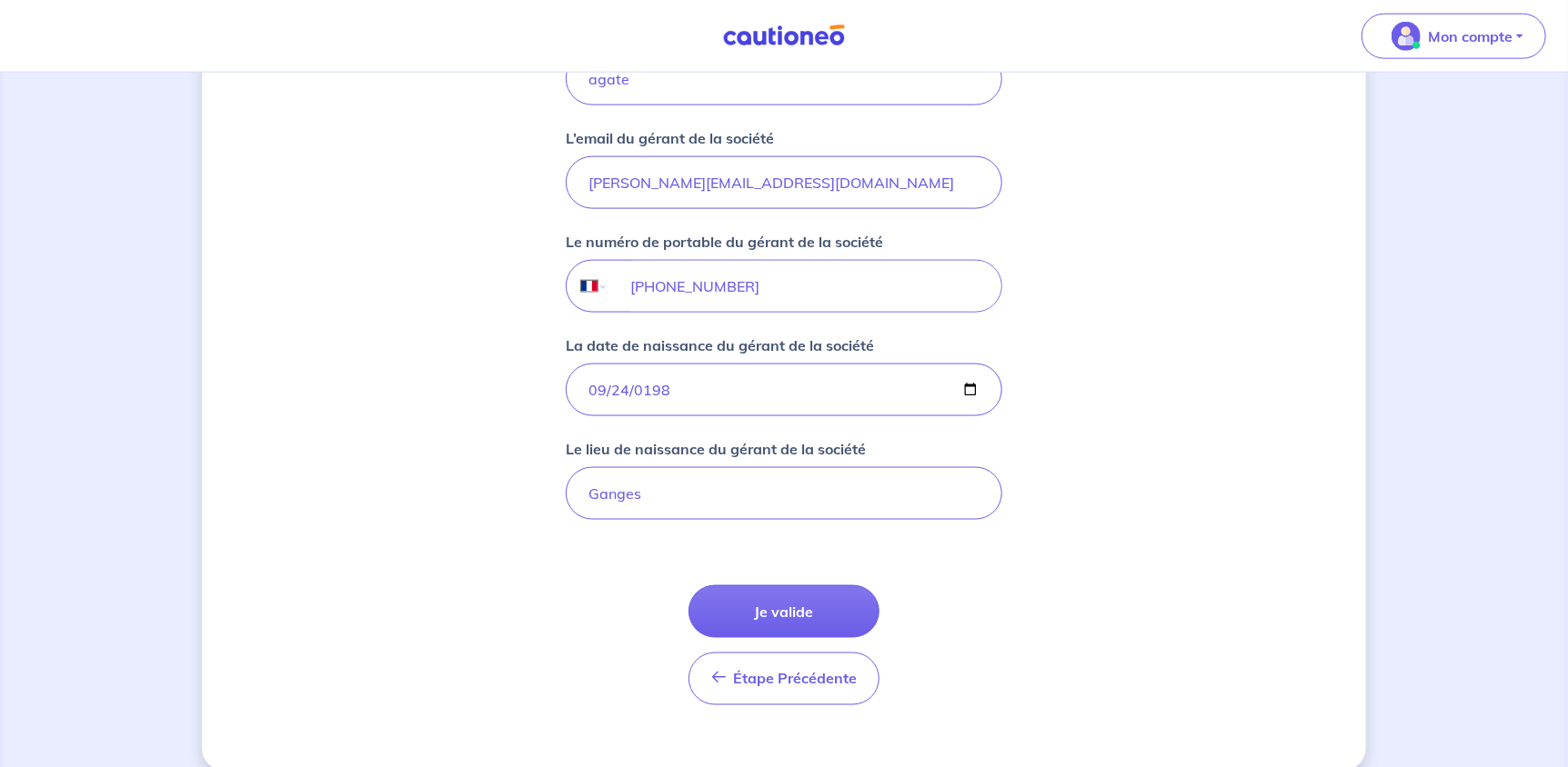
scroll to position [1432, 0]
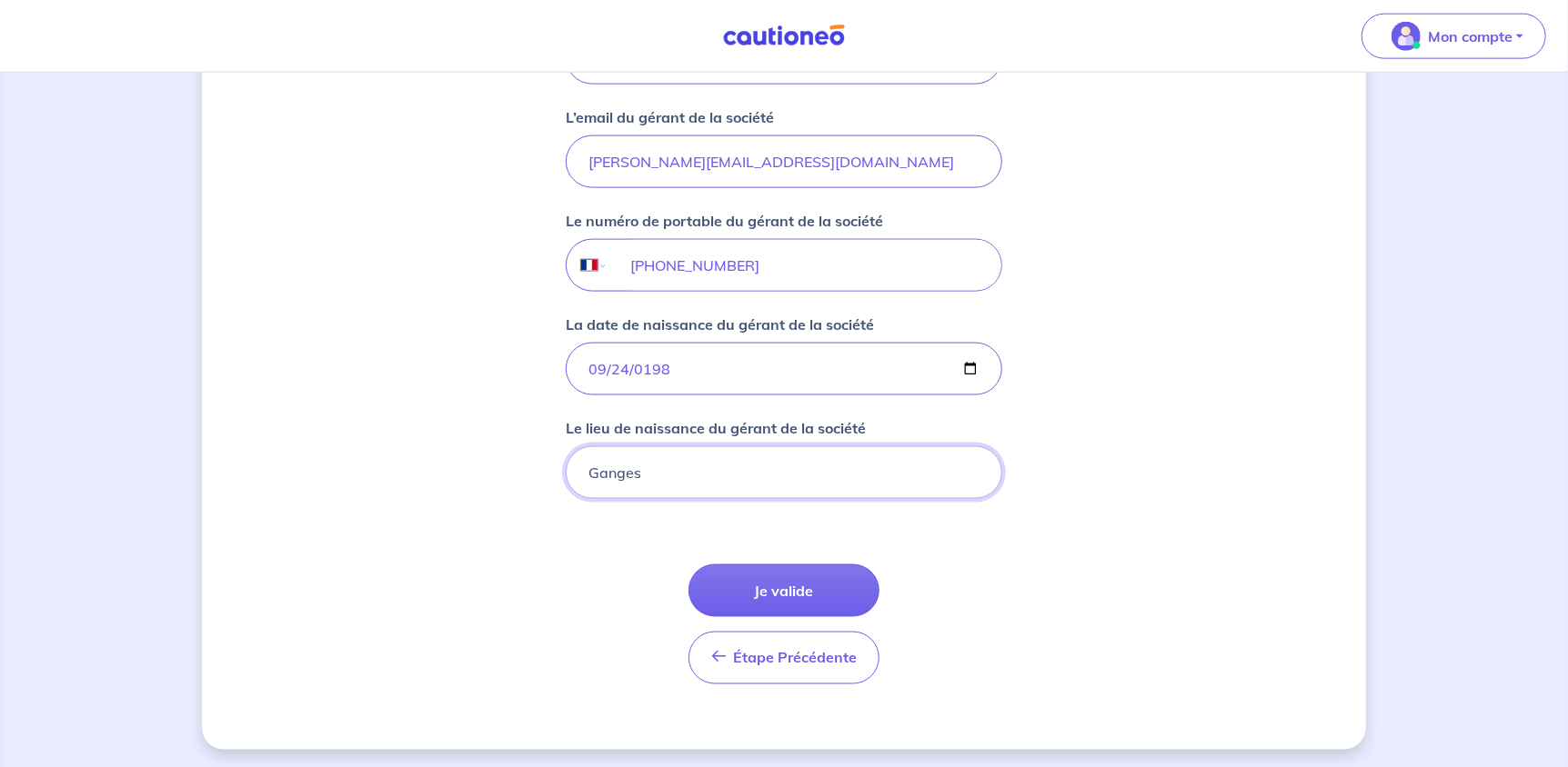
click at [881, 456] on input "Ganges" at bounding box center [784, 473] width 436 height 53
click at [811, 584] on button "Je valide" at bounding box center [784, 591] width 191 height 53
click at [1467, 42] on p "Mon compte" at bounding box center [1470, 36] width 85 height 22
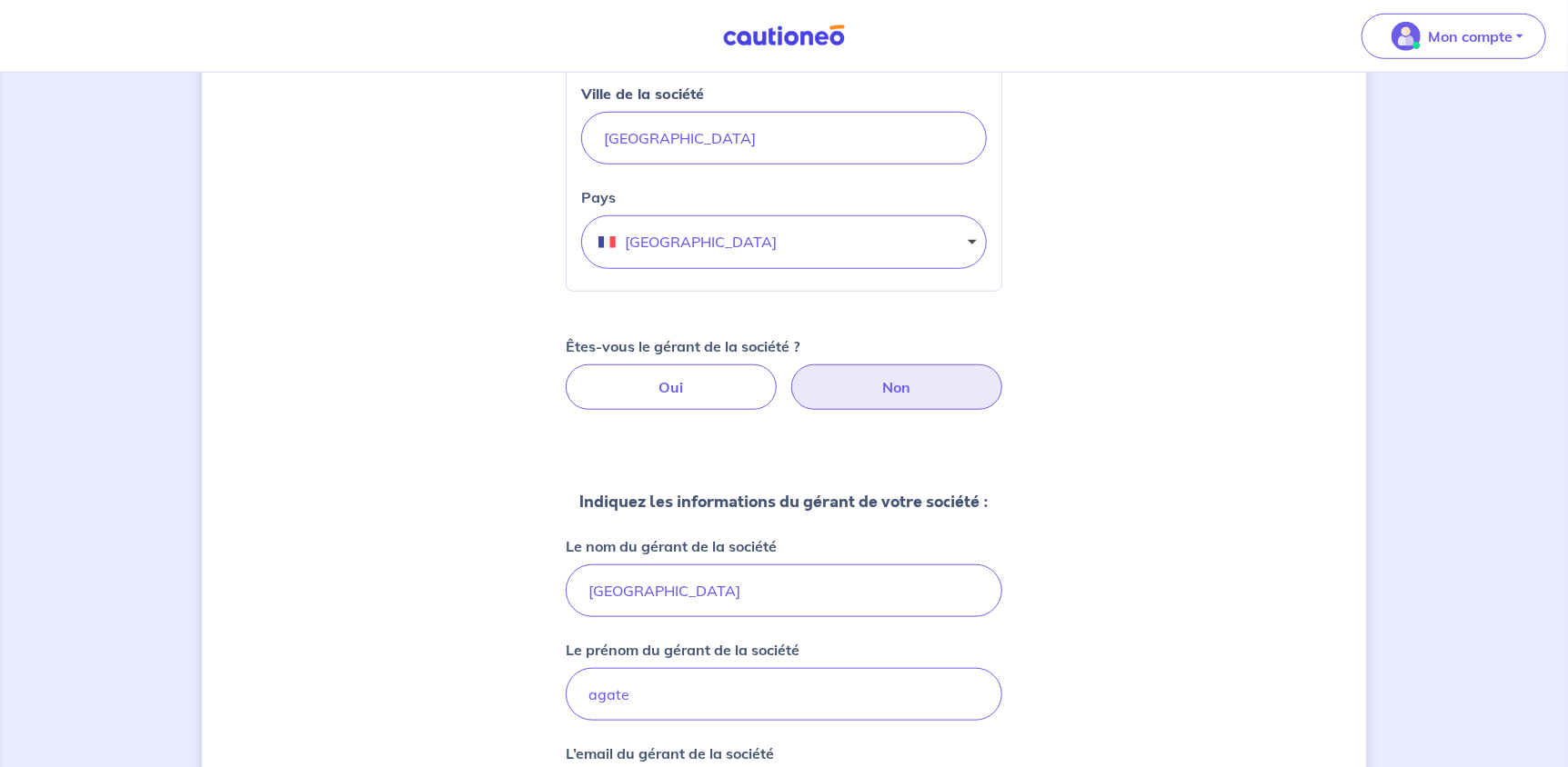
scroll to position [160, 0]
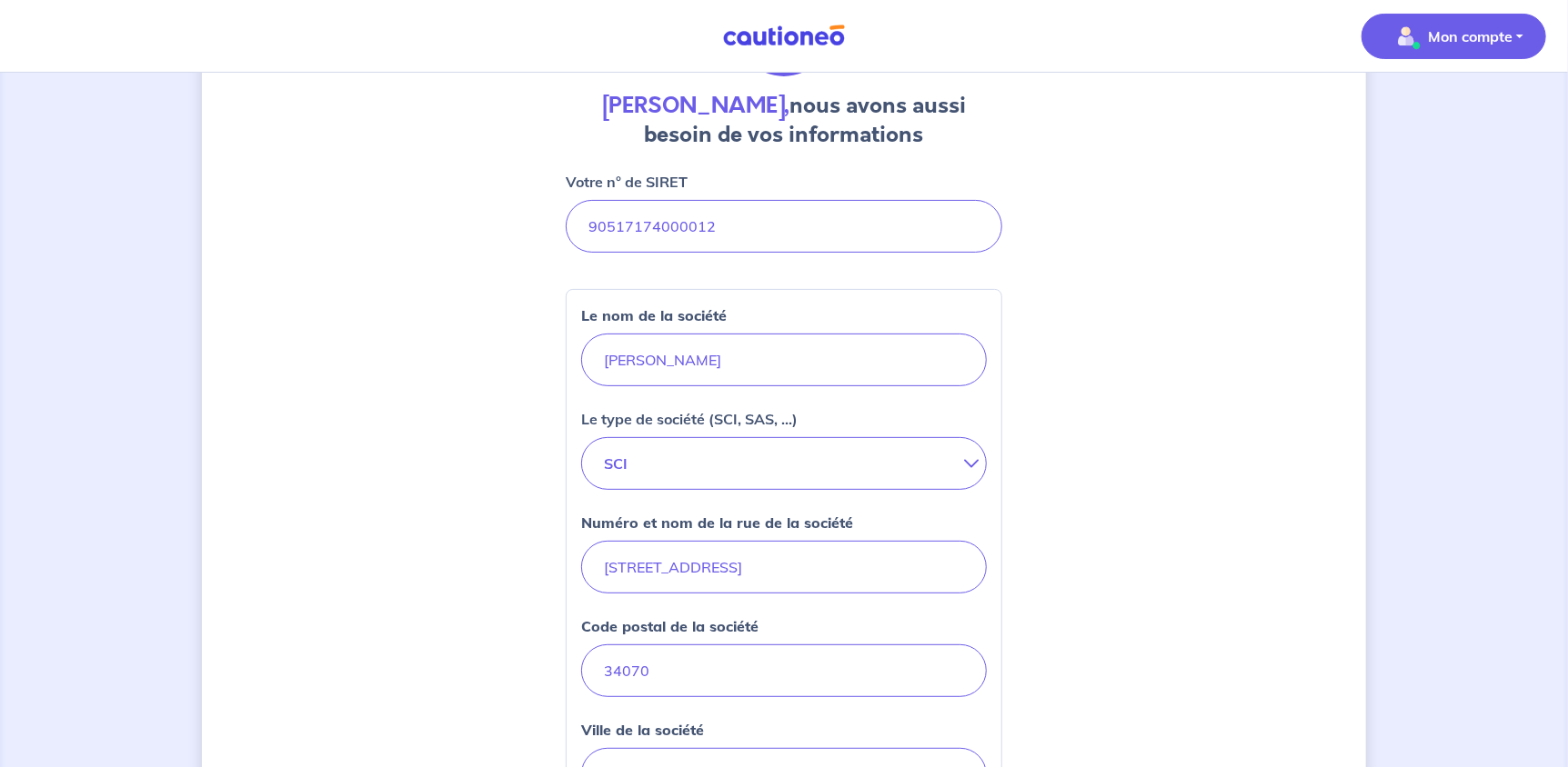
click at [1465, 35] on p "Mon compte" at bounding box center [1470, 36] width 85 height 22
click at [1452, 150] on link "Me déconnecter" at bounding box center [1435, 156] width 146 height 29
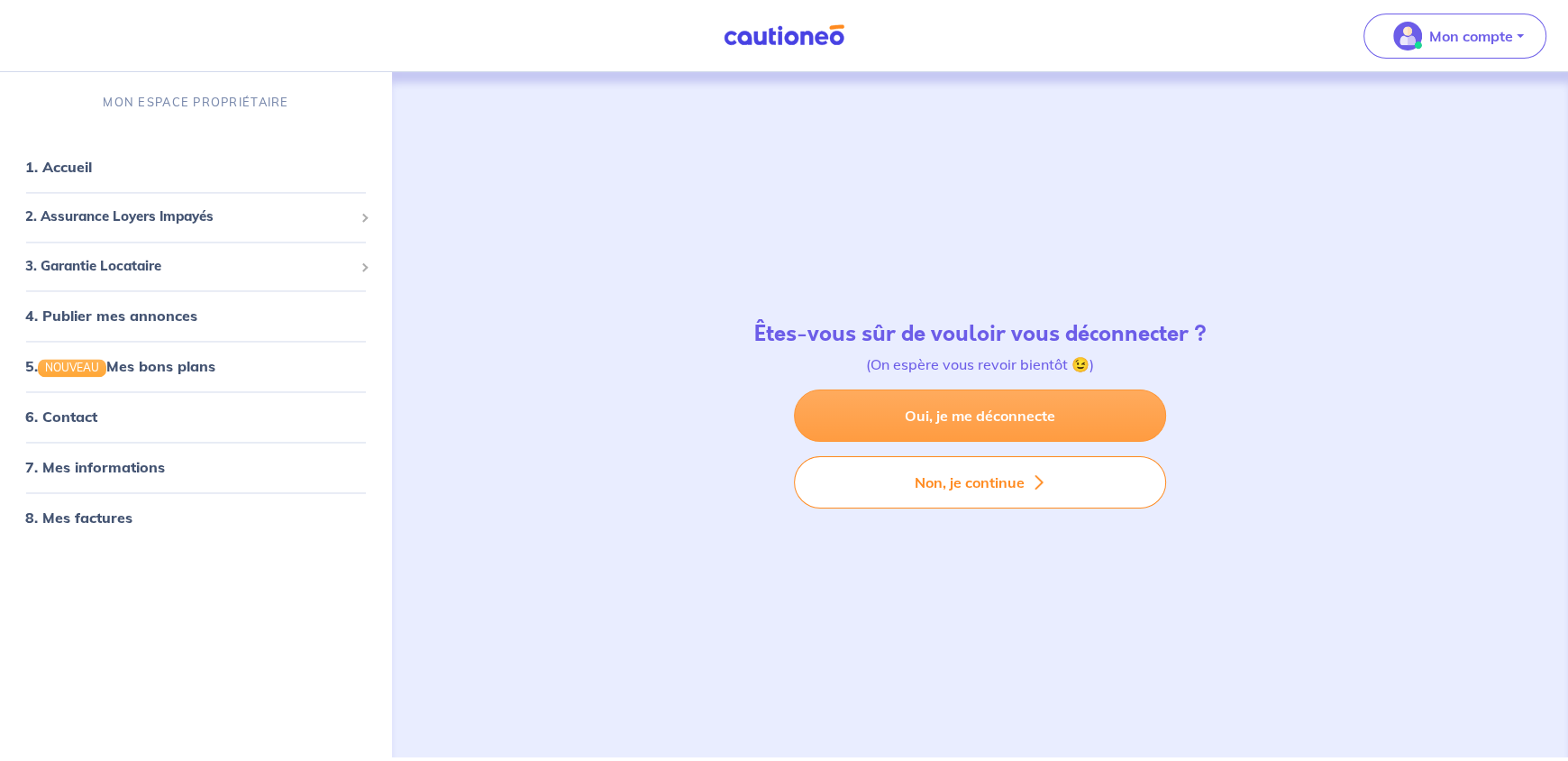
click at [986, 413] on link "Oui, je me déconnecte" at bounding box center [980, 416] width 372 height 52
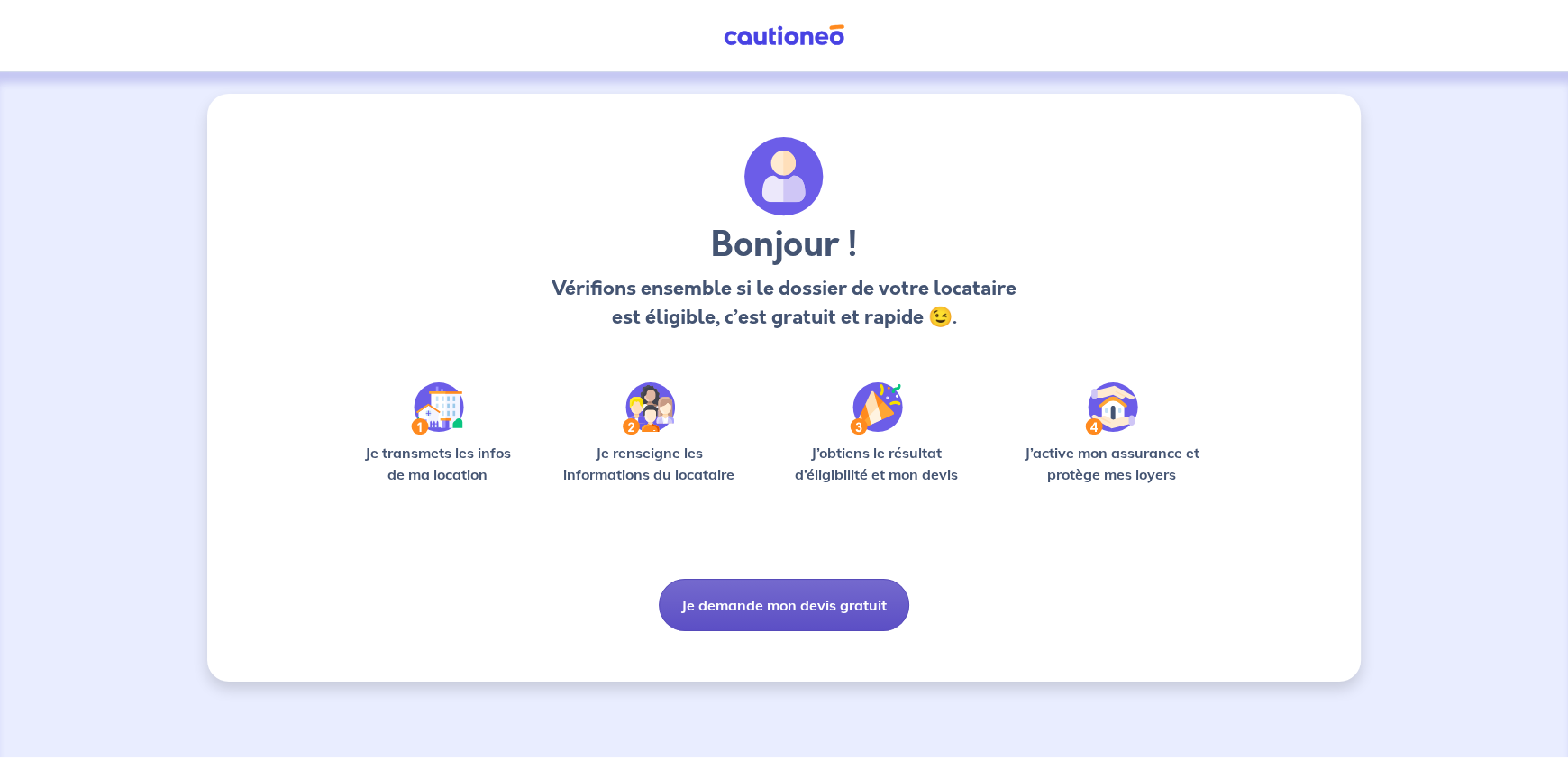
click at [807, 607] on button "Je demande mon devis gratuit" at bounding box center [784, 605] width 251 height 52
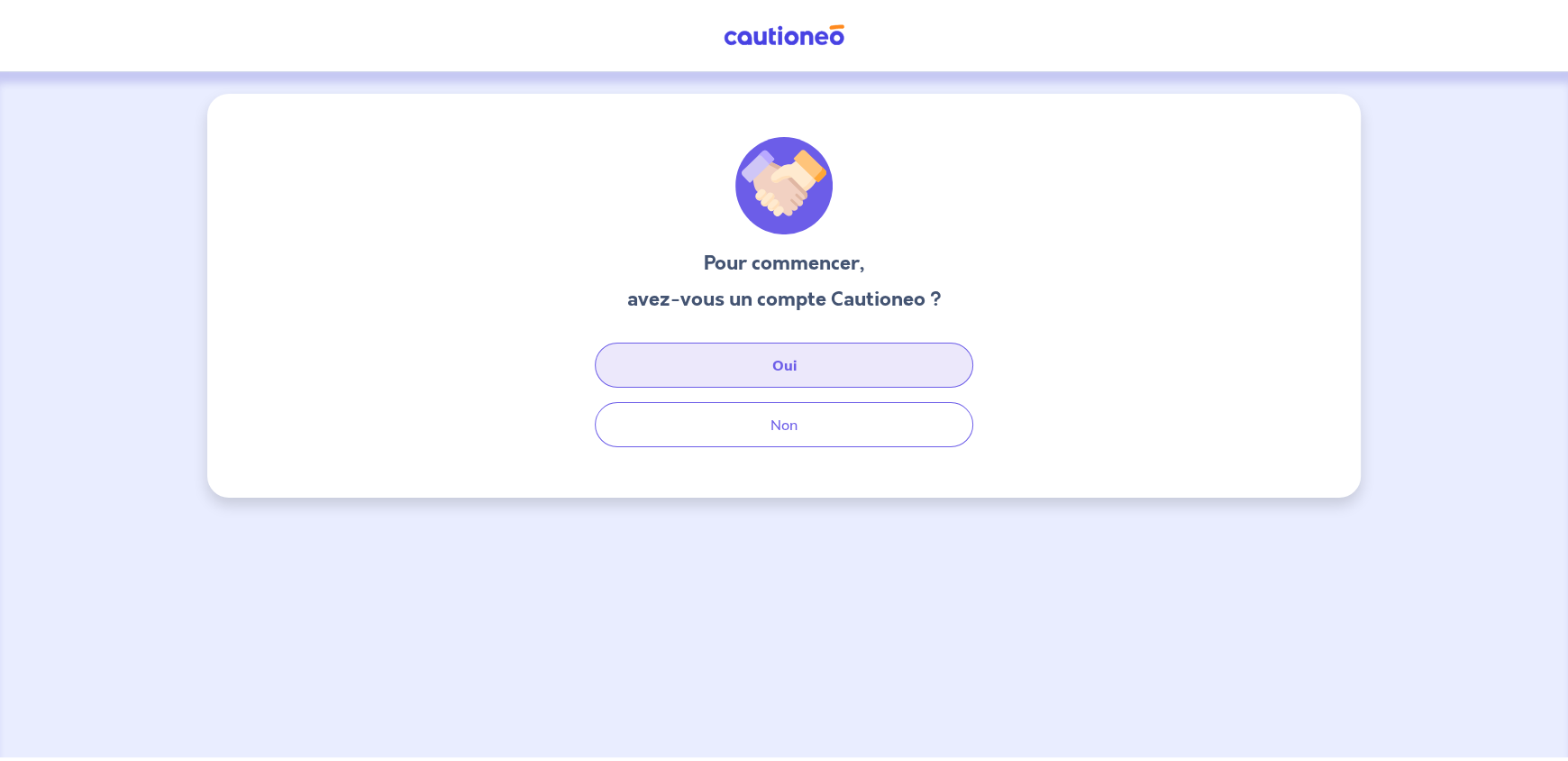
click at [809, 362] on button "Oui" at bounding box center [784, 365] width 379 height 45
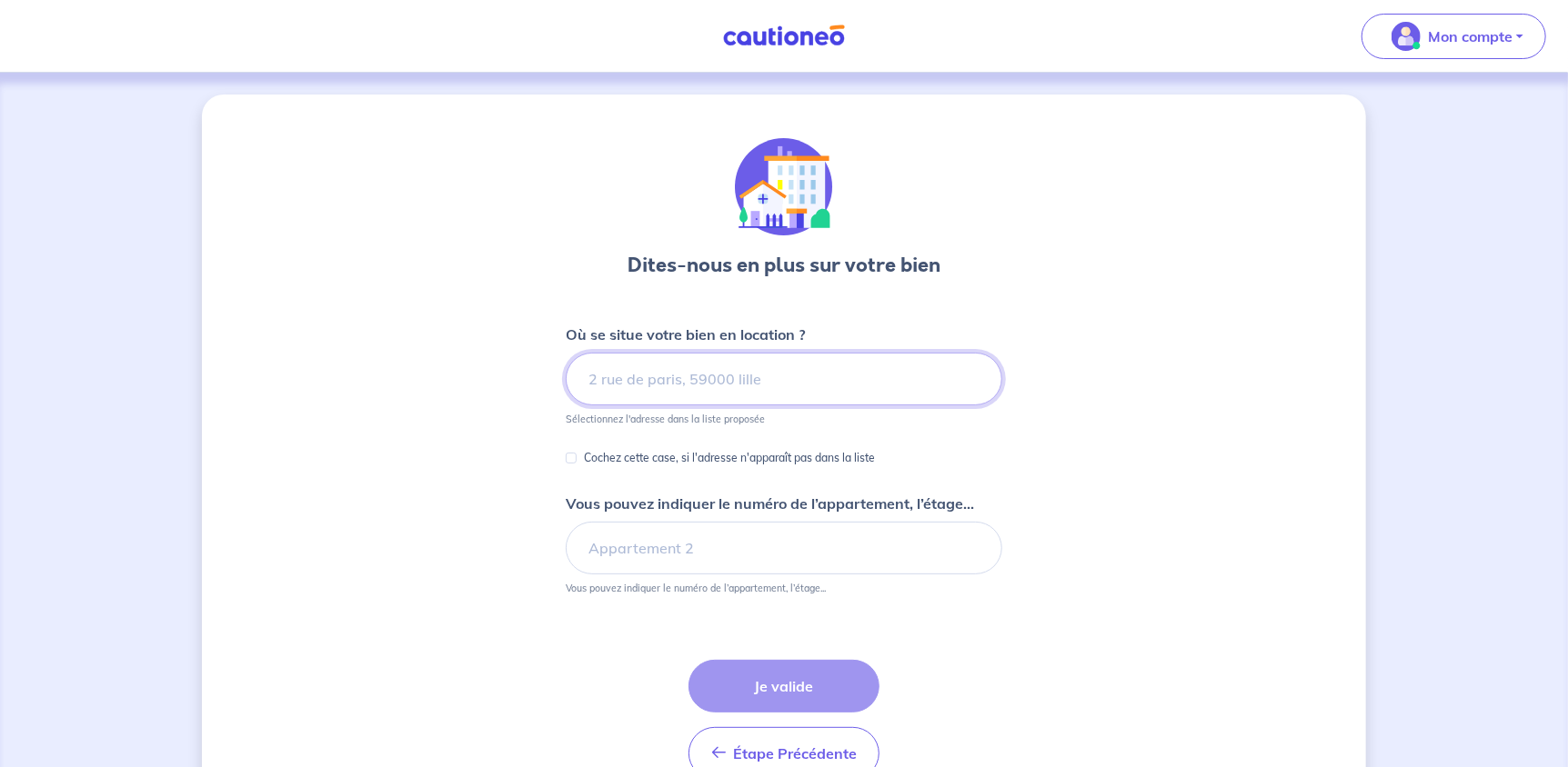
click at [693, 372] on input at bounding box center [784, 379] width 436 height 53
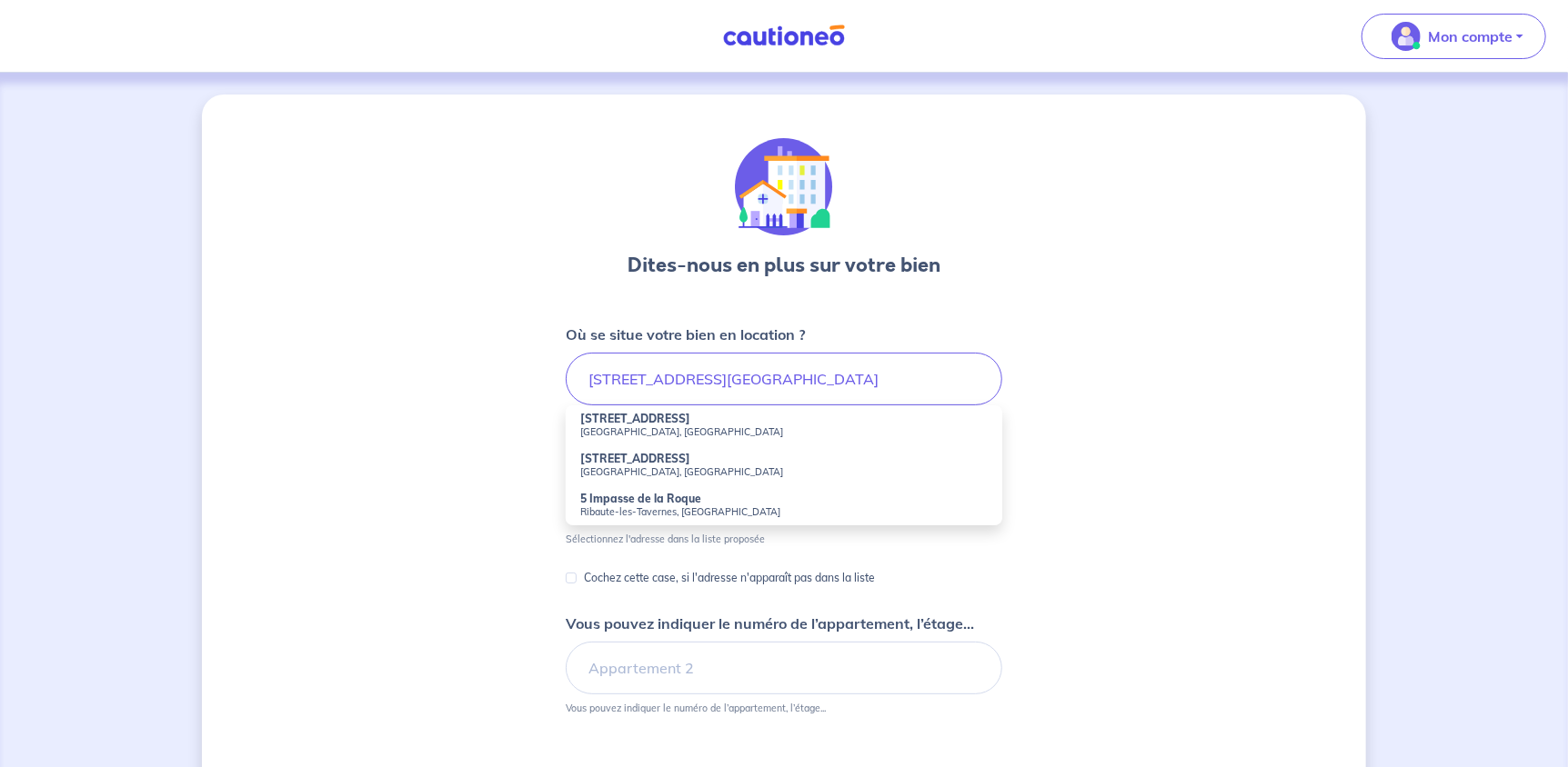
click at [696, 430] on small "[GEOGRAPHIC_DATA], [GEOGRAPHIC_DATA]" at bounding box center [784, 431] width 408 height 12
type input "[STREET_ADDRESS][PERSON_NAME]"
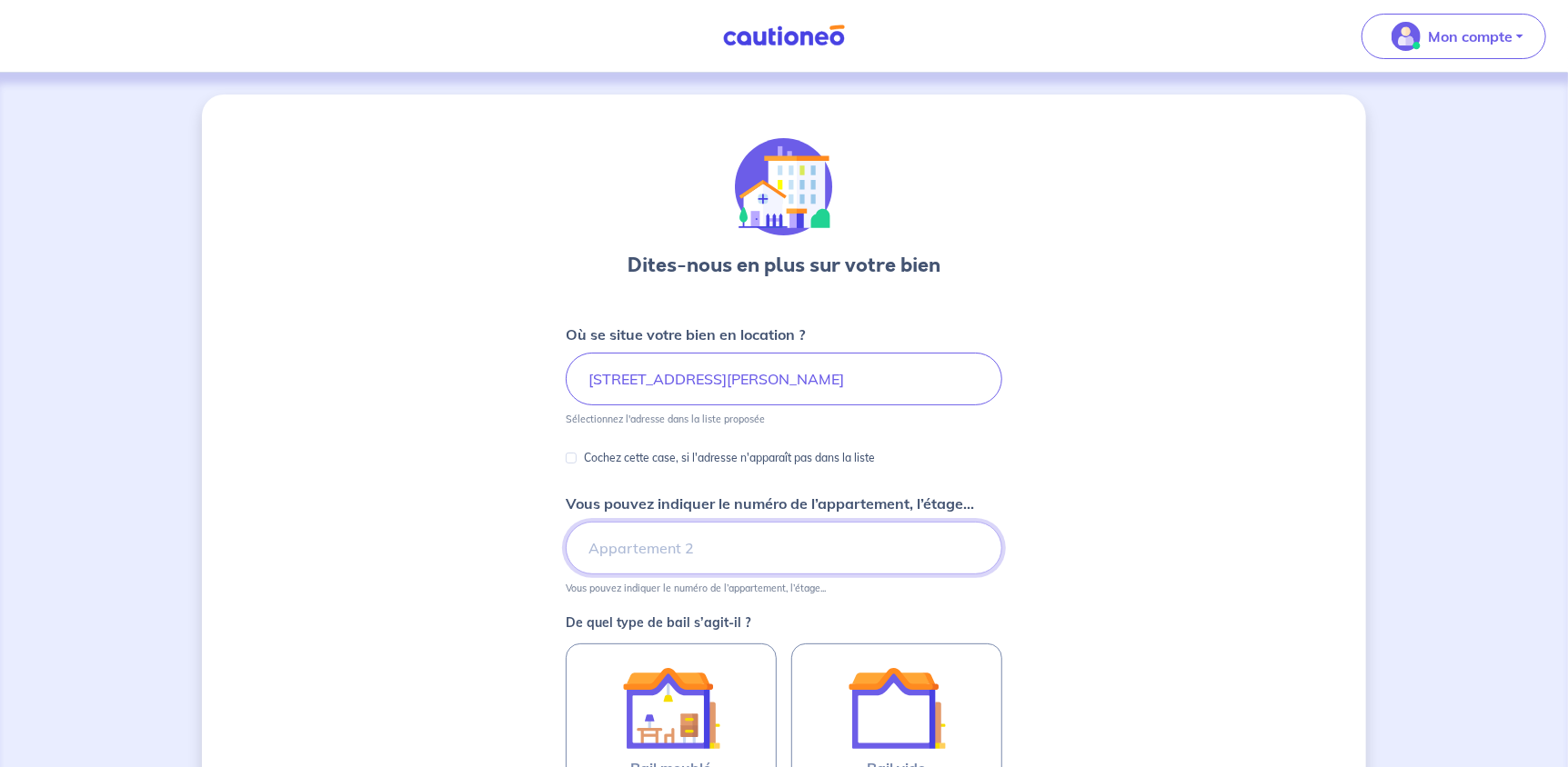
click at [701, 539] on input "Vous pouvez indiquer le numéro de l’appartement, l’étage..." at bounding box center [784, 548] width 436 height 53
type input "3"
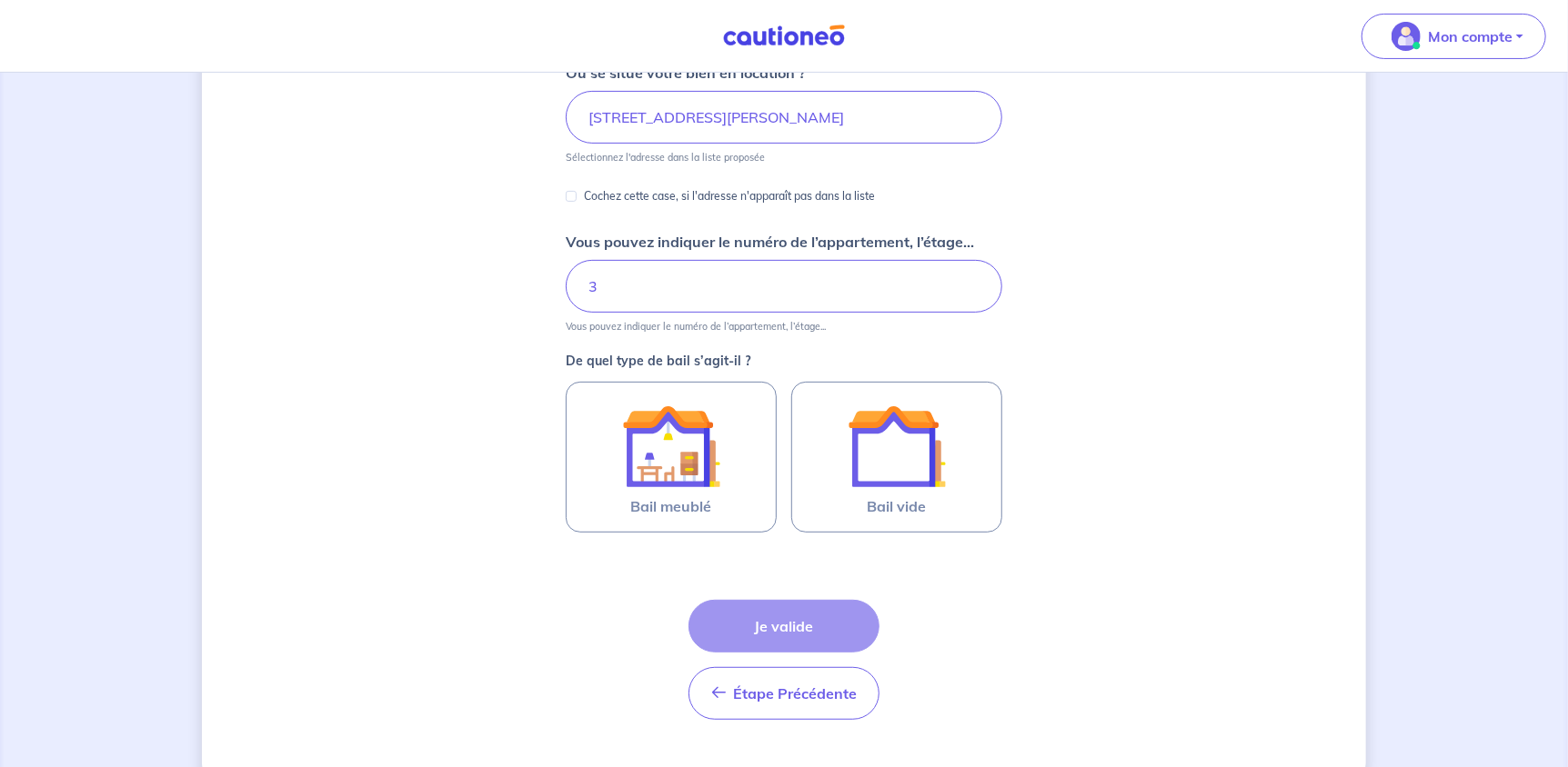
scroll to position [272, 0]
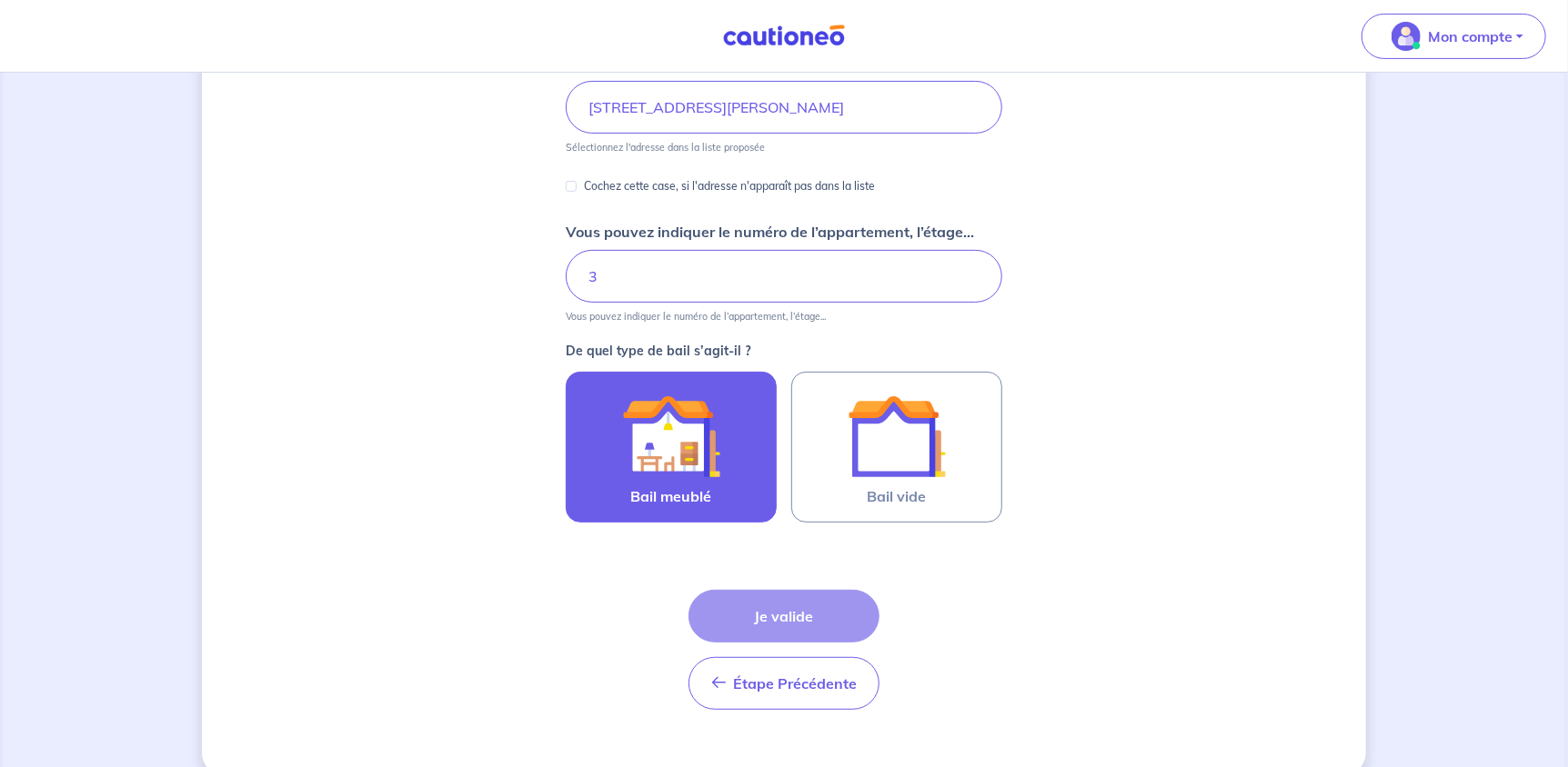
click at [701, 473] on img at bounding box center [671, 436] width 98 height 98
click at [0, 0] on input "Bail meublé" at bounding box center [0, 0] width 0 height 0
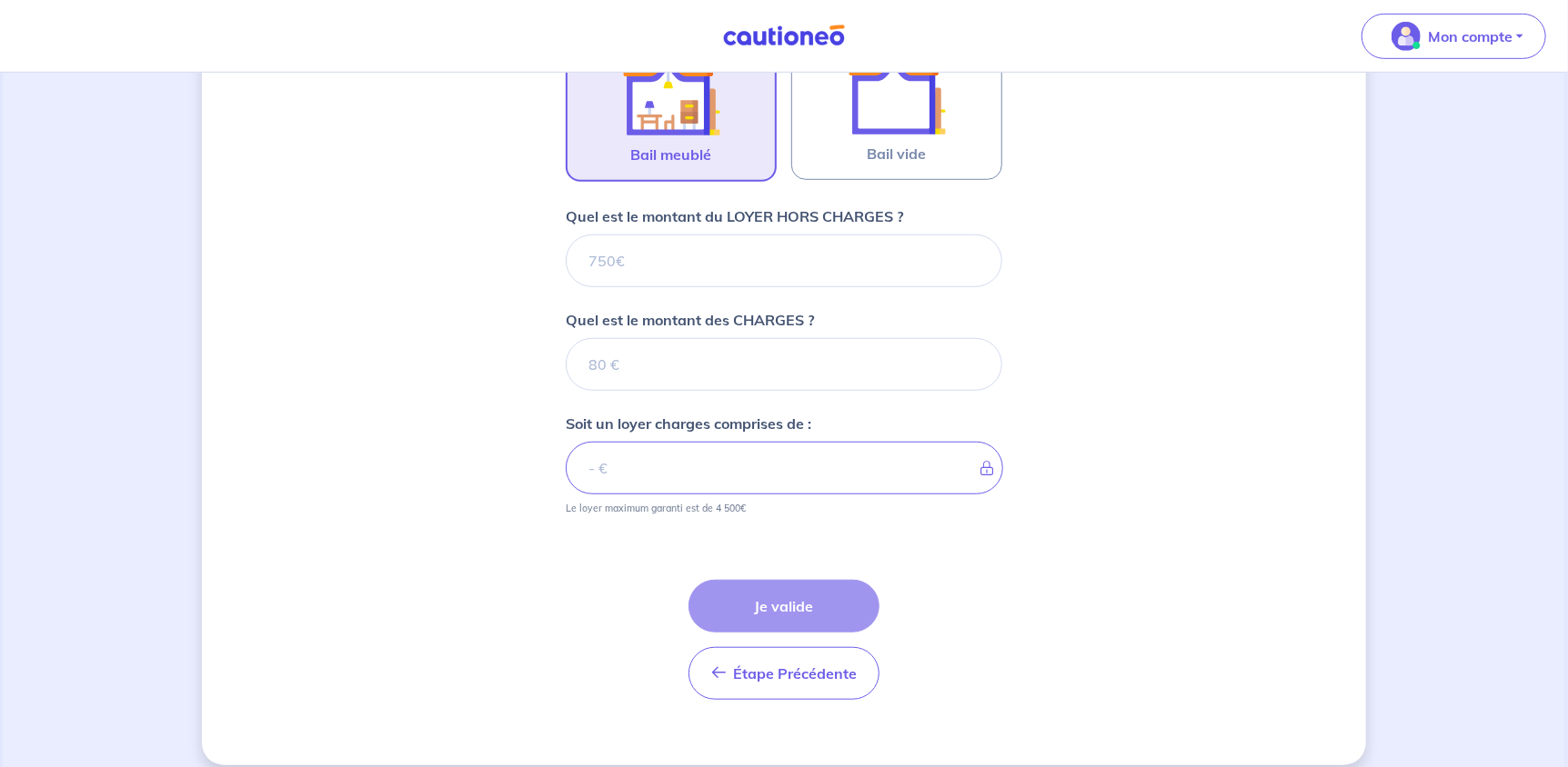
click at [798, 592] on div "Étape Précédente Précédent Je valide Je valide" at bounding box center [784, 617] width 436 height 163
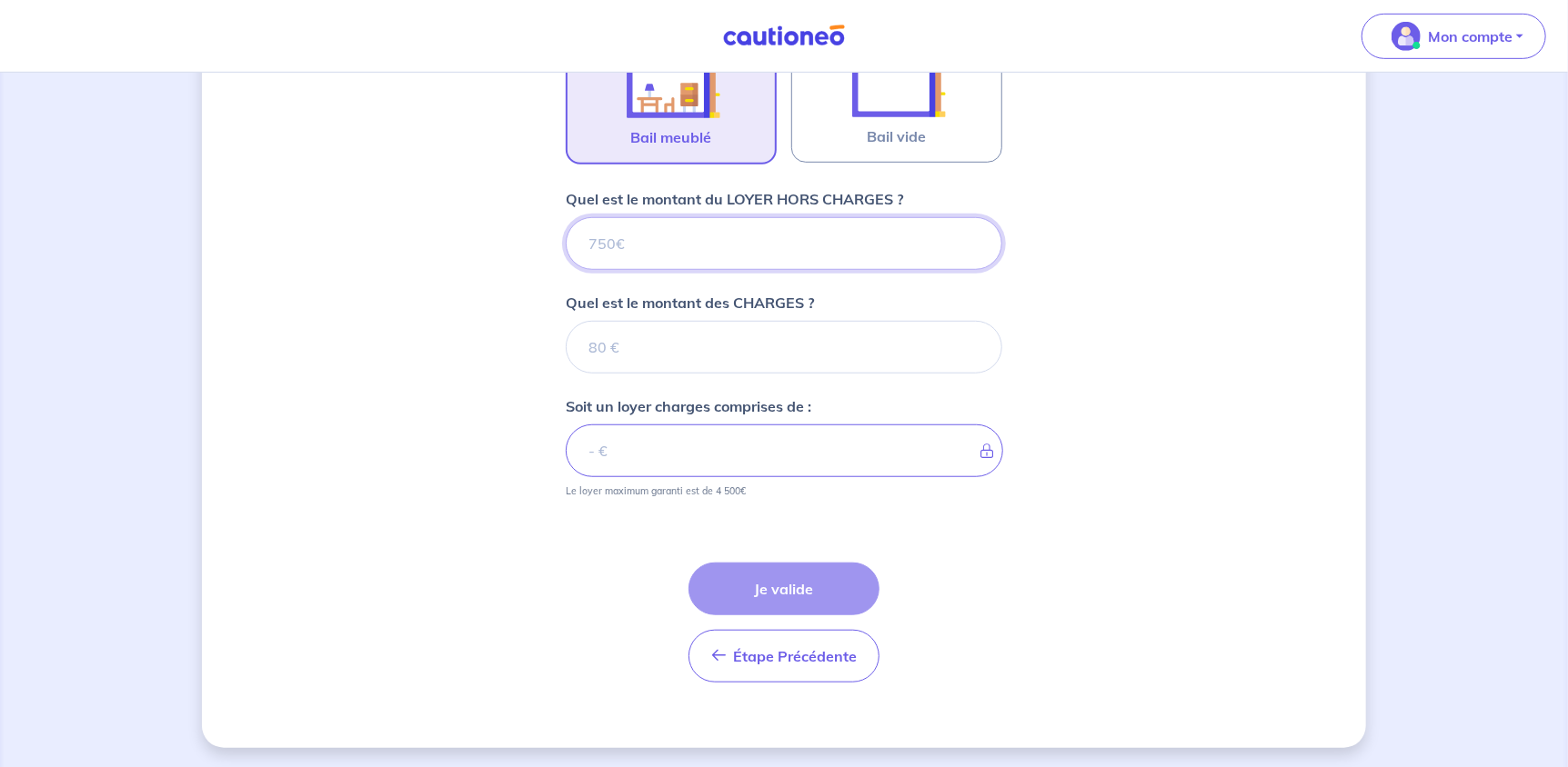
click at [710, 233] on input "Quel est le montant du LOYER HORS CHARGES ?" at bounding box center [784, 243] width 436 height 53
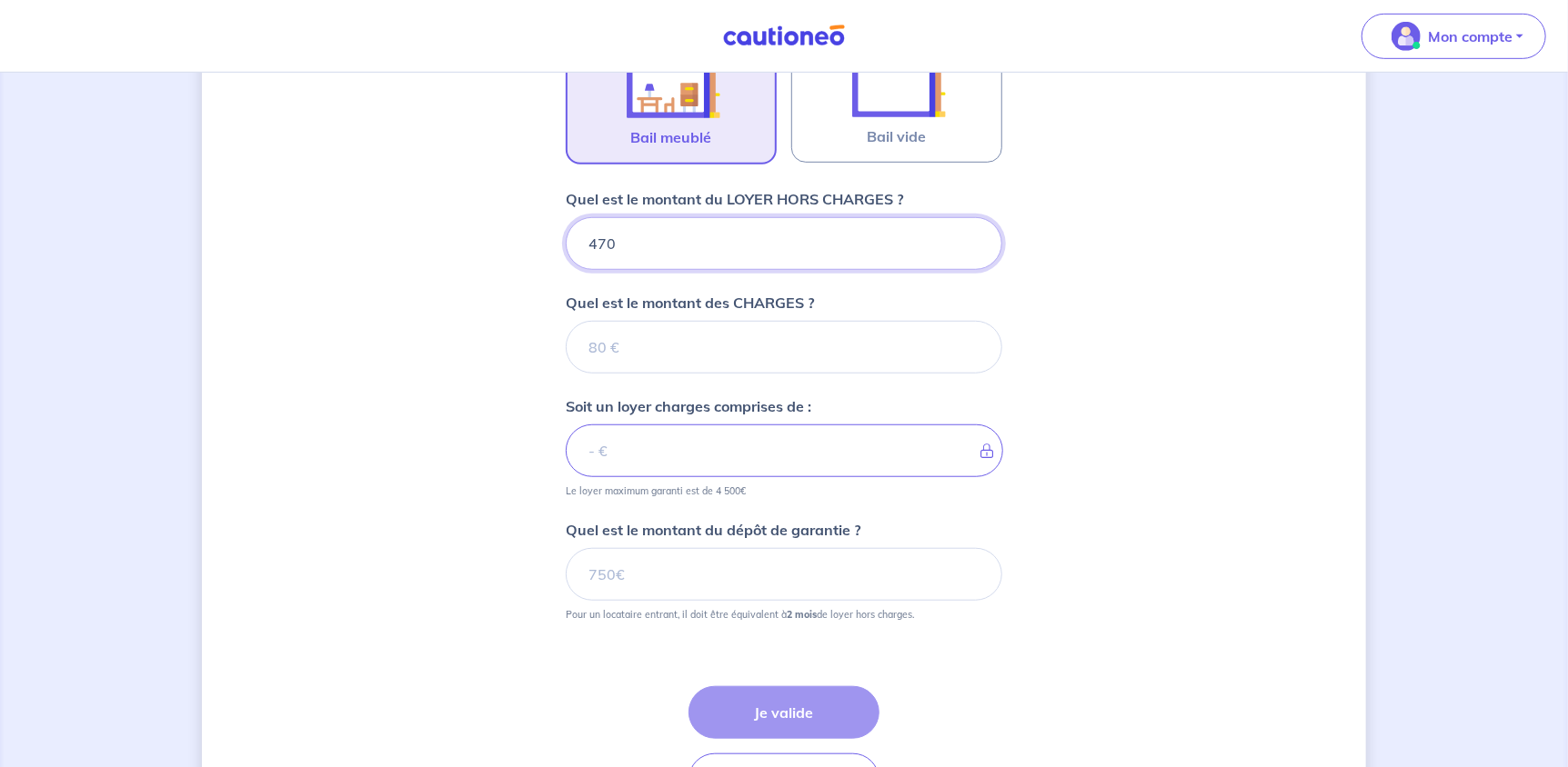
type input "470"
type input "120"
type input "590"
type input "1"
type input "482"
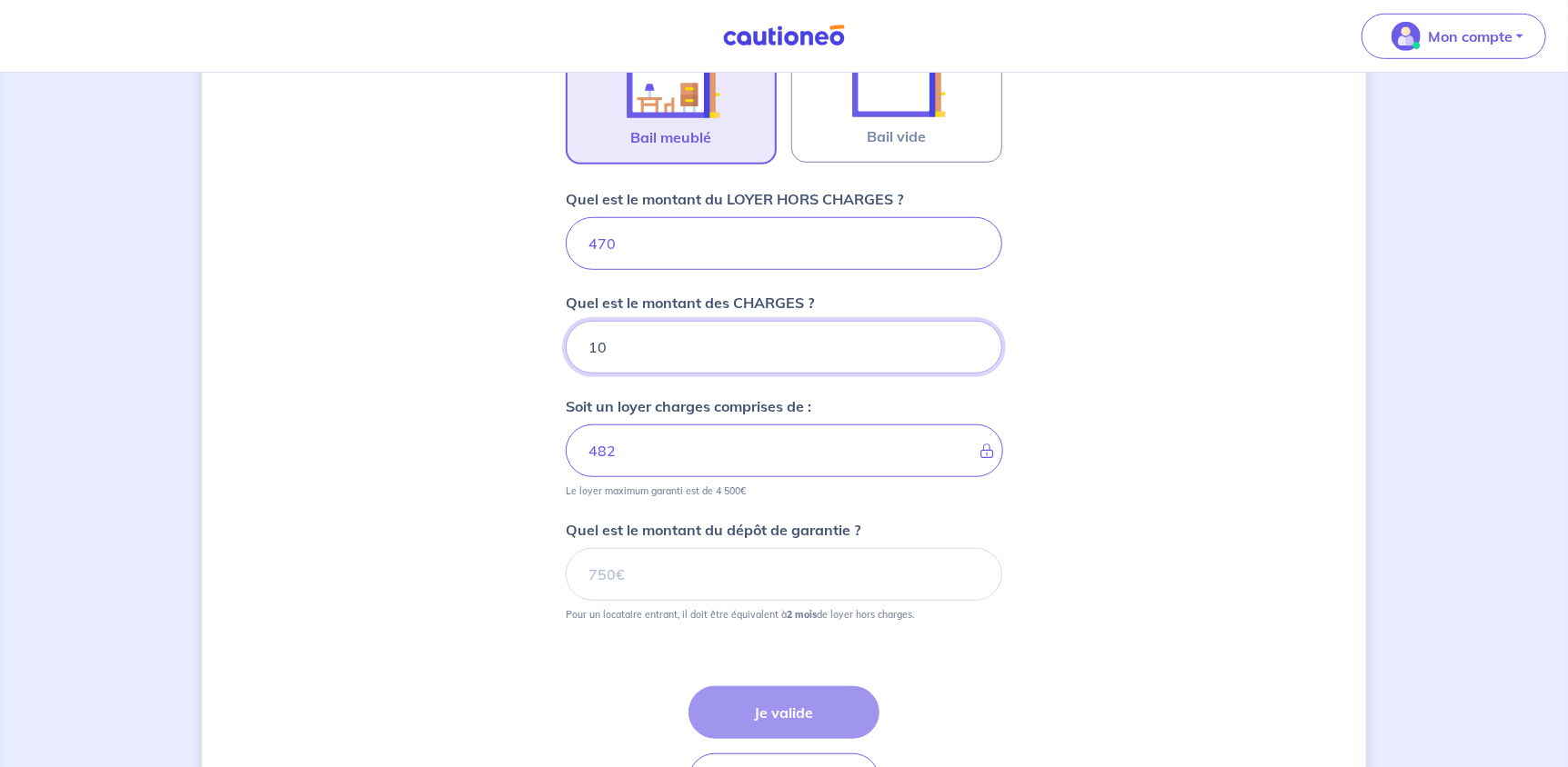
type input "10"
type input "480"
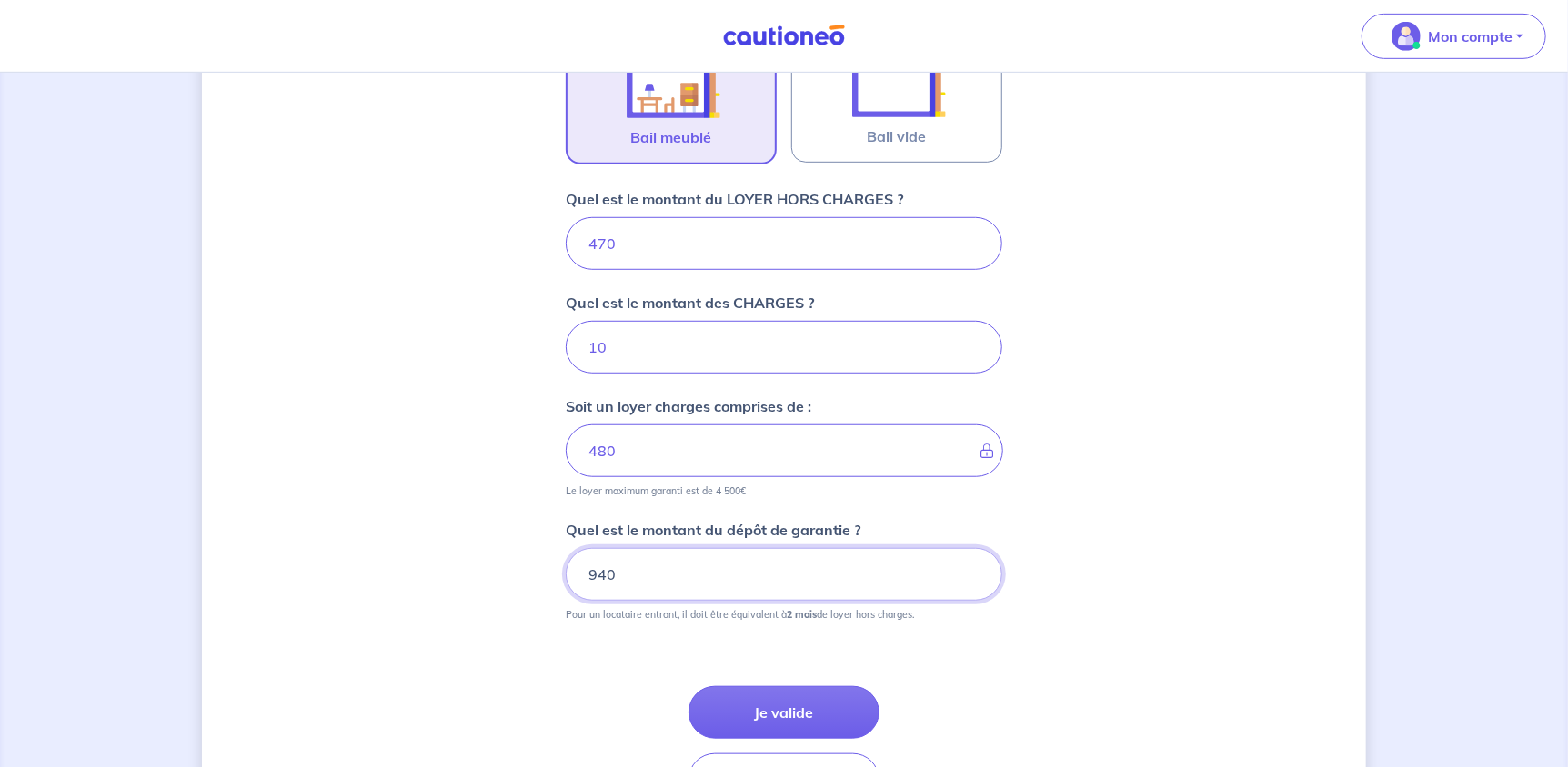
scroll to position [723, 0]
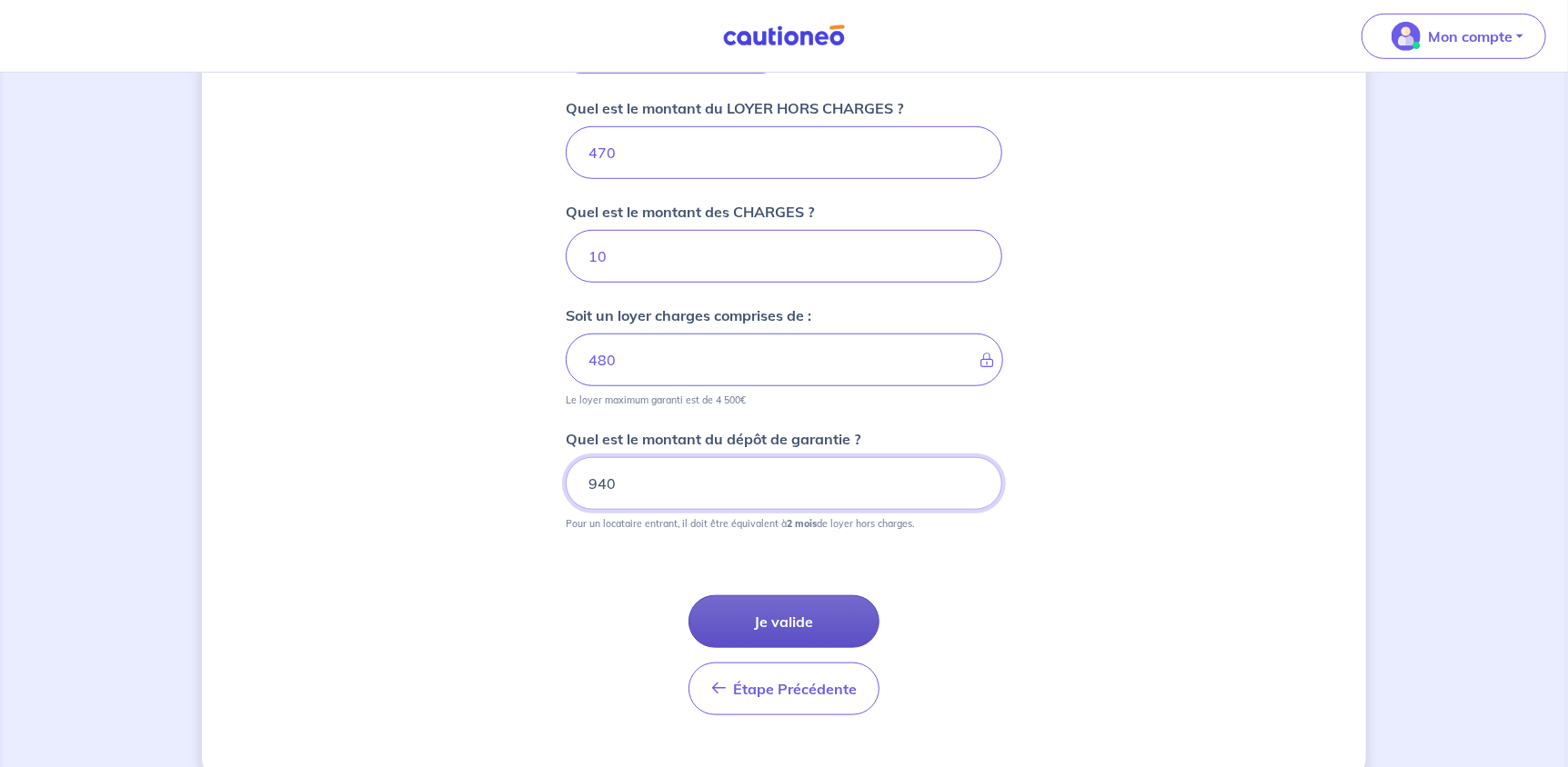
type input "940"
click at [797, 613] on button "Je valide" at bounding box center [784, 622] width 191 height 53
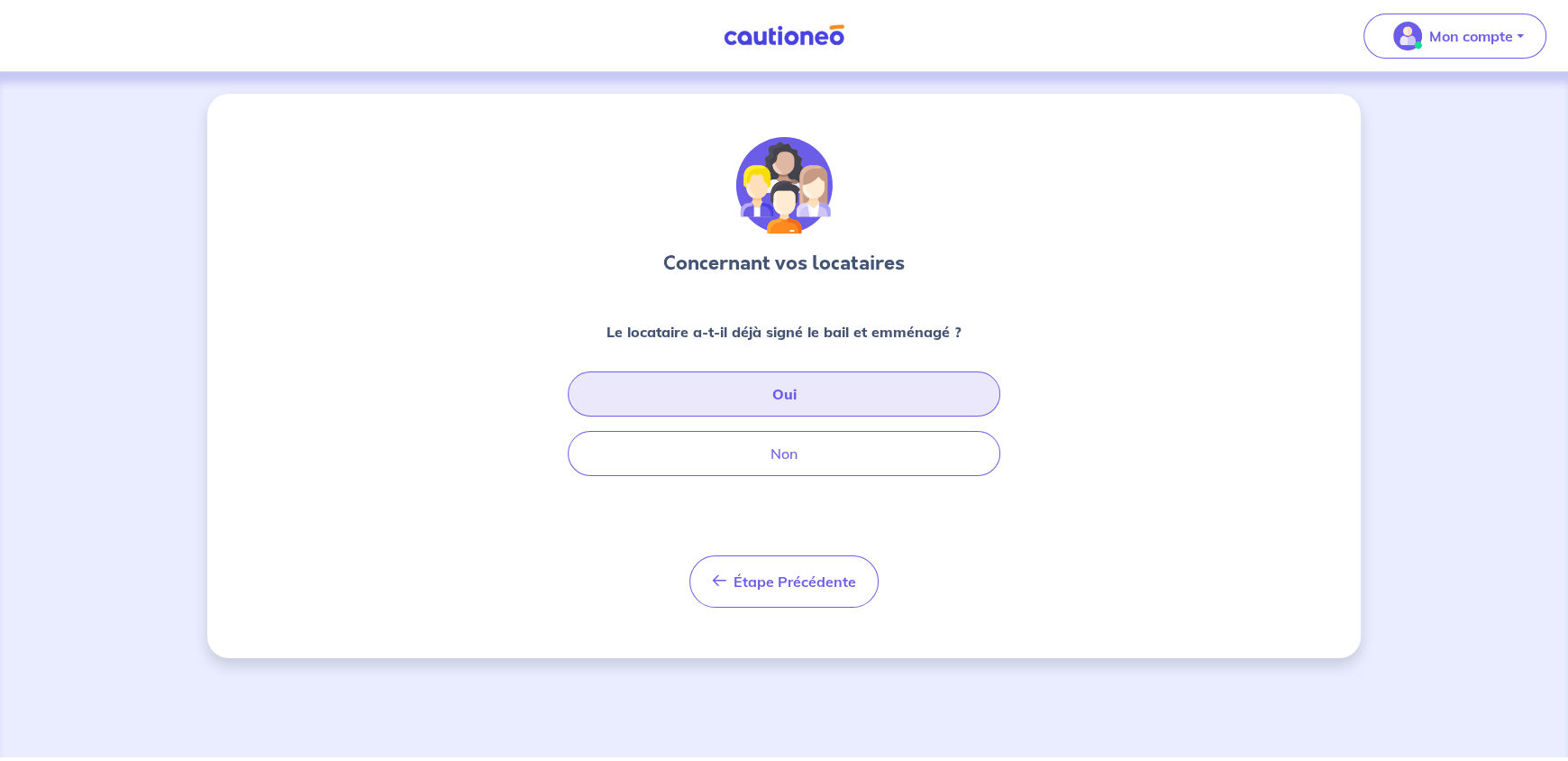
click at [797, 385] on button "Oui" at bounding box center [784, 394] width 432 height 45
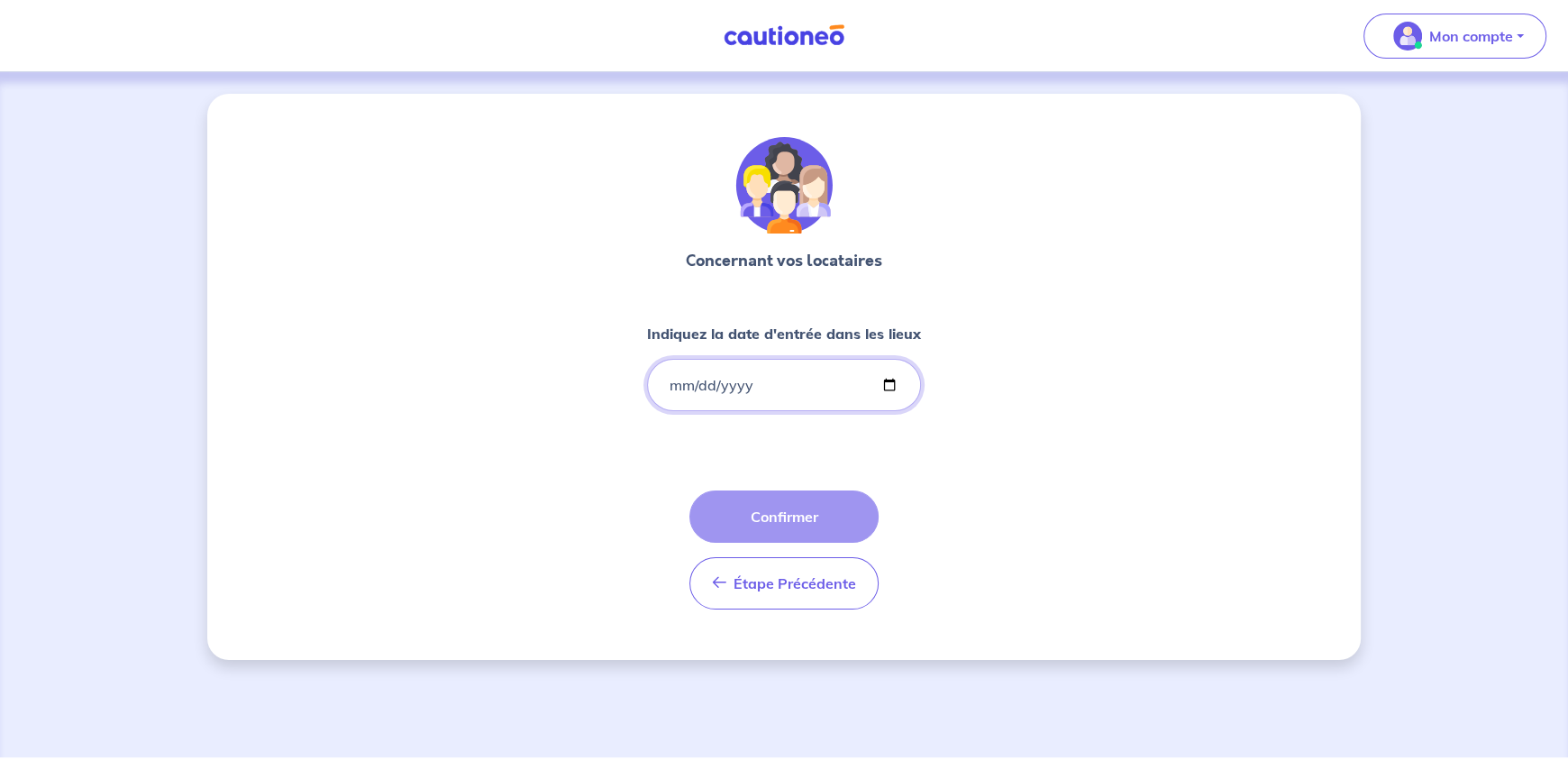
click at [774, 385] on input "Indiquez la date d'entrée dans les lieux" at bounding box center [784, 385] width 274 height 52
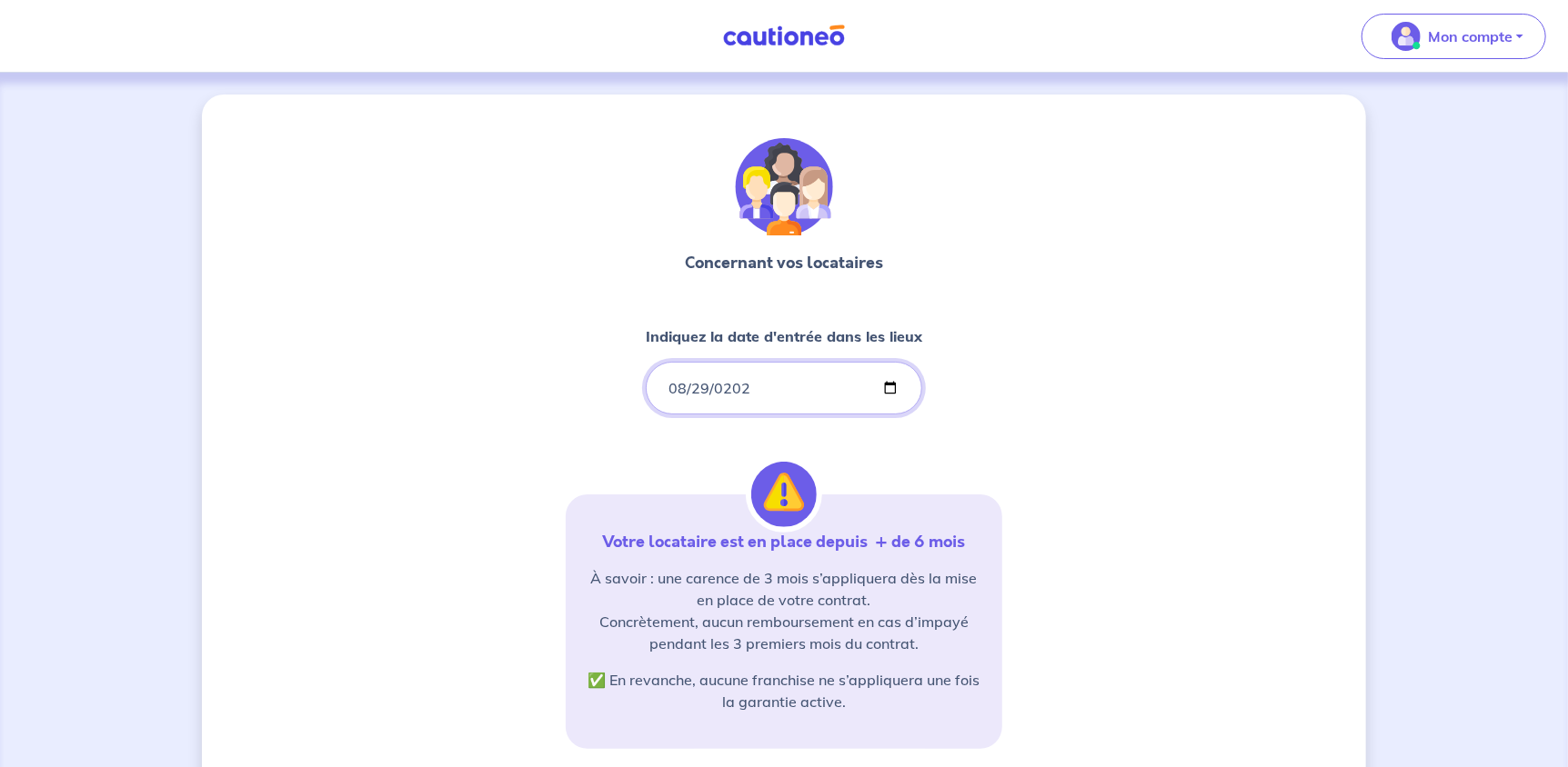
type input "[DATE]"
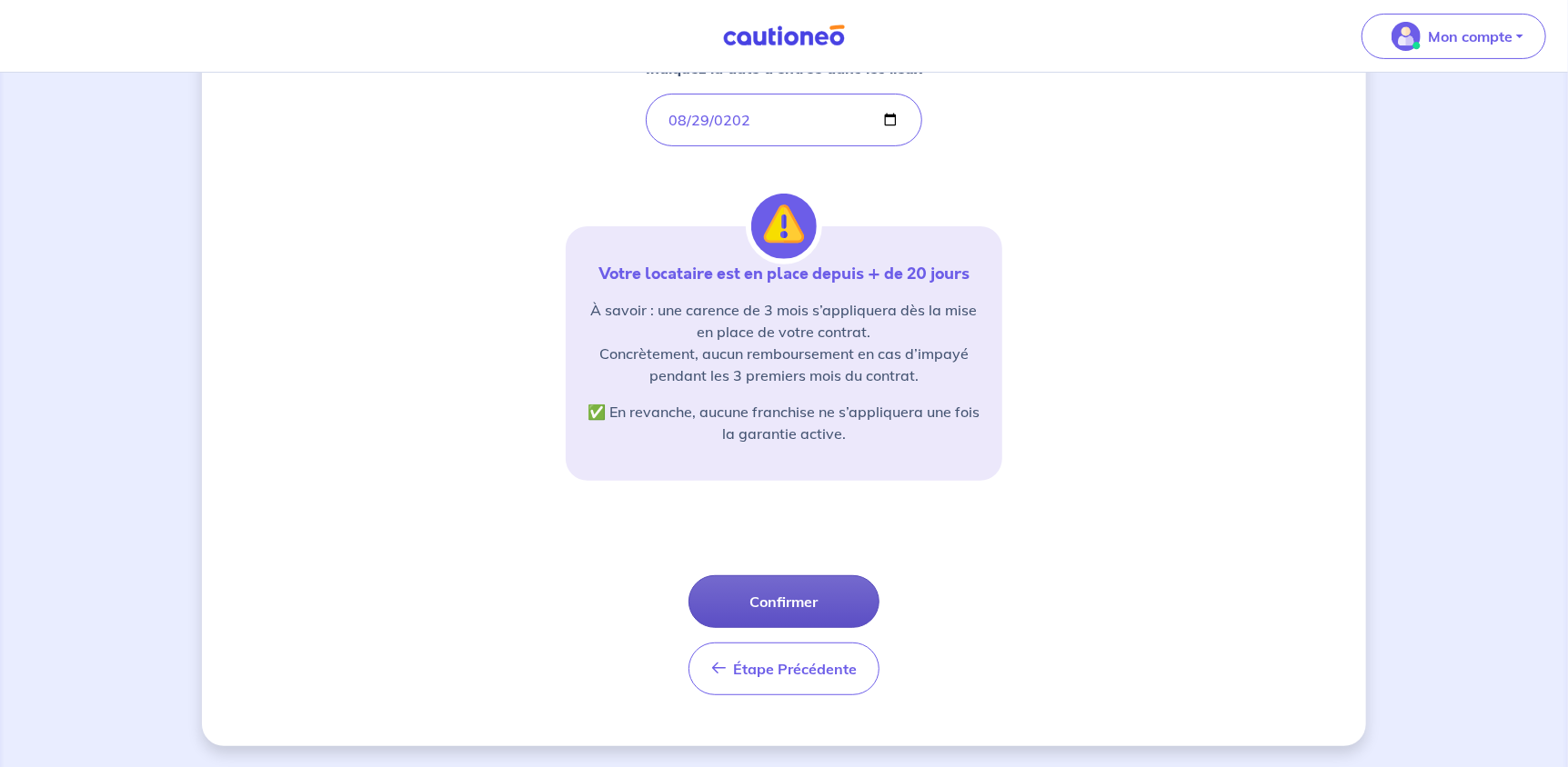
click at [773, 609] on button "Confirmer" at bounding box center [784, 602] width 191 height 53
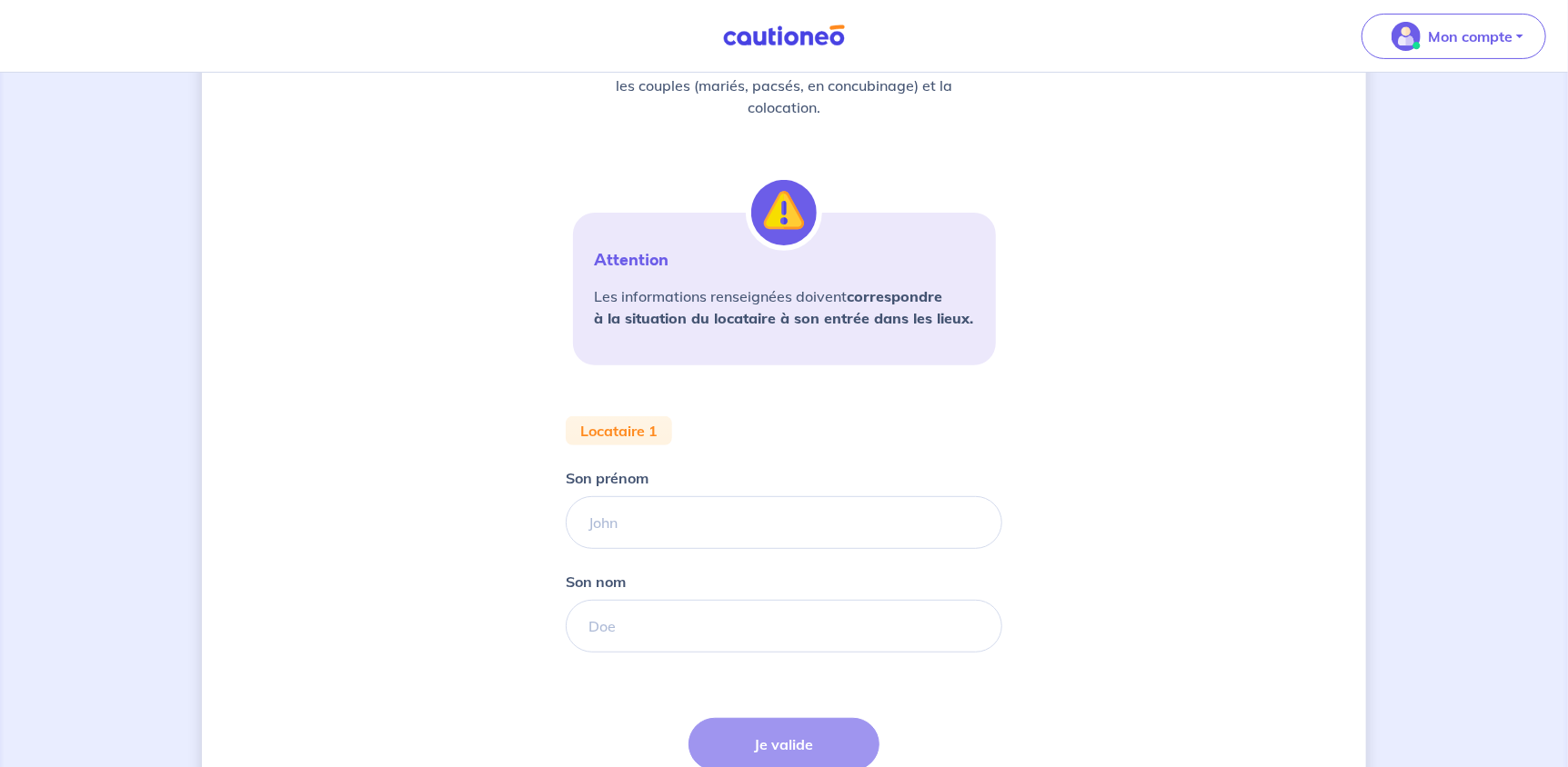
scroll to position [272, 0]
click at [724, 515] on input "Son prénom" at bounding box center [784, 522] width 436 height 53
click at [607, 523] on input "CHloé" at bounding box center [784, 522] width 436 height 53
type input "Chloé"
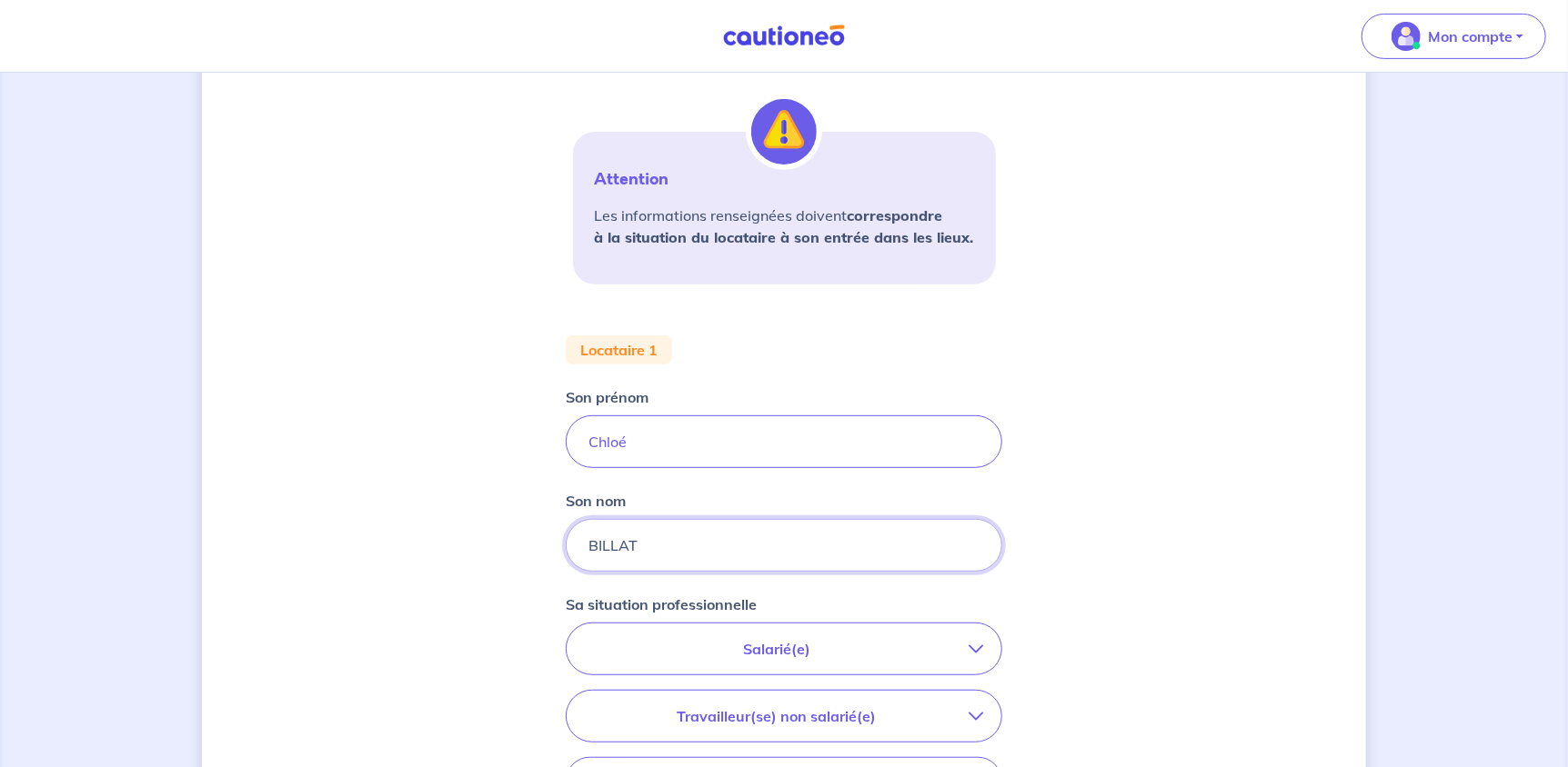
type input "BILLAT"
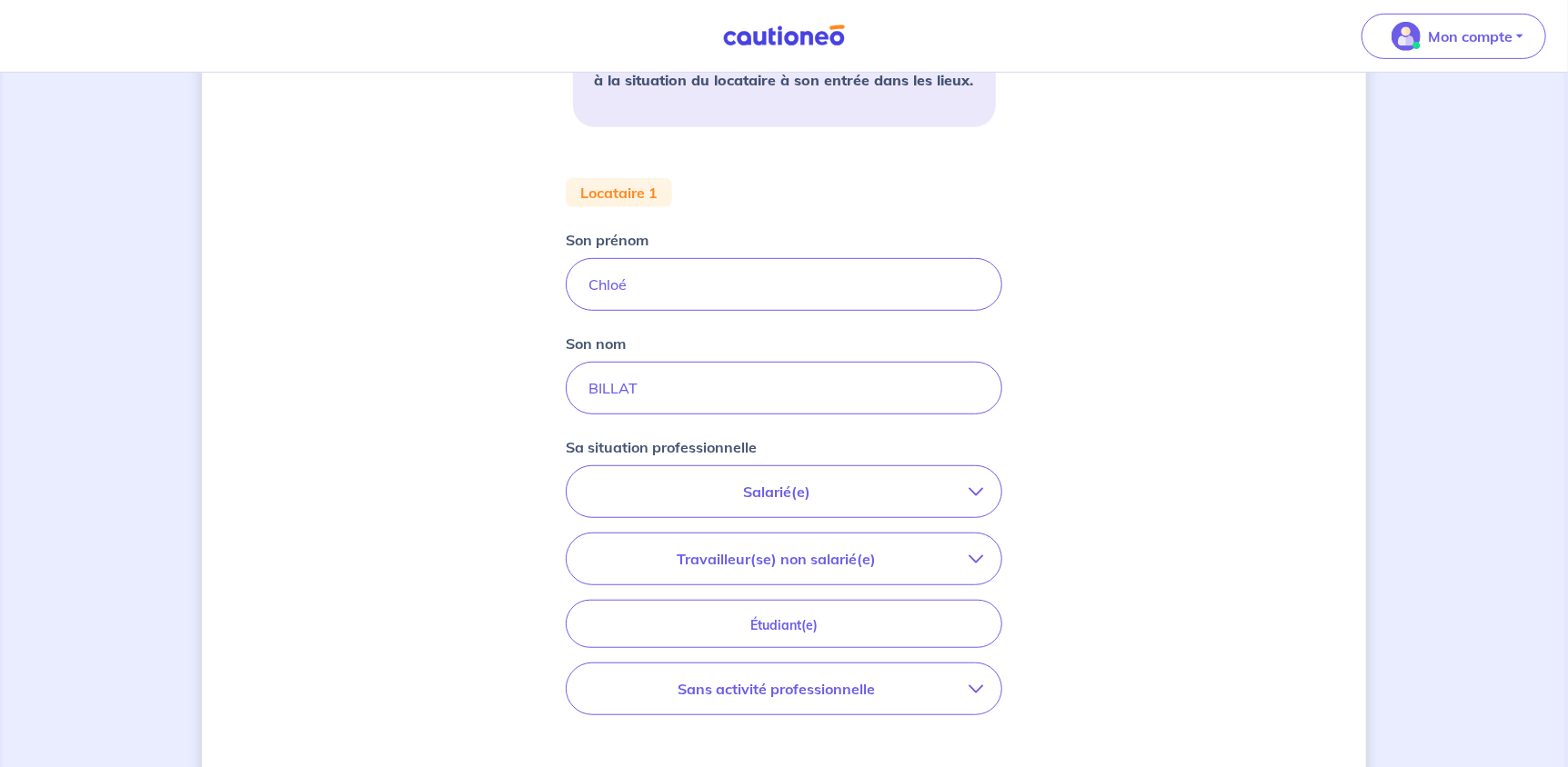
scroll to position [545, 0]
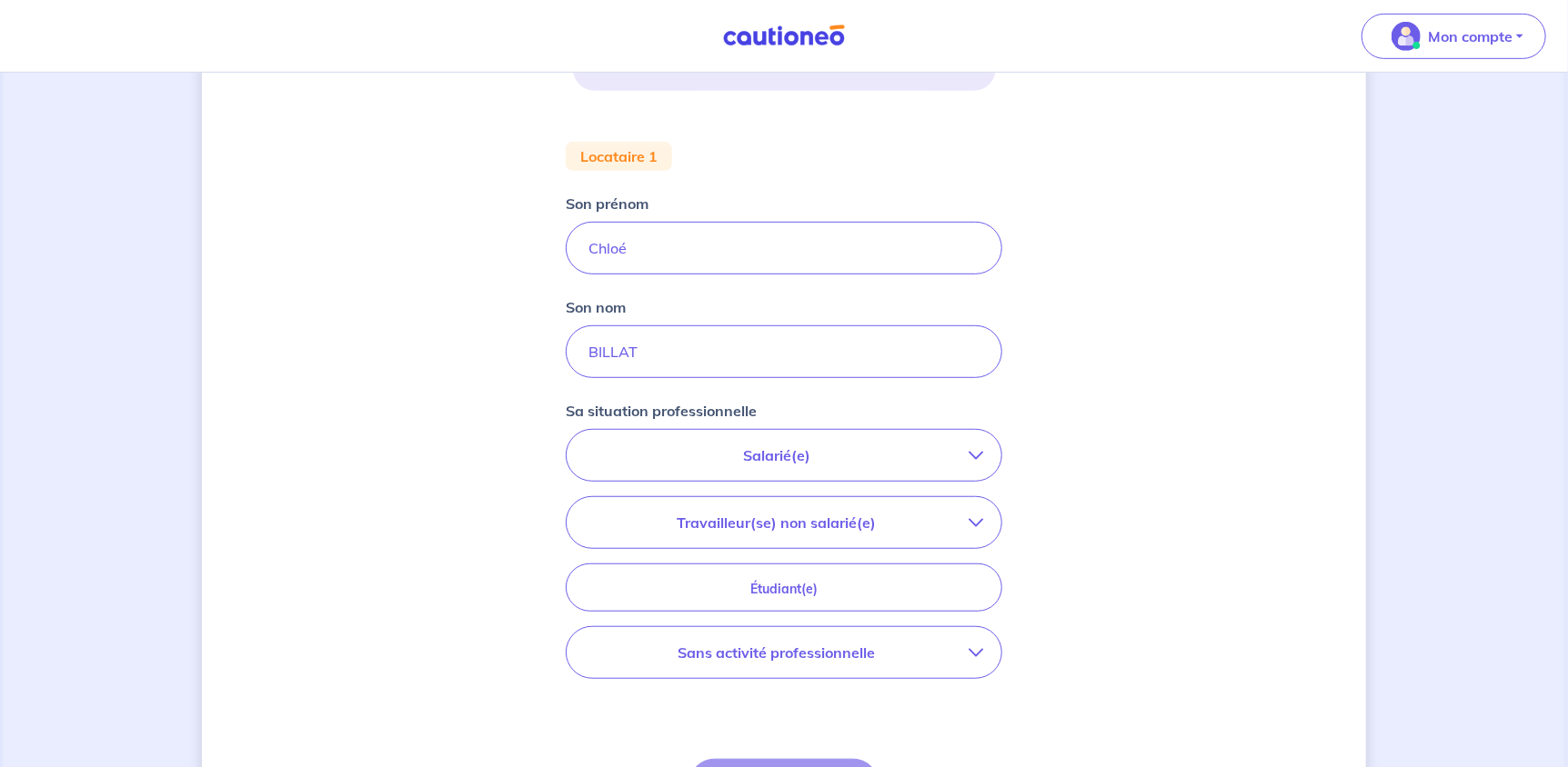
click at [906, 457] on p "Salarié(e)" at bounding box center [776, 455] width 384 height 22
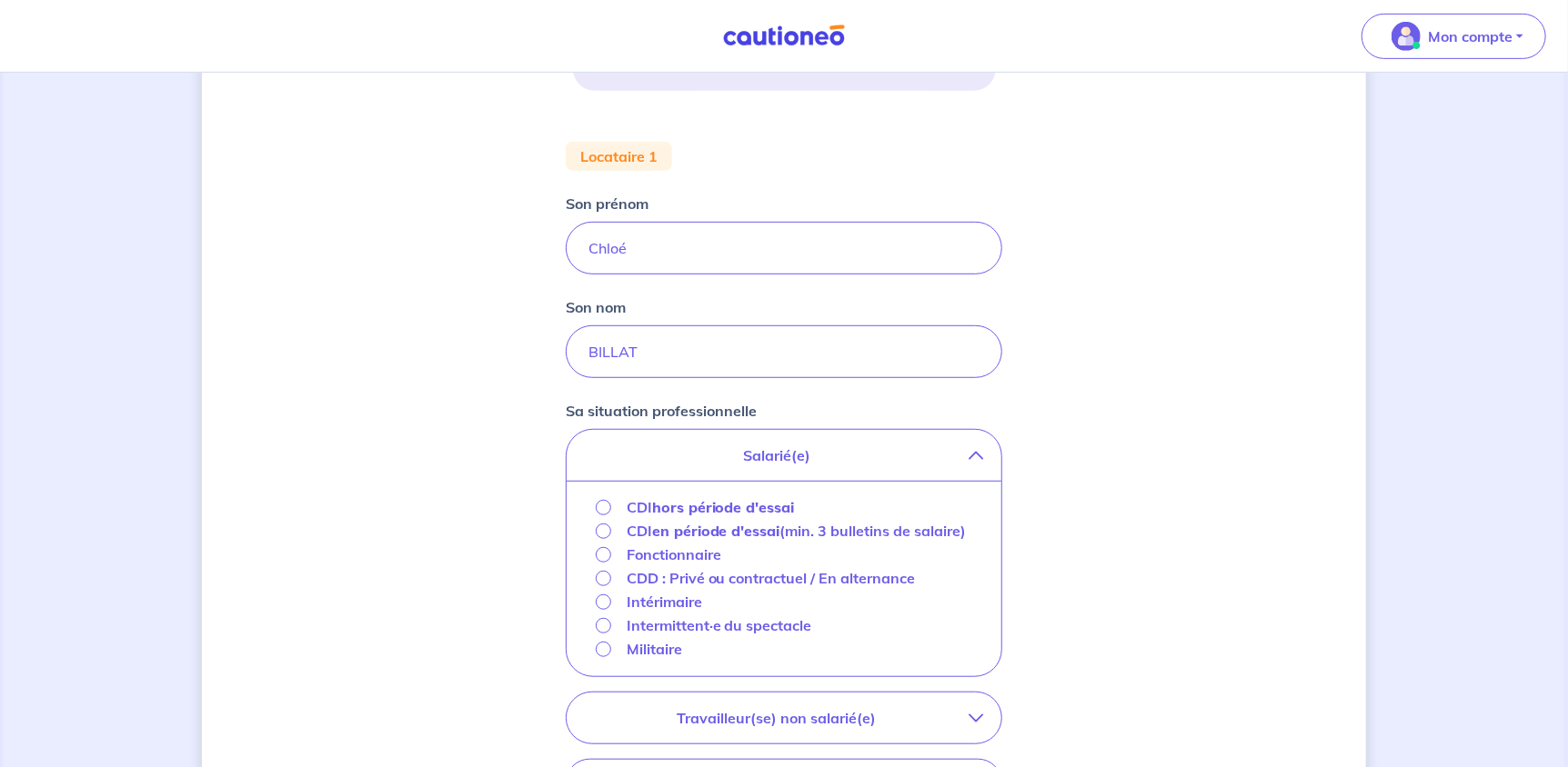
click at [694, 508] on strong "hors période d'essai" at bounding box center [723, 507] width 143 height 18
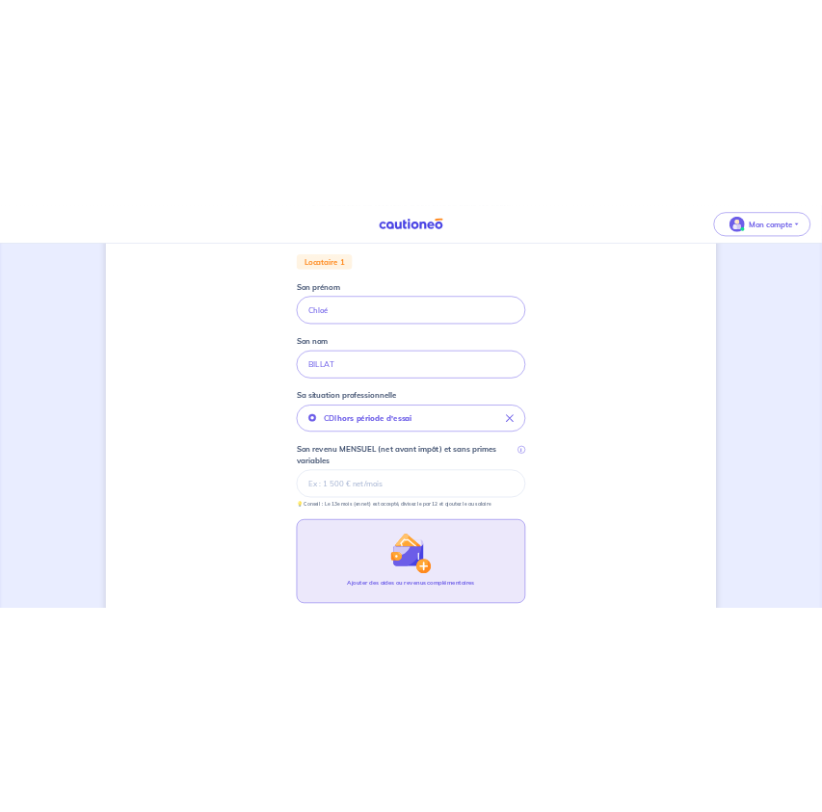
scroll to position [674, 0]
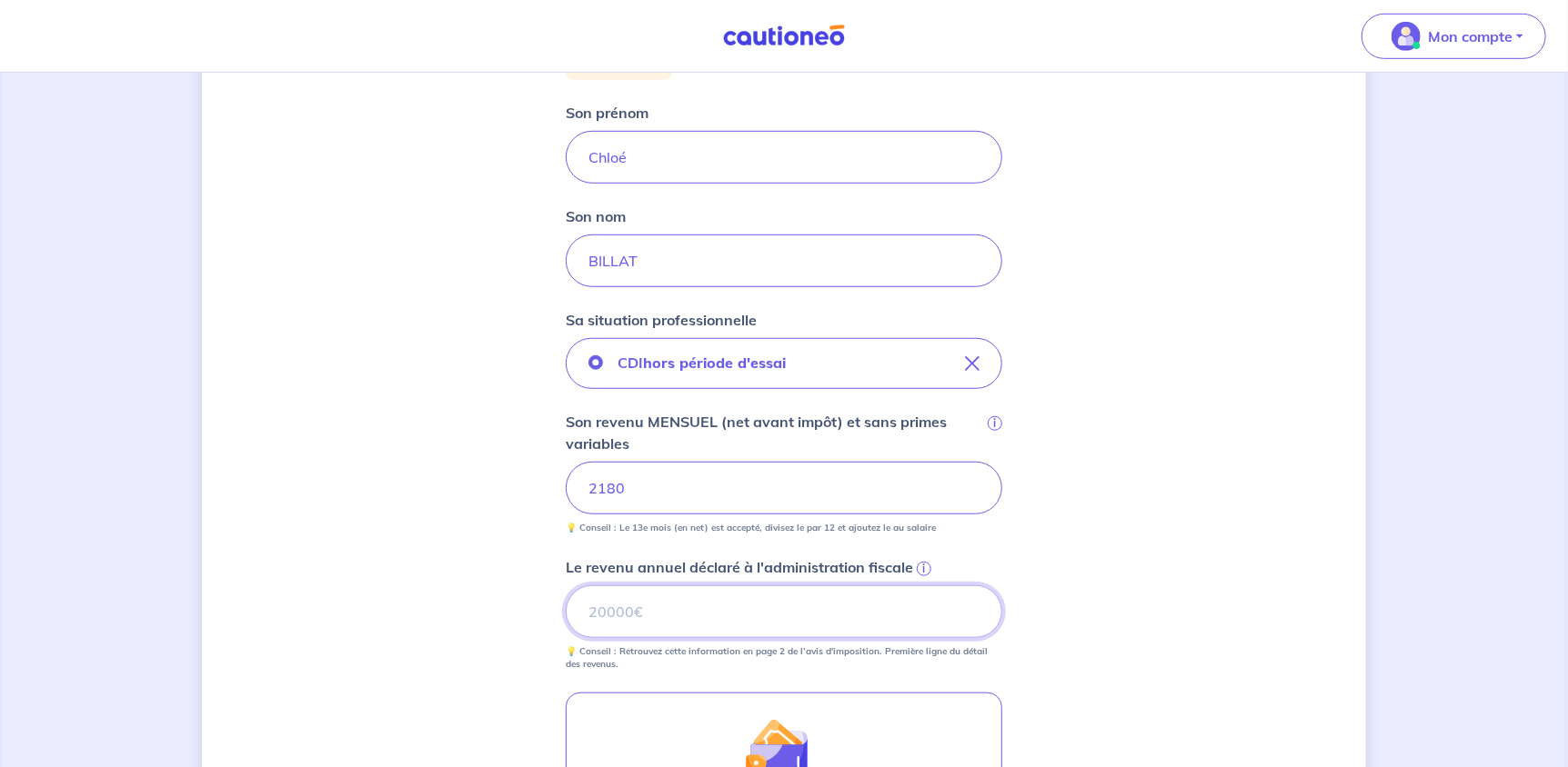
click at [801, 604] on input "Le revenu annuel déclaré à l'administration fiscale i" at bounding box center [784, 611] width 436 height 53
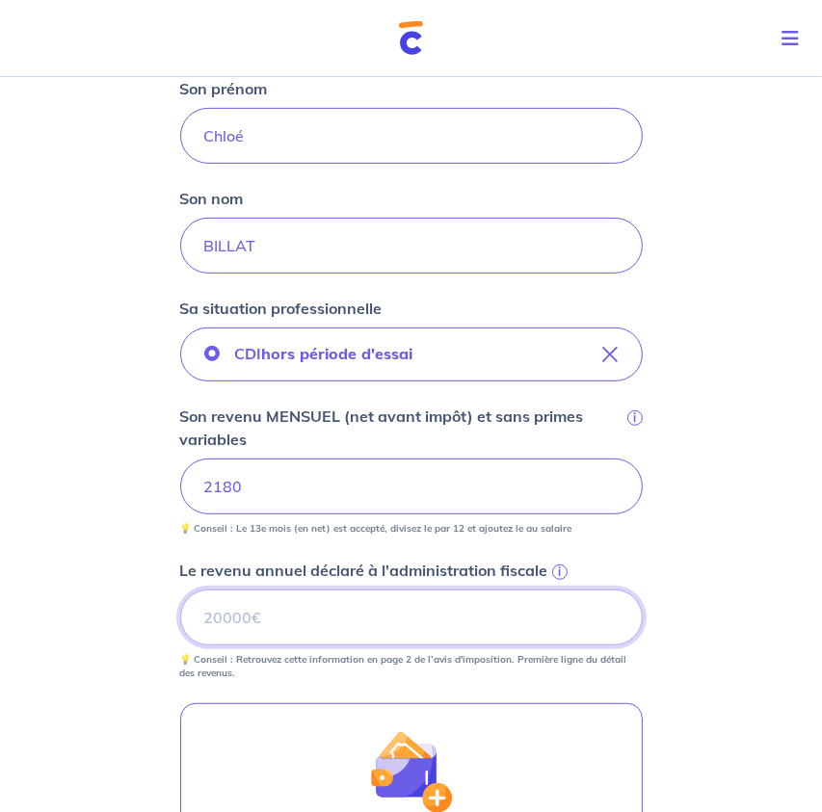
click at [266, 621] on input "Le revenu annuel déclaré à l'administration fiscale i" at bounding box center [411, 618] width 462 height 56
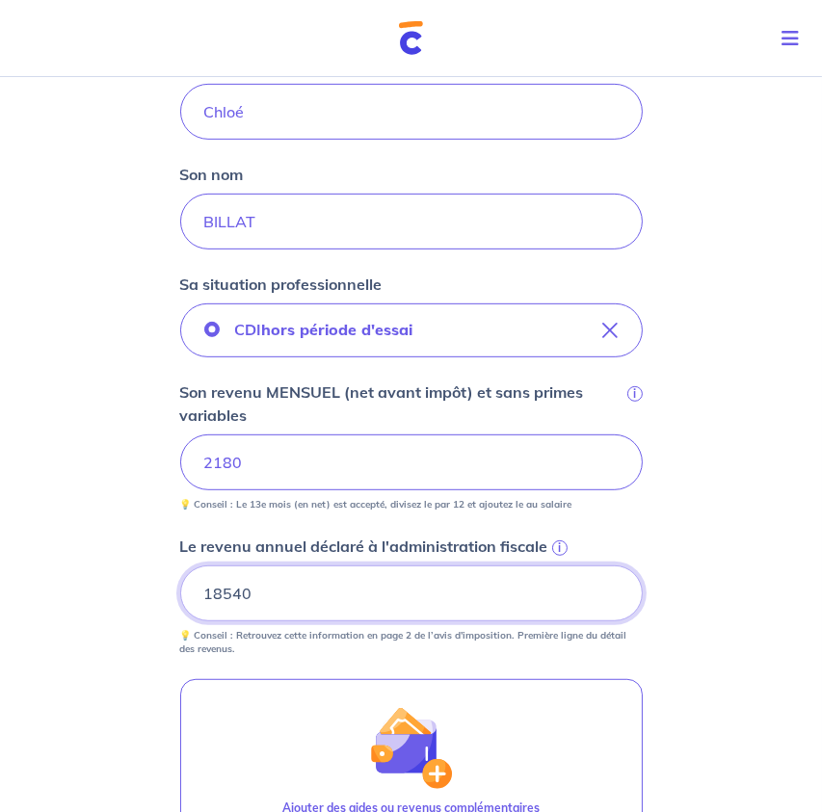
scroll to position [1075, 0]
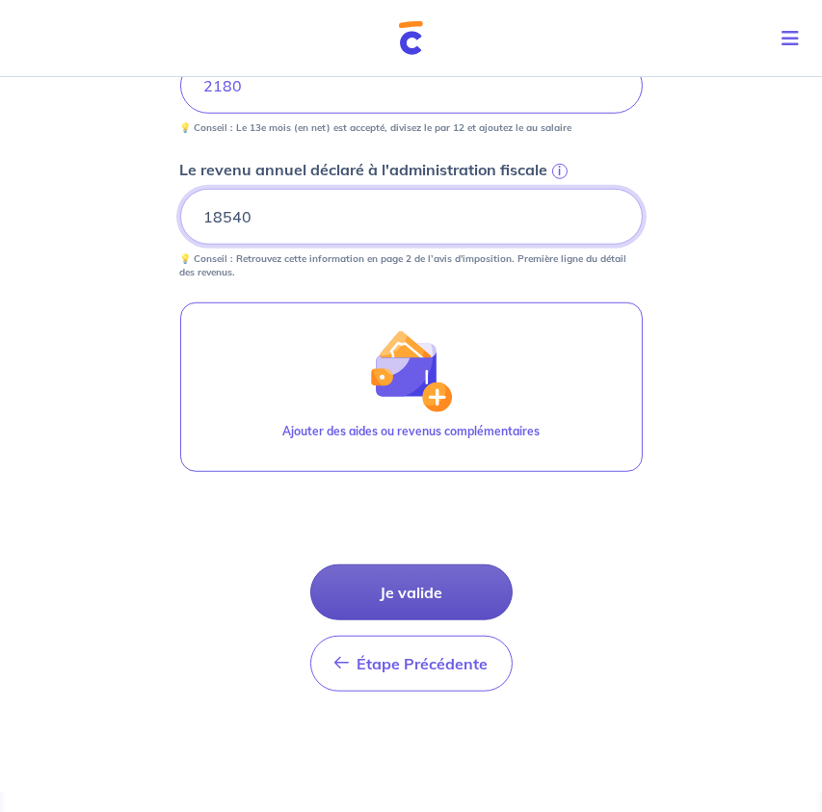
type input "18540"
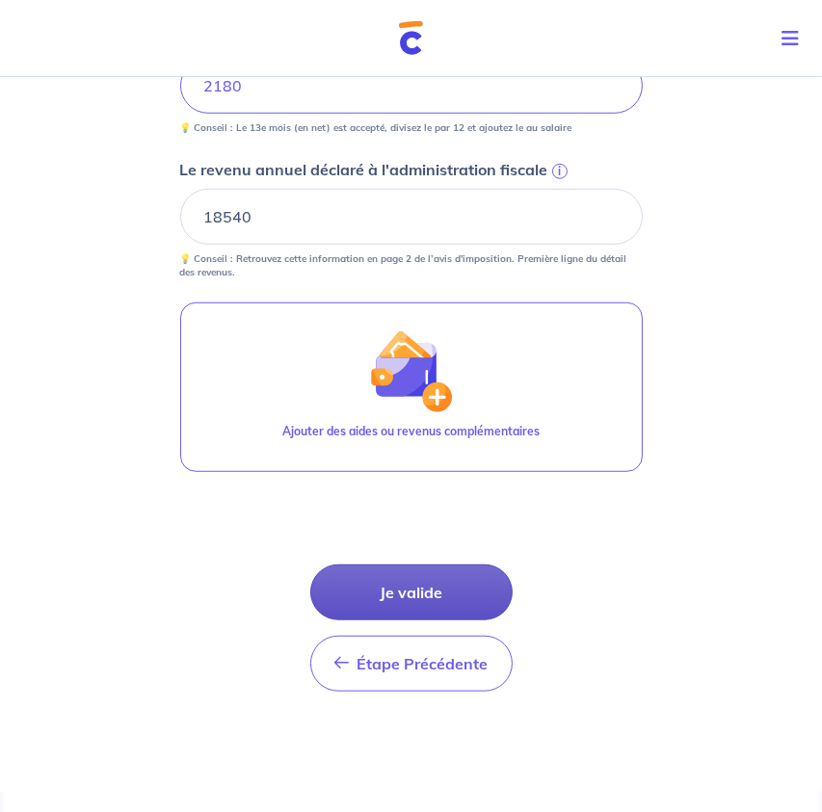
click at [439, 592] on button "Je valide" at bounding box center [411, 593] width 202 height 56
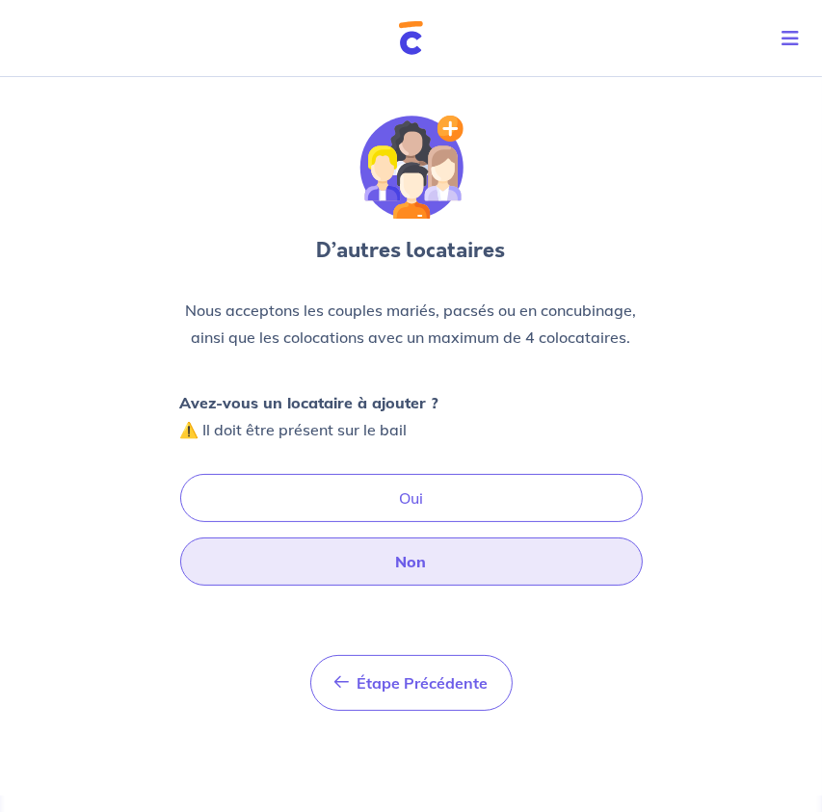
click at [389, 572] on button "Non" at bounding box center [411, 562] width 462 height 48
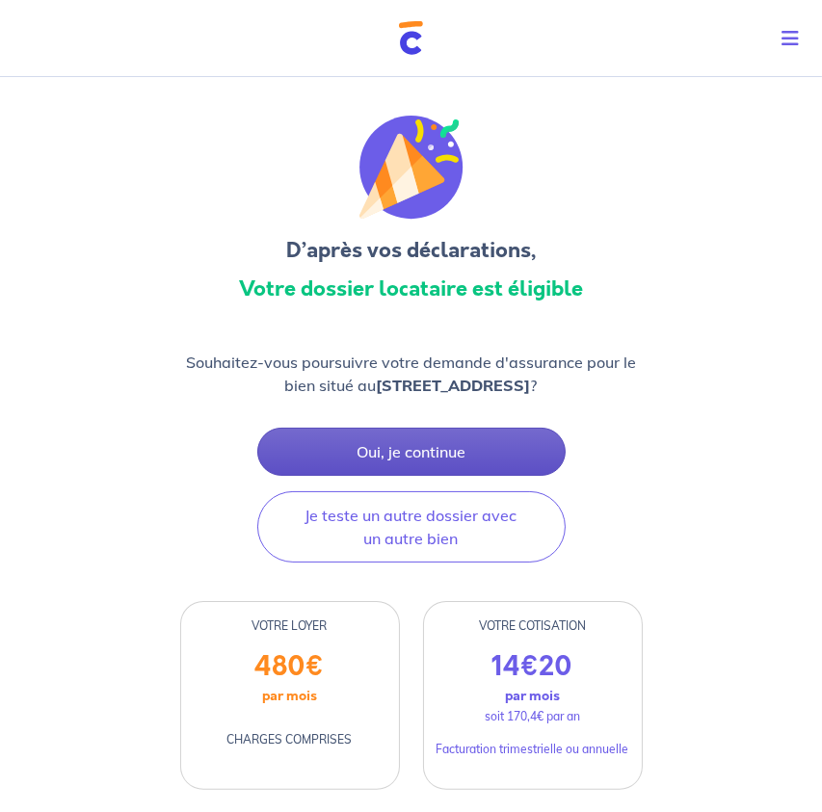
click at [460, 454] on button "Oui, je continue" at bounding box center [411, 452] width 308 height 48
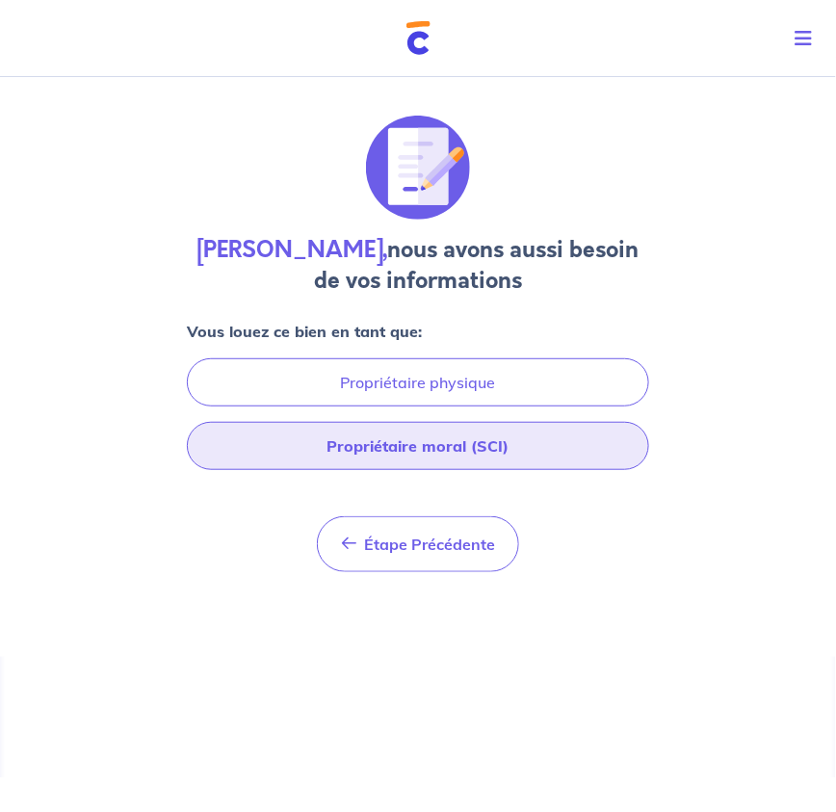
click at [440, 450] on button "Propriétaire moral (SCI)" at bounding box center [418, 446] width 462 height 48
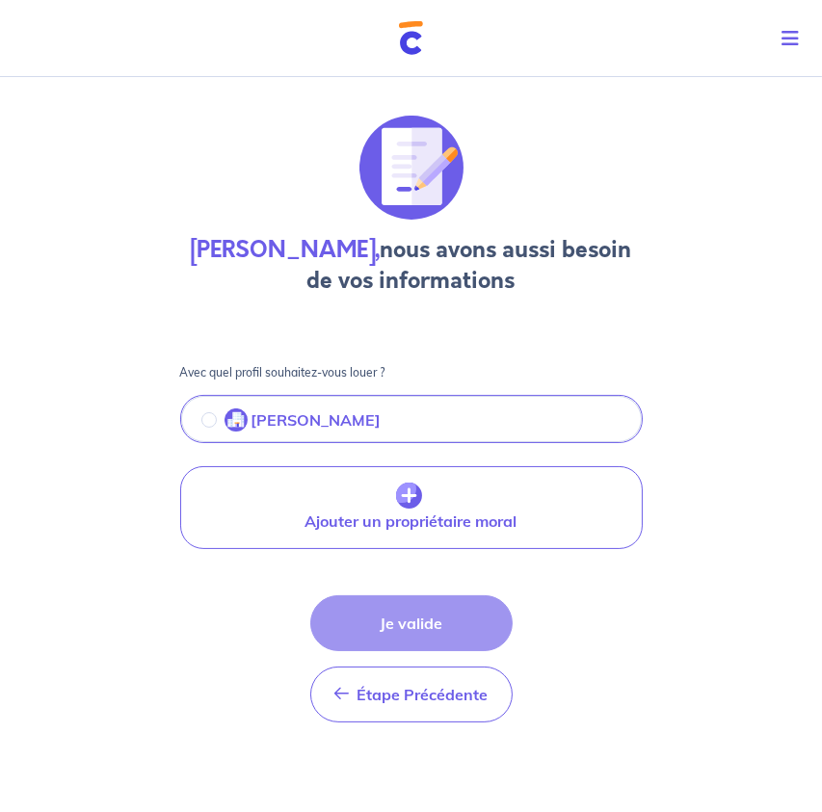
click at [277, 417] on p "[PERSON_NAME]" at bounding box center [316, 419] width 130 height 23
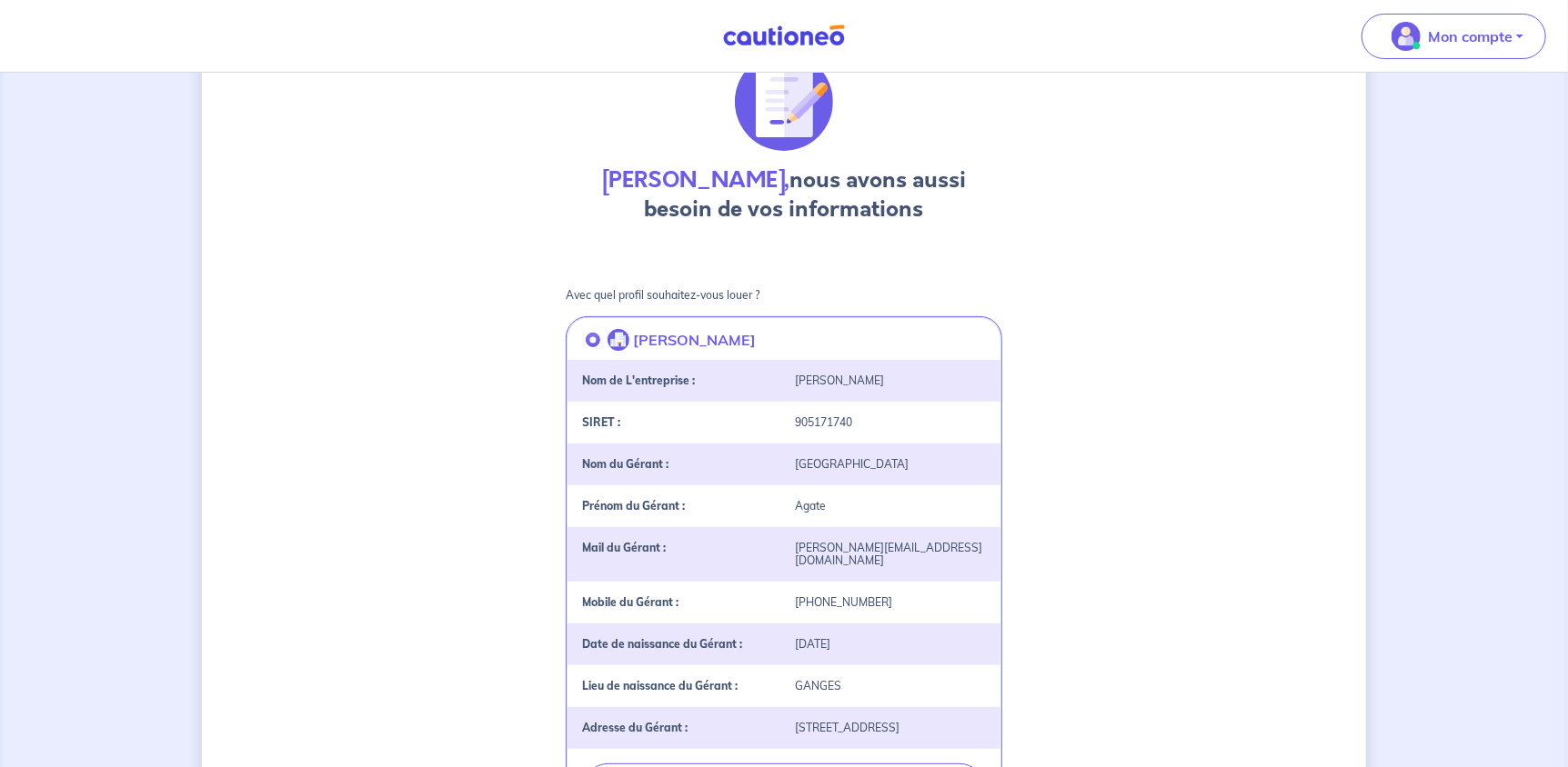
scroll to position [500, 0]
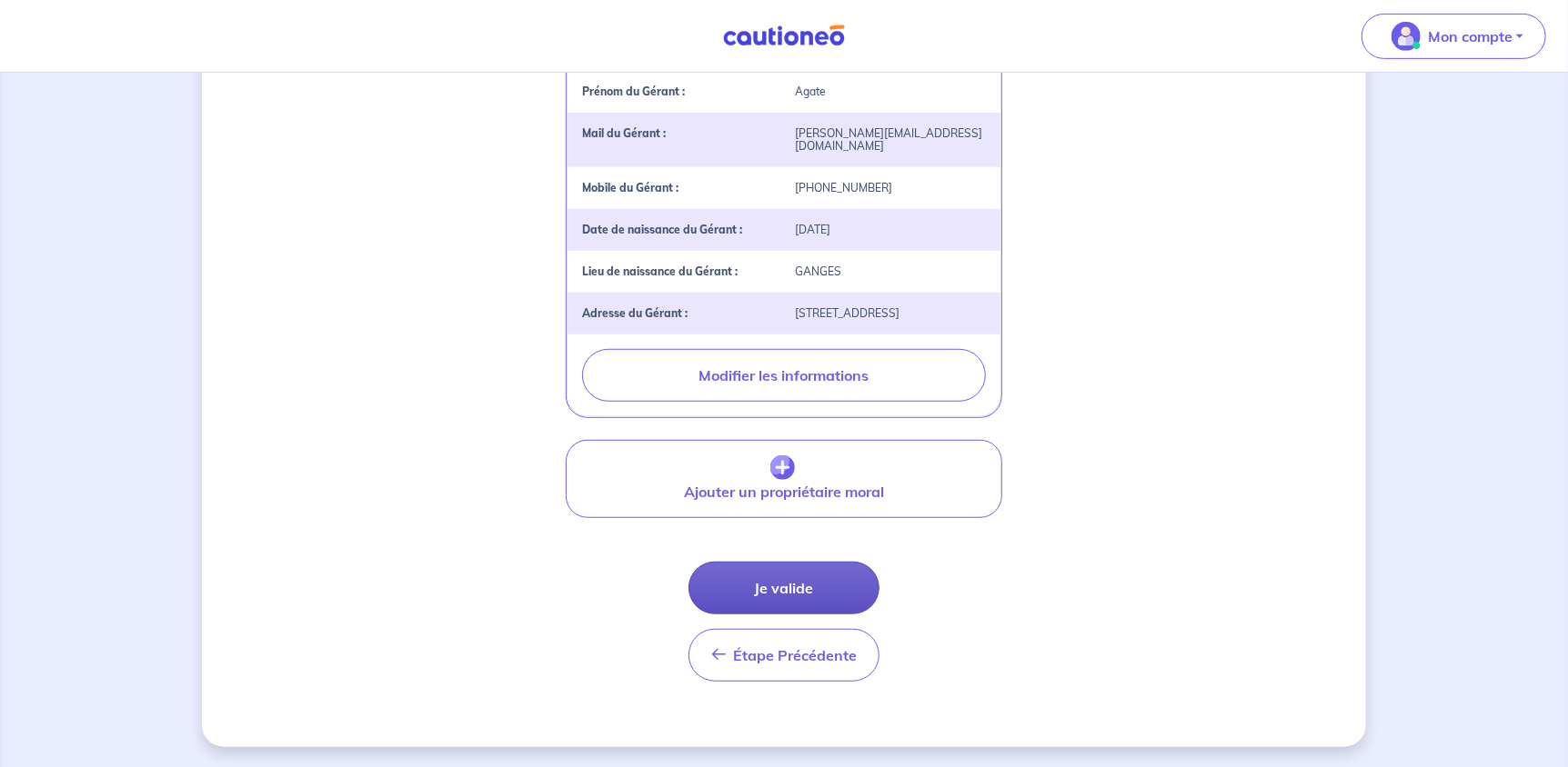
click at [820, 576] on button "Je valide" at bounding box center [784, 588] width 191 height 53
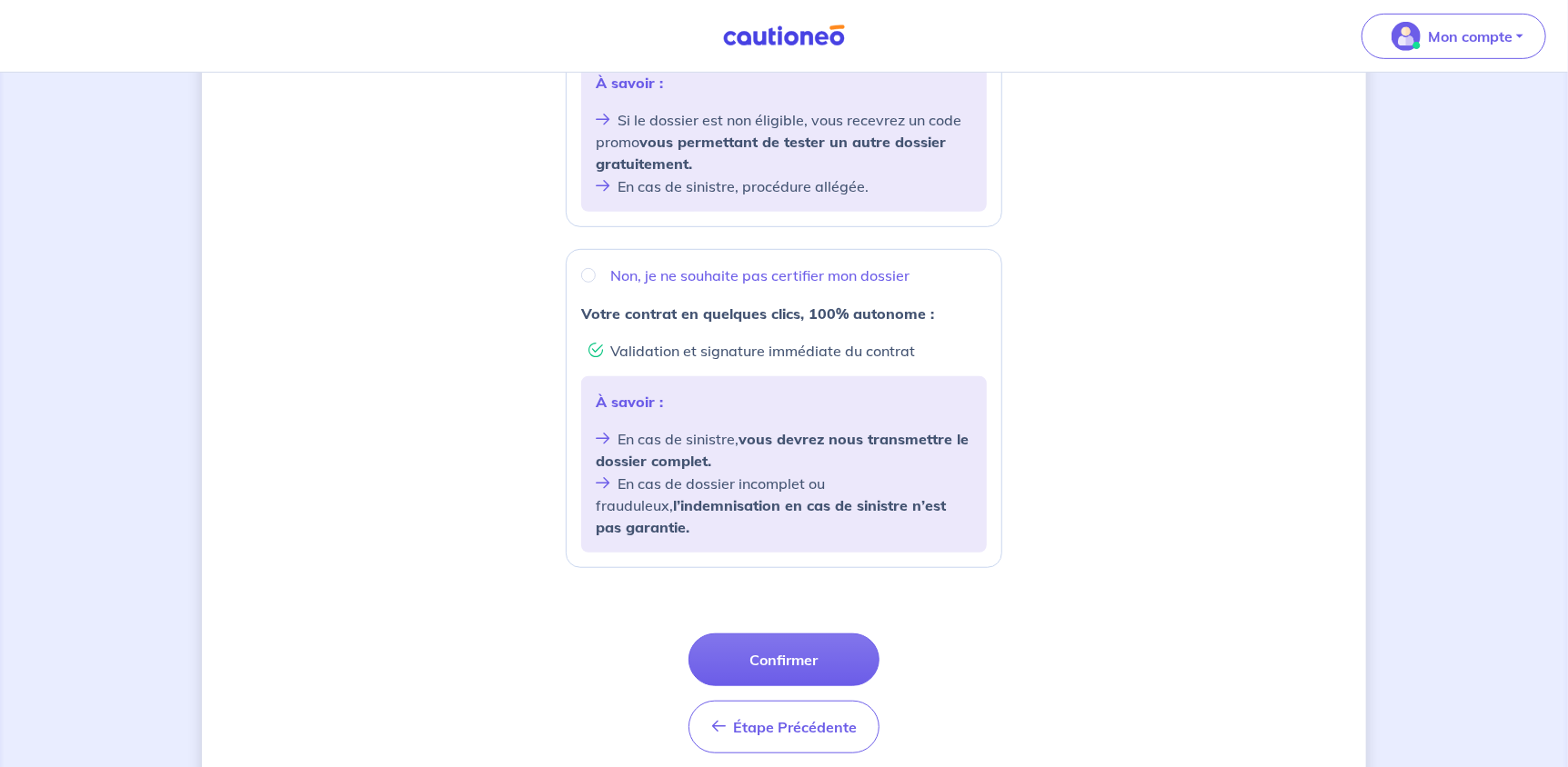
scroll to position [545, 0]
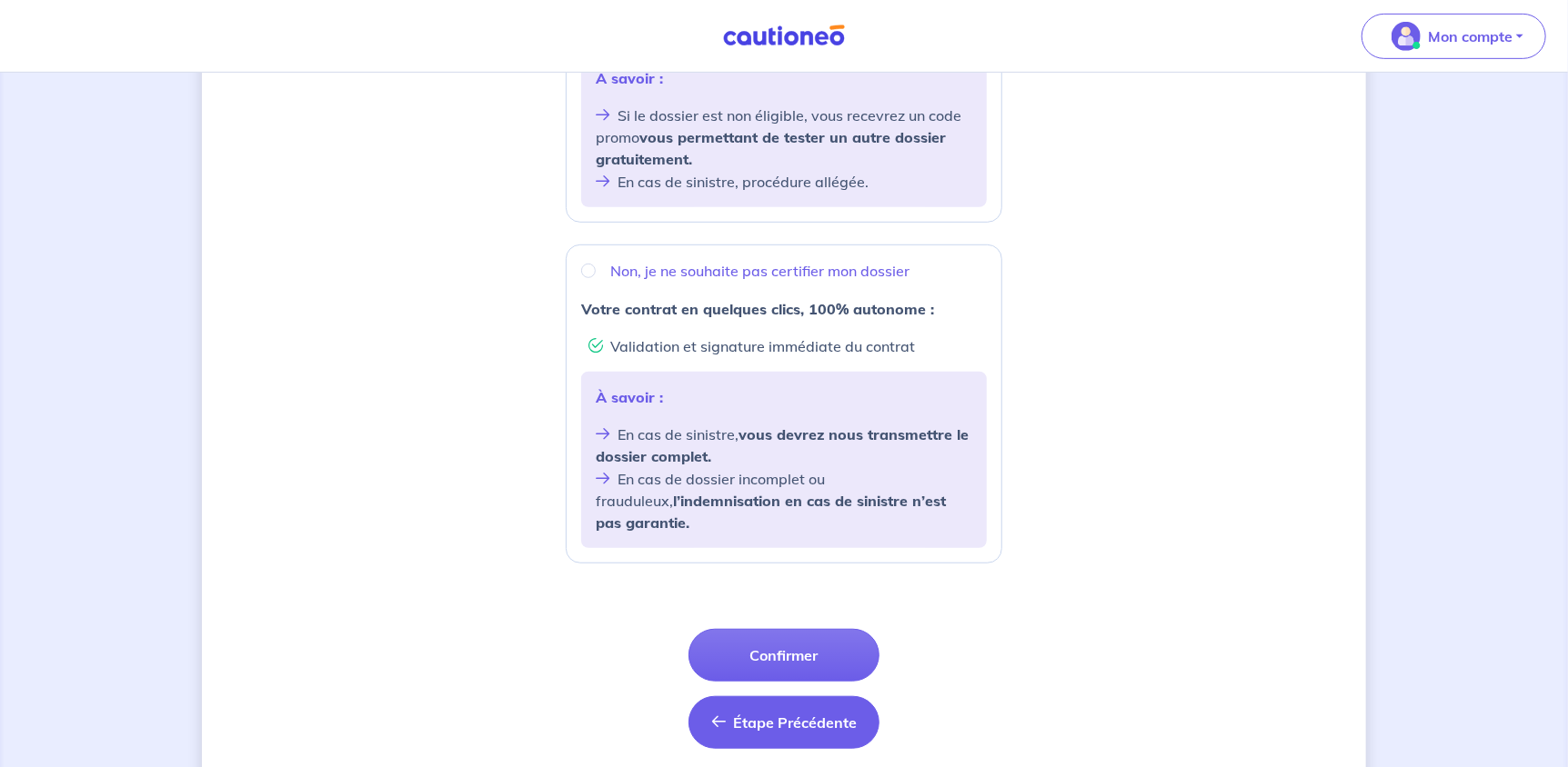
click at [820, 713] on span "Étape Précédente" at bounding box center [794, 722] width 124 height 18
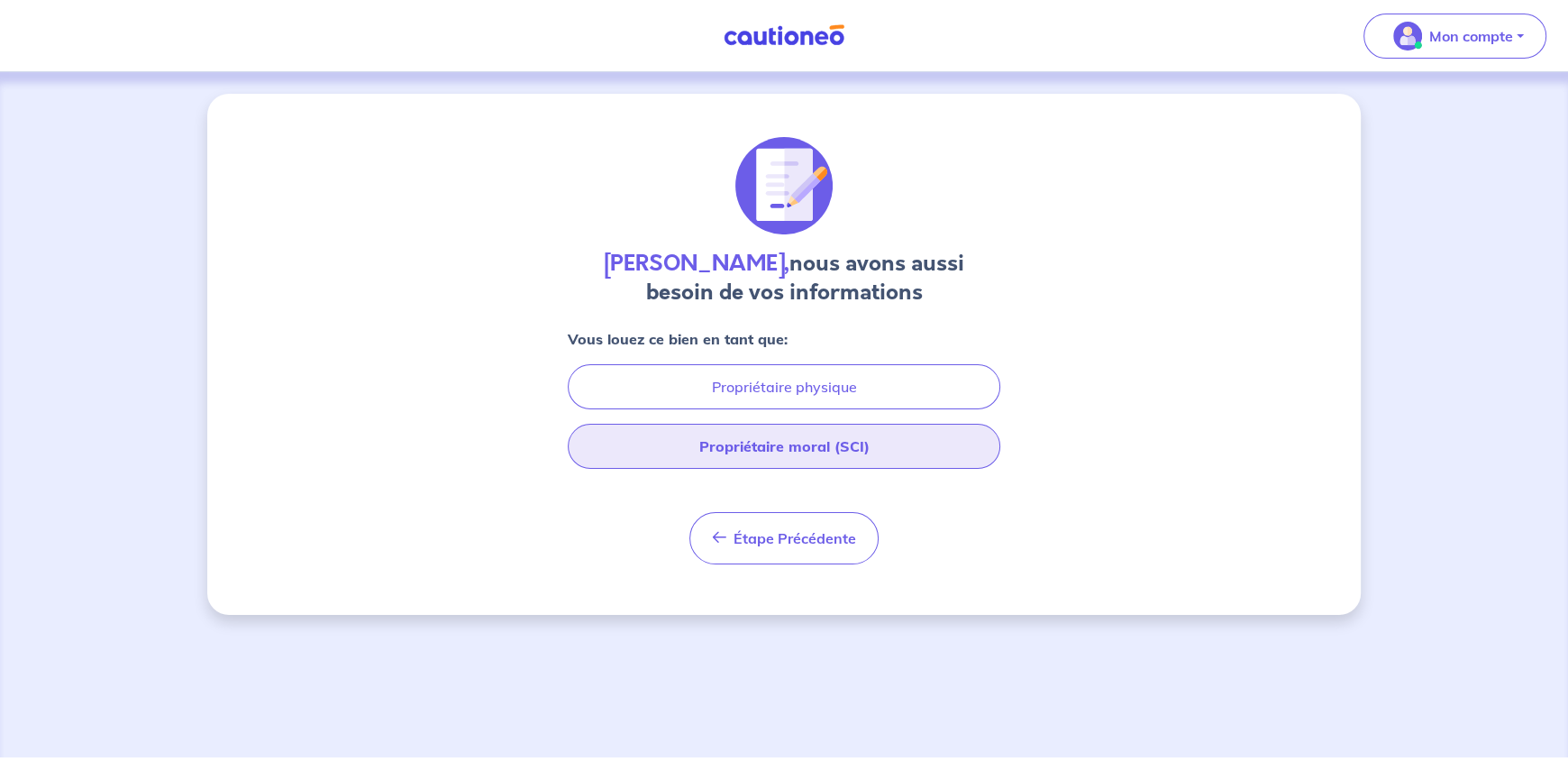
click at [849, 438] on button "Propriétaire moral (SCI)" at bounding box center [784, 446] width 432 height 45
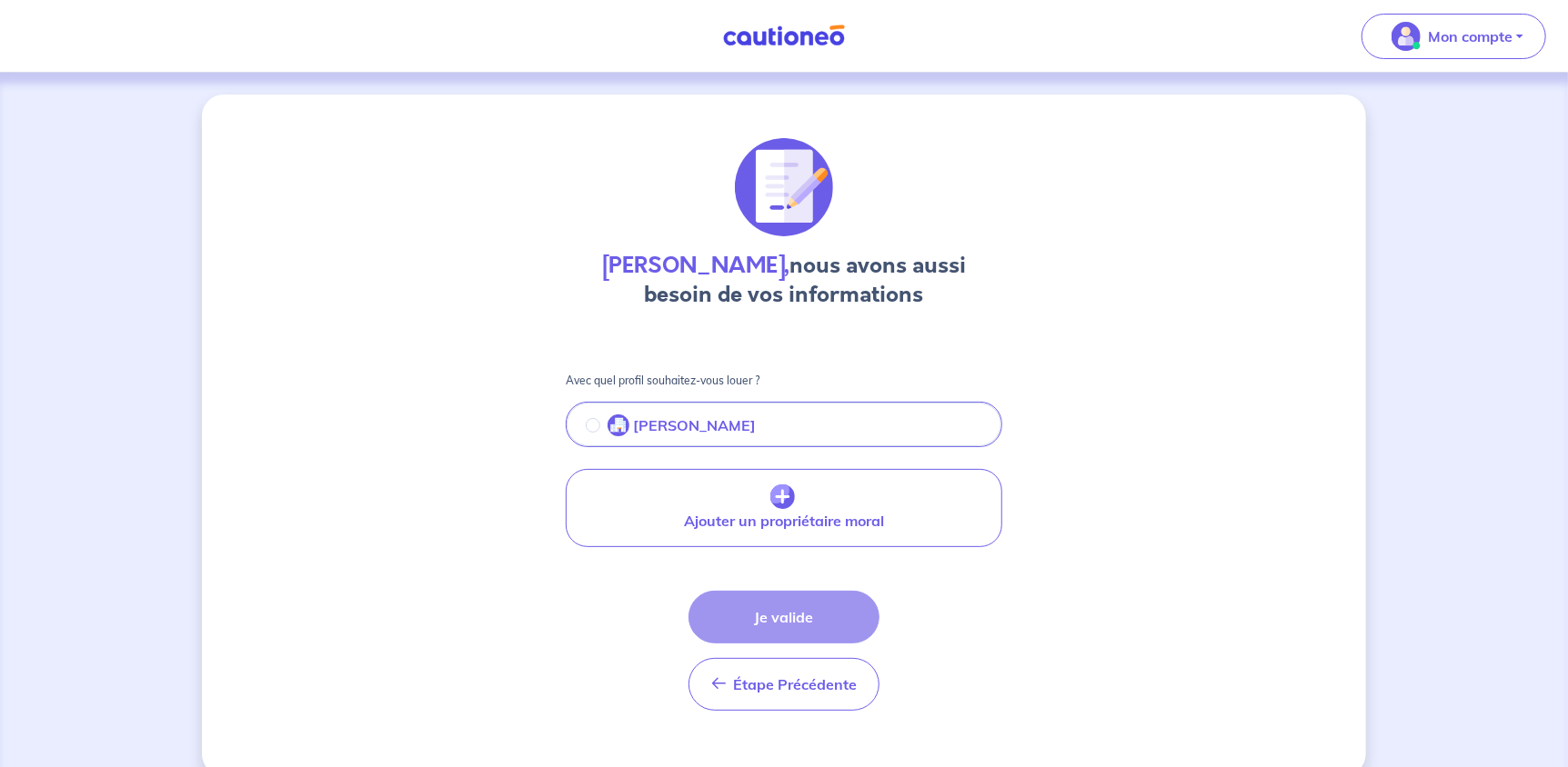
click at [733, 431] on button "[PERSON_NAME]" at bounding box center [784, 426] width 433 height 38
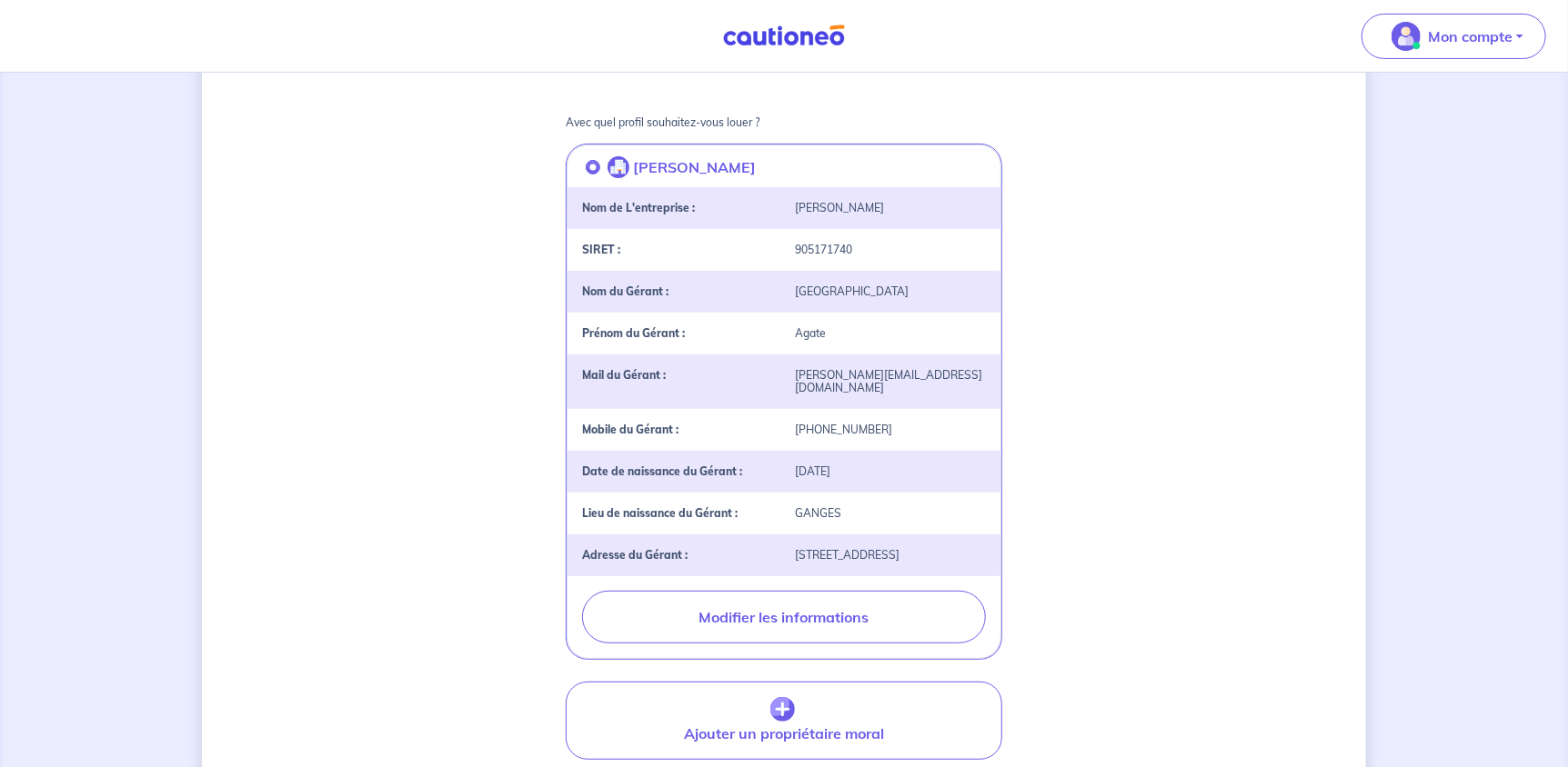
scroll to position [272, 0]
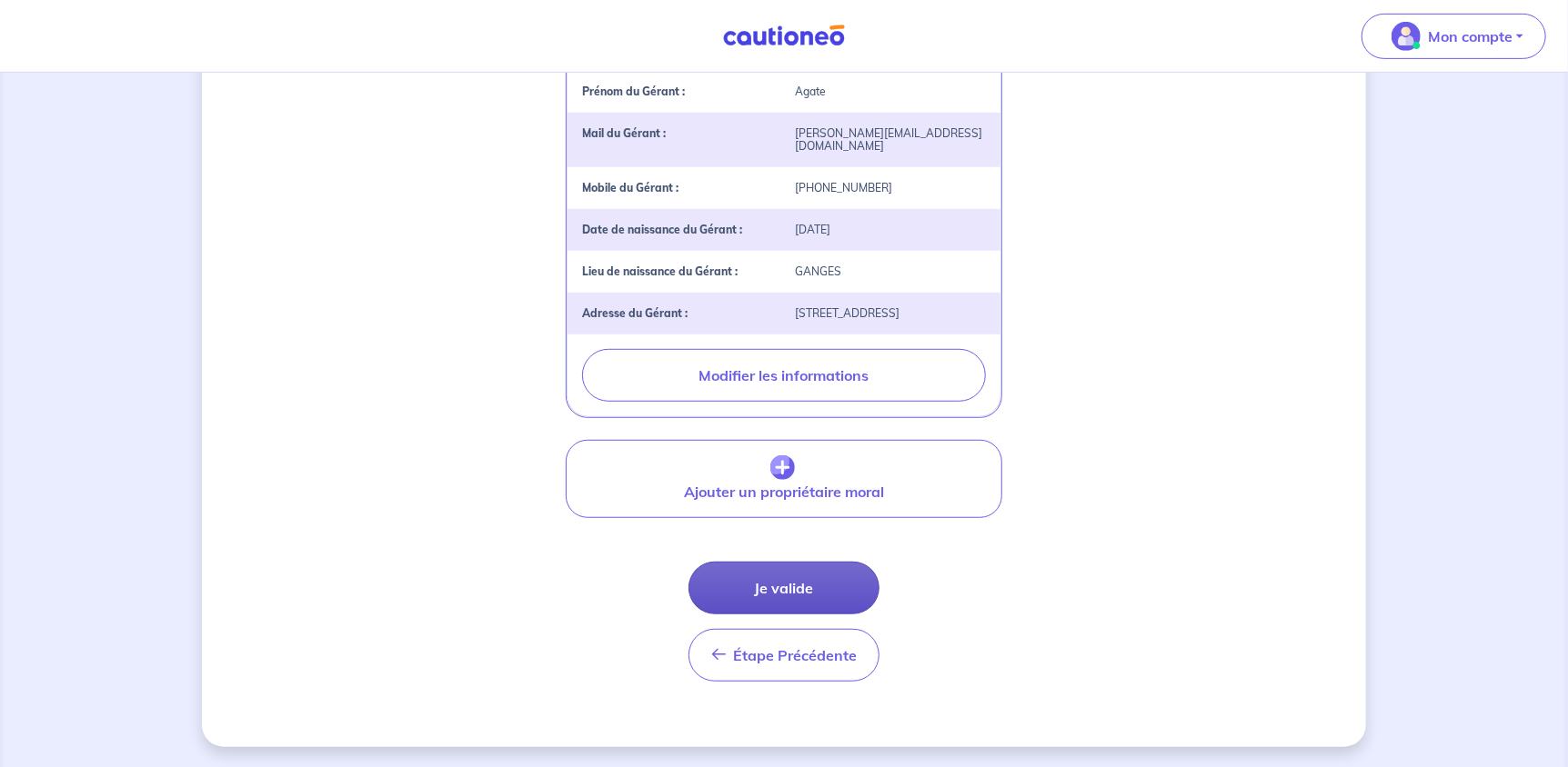
click at [829, 590] on button "Je valide" at bounding box center [784, 588] width 191 height 53
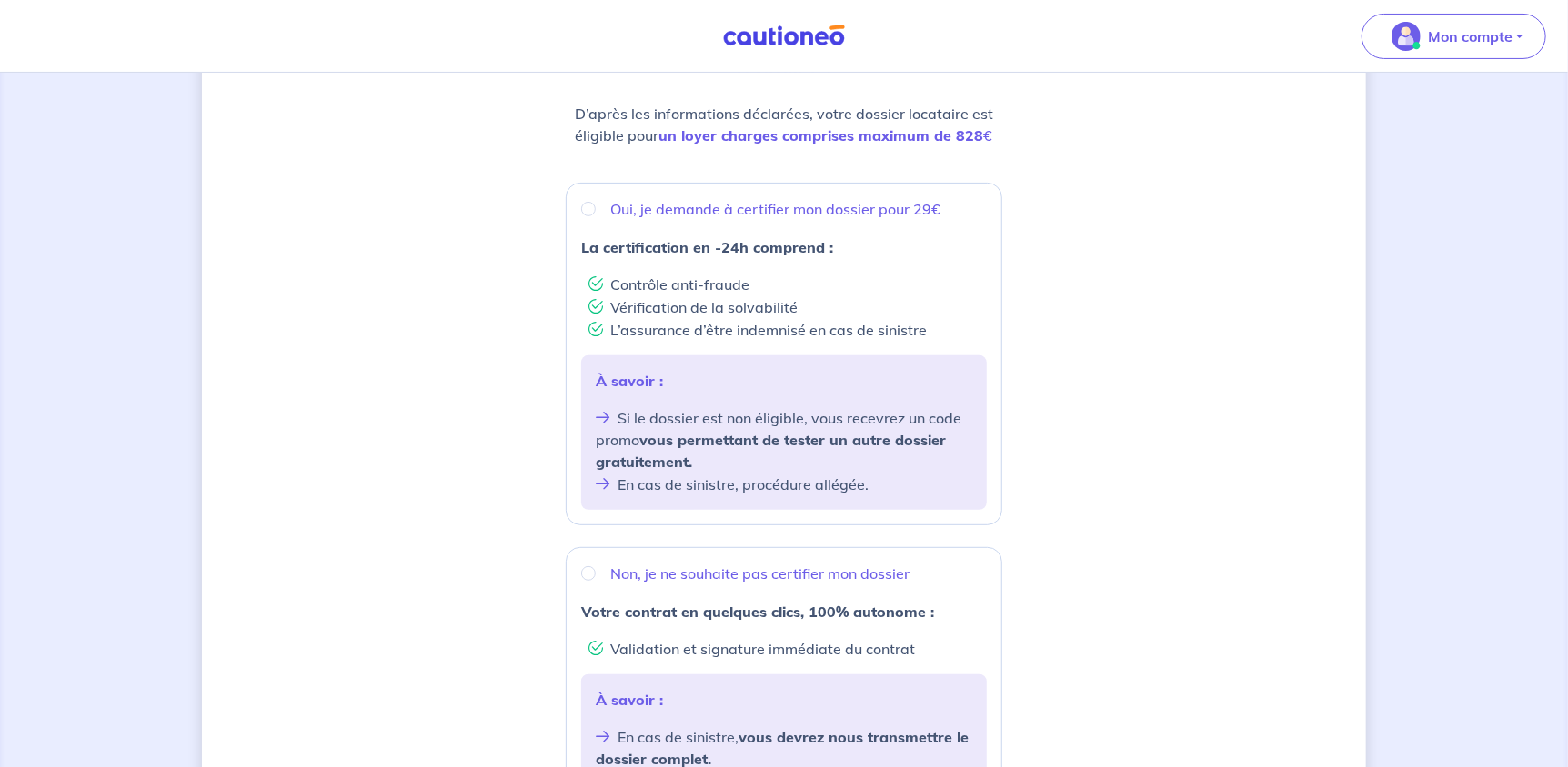
scroll to position [272, 0]
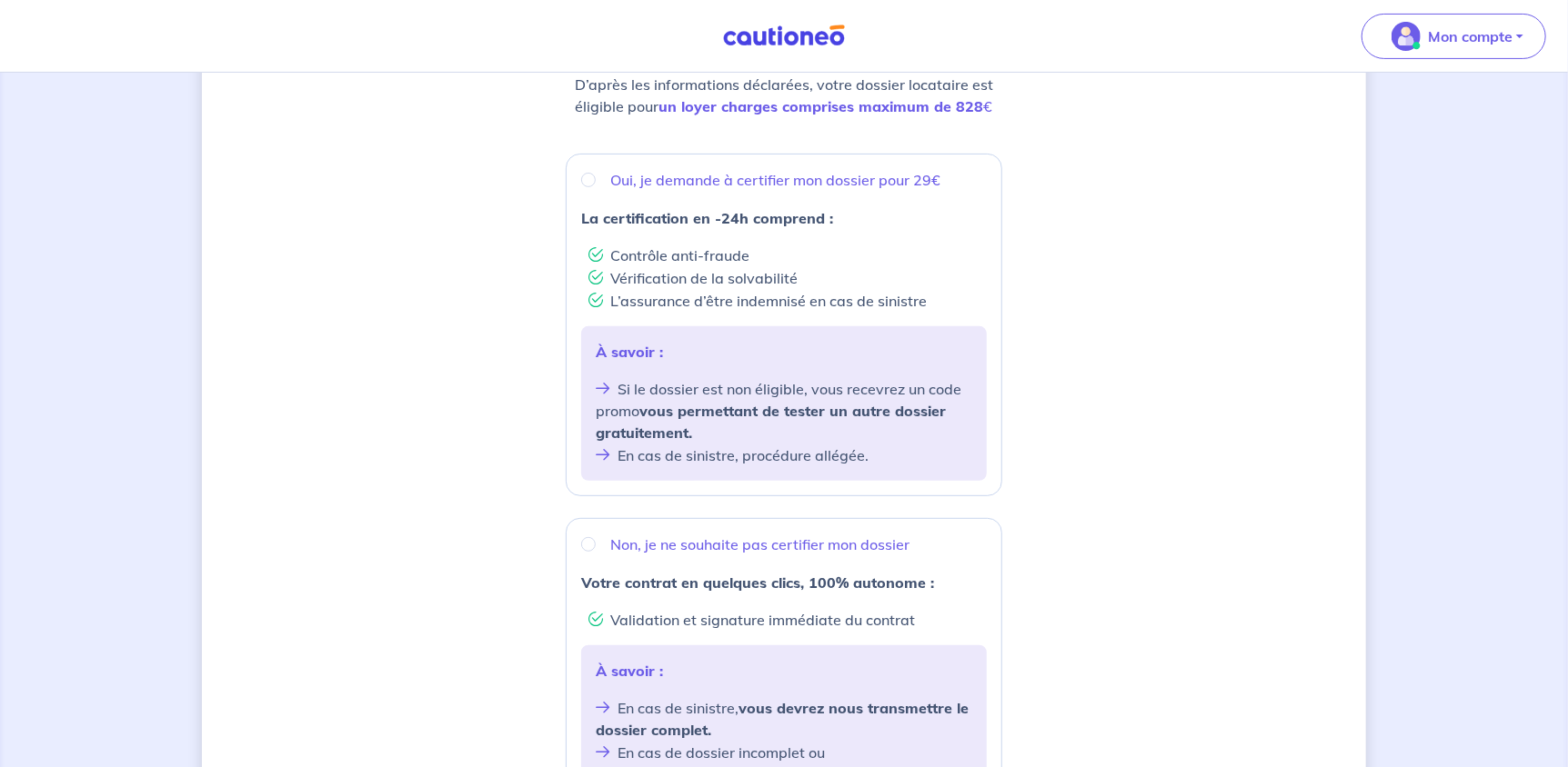
click at [841, 538] on p "Non, je ne souhaite pas certifier mon dossier" at bounding box center [759, 543] width 299 height 22
click at [596, 538] on input "Non, je ne souhaite pas certifier mon dossier" at bounding box center [588, 543] width 14 height 14
radio input "true"
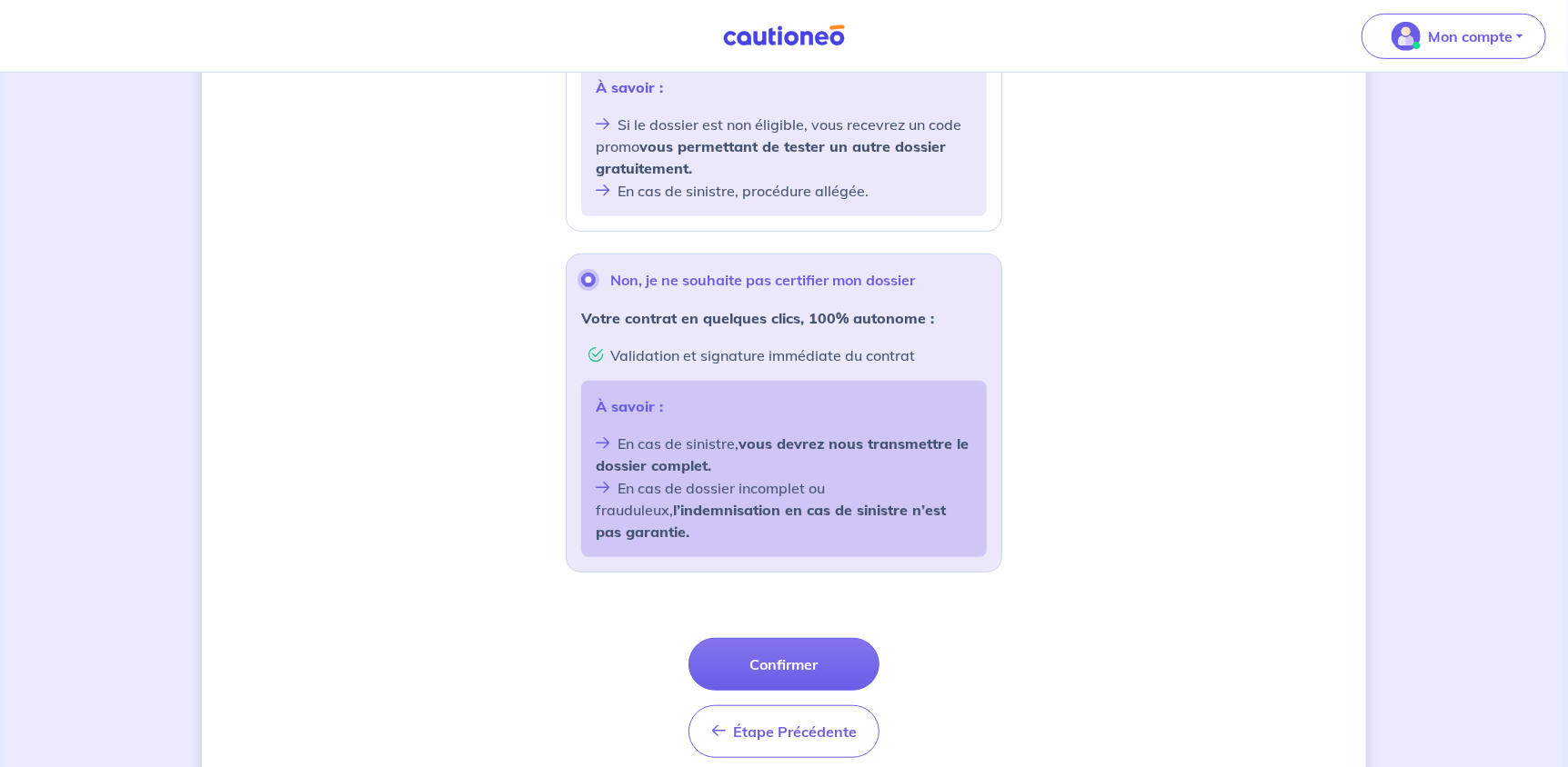
scroll to position [545, 0]
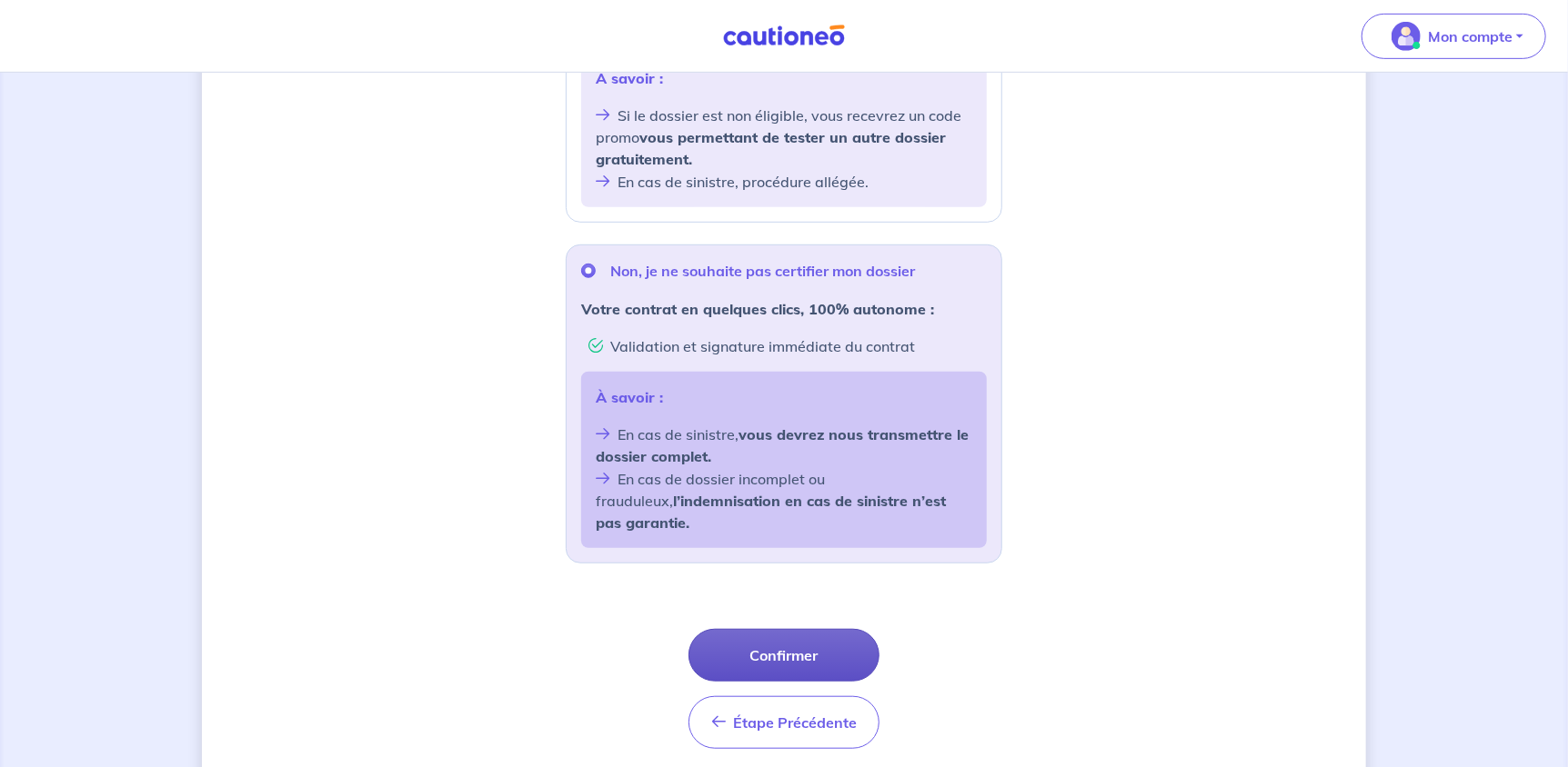
click at [847, 636] on button "Confirmer" at bounding box center [784, 656] width 191 height 53
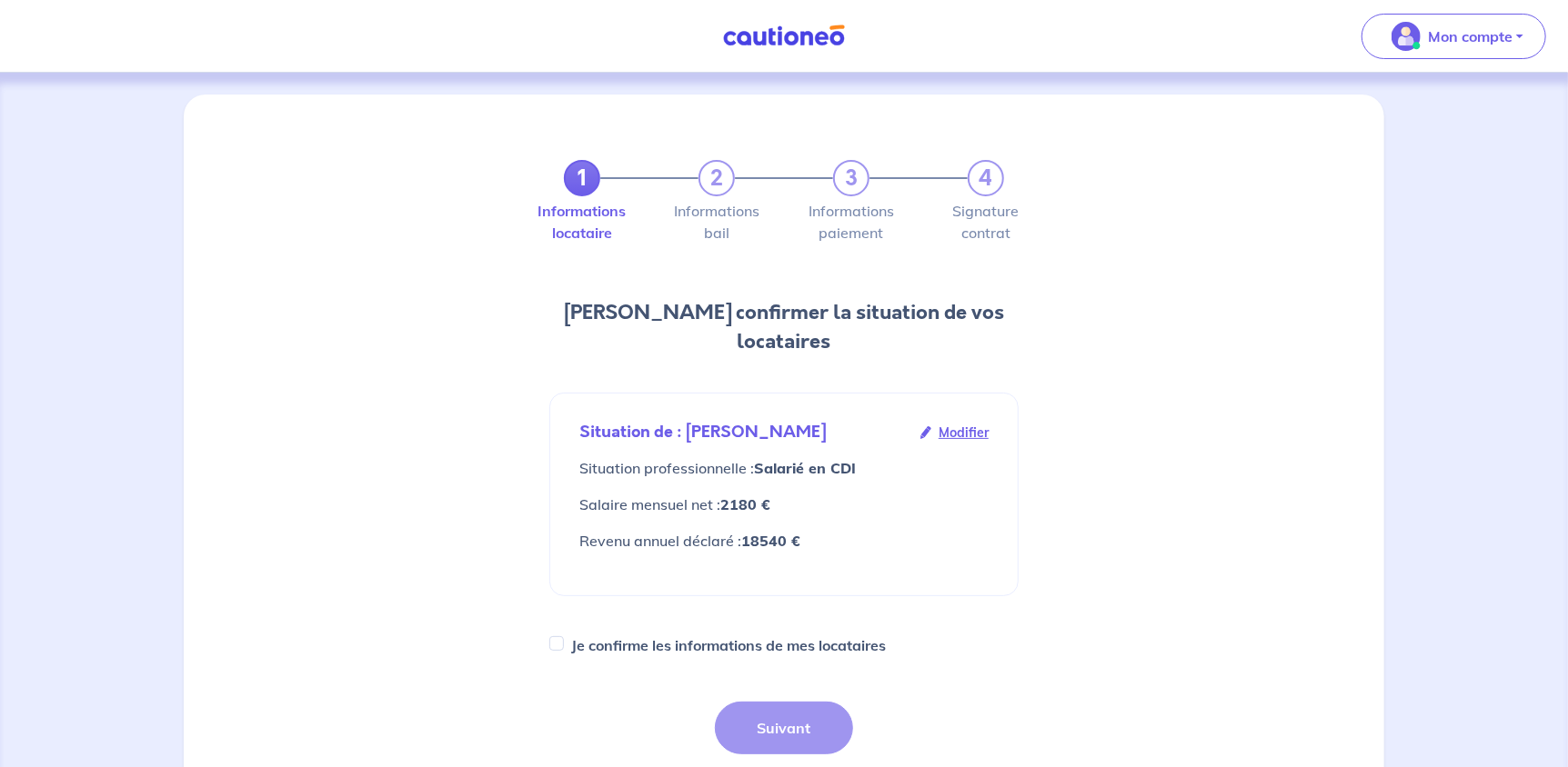
click at [1206, 356] on div "1 2 3 4 Informations locataire Informations bail Informations paiement Signatur…" at bounding box center [784, 611] width 1178 height 991
click at [974, 423] on span "Modifier" at bounding box center [963, 432] width 50 height 20
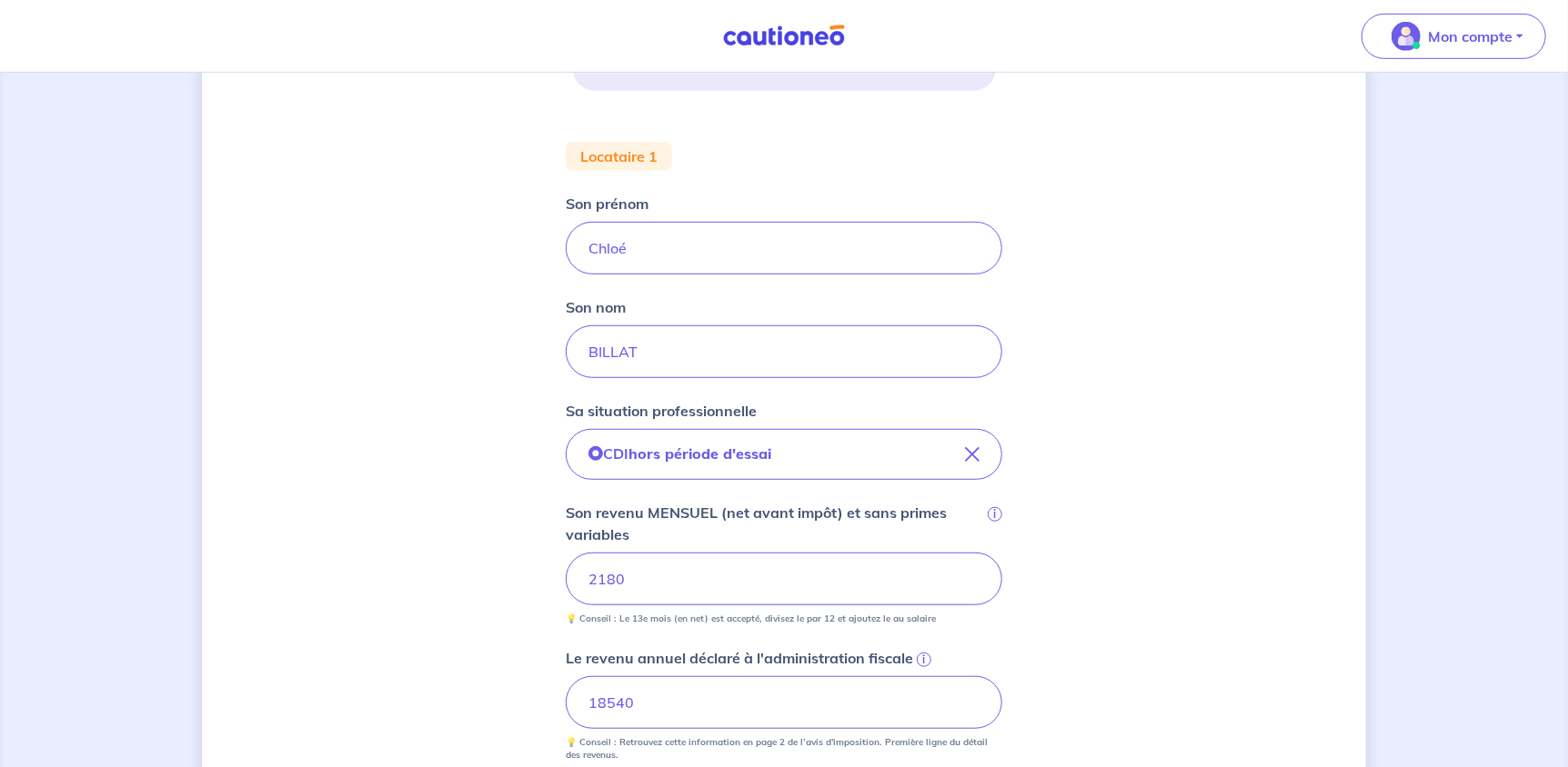
scroll to position [636, 0]
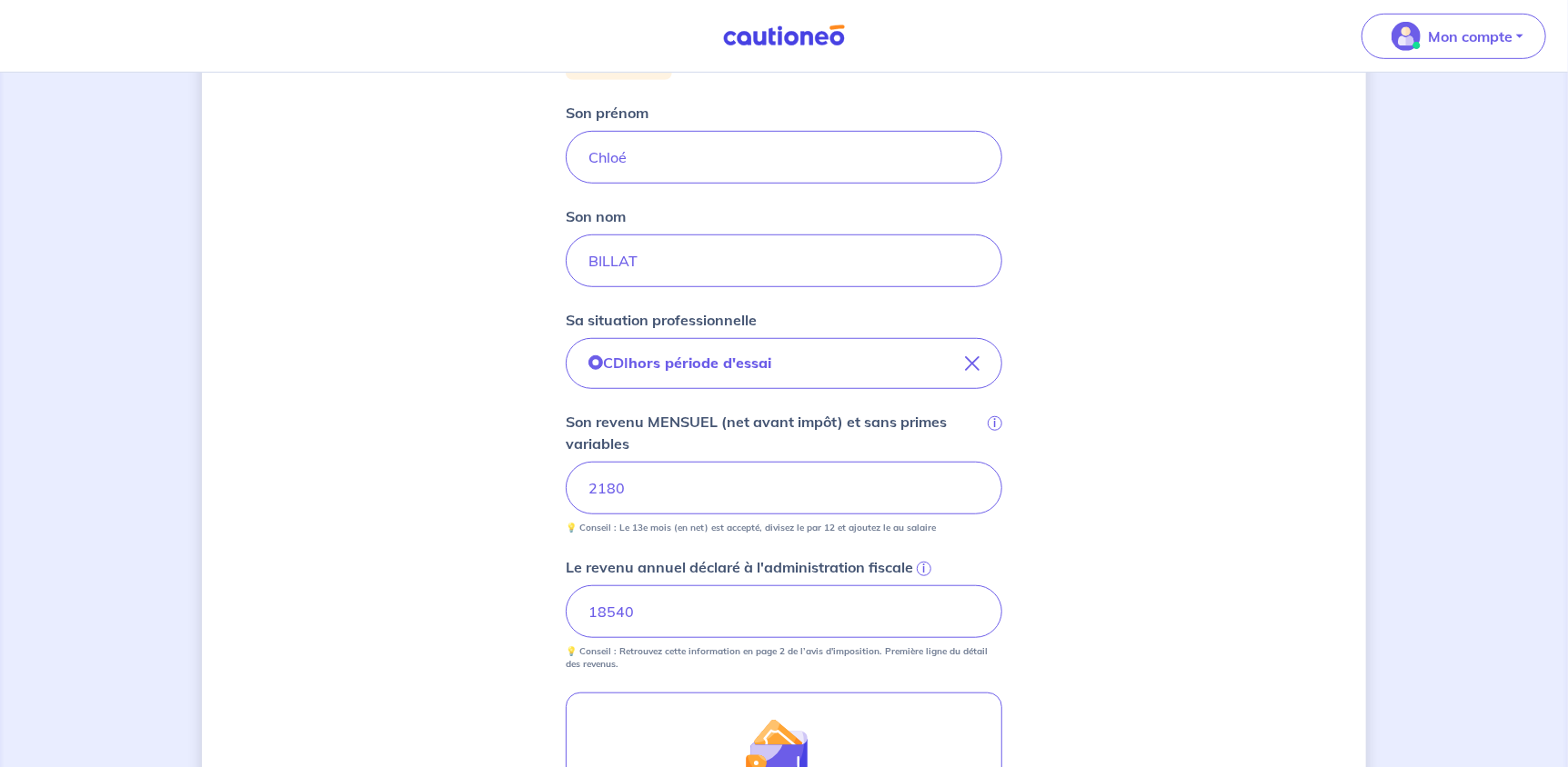
drag, startPoint x: 780, startPoint y: 486, endPoint x: 550, endPoint y: 488, distance: 230.0
click at [552, 487] on div "Concernant vos locataires 💡 Pour info : nous acceptons les personnes seules, le…" at bounding box center [784, 292] width 1164 height 1667
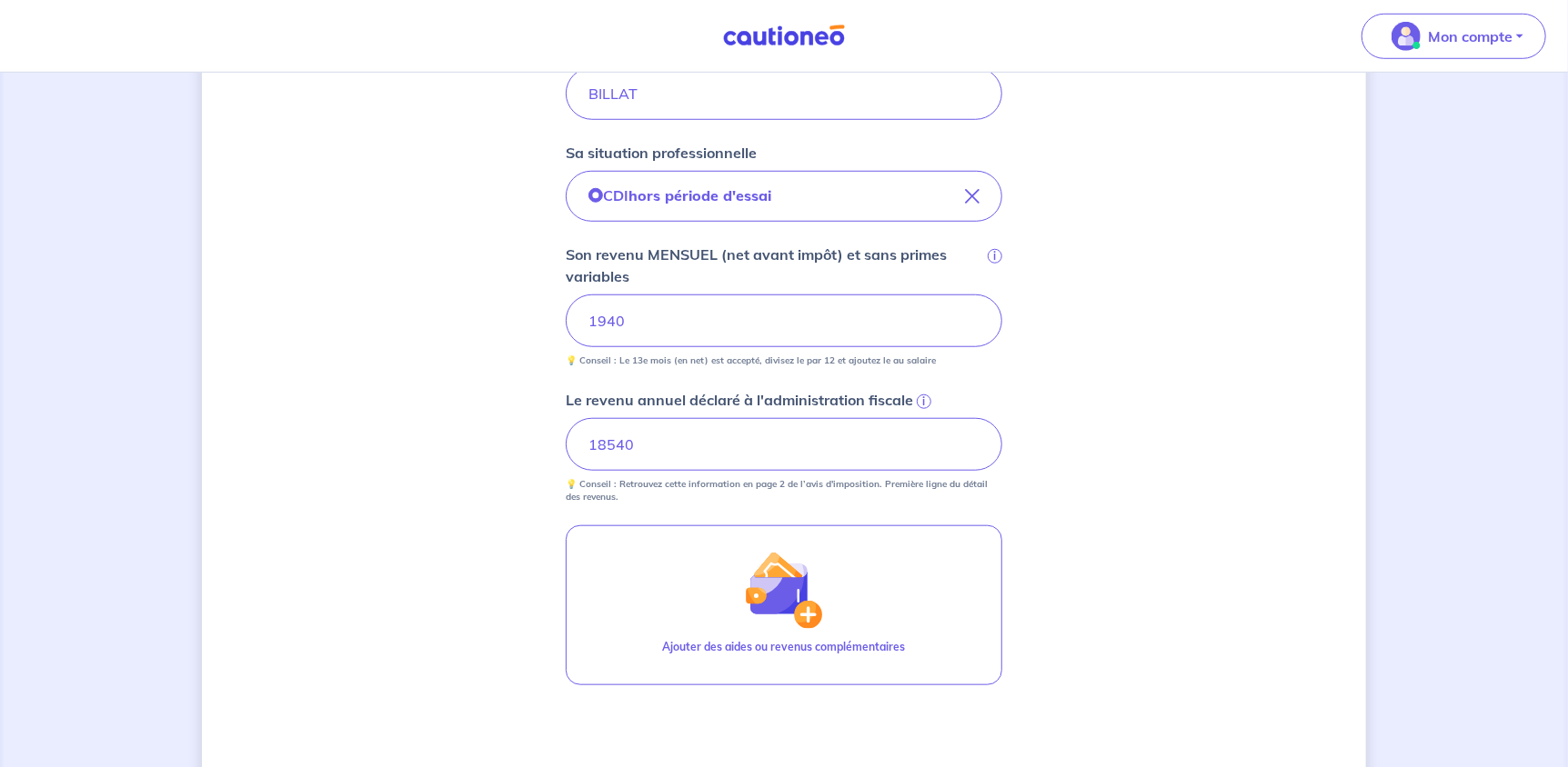
scroll to position [818, 0]
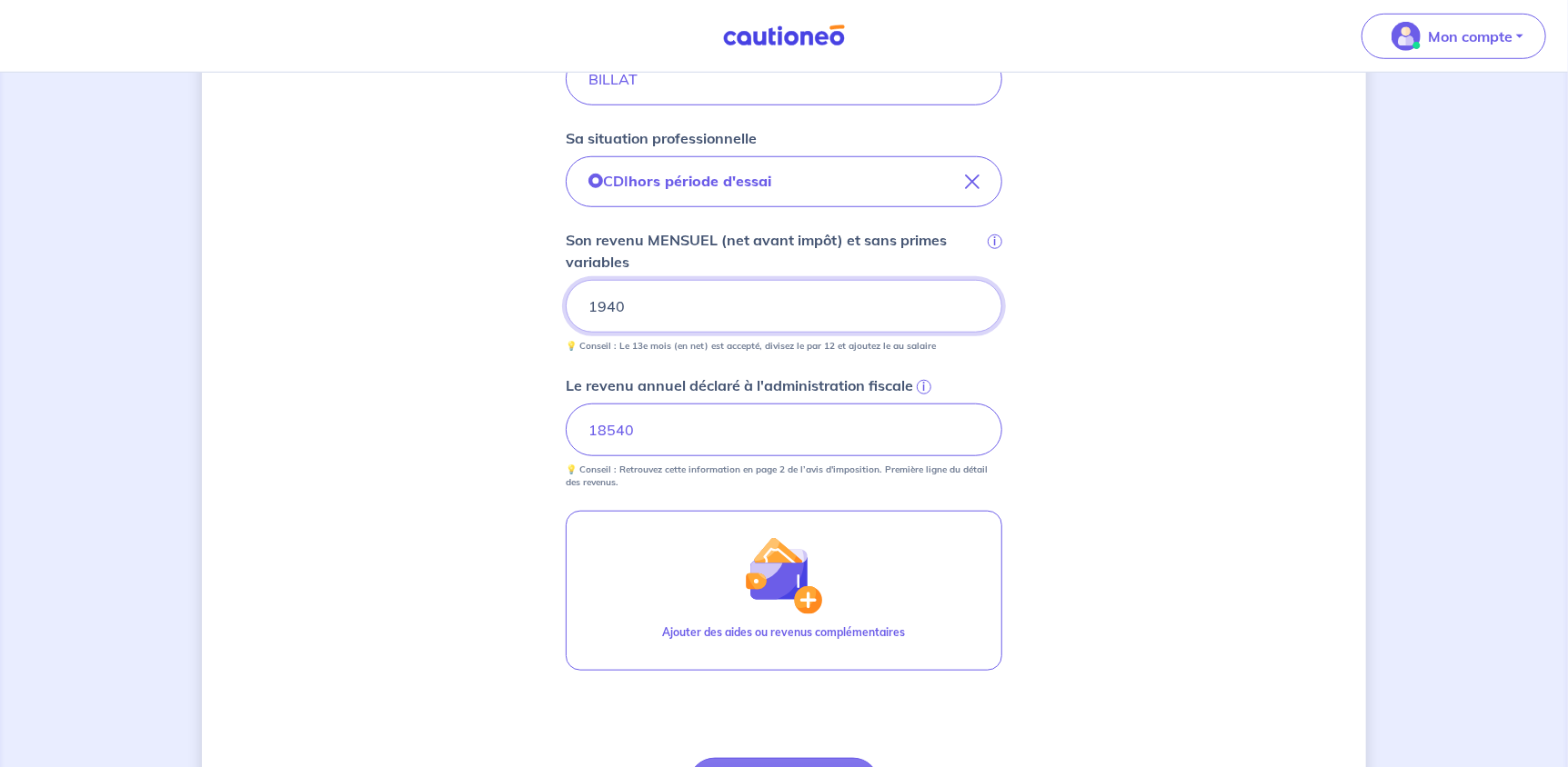
click at [1140, 322] on div "Concernant vos locataires 💡 Pour info : nous acceptons les personnes seules, le…" at bounding box center [784, 109] width 1164 height 1667
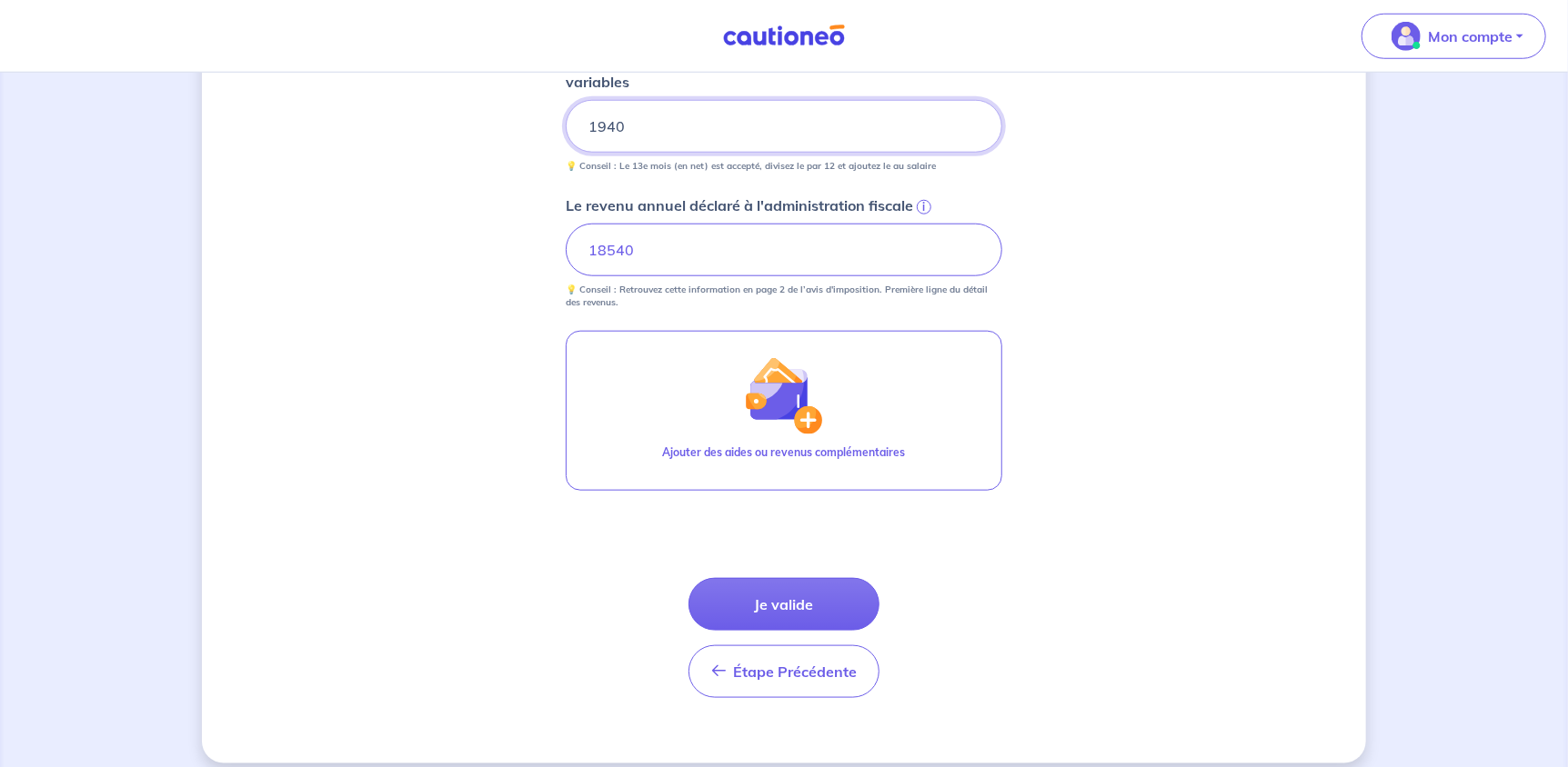
scroll to position [1000, 0]
click at [795, 602] on button "Je valide" at bounding box center [784, 603] width 191 height 53
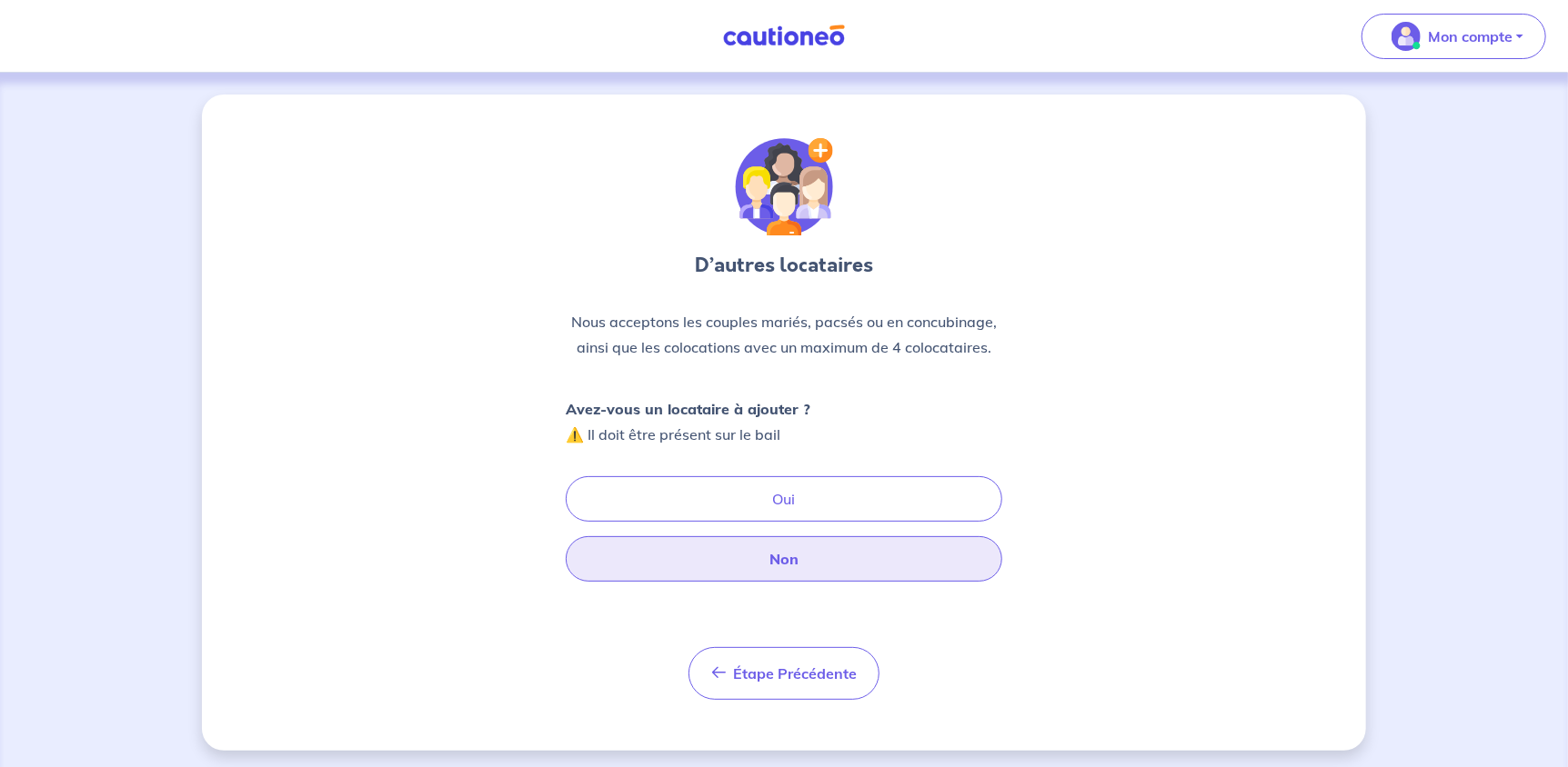
click at [861, 566] on button "Non" at bounding box center [784, 559] width 436 height 45
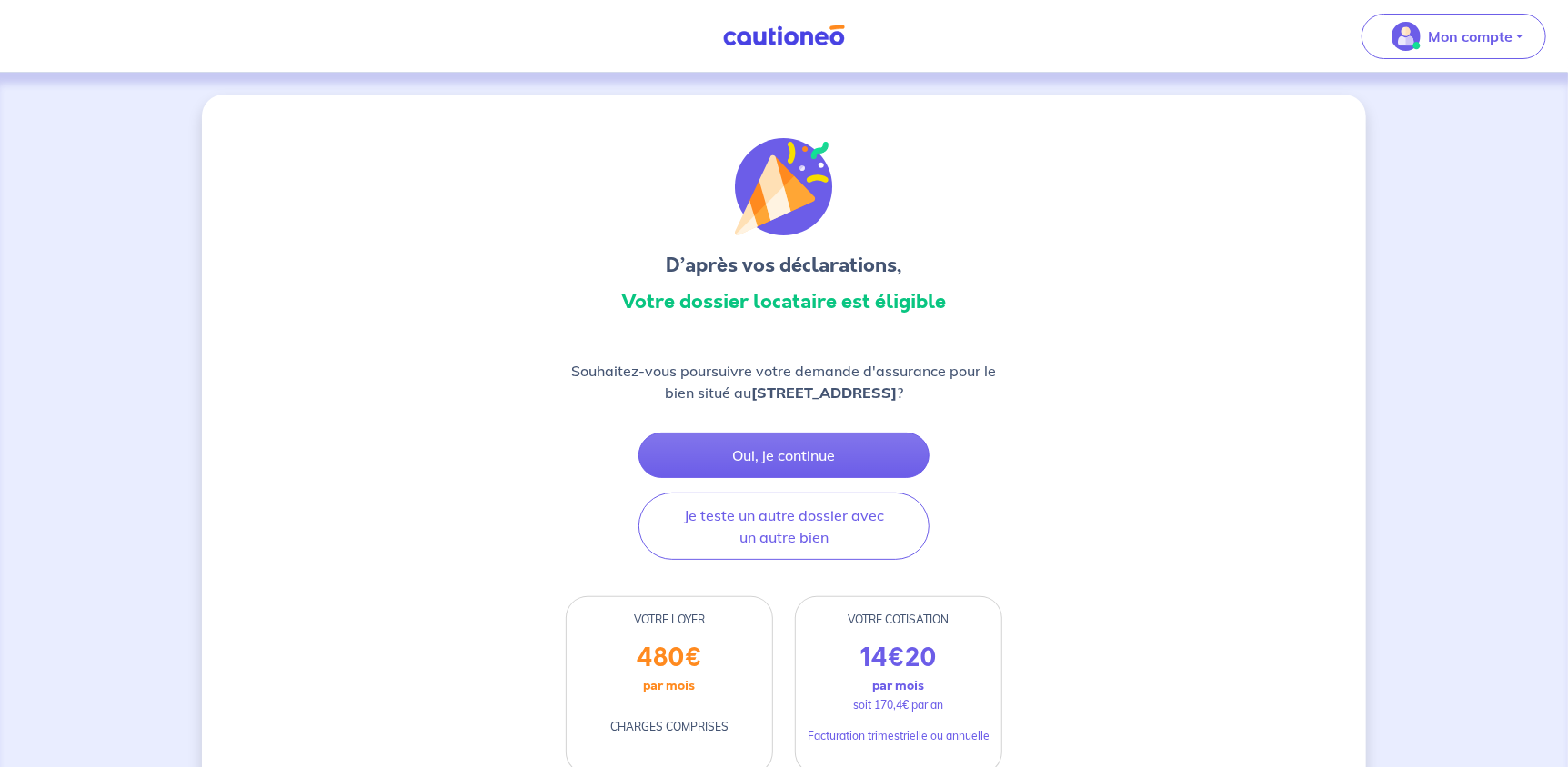
click at [931, 463] on div "Souhaitez-vous poursuivre votre demande d'assurance pour le bien situé au [STRE…" at bounding box center [784, 459] width 436 height 200
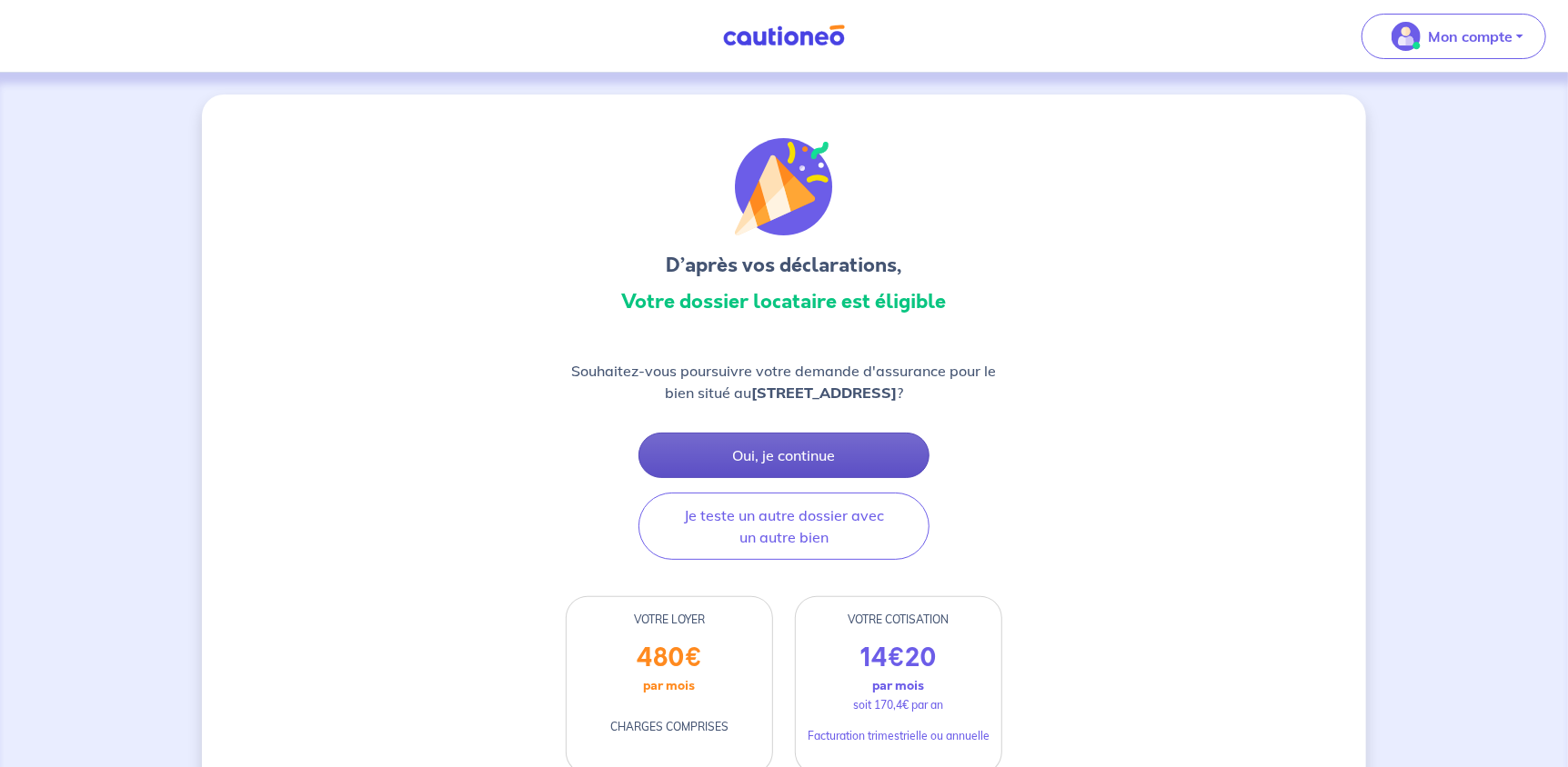
click at [900, 455] on button "Oui, je continue" at bounding box center [784, 456] width 291 height 45
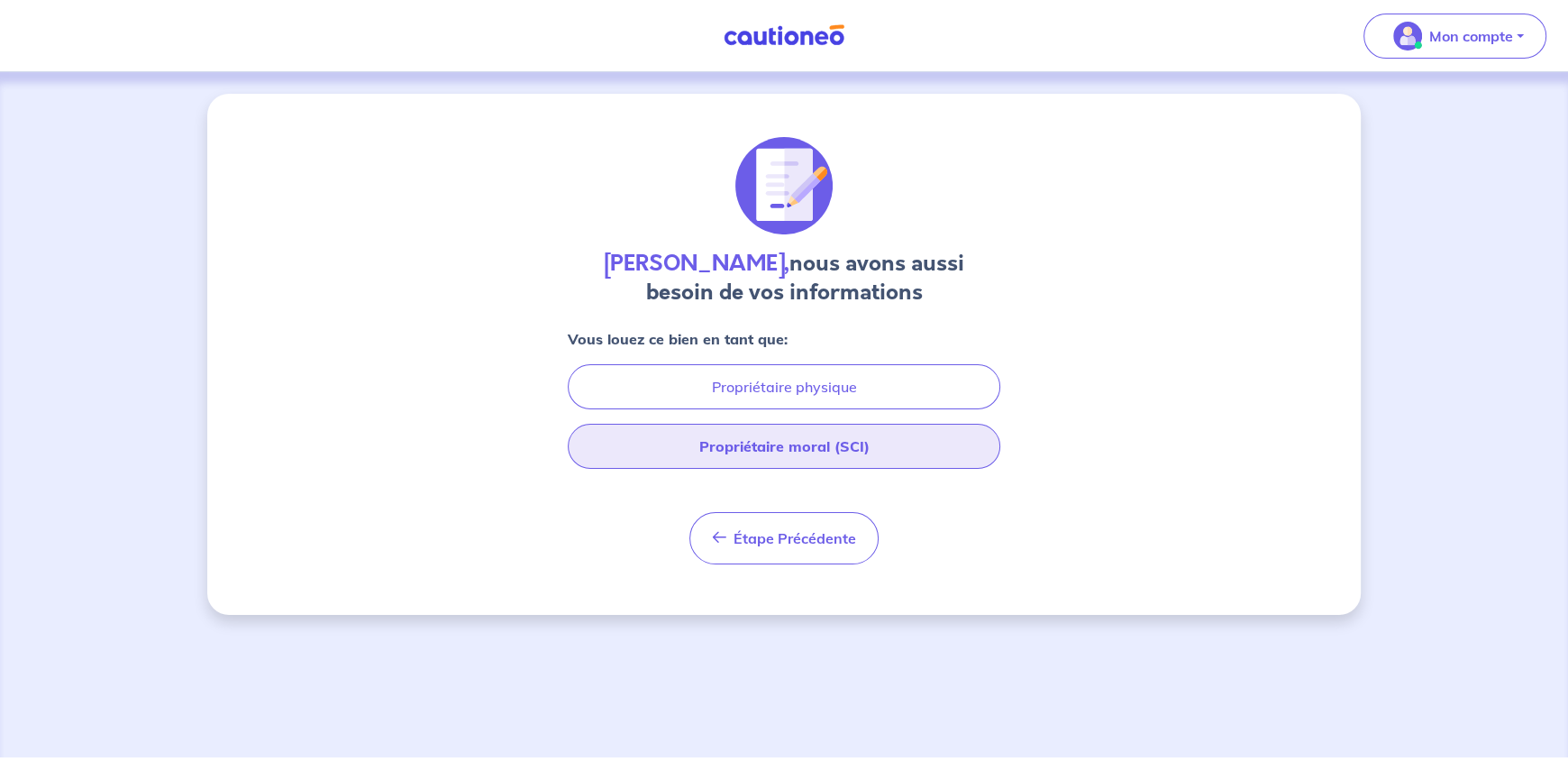
click at [858, 447] on button "Propriétaire moral (SCI)" at bounding box center [784, 446] width 432 height 45
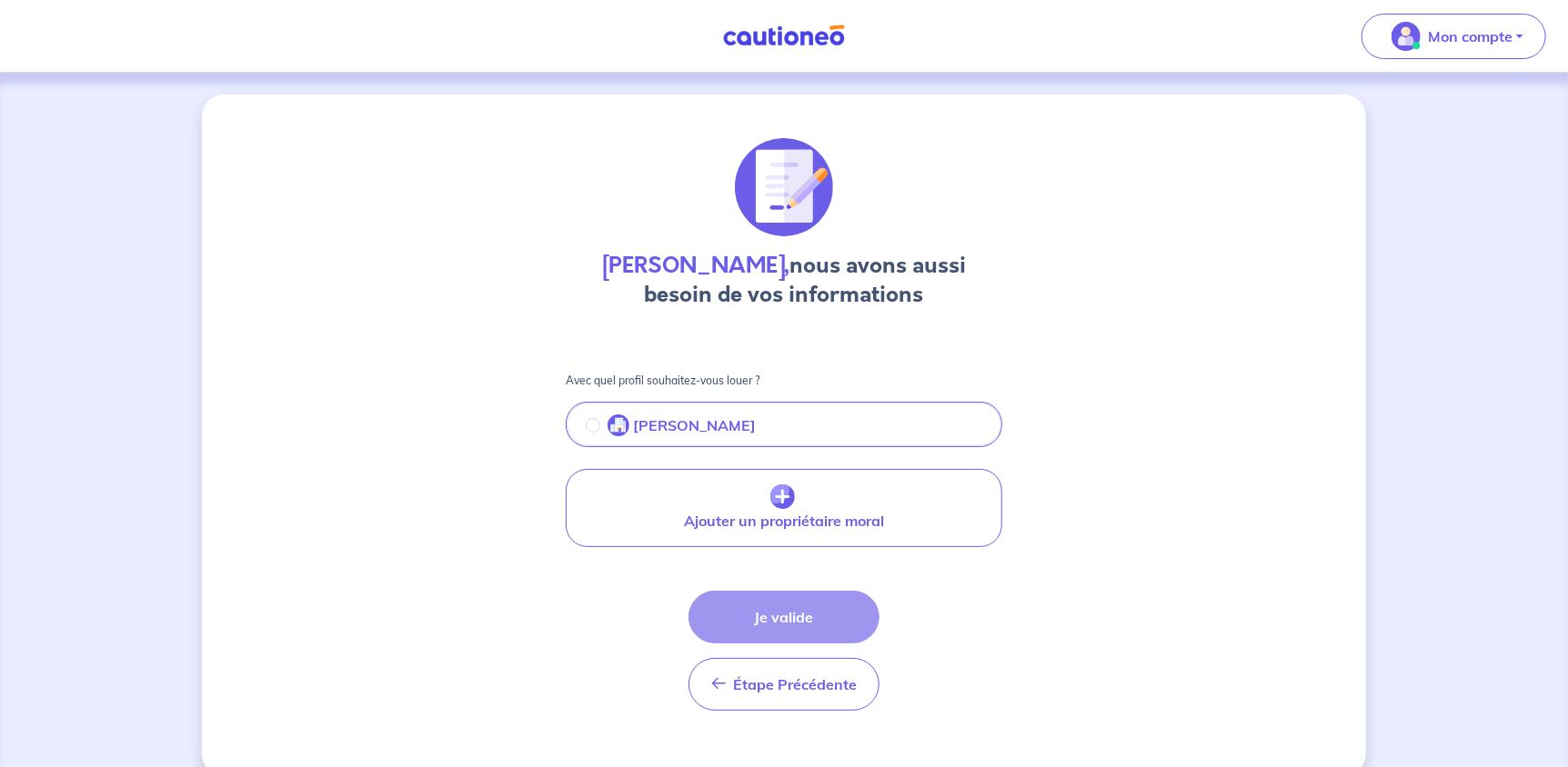
click at [755, 418] on button "[PERSON_NAME]" at bounding box center [784, 426] width 433 height 38
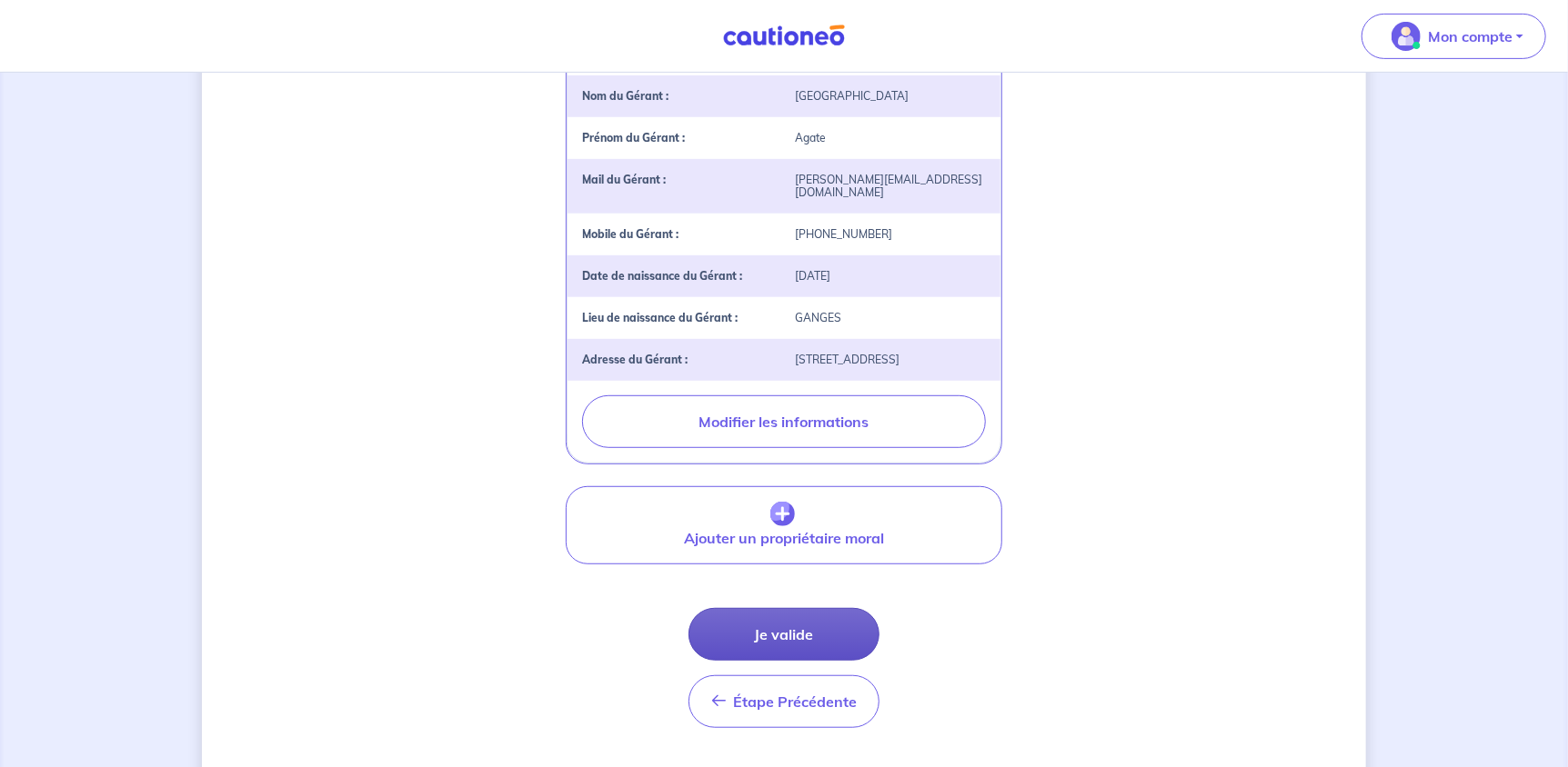
click at [844, 635] on button "Je valide" at bounding box center [784, 634] width 191 height 53
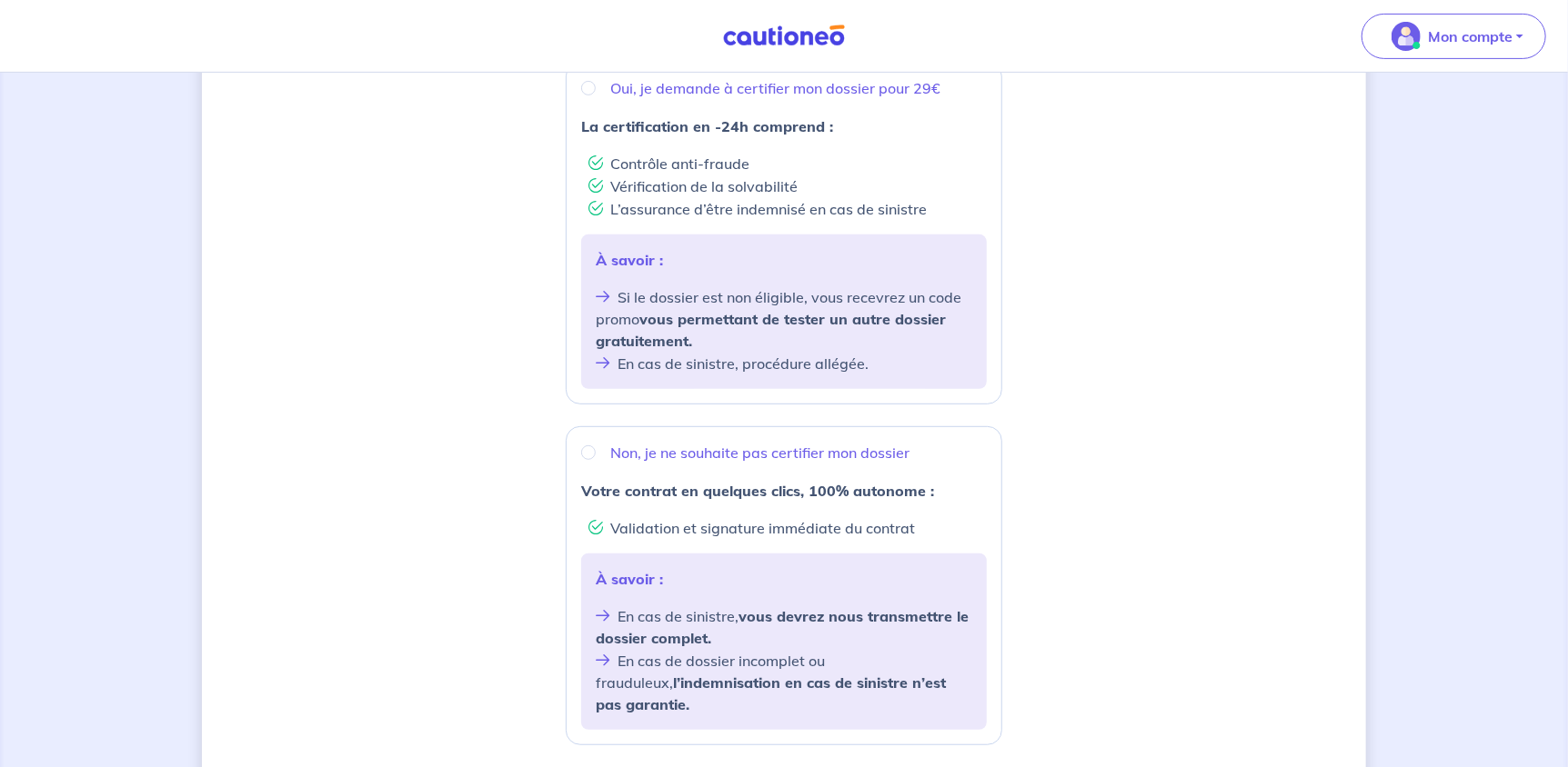
scroll to position [591, 0]
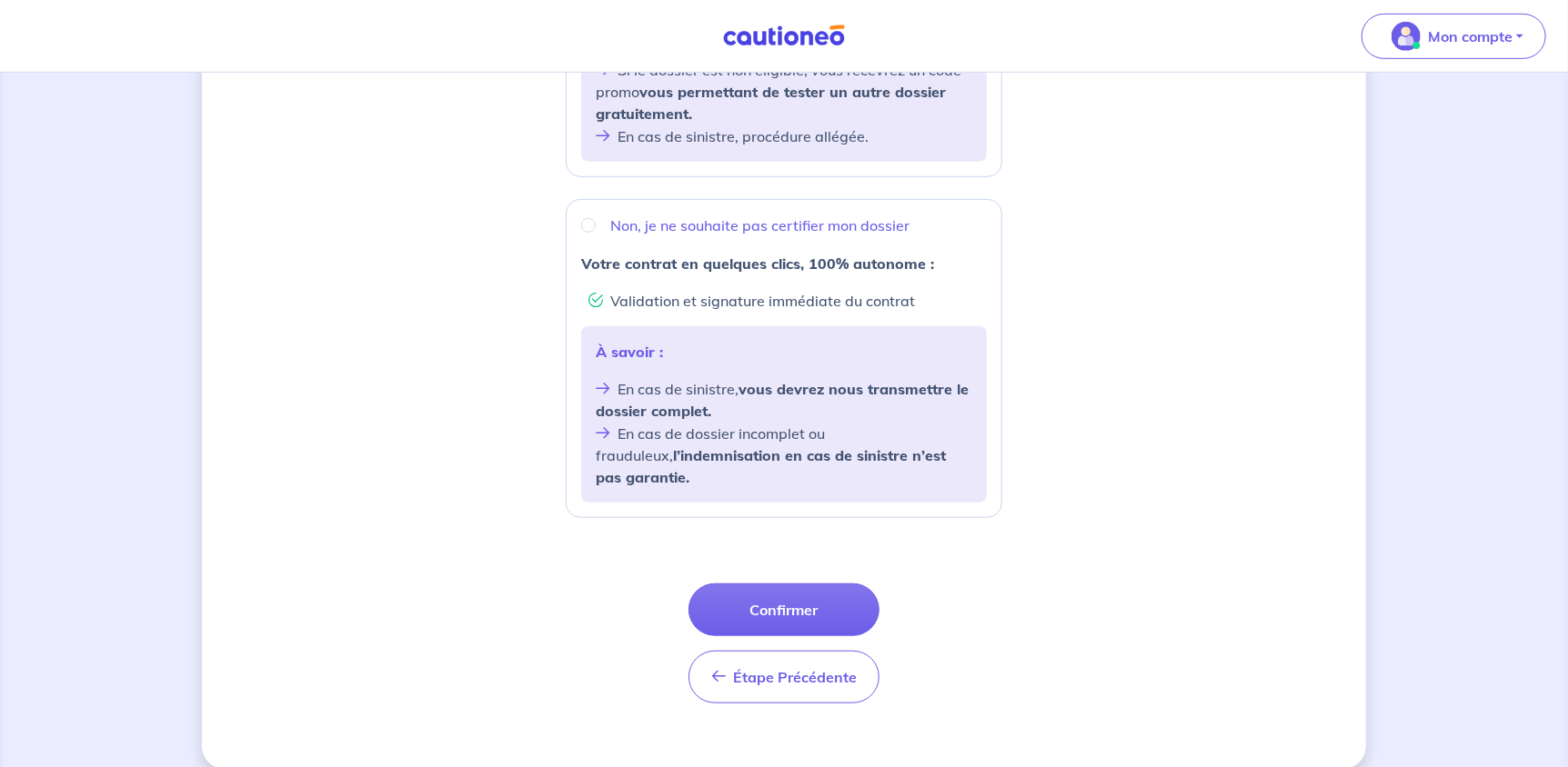
click at [711, 226] on p "Non, je ne souhaite pas certifier mon dossier" at bounding box center [759, 225] width 299 height 22
click at [596, 226] on input "Non, je ne souhaite pas certifier mon dossier" at bounding box center [588, 225] width 14 height 14
radio input "true"
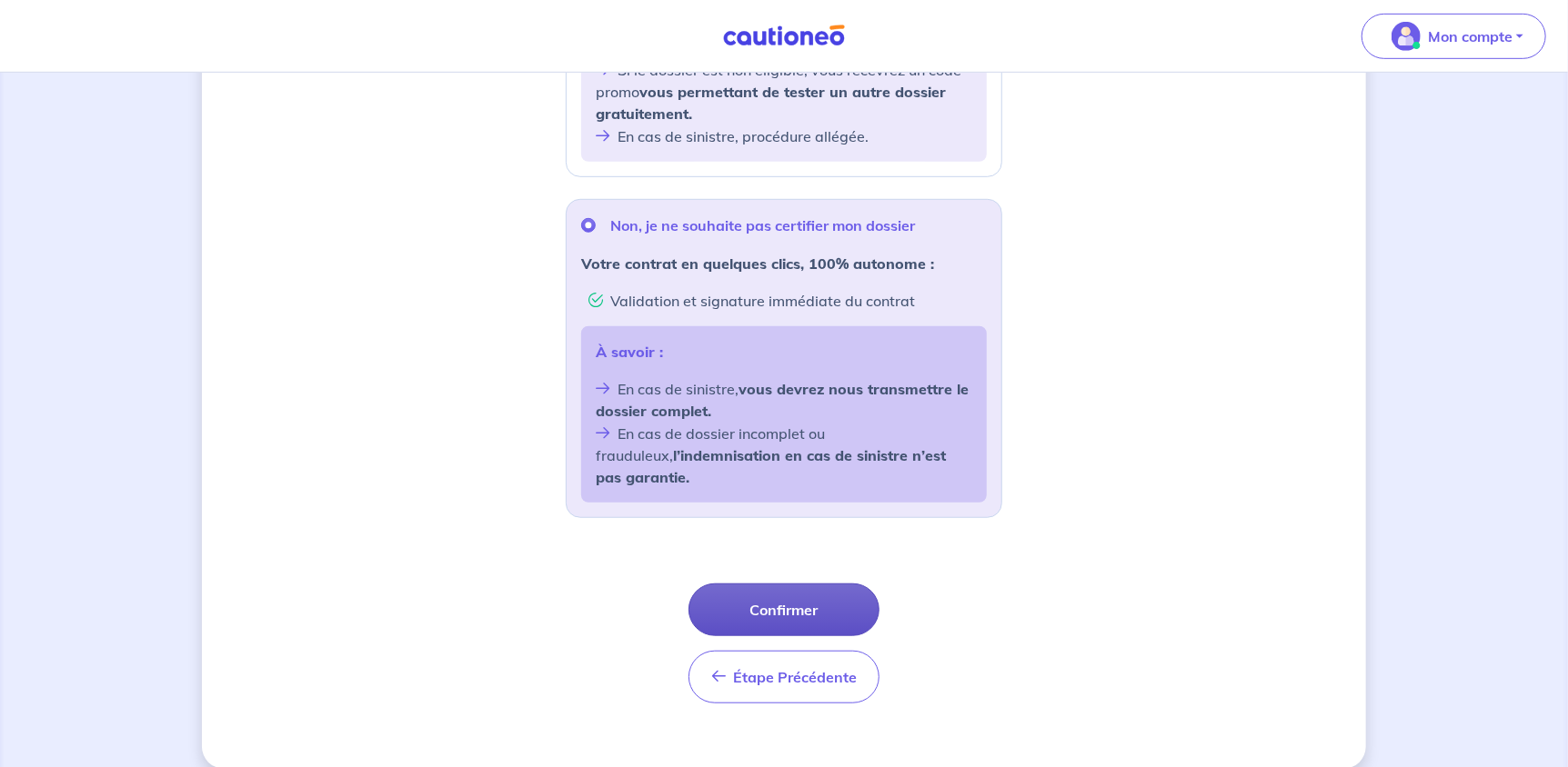
click at [803, 583] on button "Confirmer" at bounding box center [784, 609] width 191 height 53
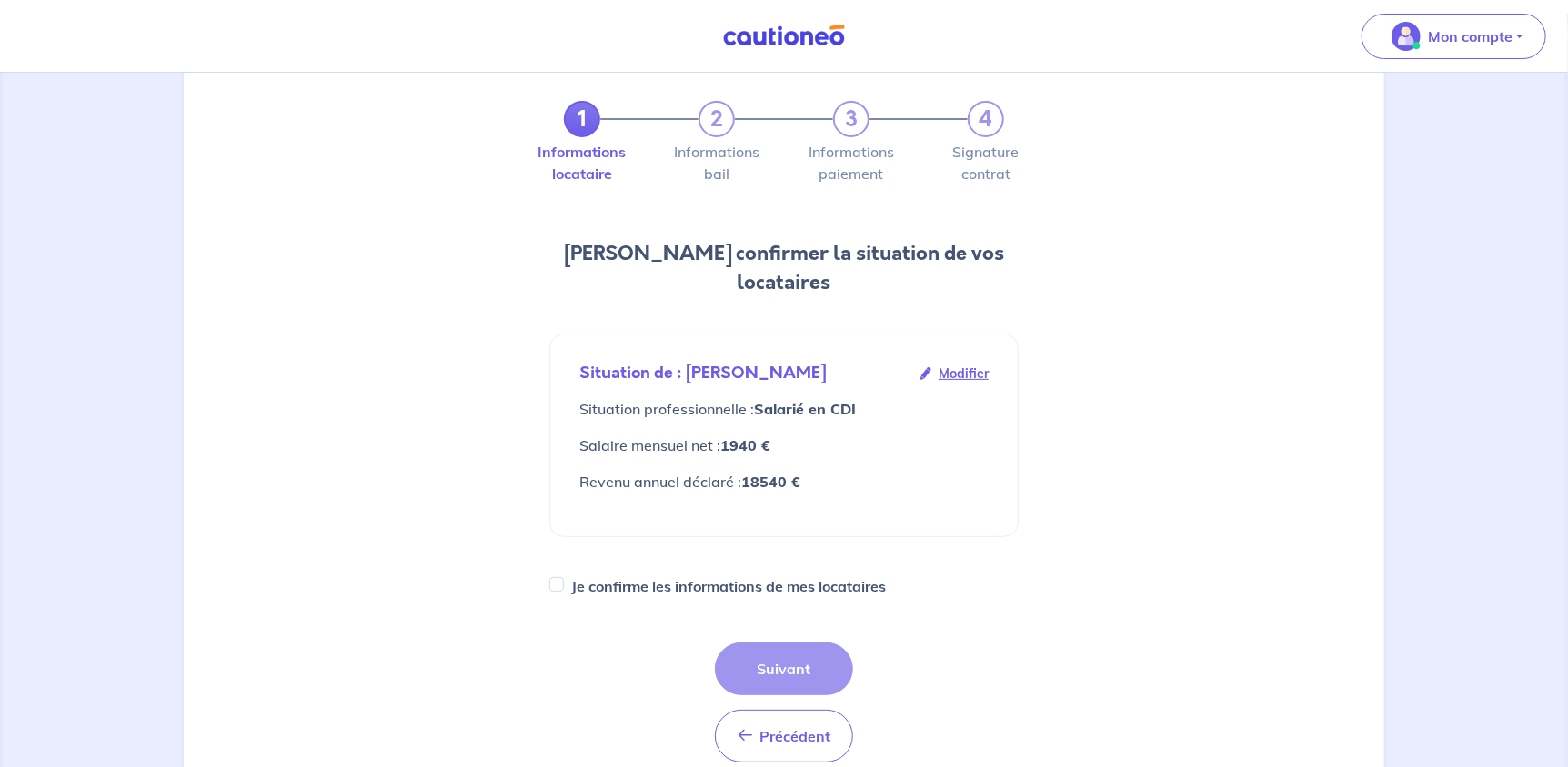
scroll to position [90, 0]
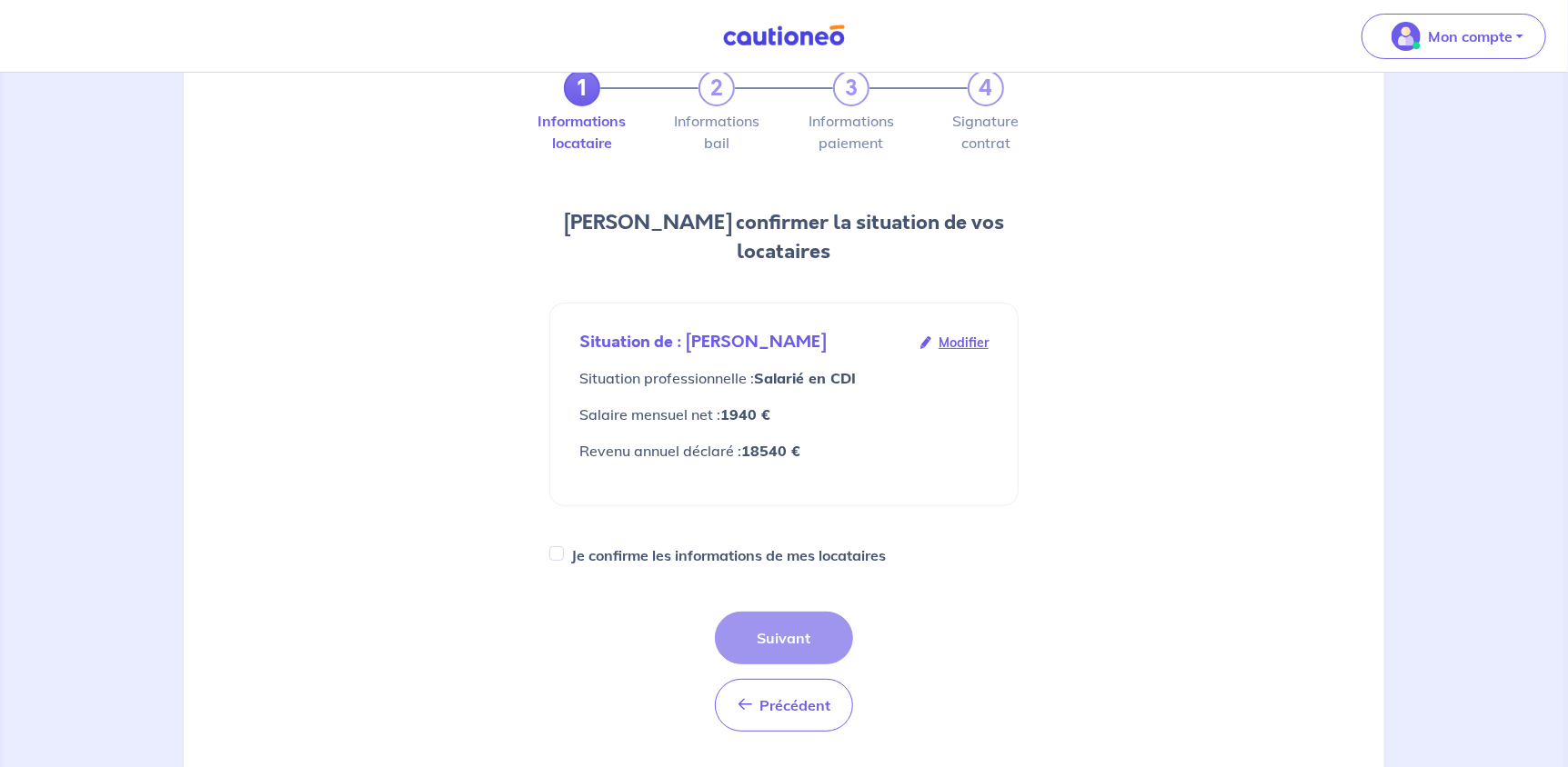
click at [771, 542] on label "Je confirme les informations de mes locataires" at bounding box center [728, 555] width 314 height 25
click at [564, 546] on input "Je confirme les informations de mes locataires" at bounding box center [556, 553] width 14 height 14
checkbox input "true"
click at [794, 611] on button "Suivant" at bounding box center [784, 638] width 138 height 53
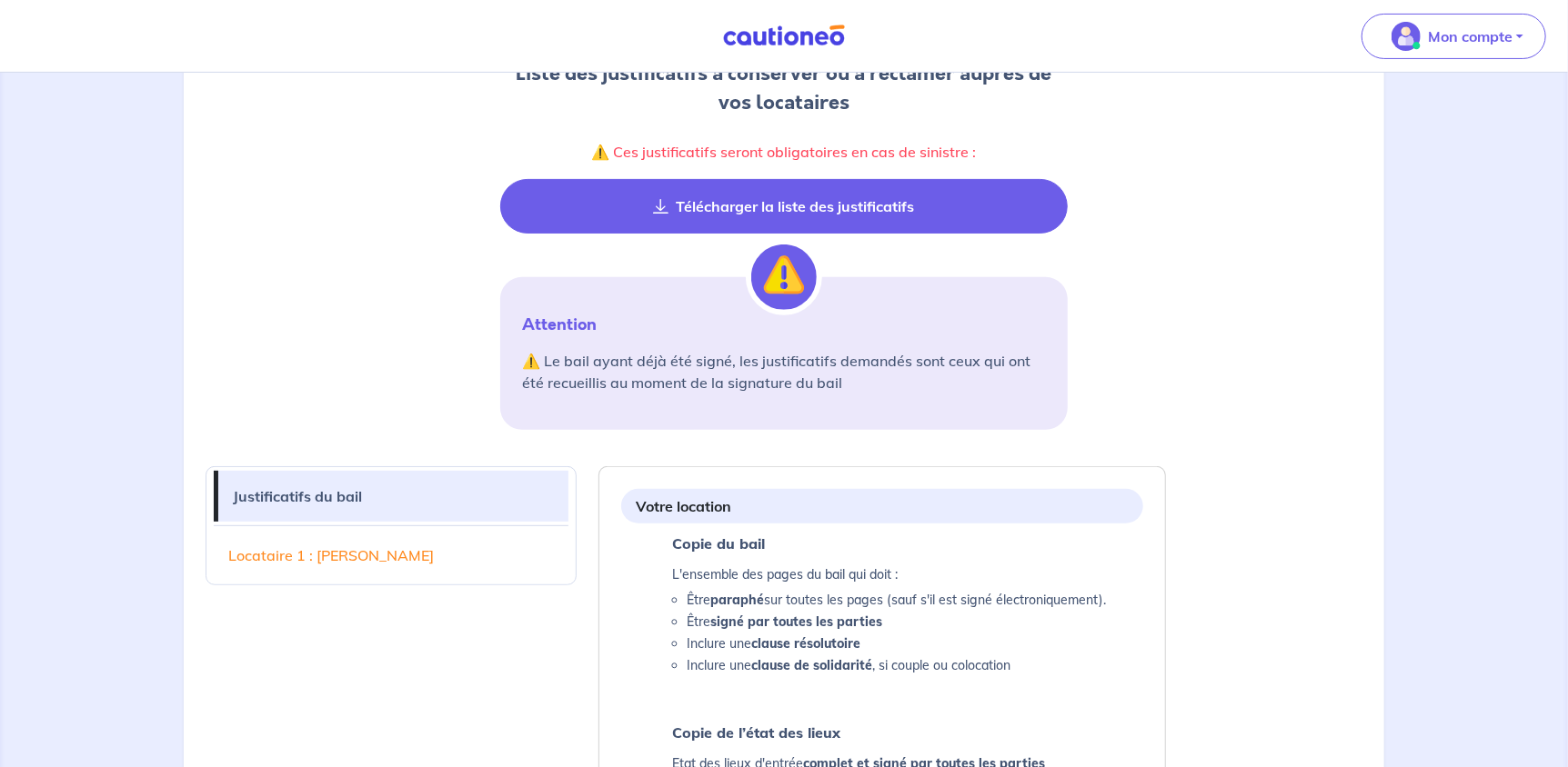
scroll to position [363, 0]
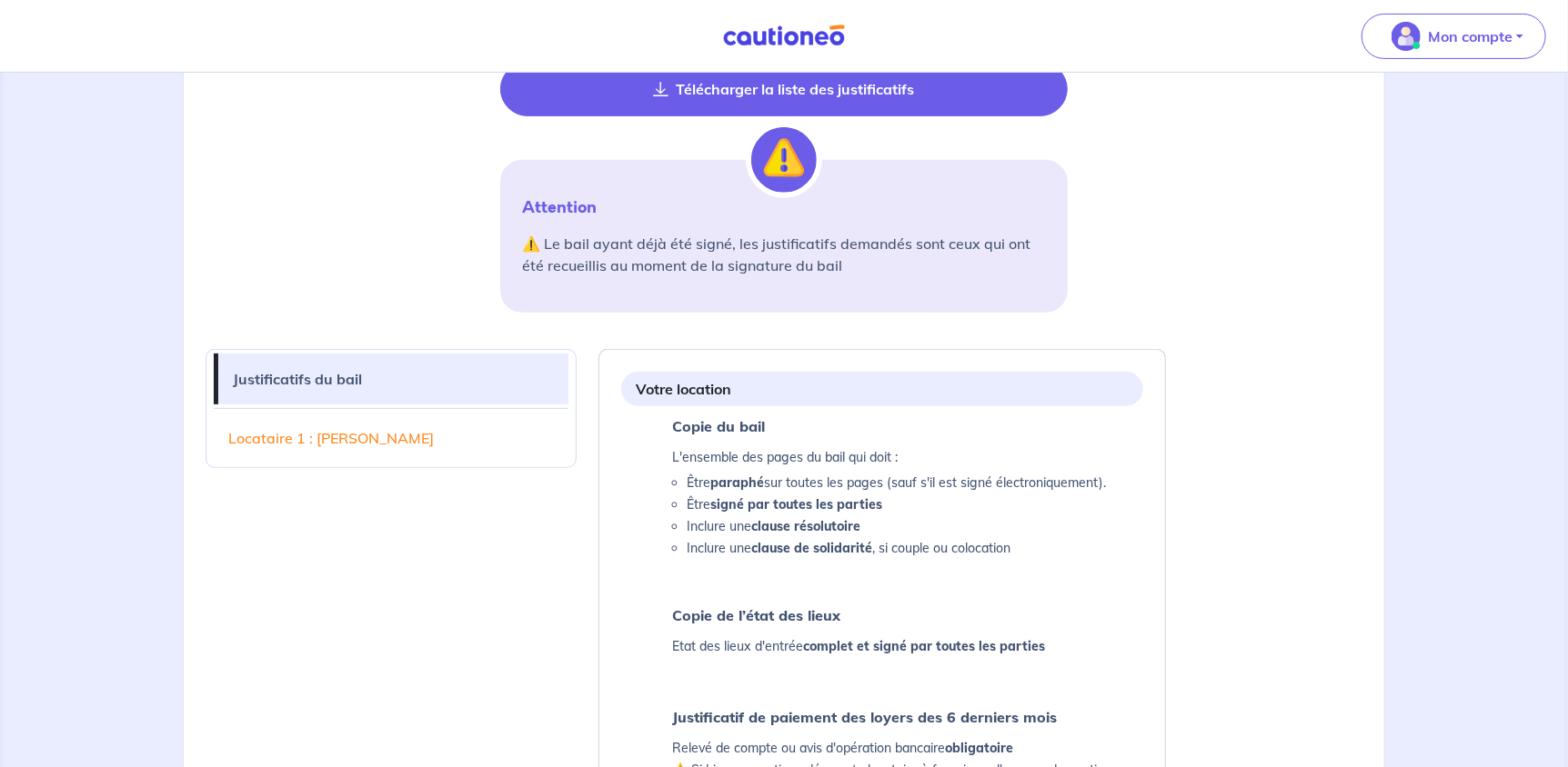
click at [896, 94] on button "Télécharger la liste des justificatifs" at bounding box center [784, 90] width 567 height 55
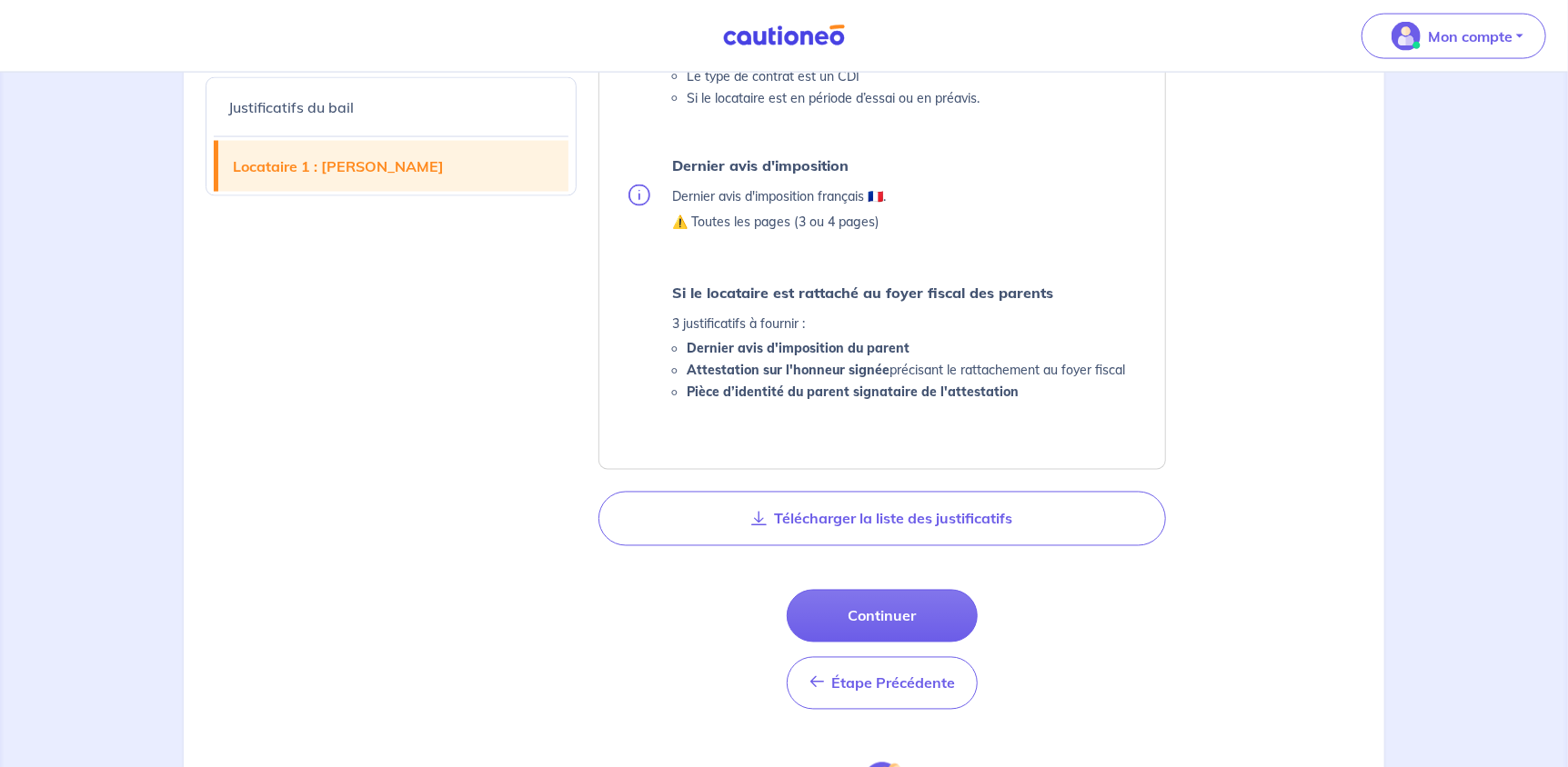
scroll to position [1726, 0]
click at [883, 619] on button "Continuer" at bounding box center [882, 615] width 191 height 53
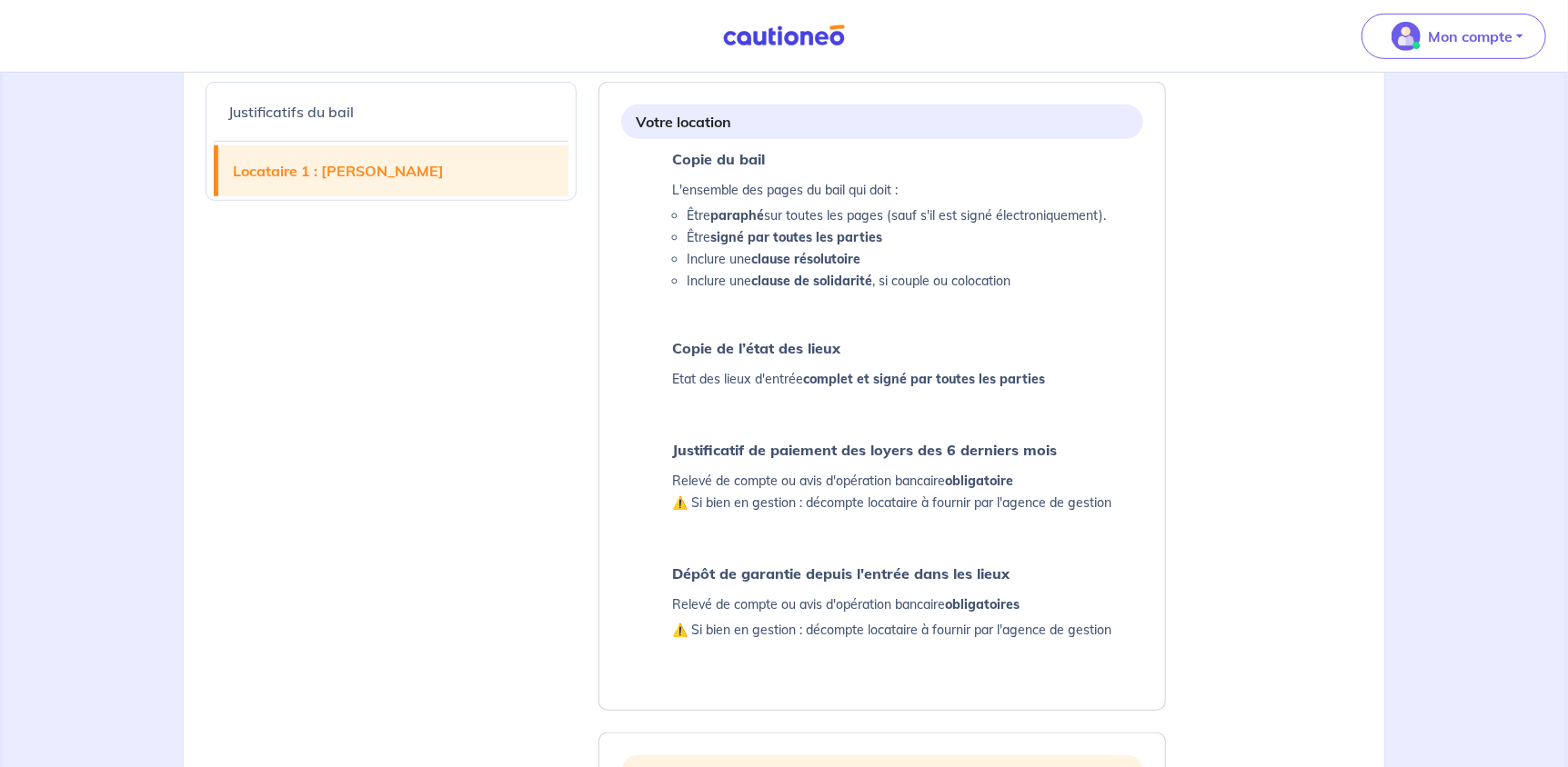
select select "FR"
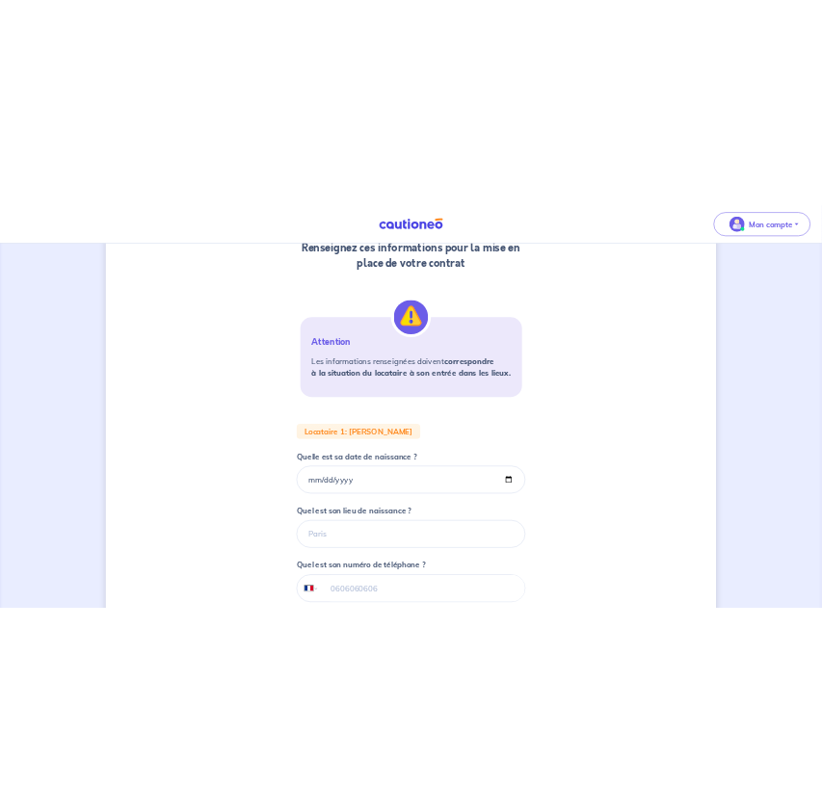
scroll to position [288, 0]
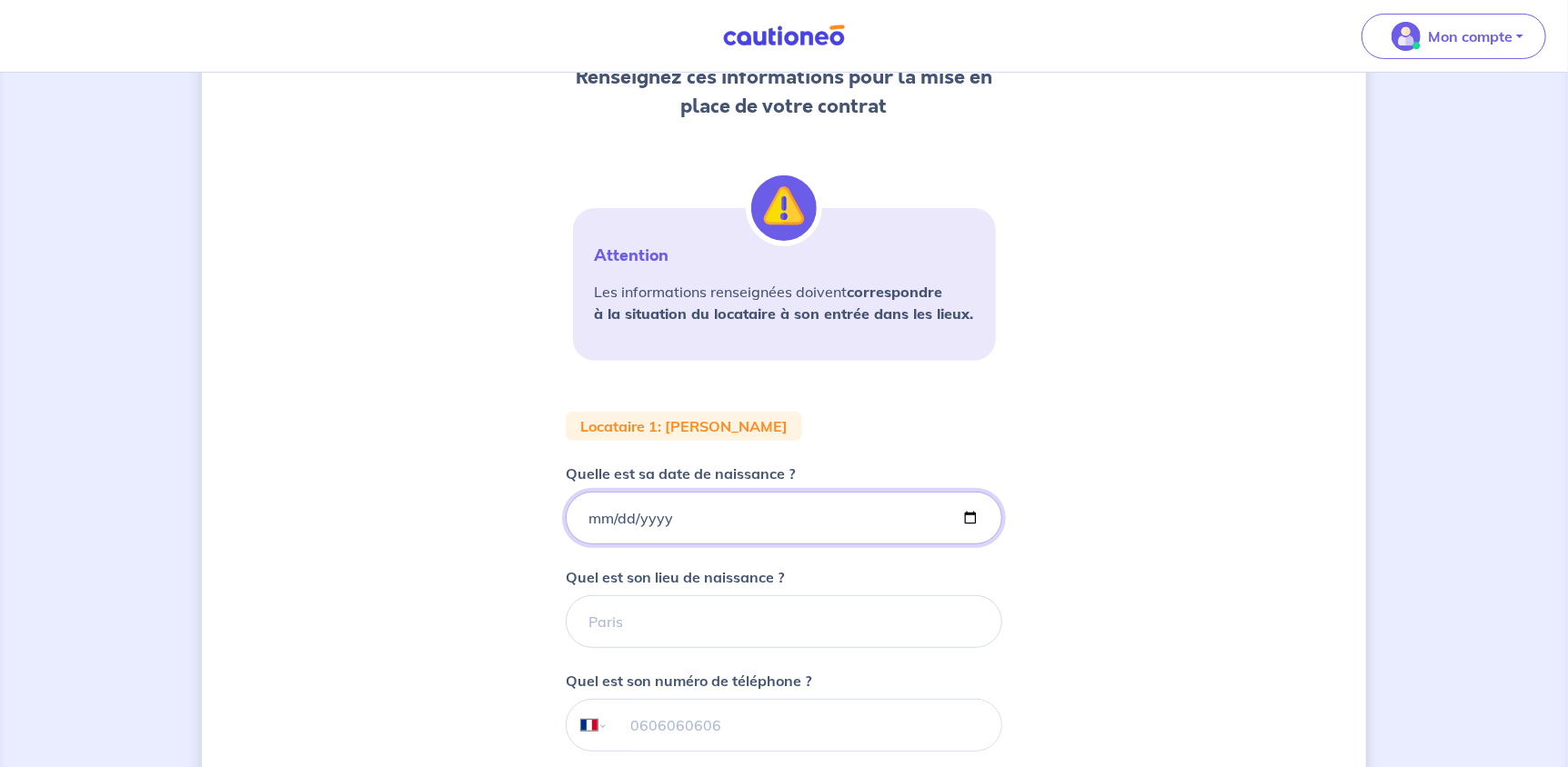
click at [787, 515] on input "Quelle est sa date de naissance ?" at bounding box center [784, 518] width 436 height 53
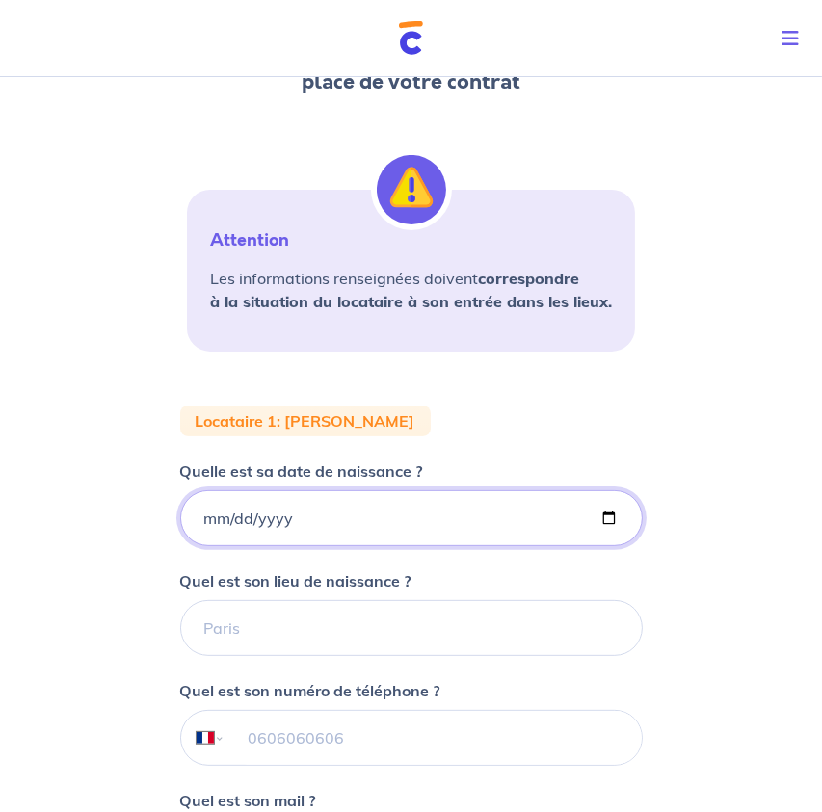
click at [266, 507] on input "Quelle est sa date de naissance ?" at bounding box center [411, 518] width 462 height 56
click at [206, 517] on input "Quelle est sa date de naissance ?" at bounding box center [411, 518] width 462 height 56
type input "[DATE]"
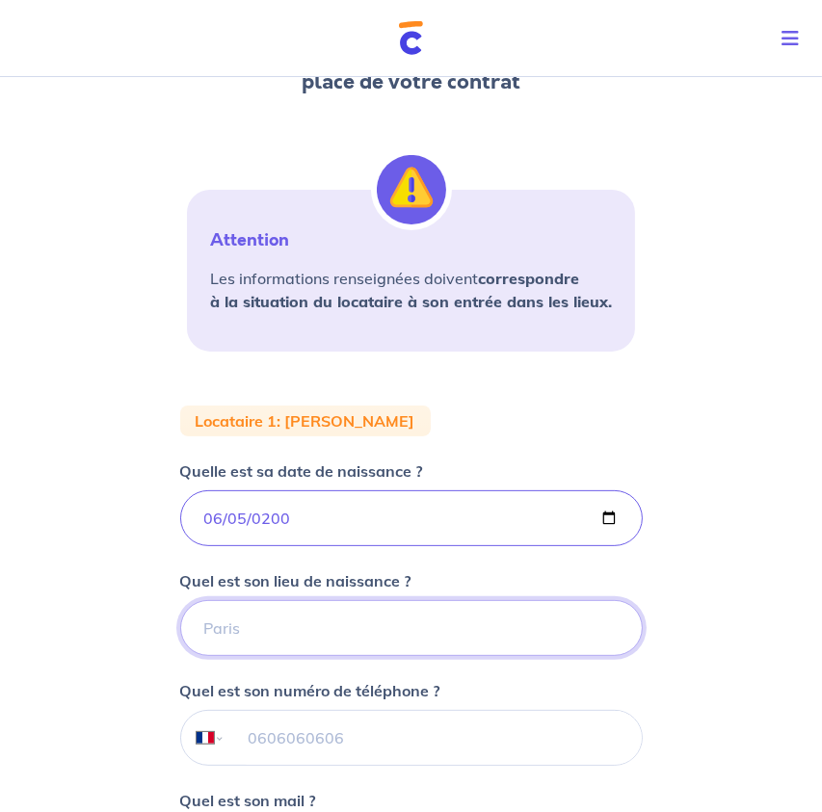
click at [298, 633] on input "Quel est son lieu de naissance ?" at bounding box center [411, 628] width 462 height 56
type input "PERIGUEUX"
click at [335, 741] on input "tel" at bounding box center [432, 738] width 416 height 54
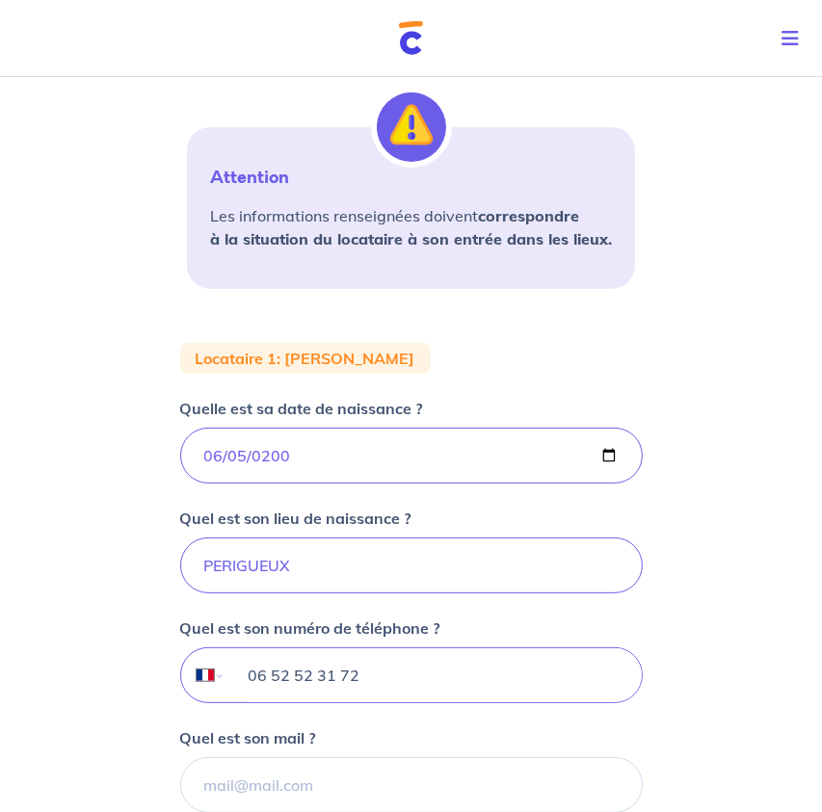
scroll to position [481, 0]
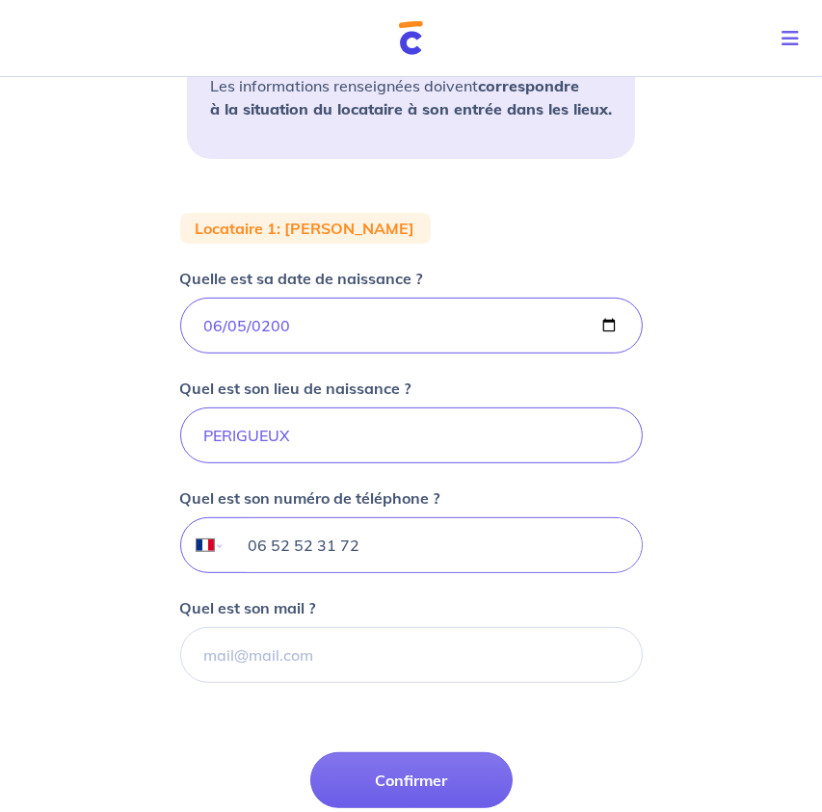
type input "06 52 52 31 72"
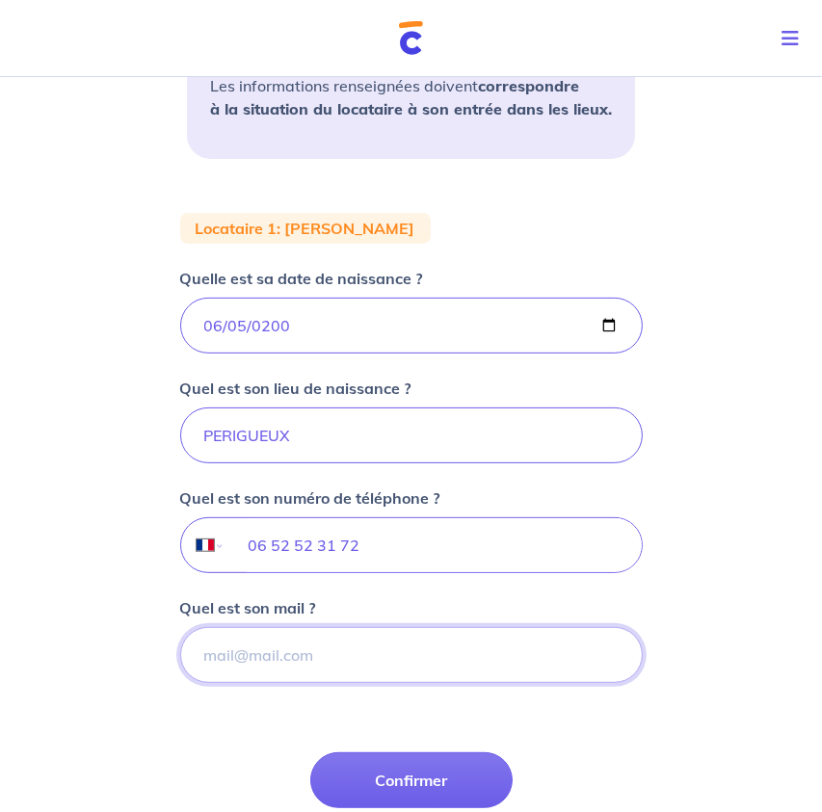
click at [382, 658] on input "Quel est son mail ?" at bounding box center [411, 655] width 462 height 56
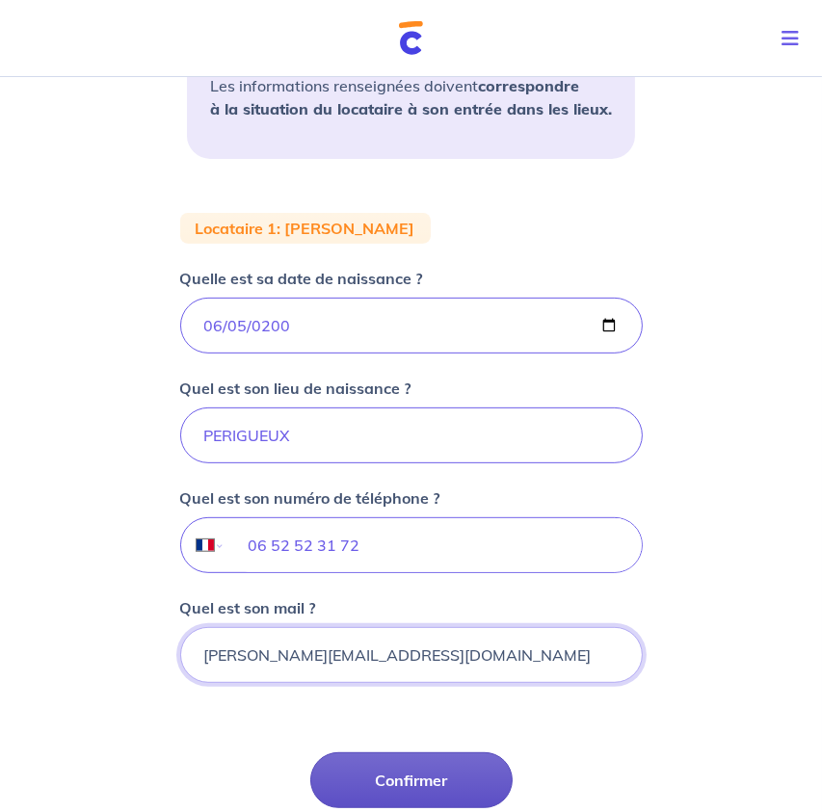
type input "[PERSON_NAME][EMAIL_ADDRESS][DOMAIN_NAME]"
click at [409, 780] on button "Confirmer" at bounding box center [411, 780] width 202 height 56
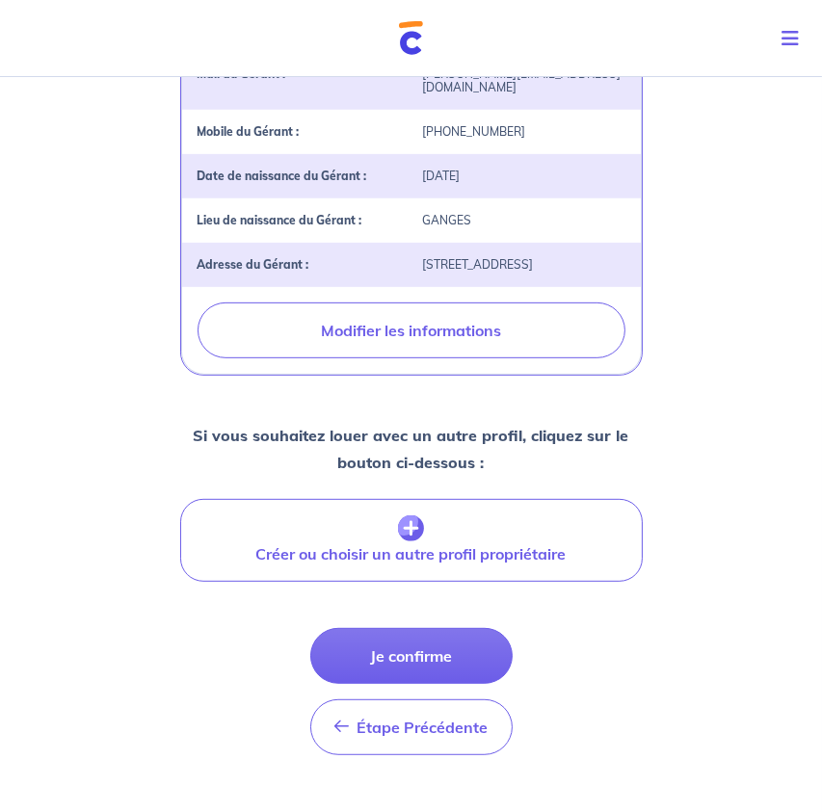
scroll to position [679, 0]
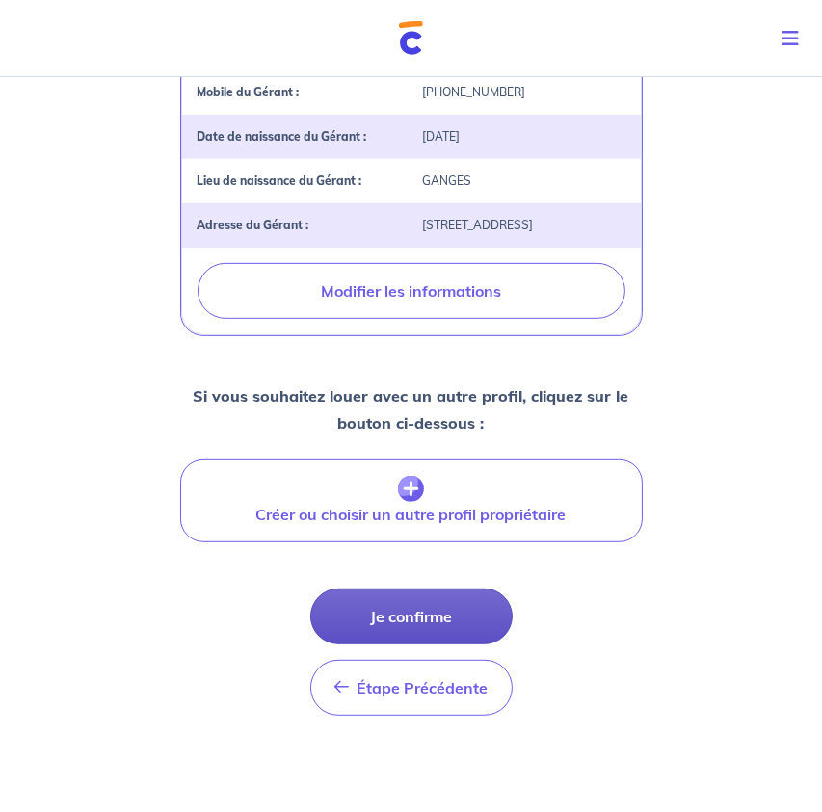
click at [451, 589] on button "Je confirme" at bounding box center [411, 617] width 202 height 56
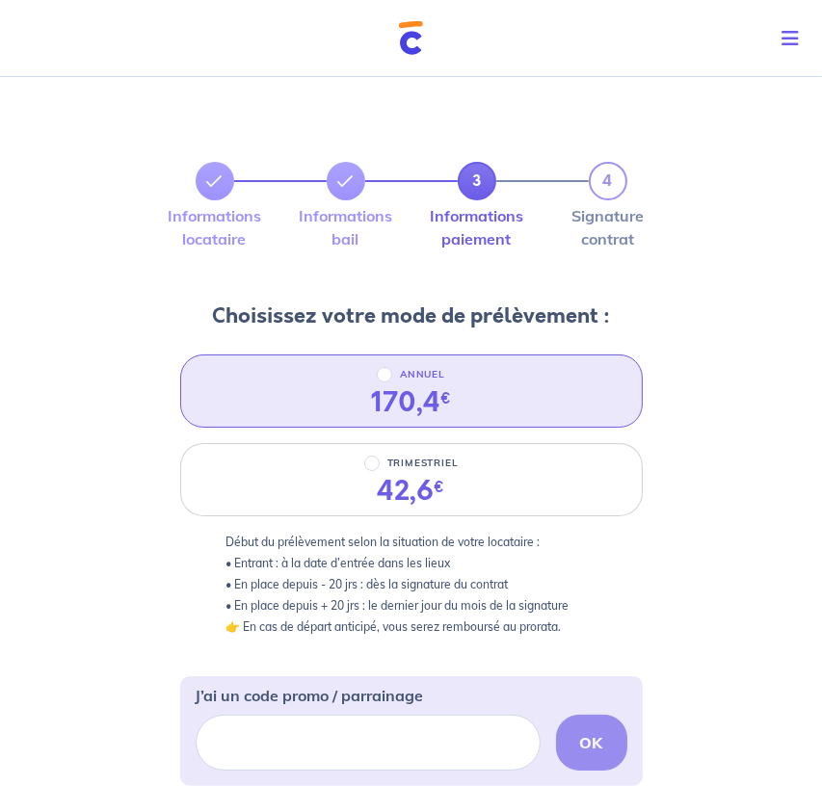
click at [590, 405] on div "ANNUEL 170,4 €" at bounding box center [411, 391] width 462 height 73
radio input "true"
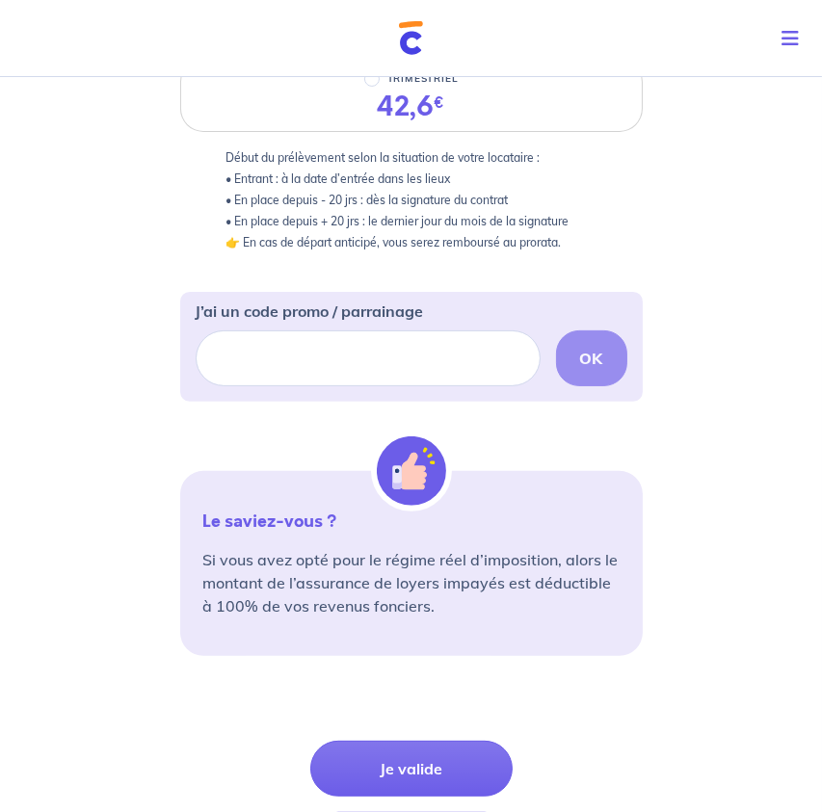
scroll to position [385, 0]
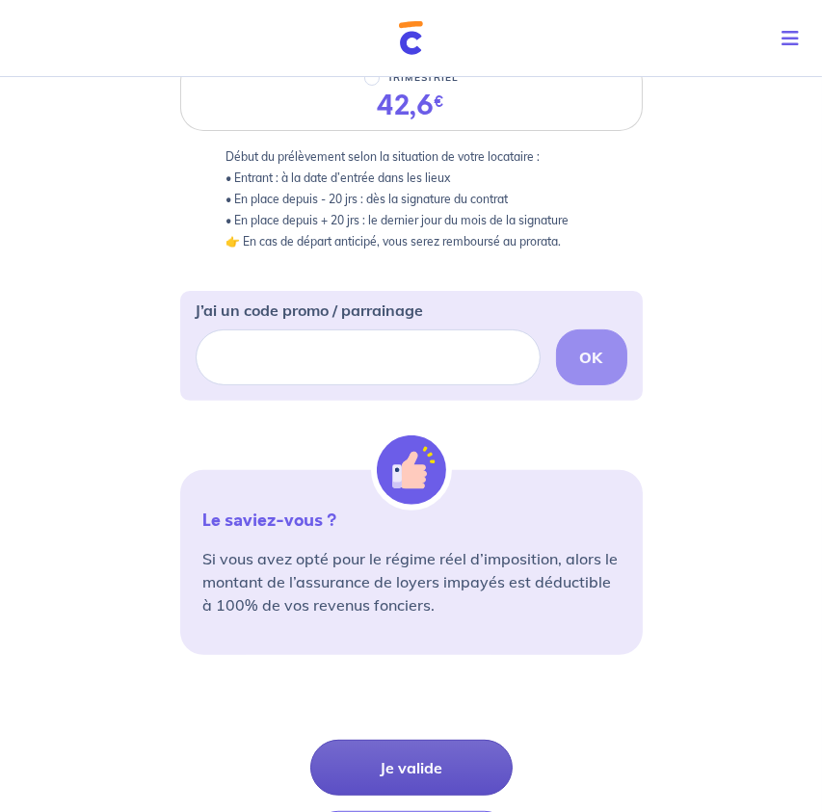
click at [448, 752] on button "Je valide" at bounding box center [411, 768] width 202 height 56
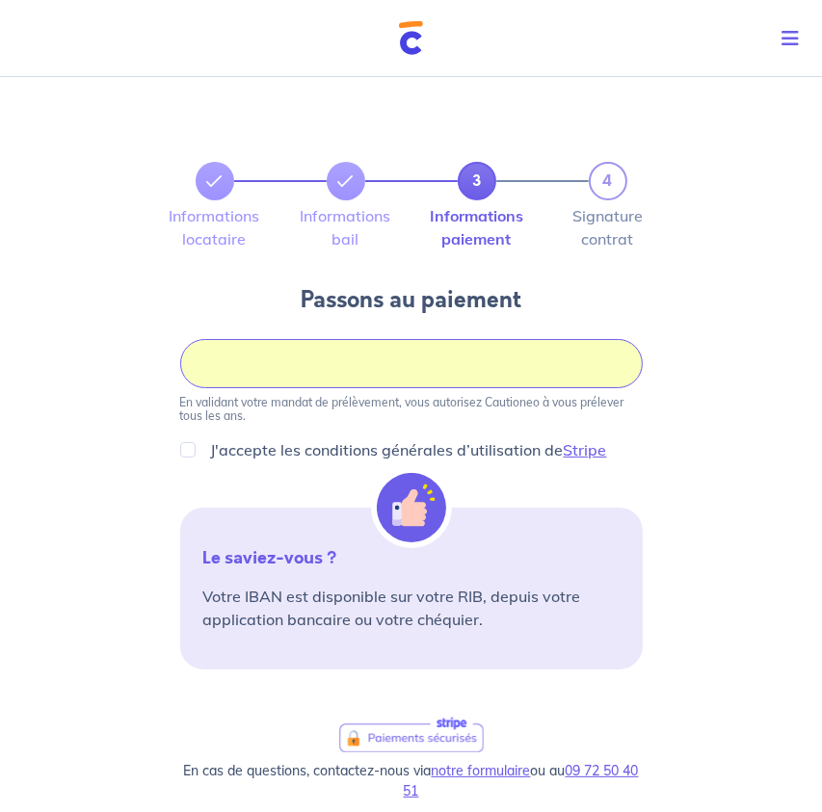
drag, startPoint x: 485, startPoint y: 355, endPoint x: 148, endPoint y: 359, distance: 336.2
click at [148, 359] on div "3 4 Informations locataire Informations bail Informations paiement Signature co…" at bounding box center [411, 630] width 822 height 1122
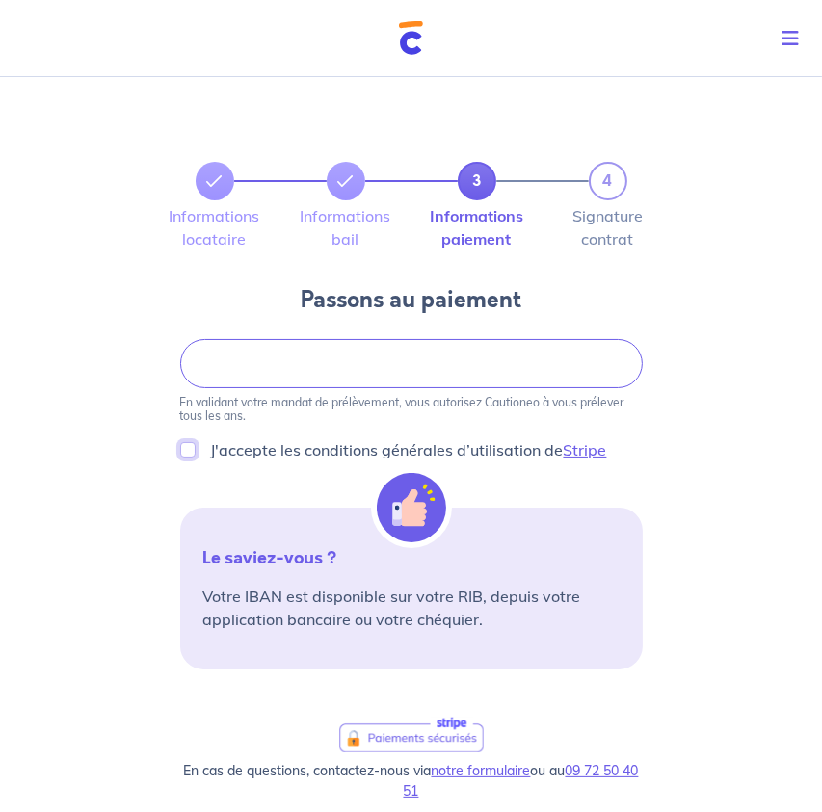
click at [191, 448] on input "J'accepte les conditions générales d’utilisation de Stripe" at bounding box center [187, 449] width 15 height 15
checkbox input "true"
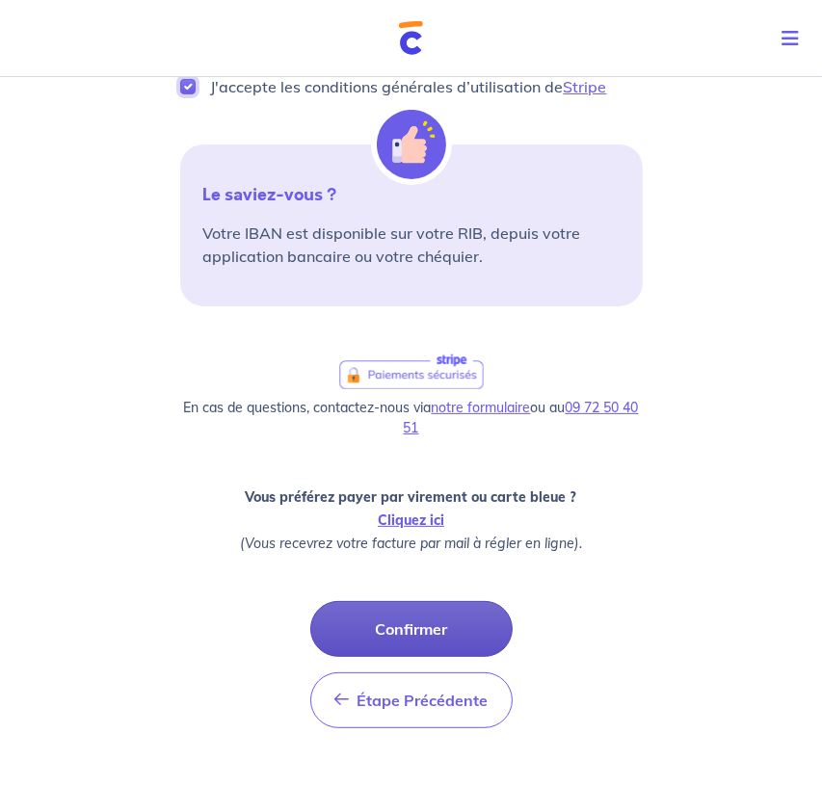
scroll to position [385, 0]
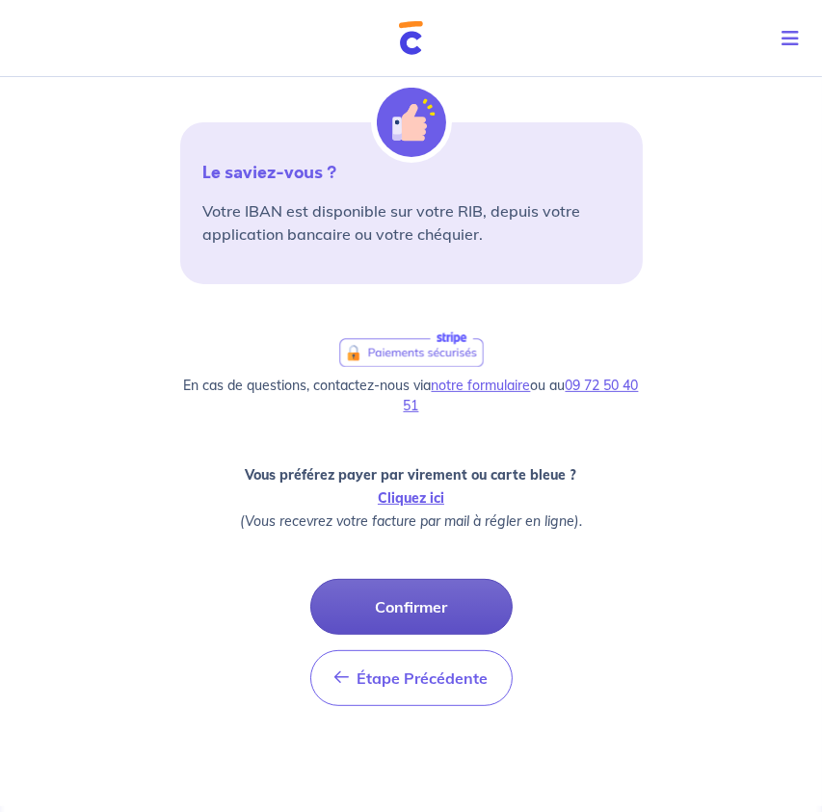
click at [458, 600] on button "Confirmer" at bounding box center [411, 607] width 202 height 56
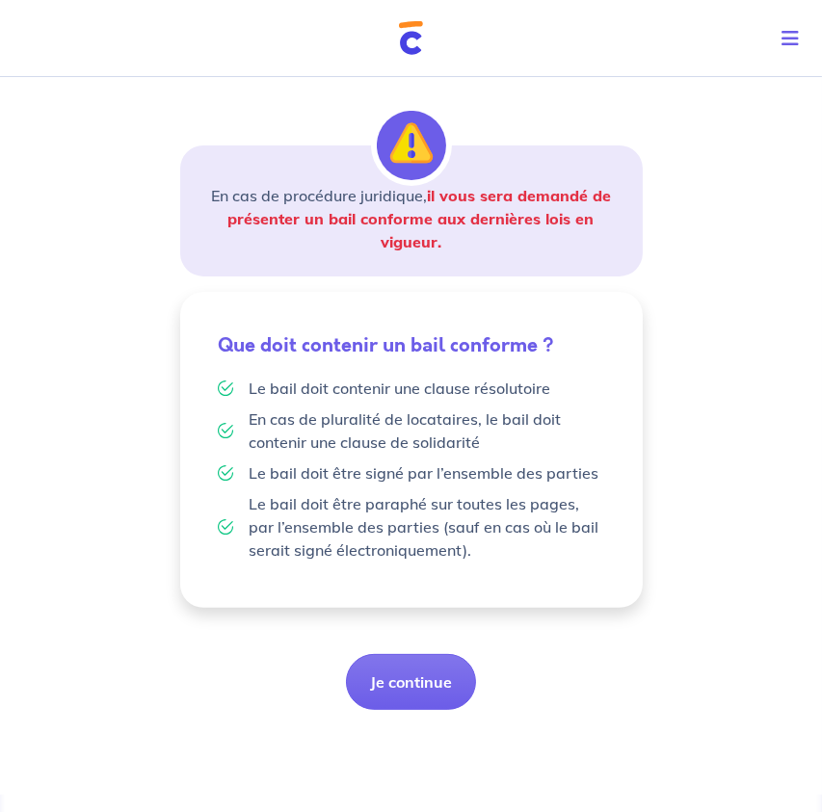
scroll to position [245, 0]
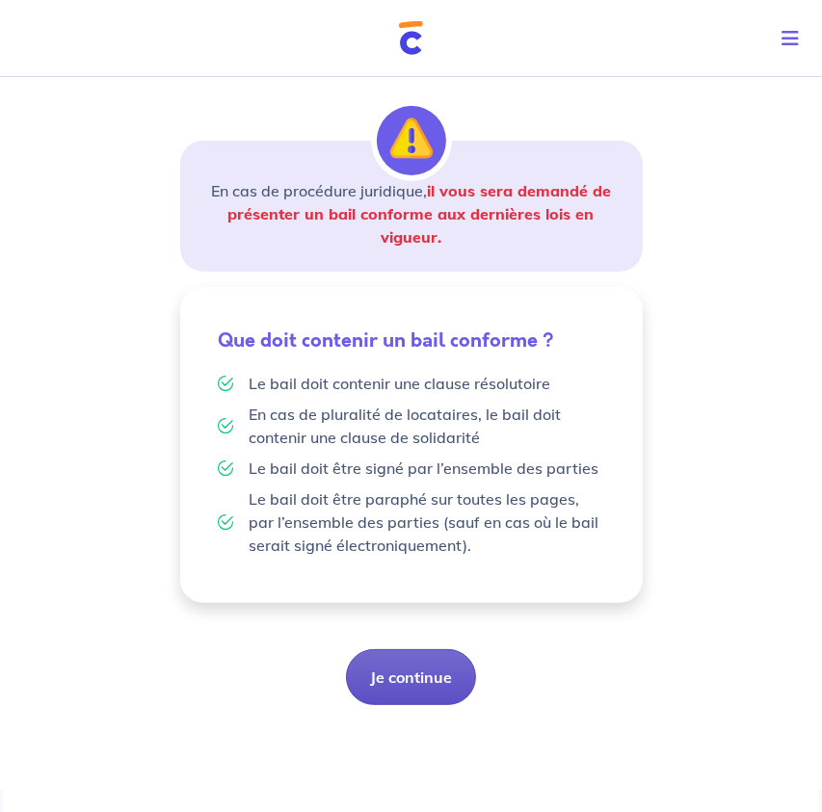
click at [384, 689] on button "Je continue" at bounding box center [411, 677] width 130 height 56
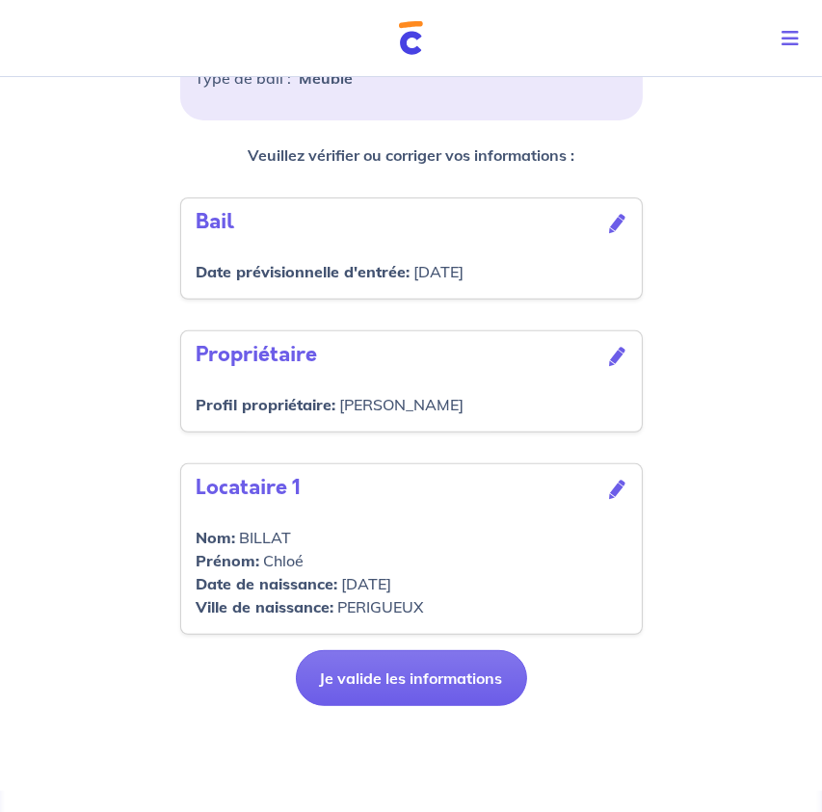
scroll to position [497, 0]
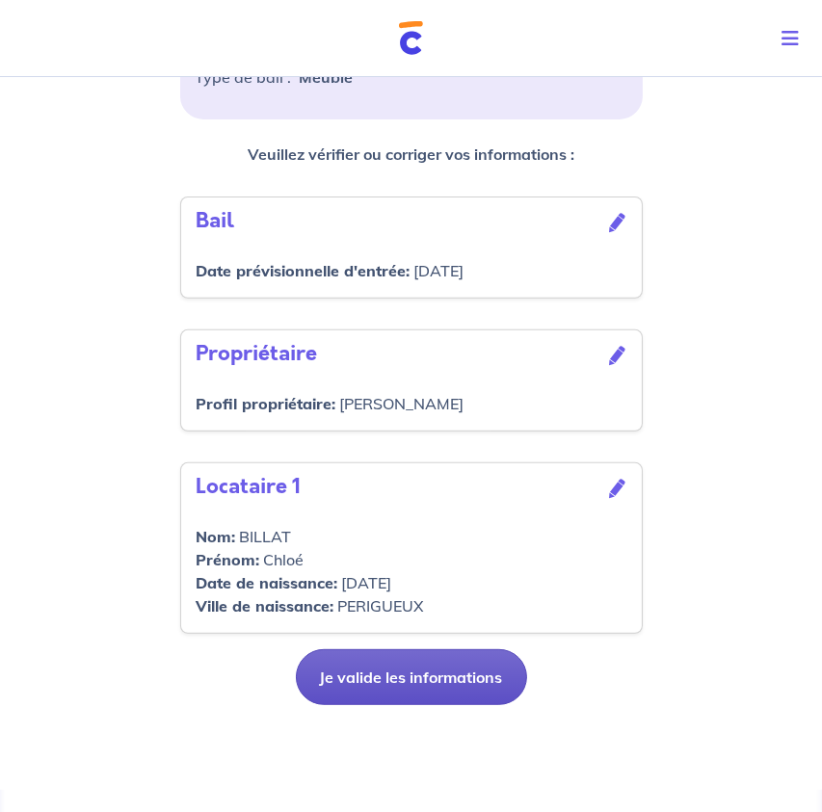
click at [432, 680] on button "Je valide les informations" at bounding box center [411, 677] width 231 height 56
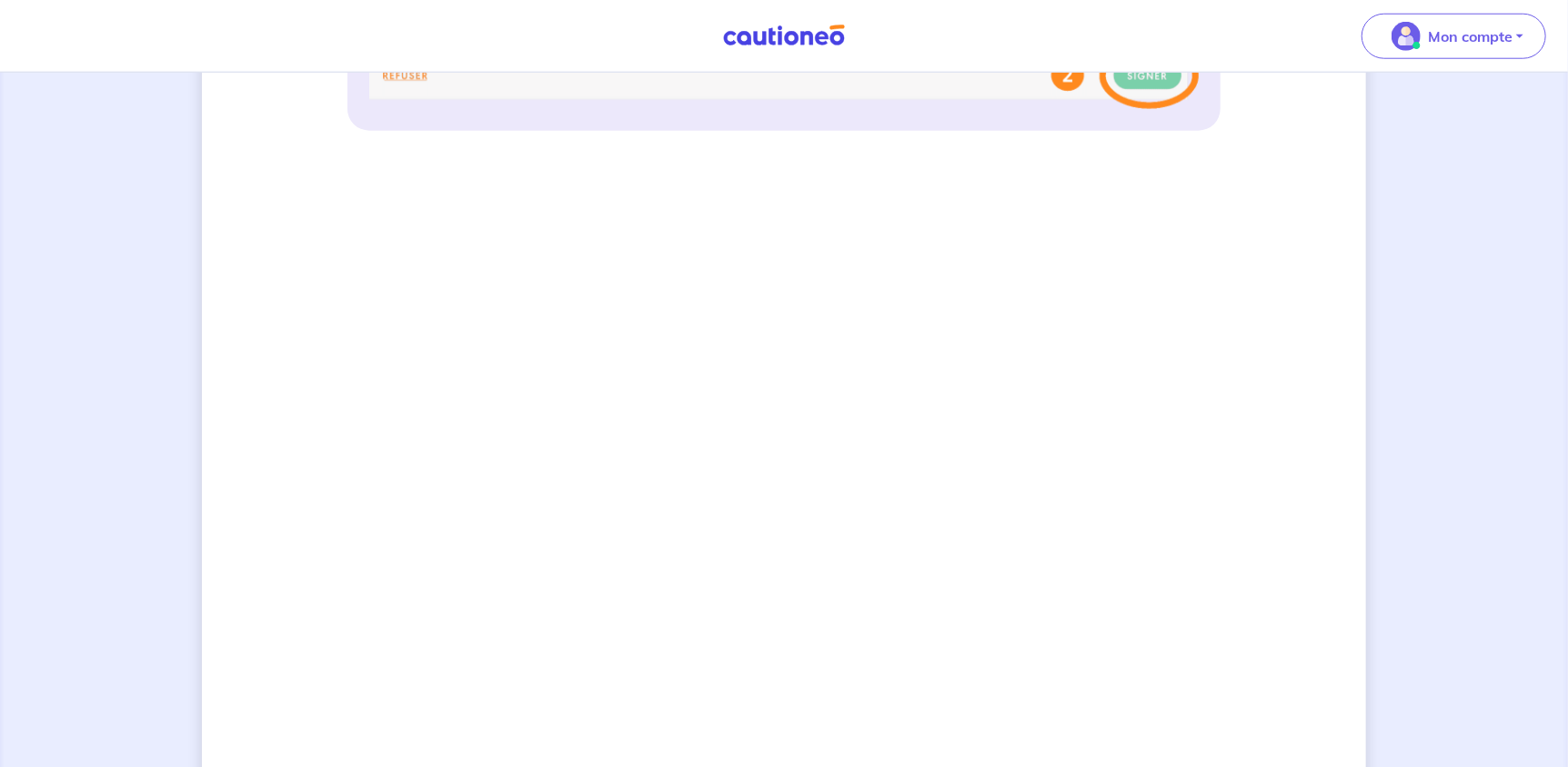
scroll to position [1417, 0]
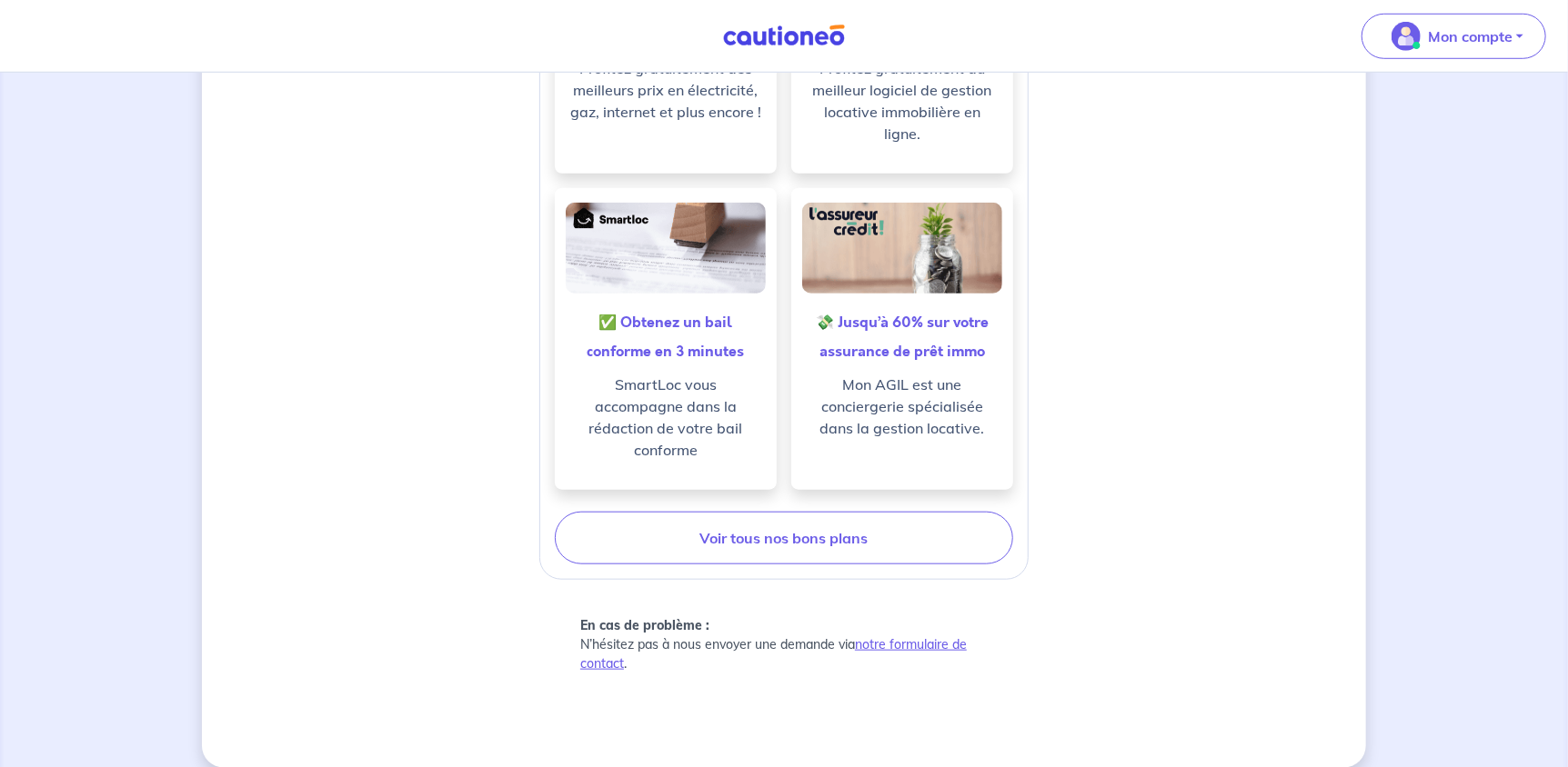
drag, startPoint x: 1220, startPoint y: 599, endPoint x: 809, endPoint y: 391, distance: 460.6
click at [809, 391] on p "Mon AGIL est une conciergerie spécialisée dans la gestion locative." at bounding box center [902, 406] width 193 height 65
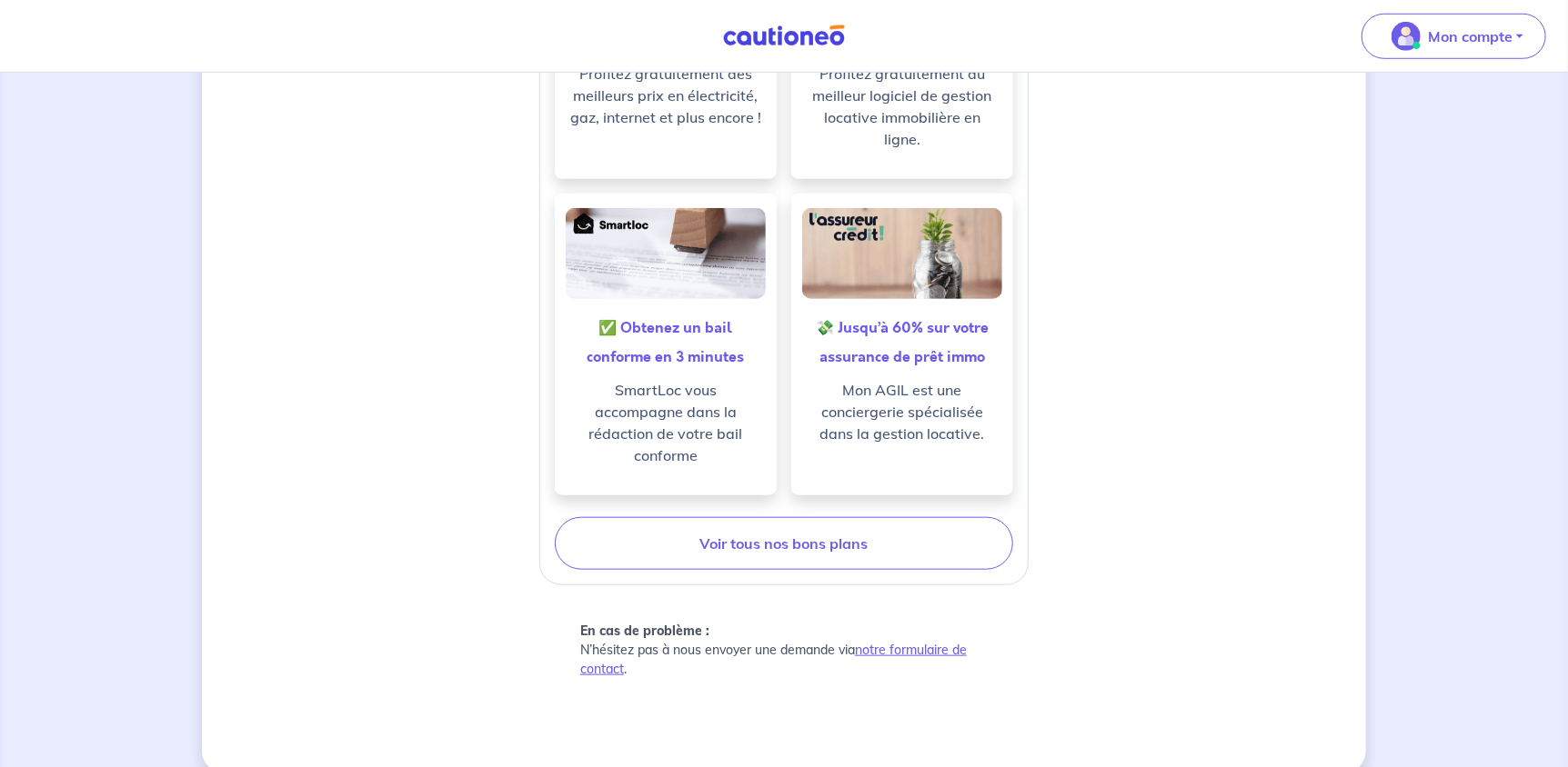
scroll to position [845, 0]
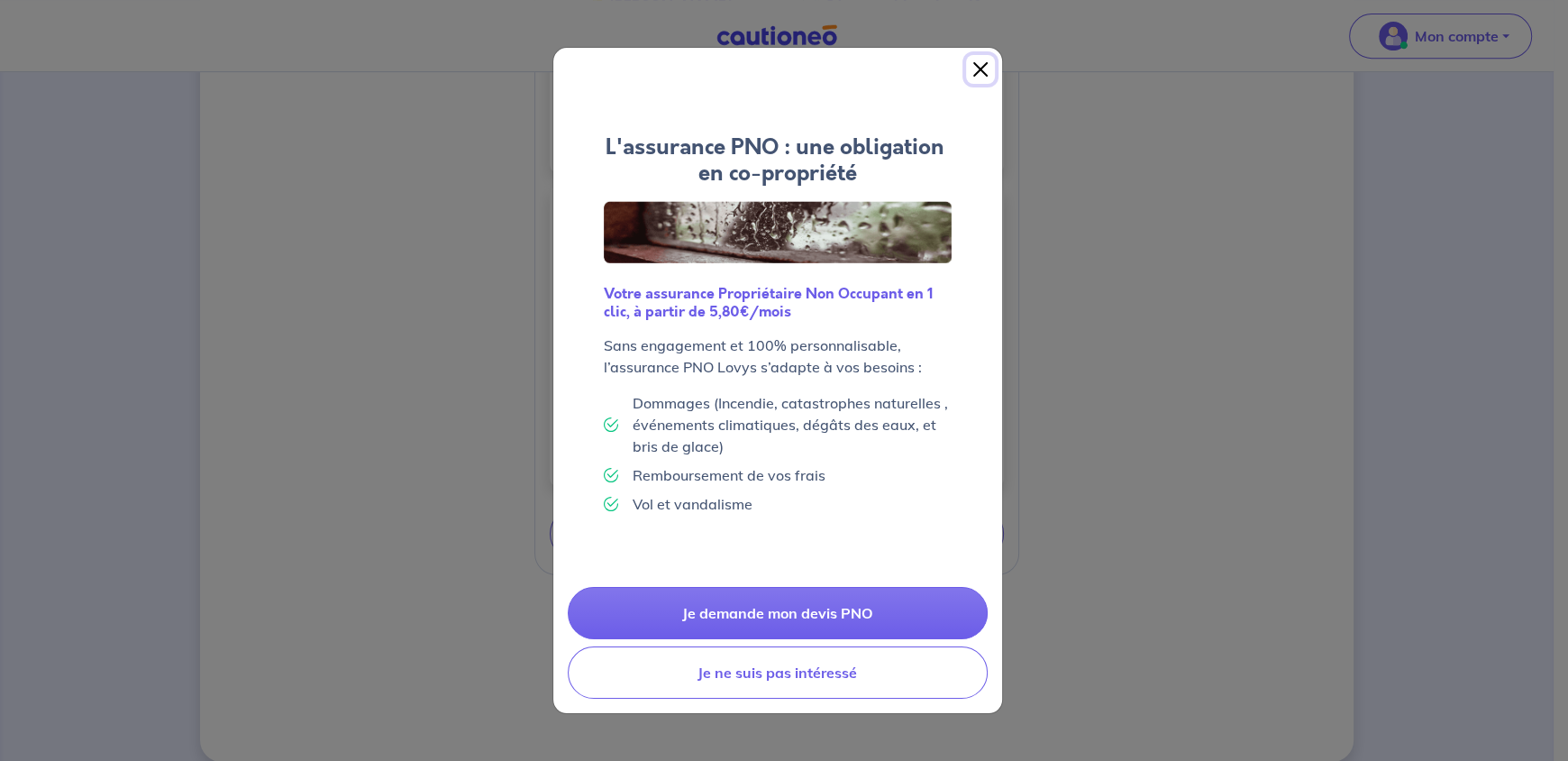
click at [972, 66] on button "Close" at bounding box center [980, 69] width 29 height 29
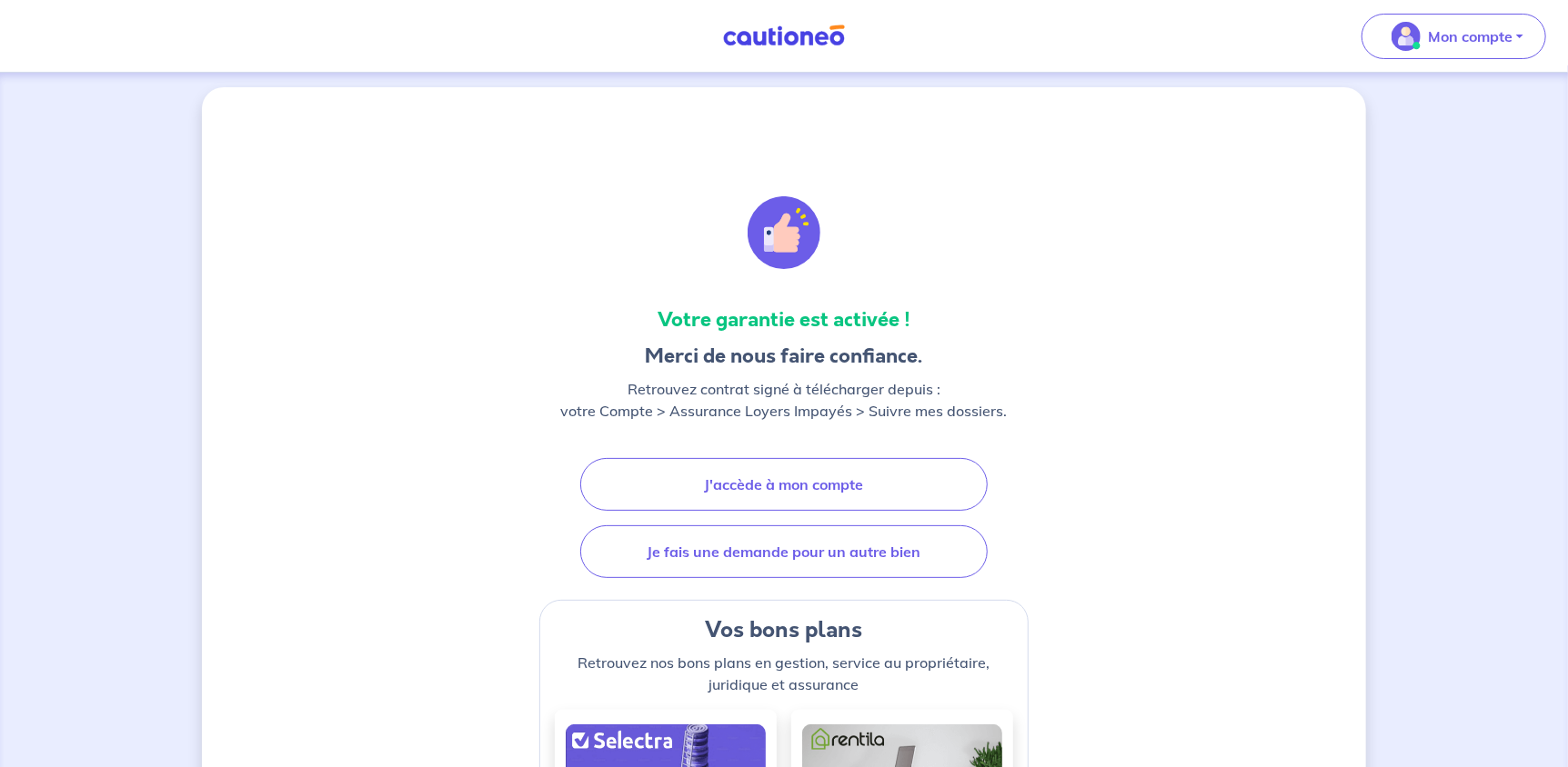
scroll to position [0, 0]
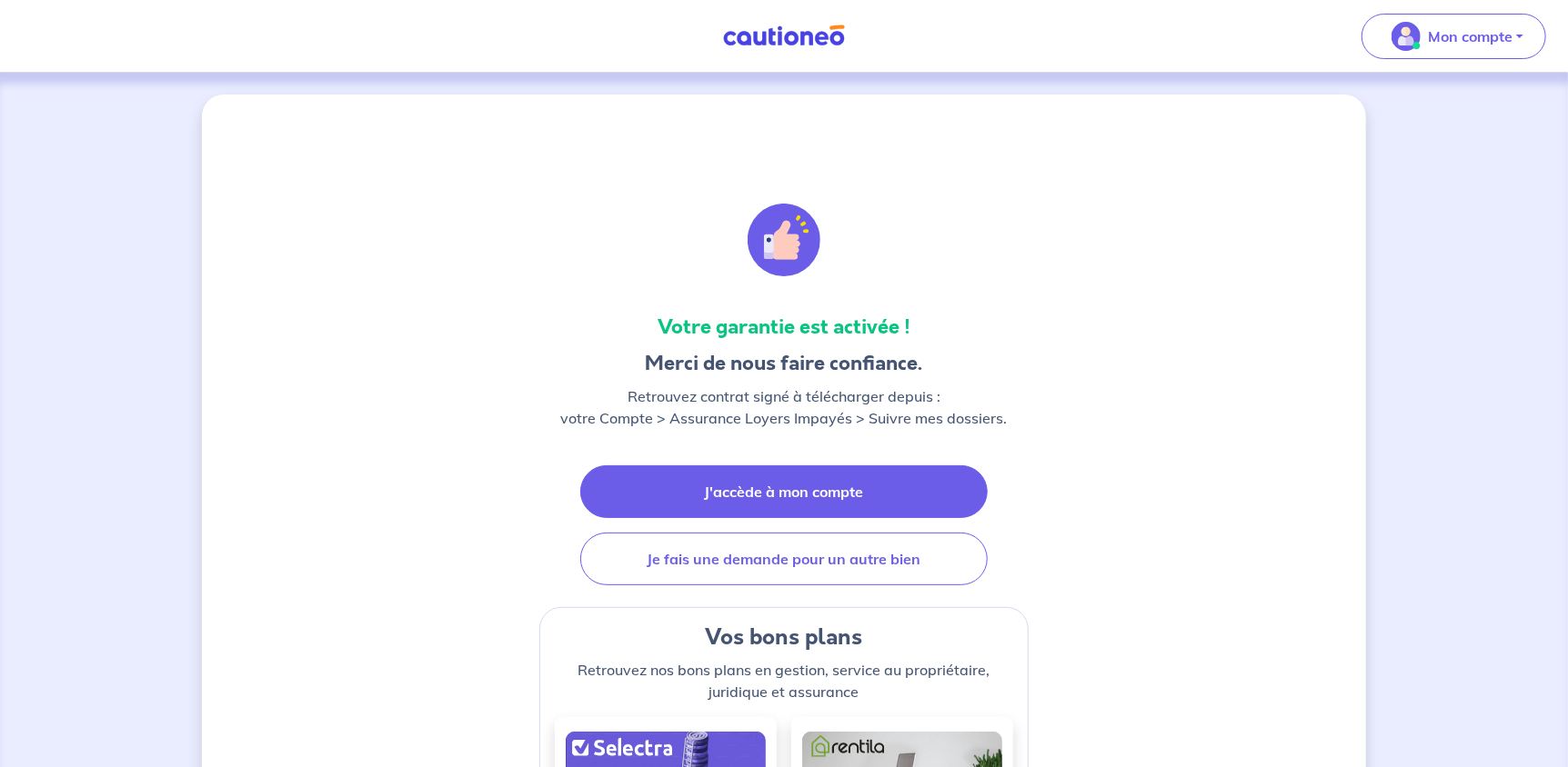
click at [799, 495] on link "J'accède à mon compte" at bounding box center [784, 492] width 408 height 53
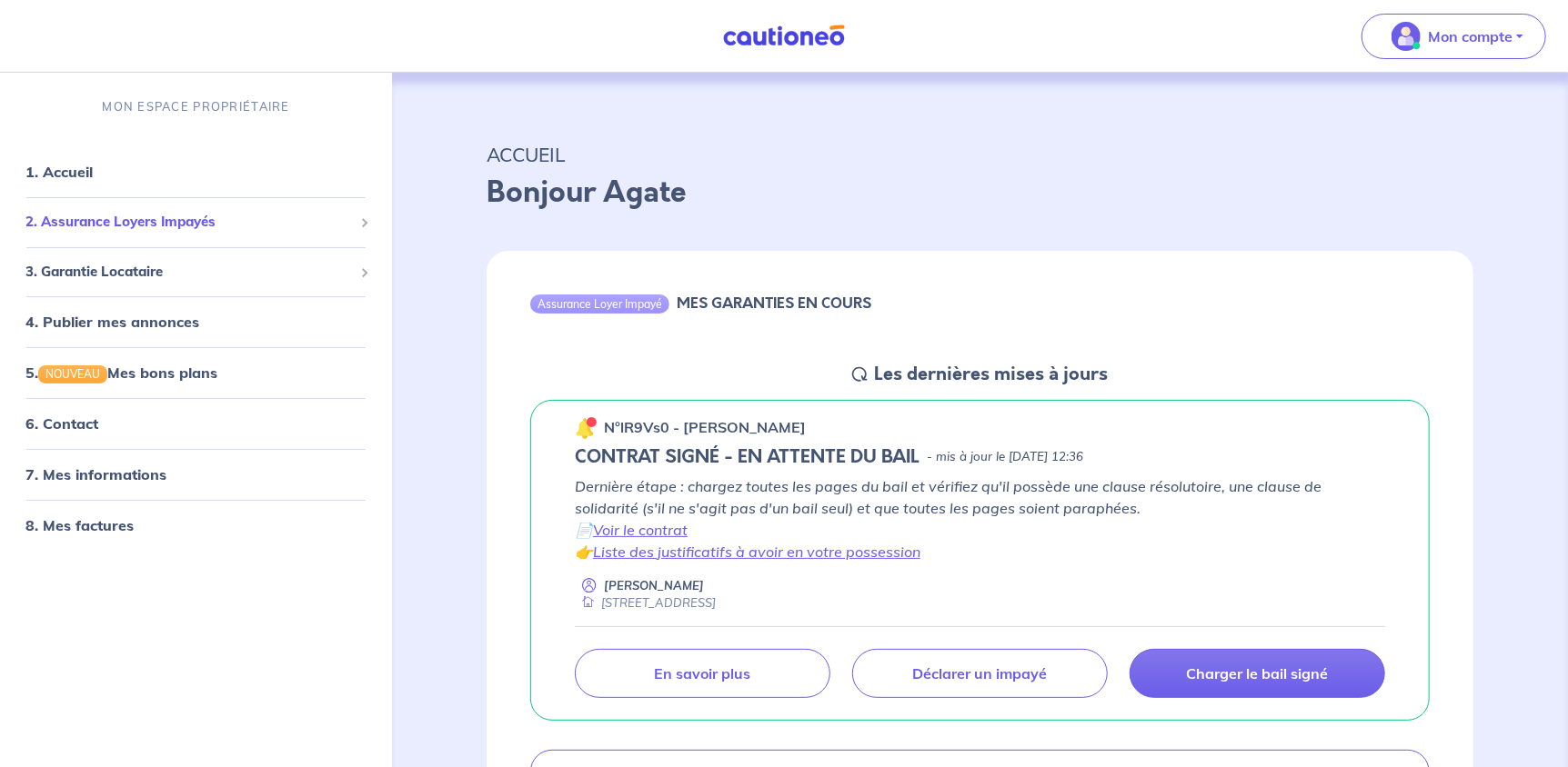
click at [206, 219] on span "2. Assurance Loyers Impayés" at bounding box center [189, 223] width 328 height 21
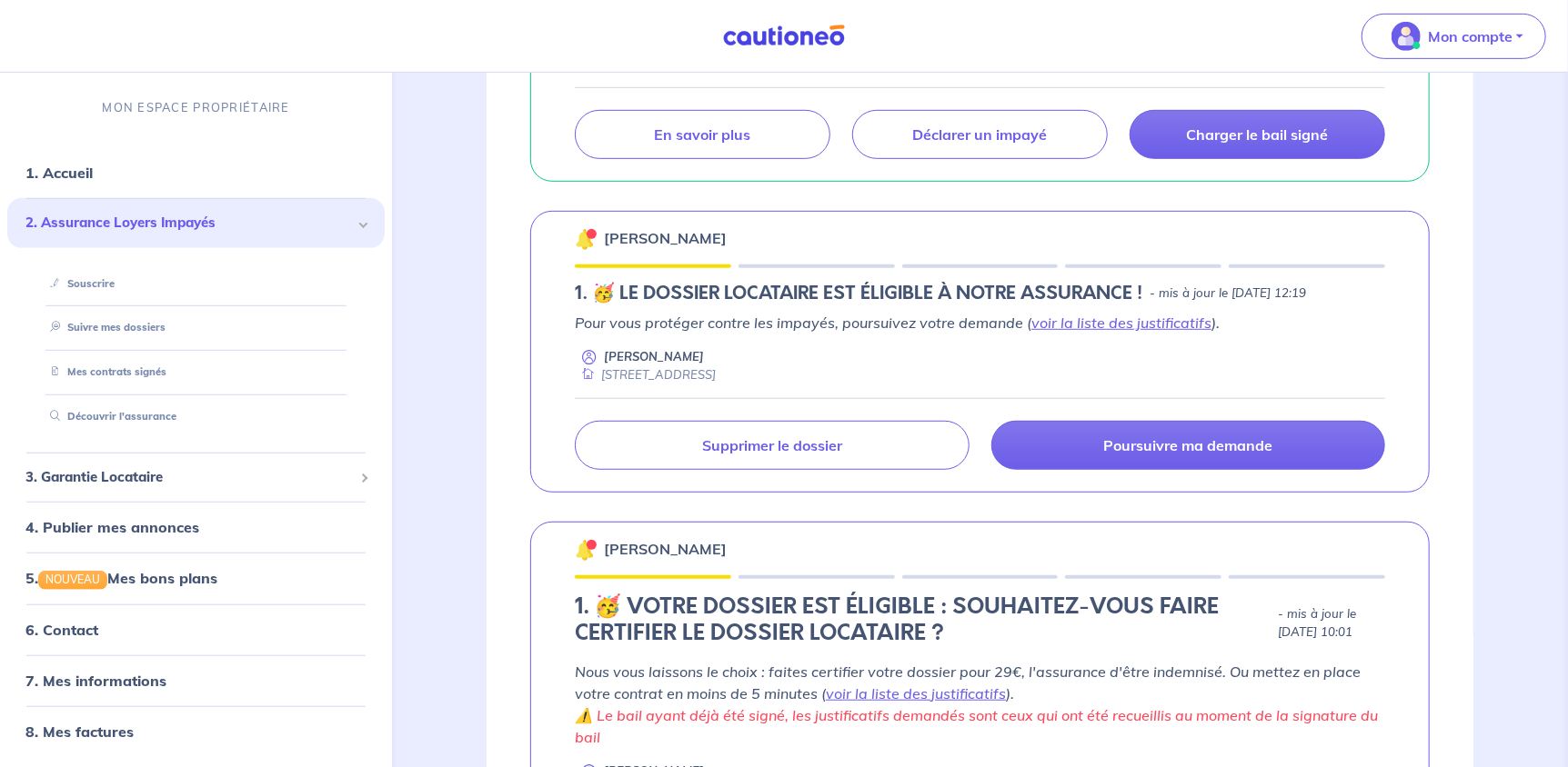
scroll to position [545, 0]
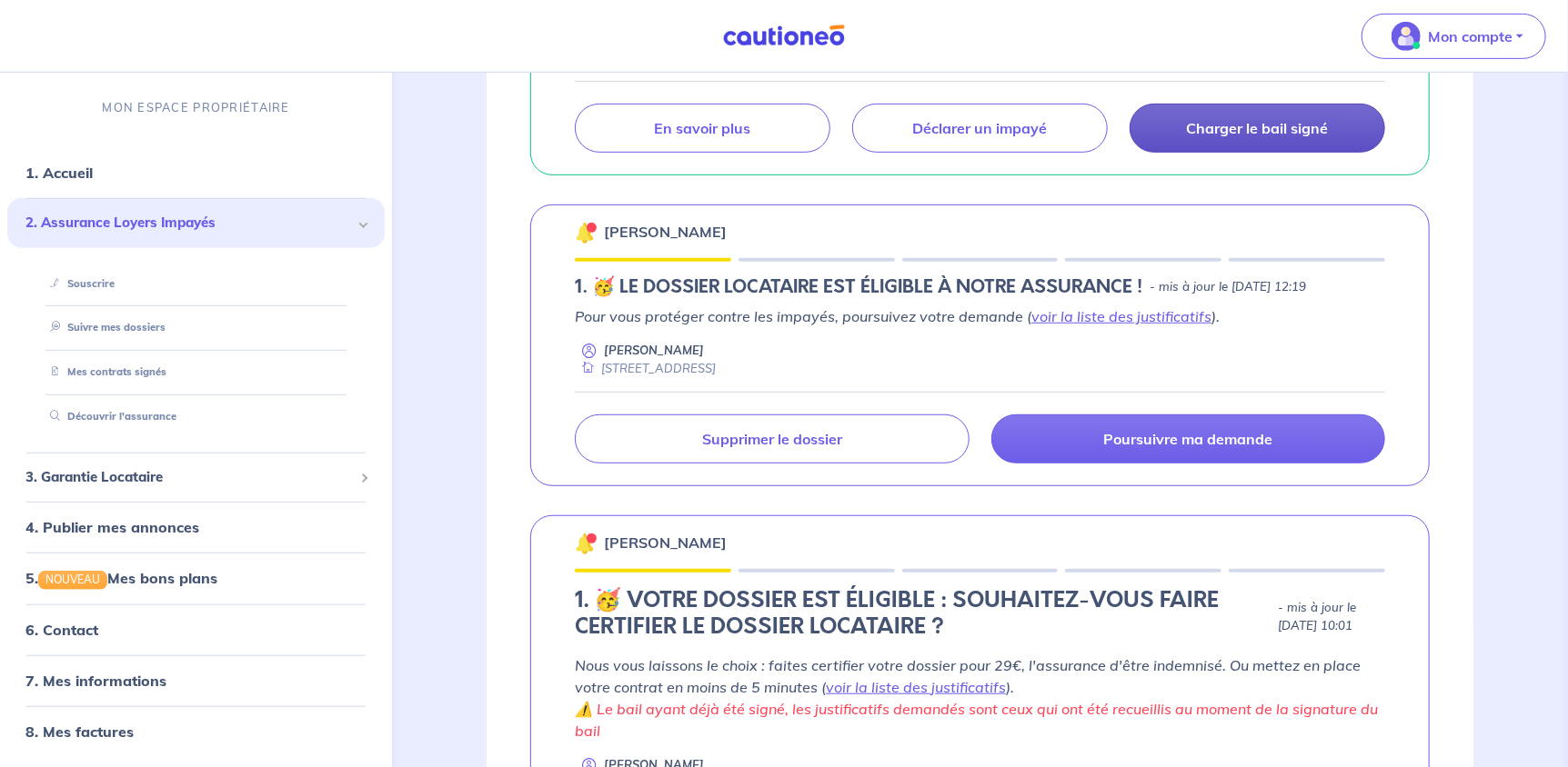
click at [1238, 133] on p "Charger le bail signé" at bounding box center [1257, 127] width 142 height 18
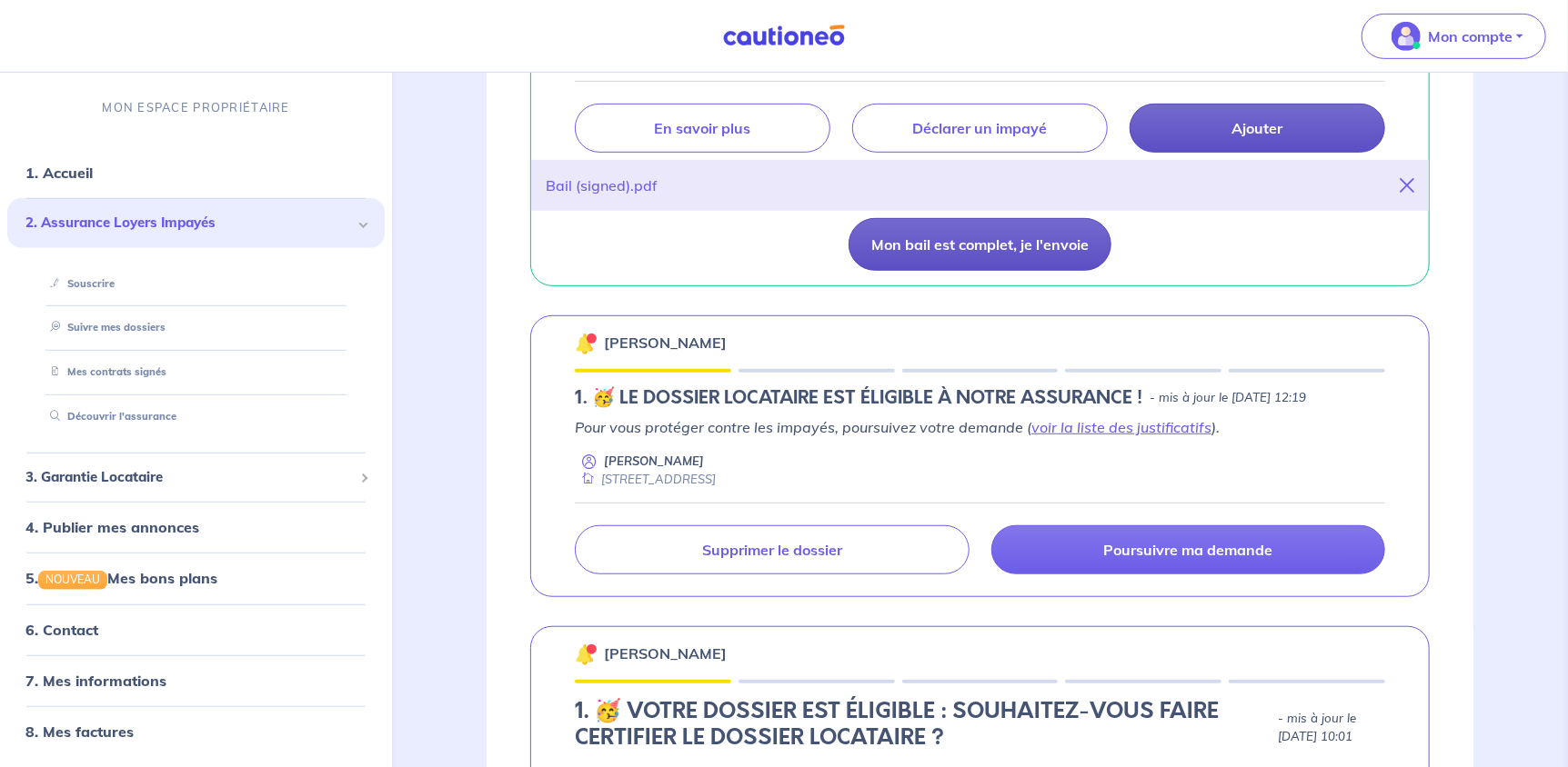
click at [1012, 255] on button "Mon bail est complet, je l'envoie" at bounding box center [980, 244] width 262 height 53
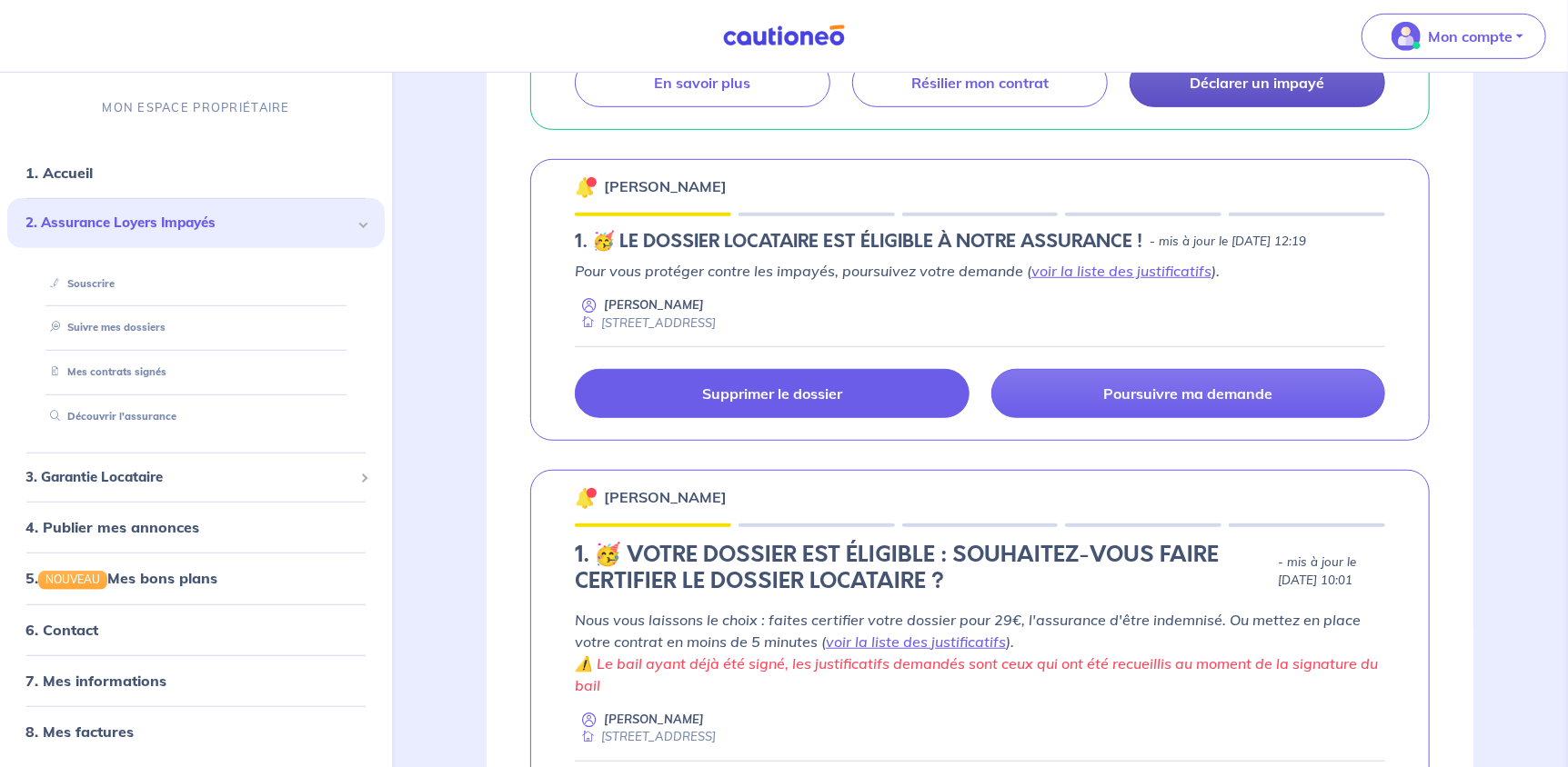
click at [902, 392] on link "Supprimer le dossier" at bounding box center [772, 393] width 395 height 49
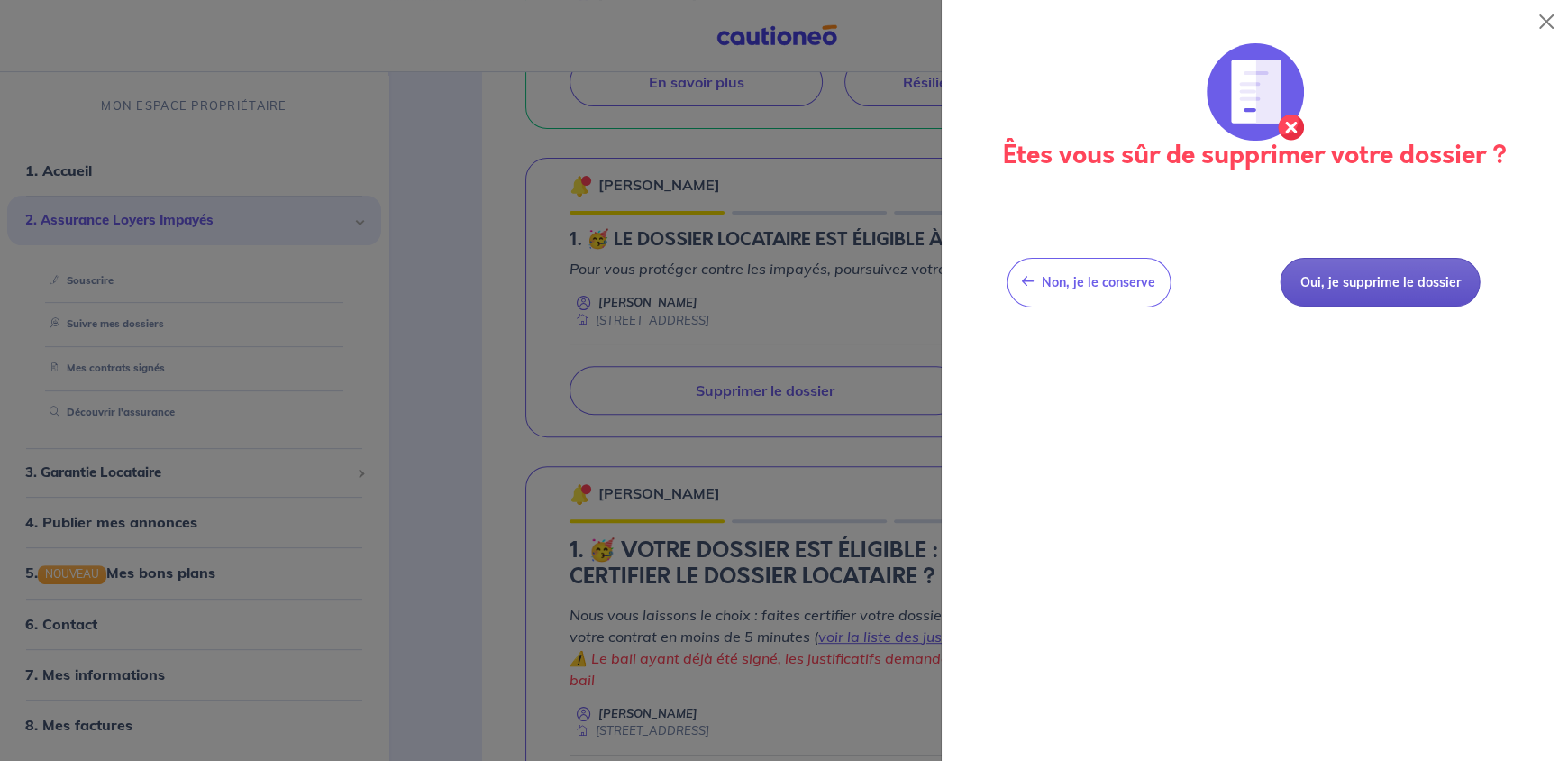
click at [1355, 284] on button "Oui, je supprime le dossier" at bounding box center [1380, 283] width 199 height 50
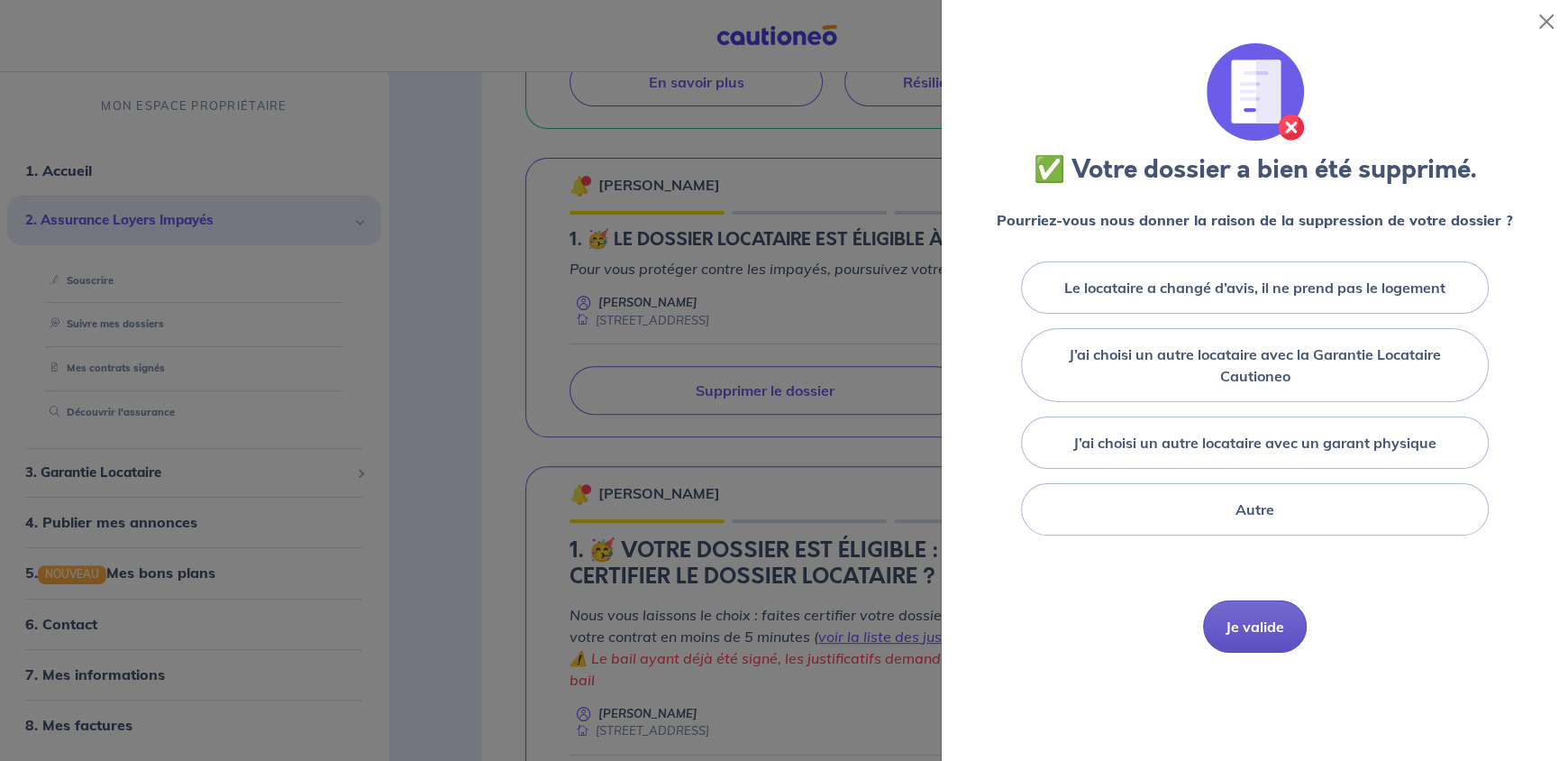
click at [1245, 622] on button "Je valide" at bounding box center [1255, 627] width 104 height 52
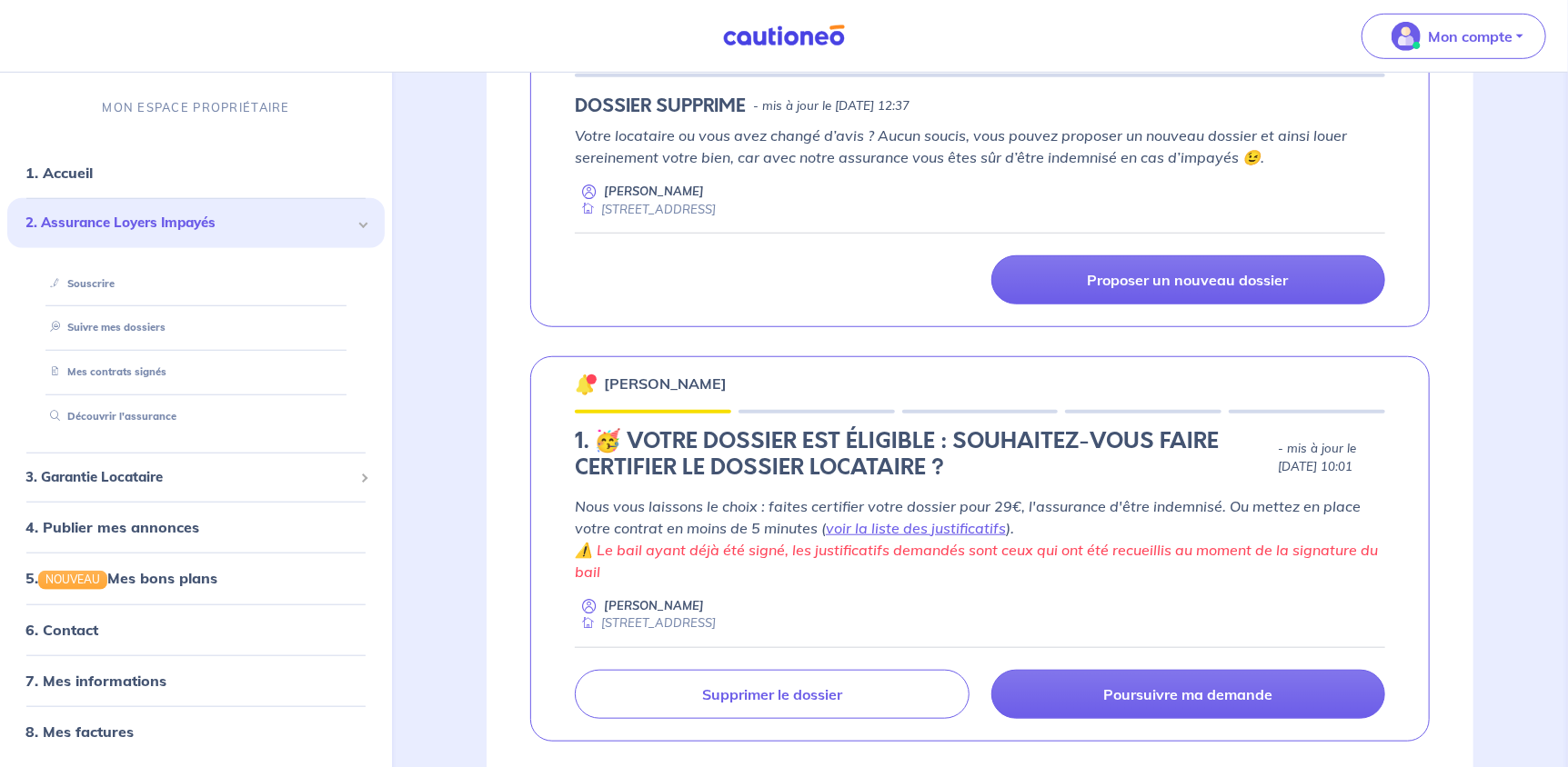
scroll to position [818, 0]
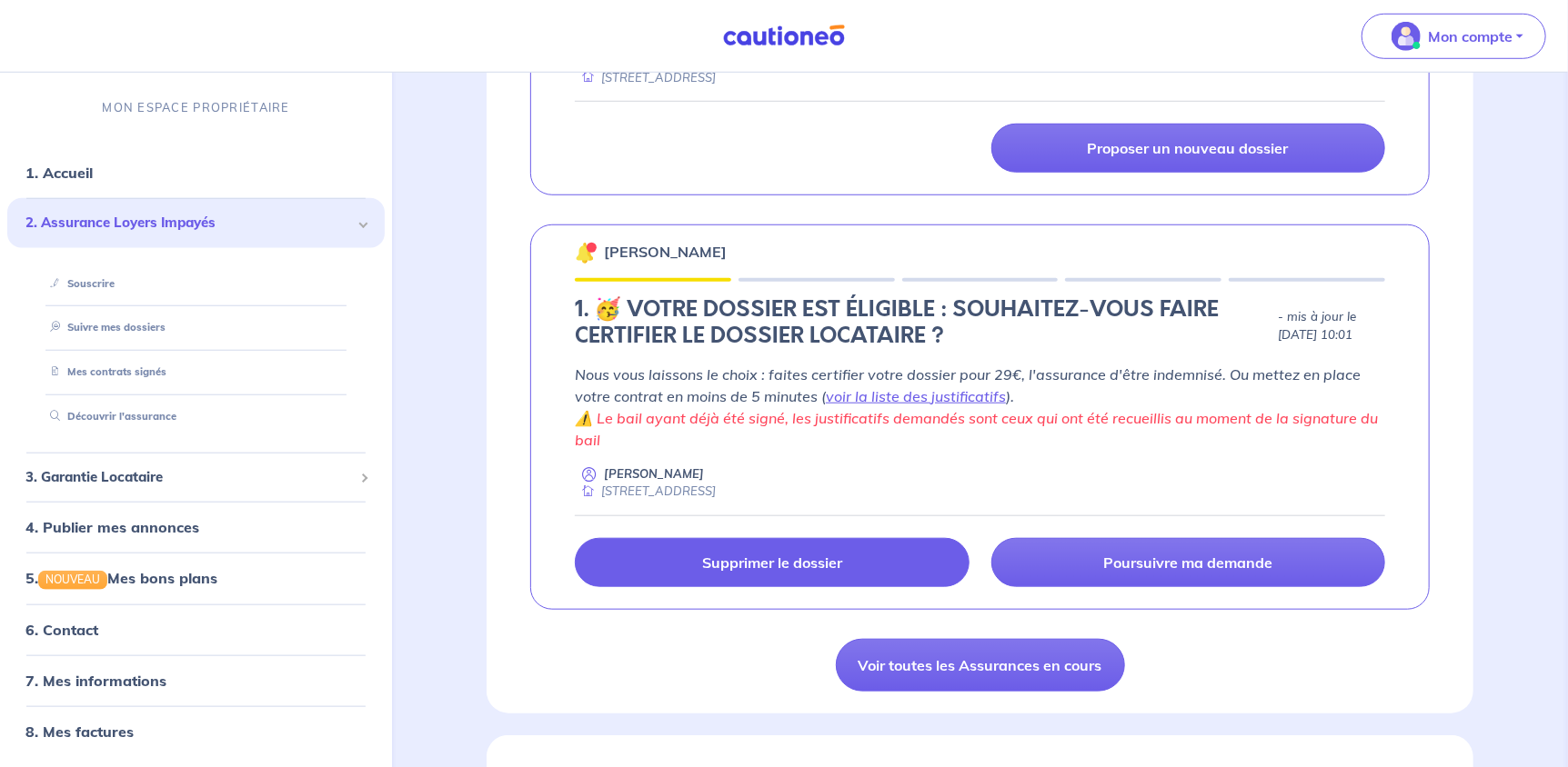
click at [863, 558] on link "Supprimer le dossier" at bounding box center [772, 562] width 395 height 49
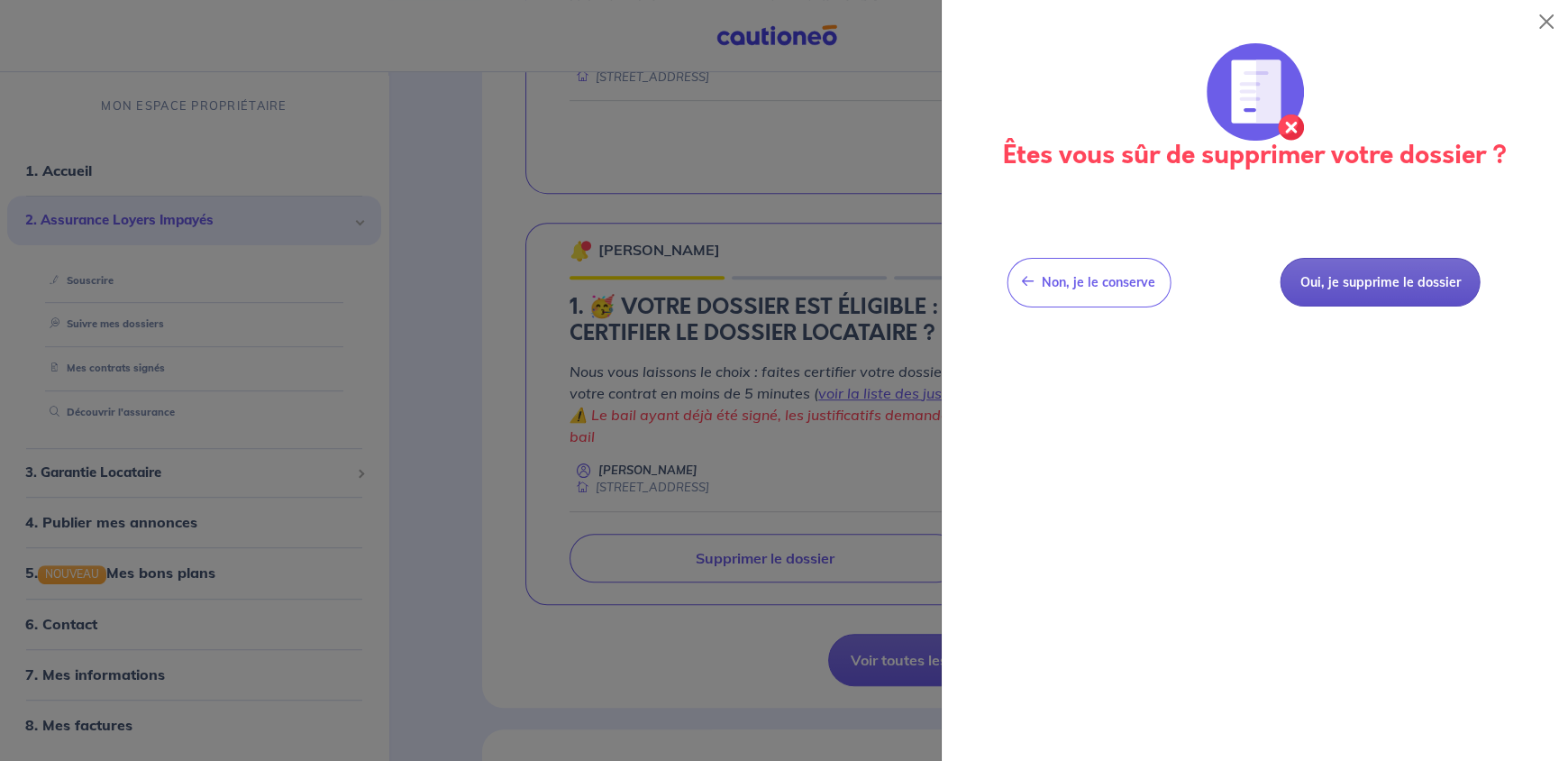
click at [1350, 294] on button "Oui, je supprime le dossier" at bounding box center [1380, 283] width 199 height 50
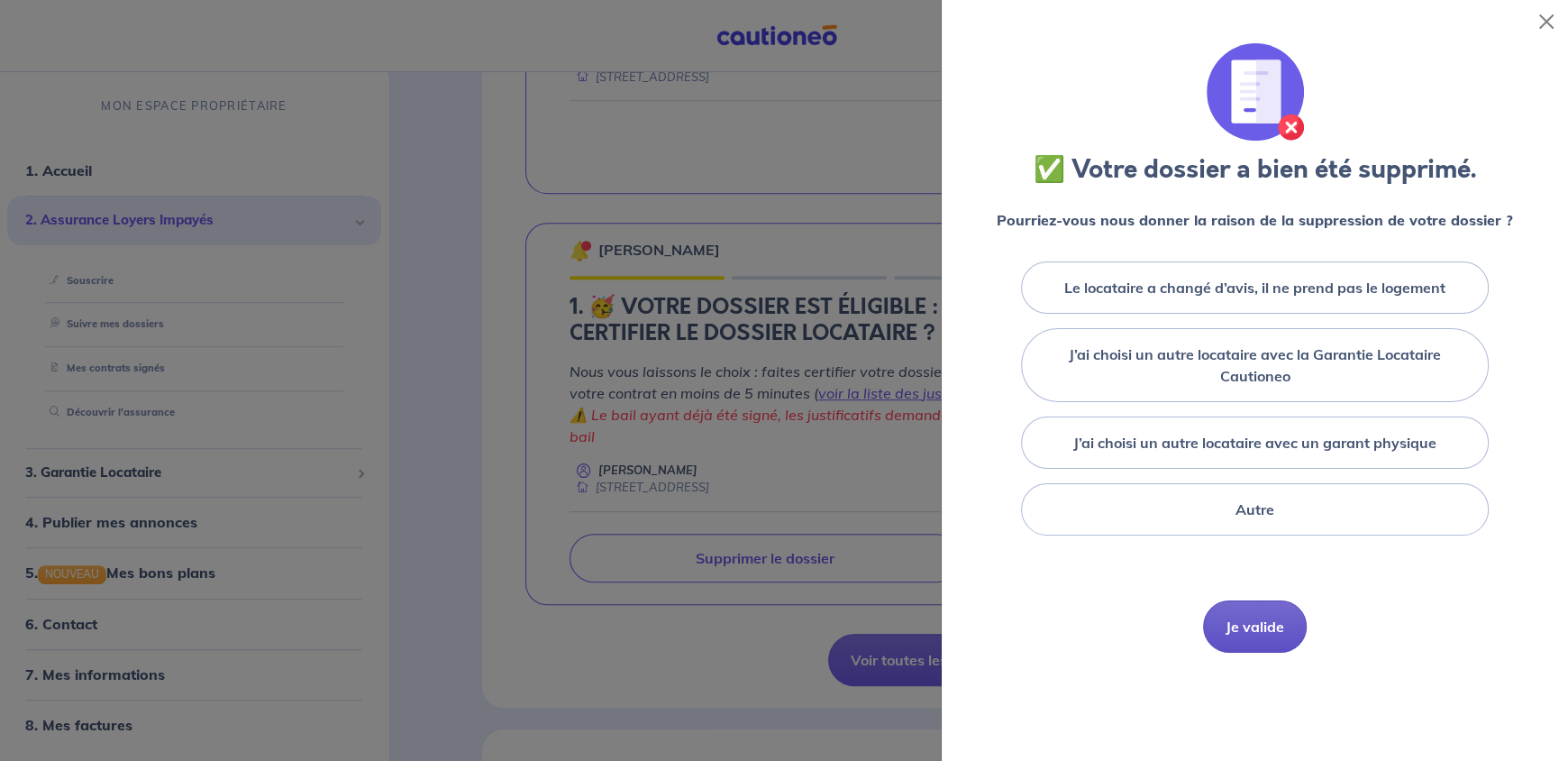
click at [1230, 621] on button "Je valide" at bounding box center [1255, 627] width 104 height 52
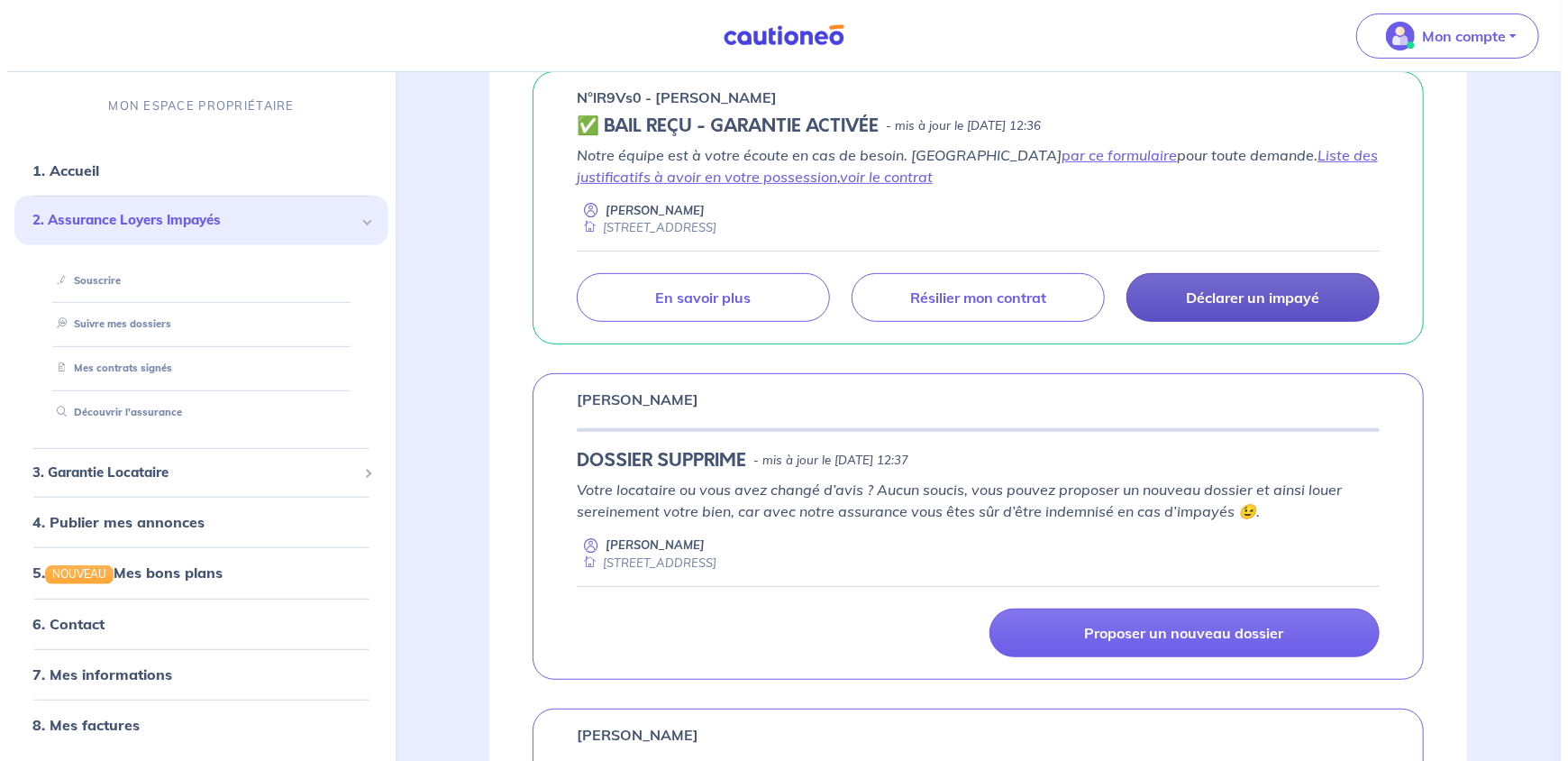
scroll to position [270, 0]
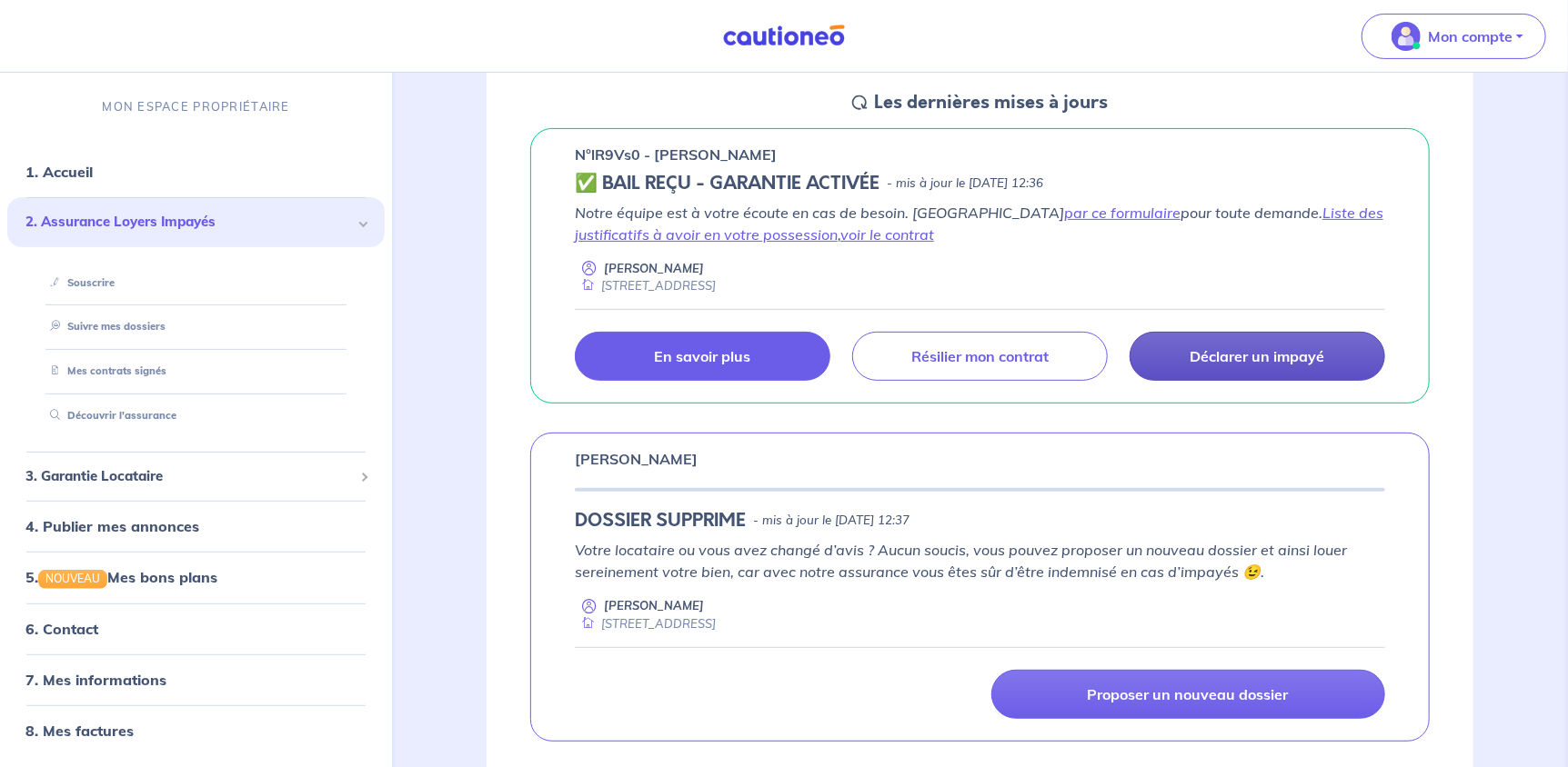
click at [729, 354] on p "En savoir plus" at bounding box center [703, 356] width 96 height 18
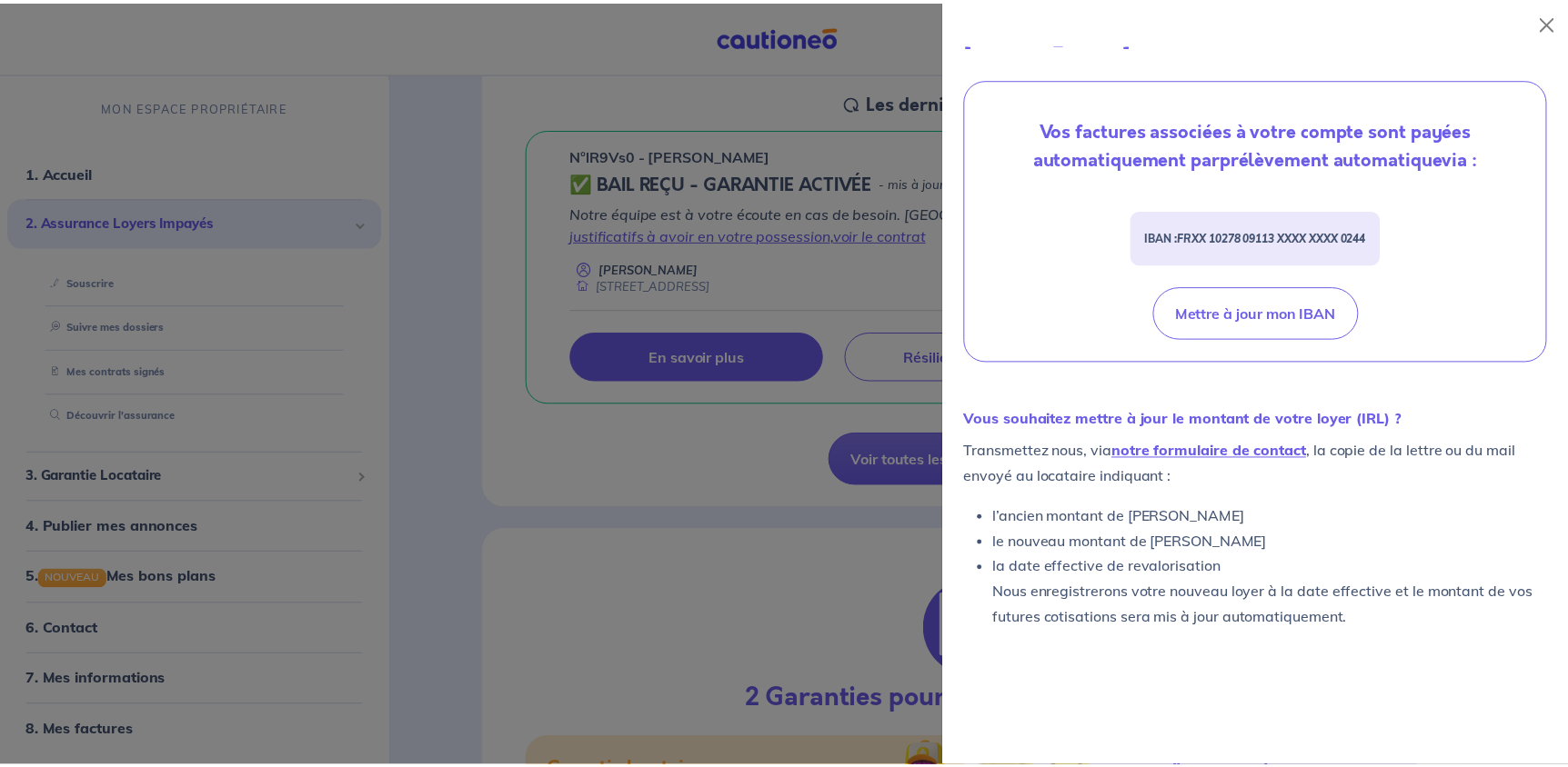
scroll to position [590, 0]
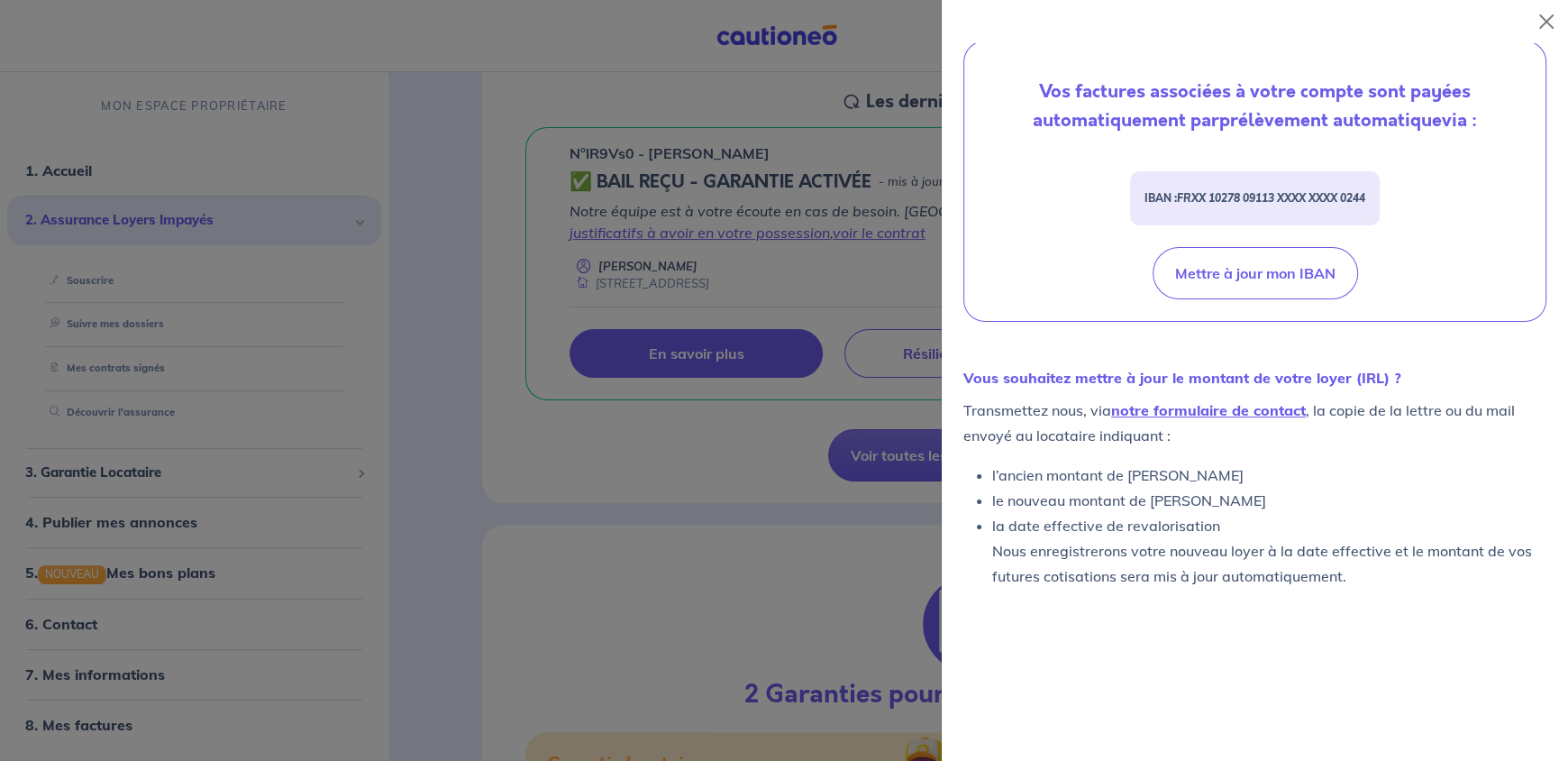
click at [814, 179] on div at bounding box center [784, 380] width 1568 height 761
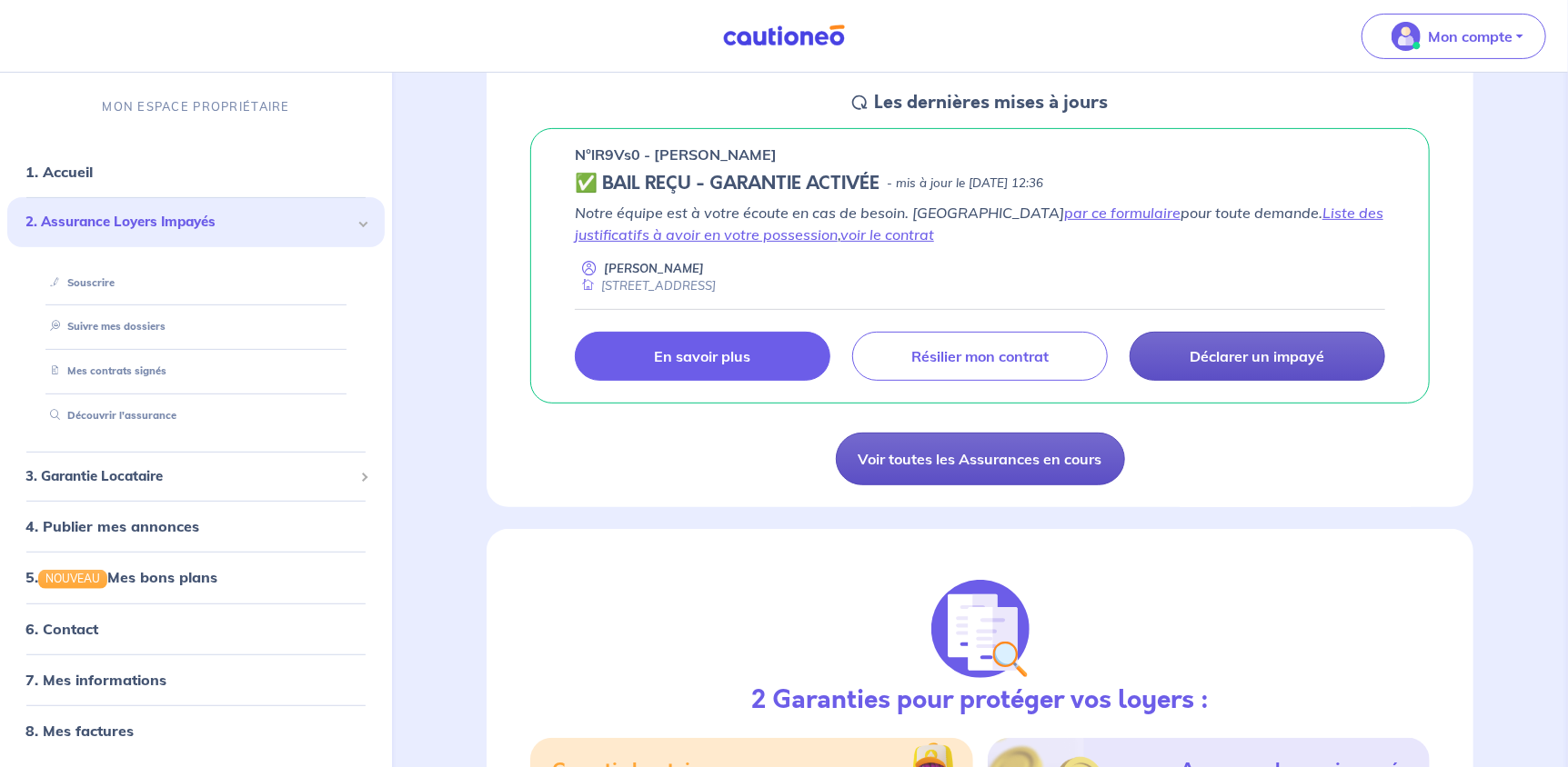
click at [1008, 461] on link "Voir toutes les Assurances en cours" at bounding box center [980, 459] width 289 height 53
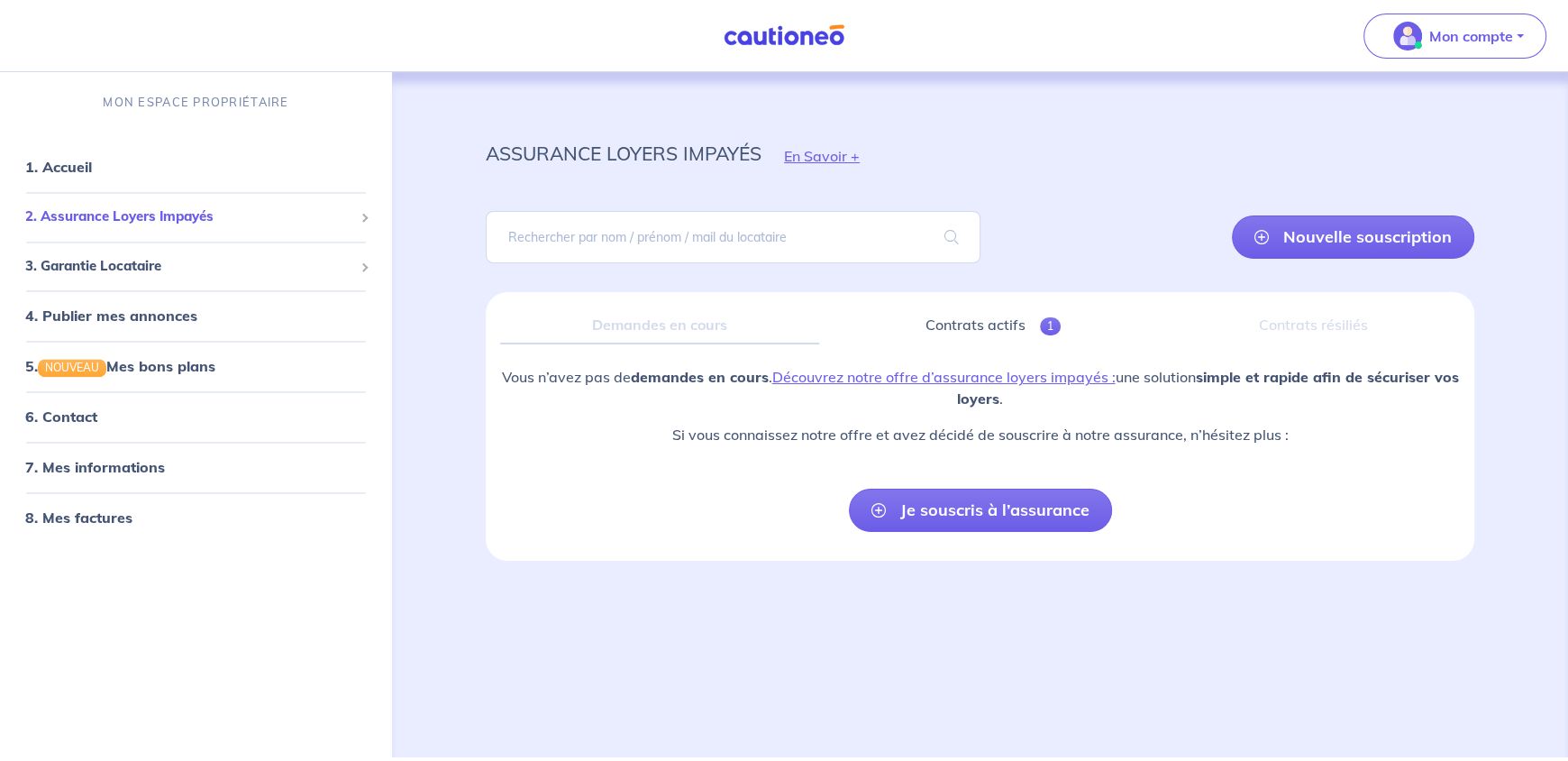
click at [155, 215] on span "2. Assurance Loyers Impayés" at bounding box center [189, 218] width 328 height 21
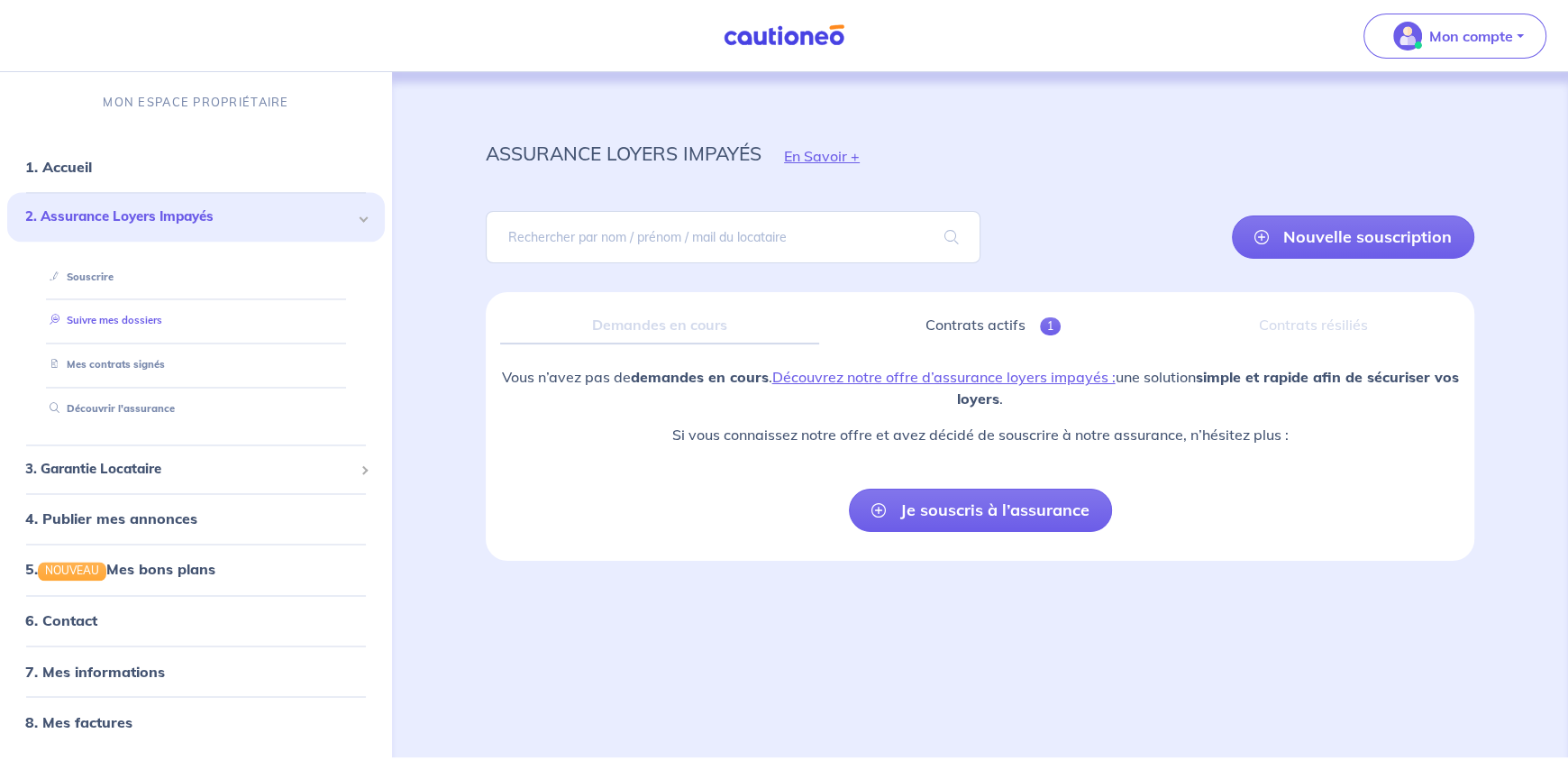
click at [102, 318] on link "Suivre mes dossiers" at bounding box center [102, 320] width 120 height 12
click at [99, 359] on link "Mes contrats signés" at bounding box center [103, 364] width 122 height 12
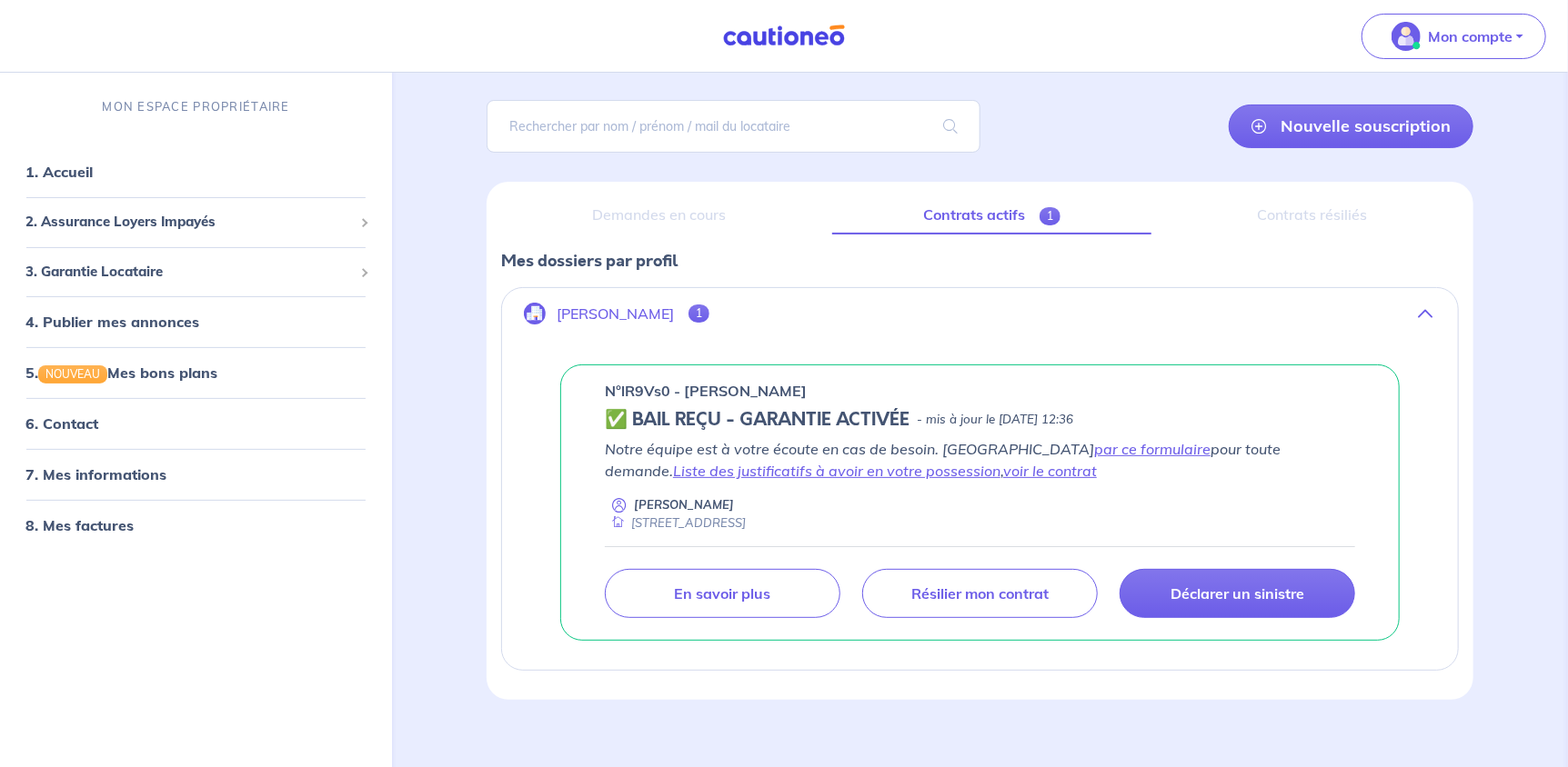
scroll to position [131, 0]
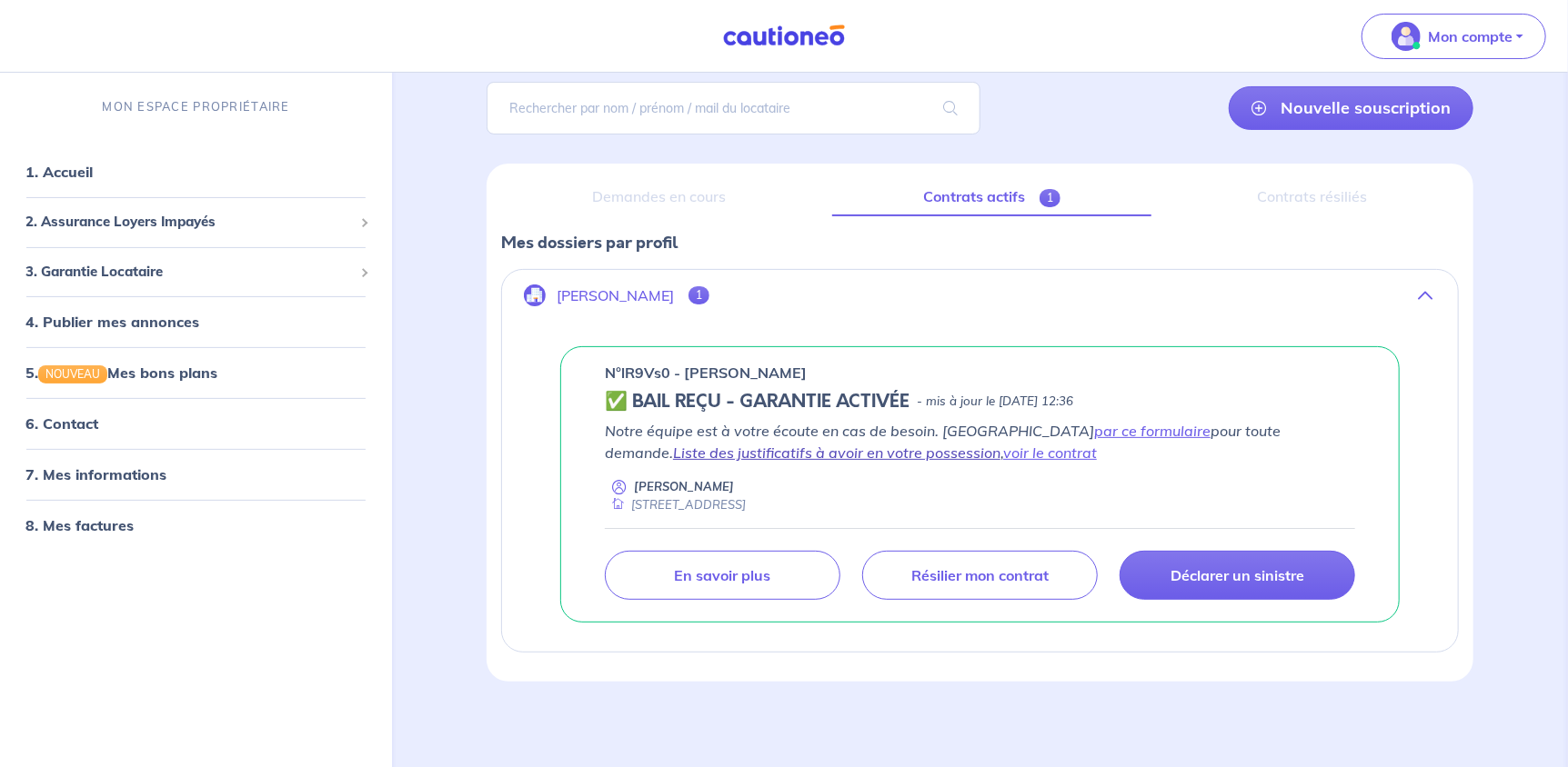
click at [1001, 443] on link "Liste des justificatifs à avoir en votre possession" at bounding box center [836, 452] width 328 height 18
click at [1003, 447] on link "voir le contrat" at bounding box center [1050, 452] width 93 height 18
